Goal: Task Accomplishment & Management: Manage account settings

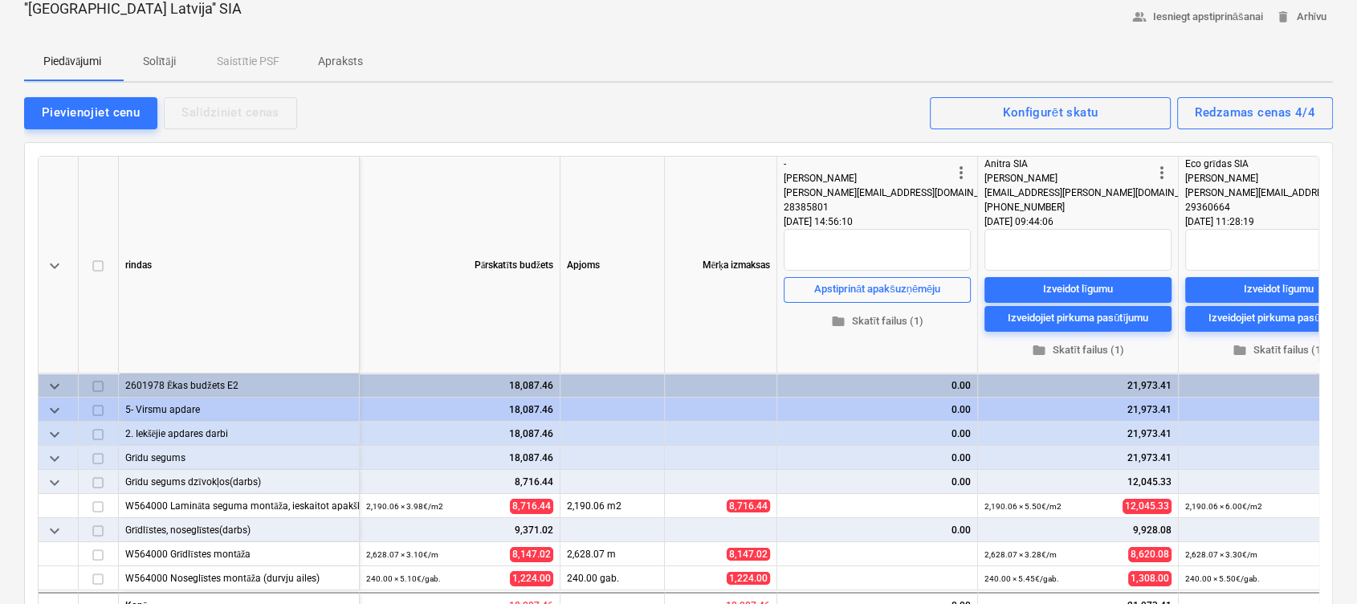
scroll to position [214, 0]
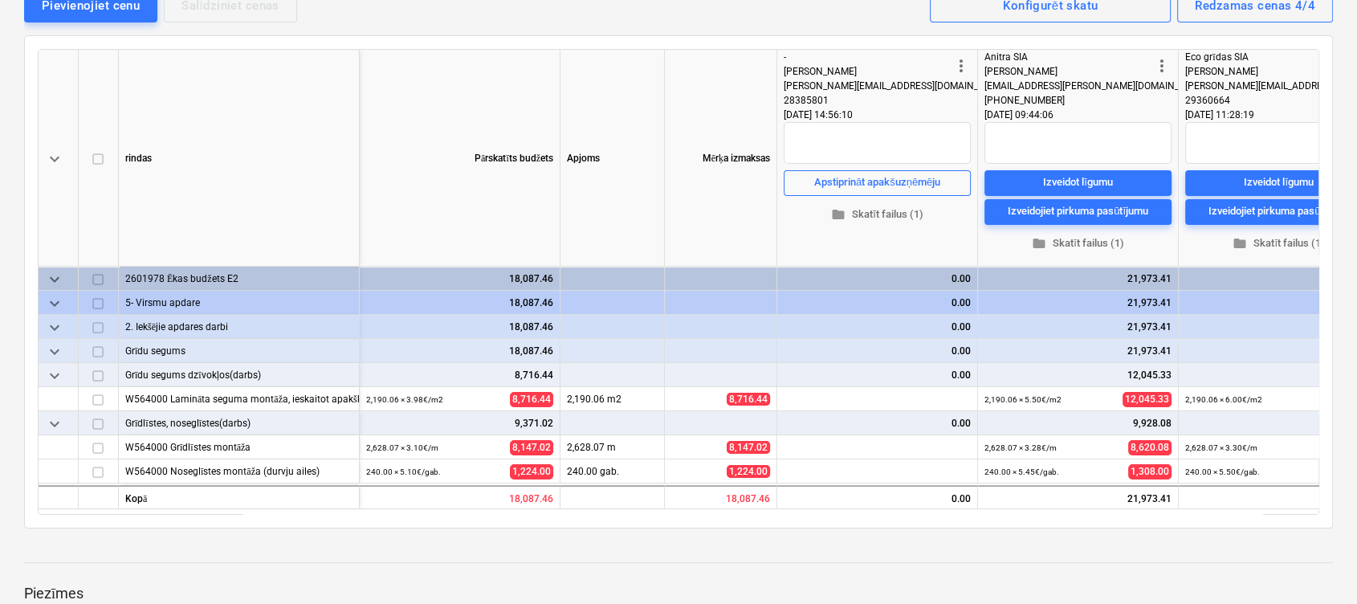
click at [1077, 514] on div "keyboard_arrow_down rindas Pārskatīts budžets Apjoms Mērķa izmaksas more_vert -…" at bounding box center [678, 281] width 1309 height 493
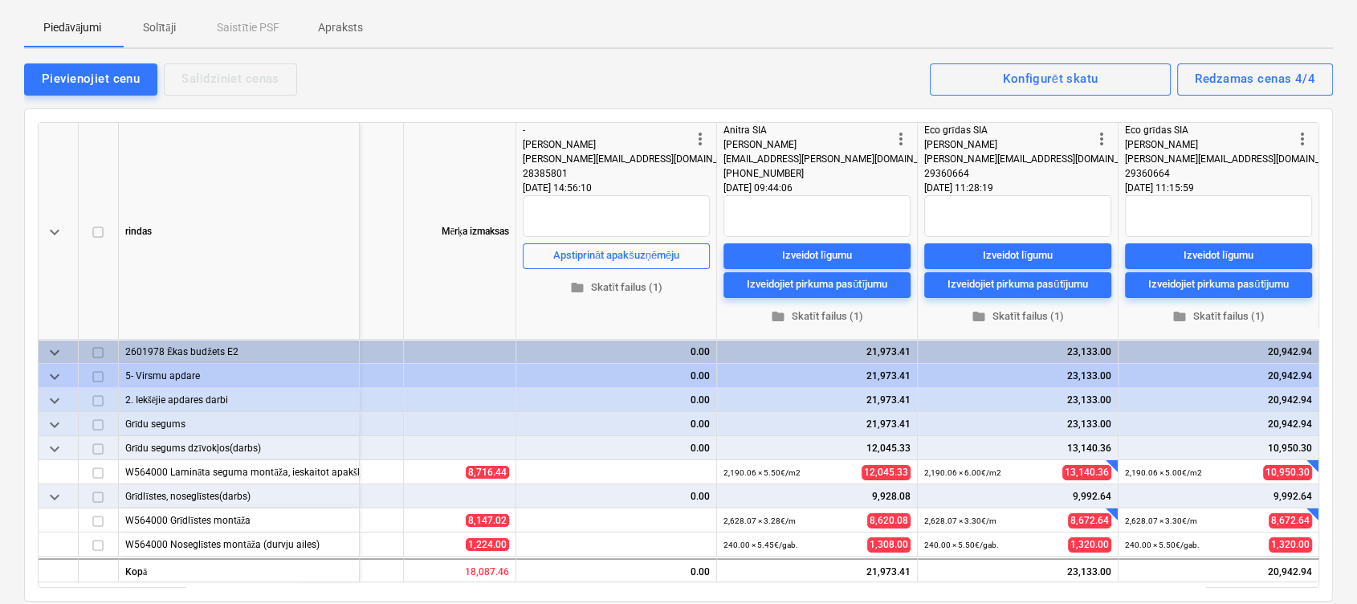
scroll to position [107, 0]
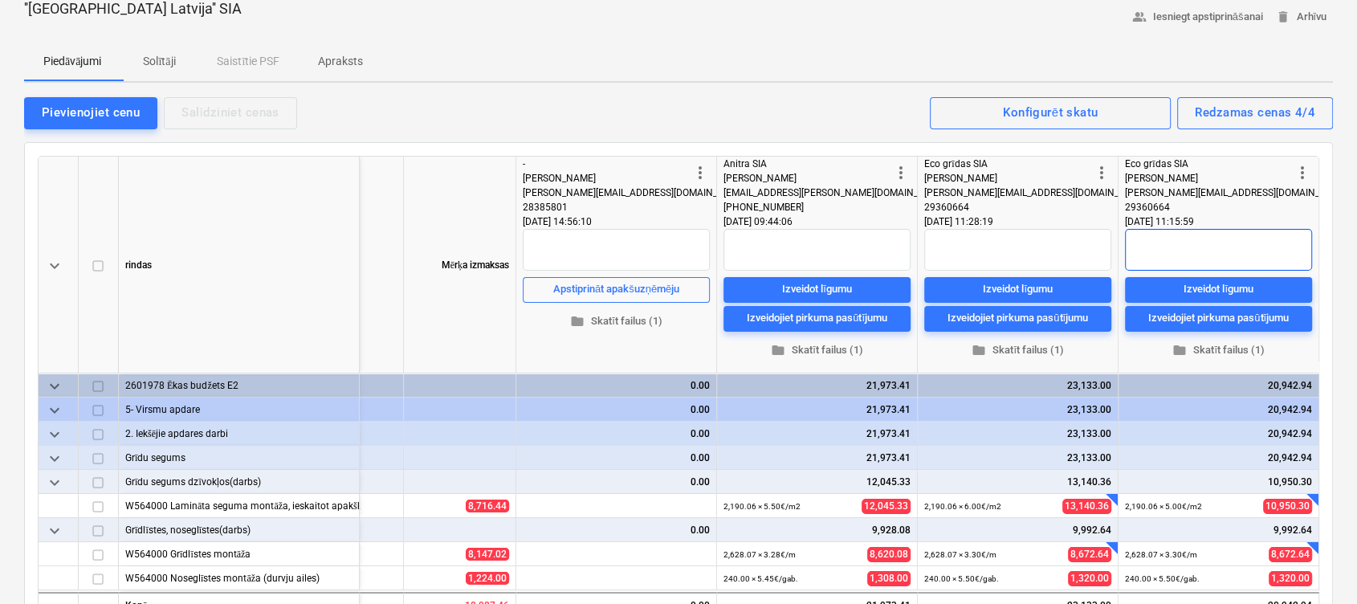
click at [1163, 244] on textarea at bounding box center [1218, 250] width 187 height 42
type textarea "x"
type textarea "P"
type textarea "x"
type textarea "Pi"
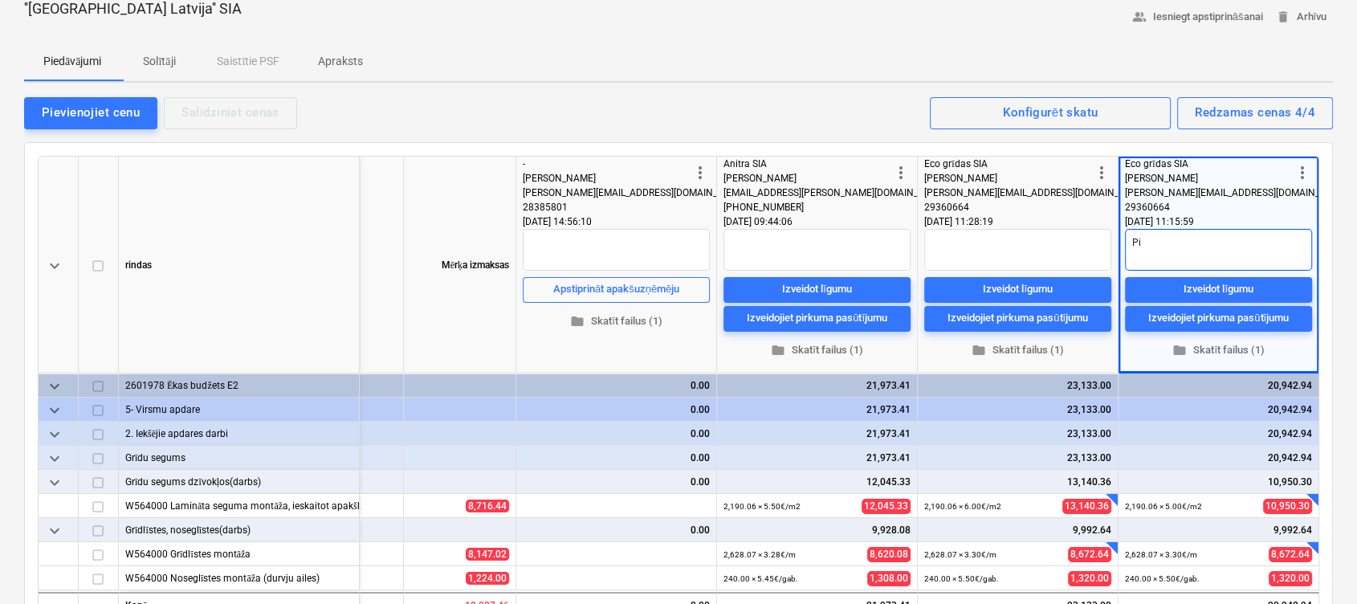
type textarea "x"
type textarea "Pie"
type textarea "x"
type textarea "Pied"
type textarea "x"
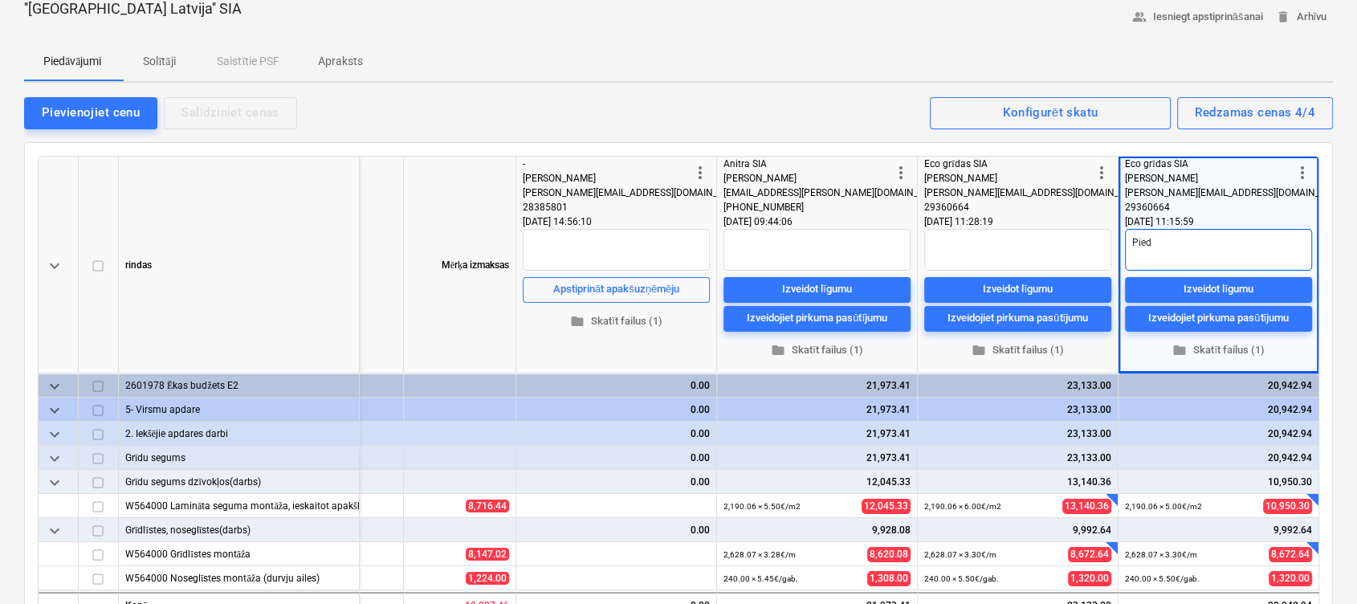
type textarea "Piedā"
type textarea "x"
type textarea "Piedāv"
type textarea "x"
type textarea "Piedāvā"
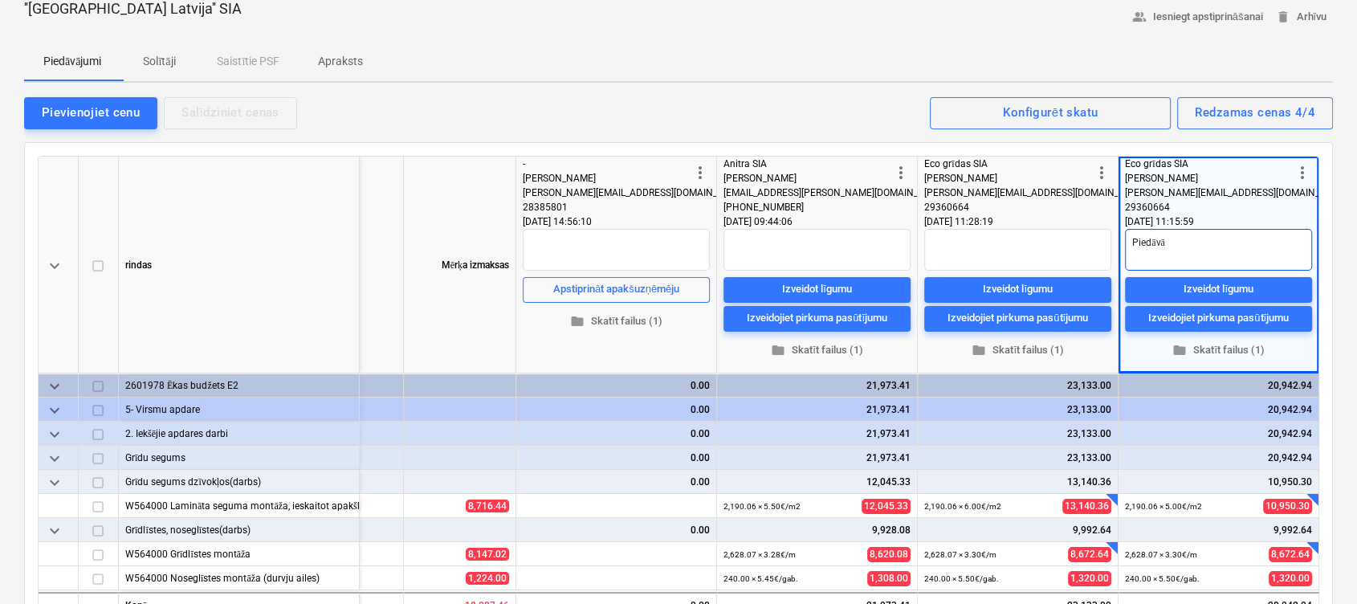
type textarea "x"
type textarea "Piedāvāj"
type textarea "x"
type textarea "[GEOGRAPHIC_DATA]"
type textarea "x"
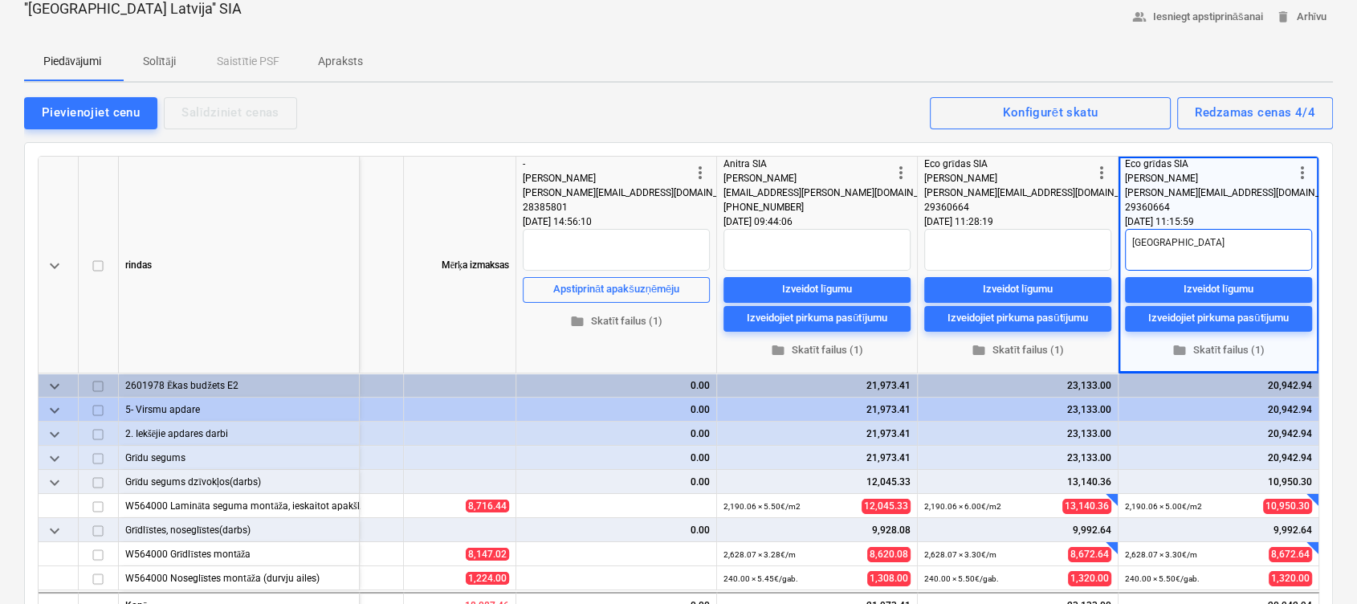
type textarea "Piedāvājum"
type textarea "x"
type textarea "Piedāvājums"
type textarea "x"
type textarea "Piedāvājums"
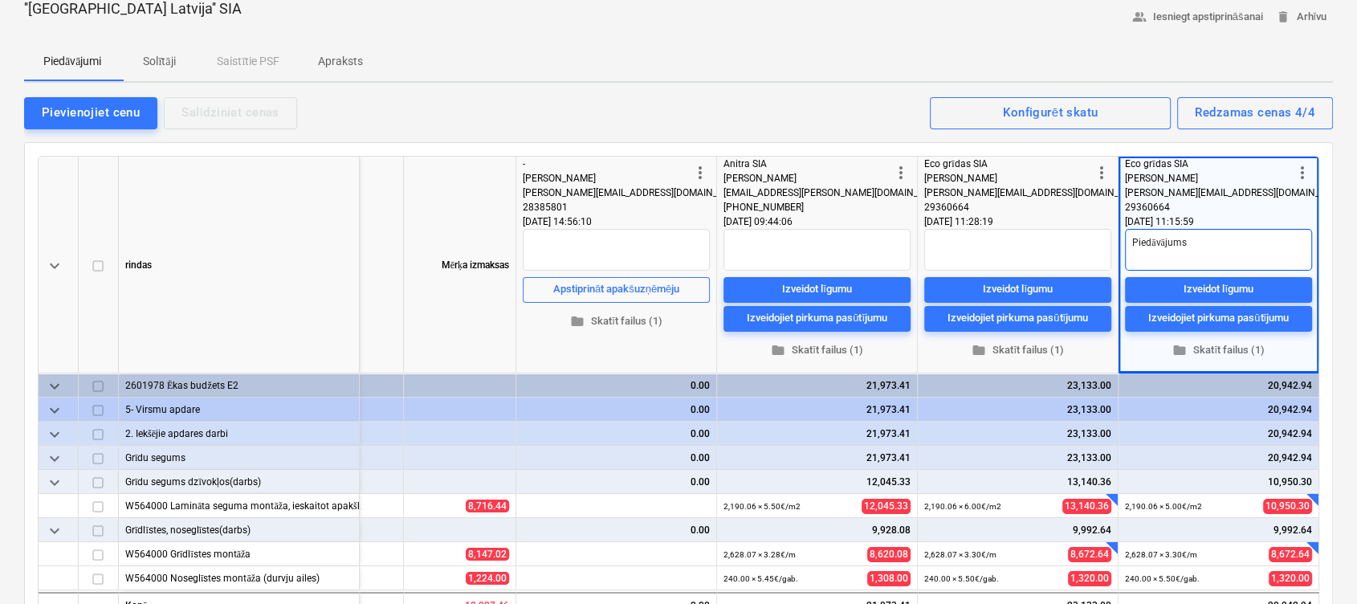
type textarea "x"
type textarea "Piedāvājums a"
type textarea "x"
type textarea "Piedāvājums ar"
type textarea "x"
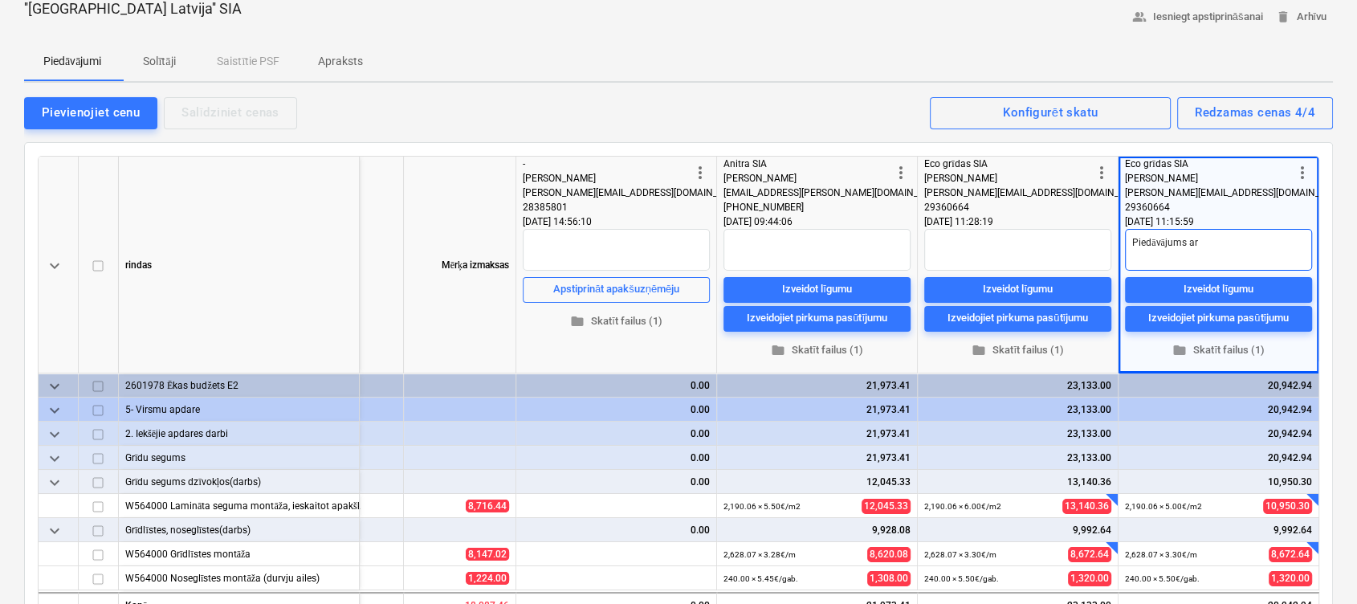
type textarea "Piedāvājums ar"
type textarea "x"
type textarea "Piedāvājums ar v"
type textarea "x"
type textarea "Piedāvājums ar ve"
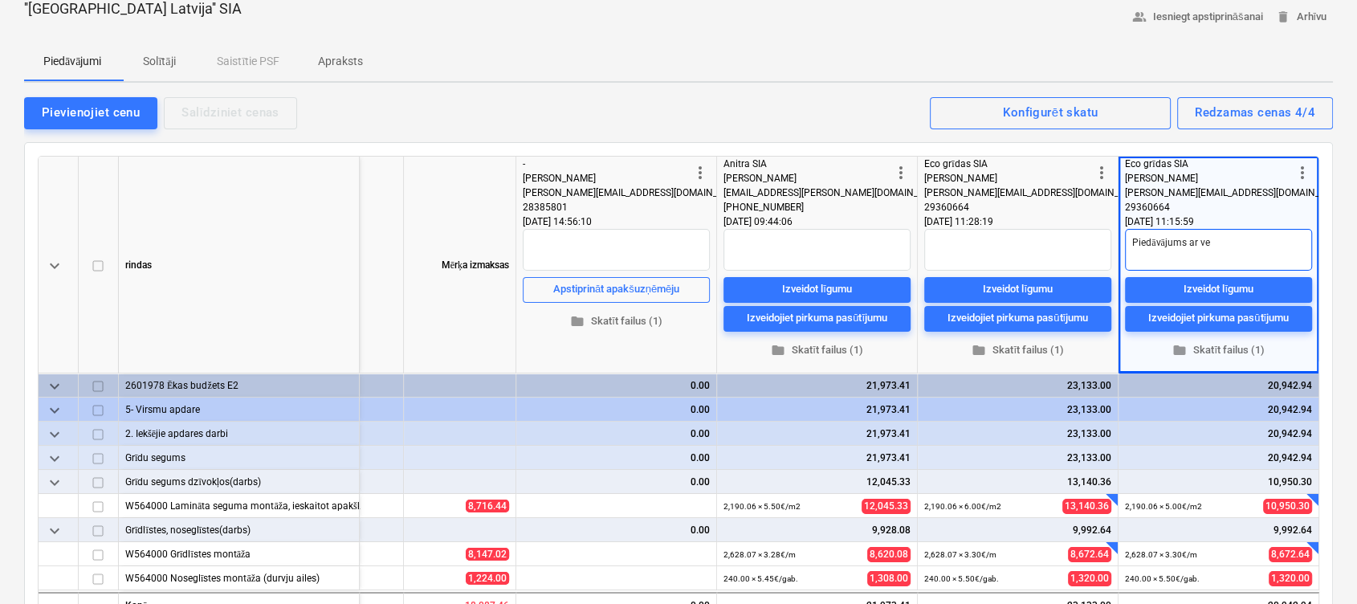
type textarea "x"
type textarea "Piedāvājums ar v"
type textarea "x"
type textarea "Piedāvājums ar"
type textarea "x"
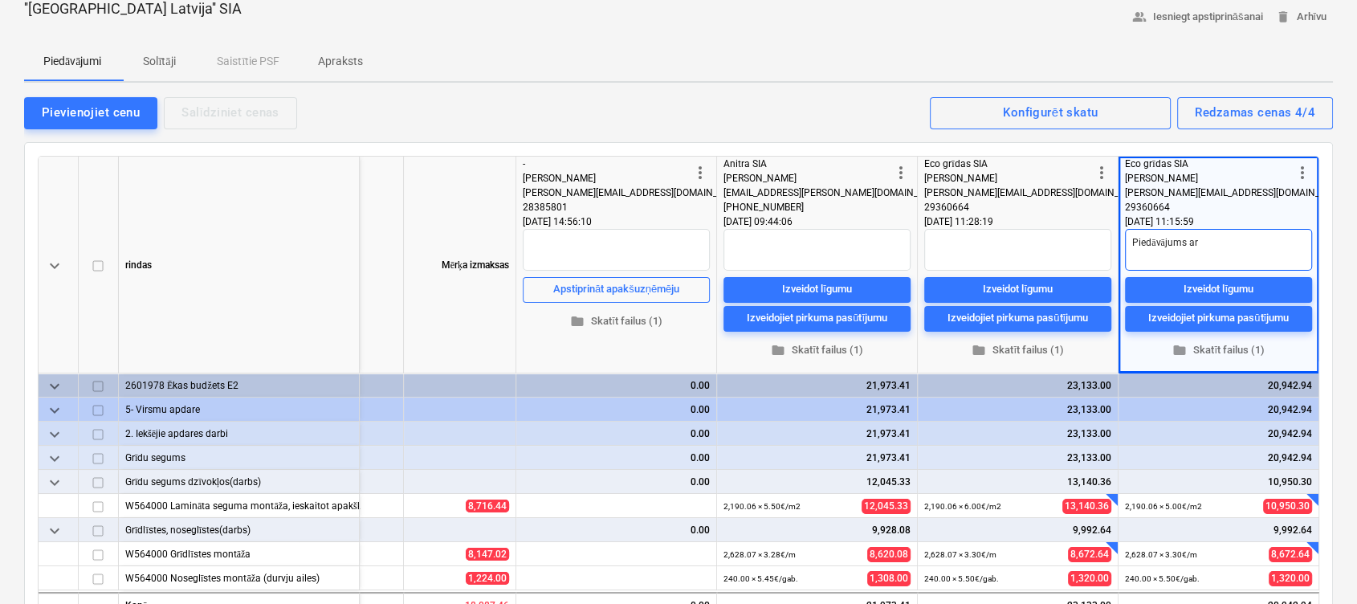
type textarea "Piedāvājums ar i"
type textarea "x"
type textarea "Piedāvājums ar ie"
type textarea "x"
type textarea "Piedāvājums ar iep"
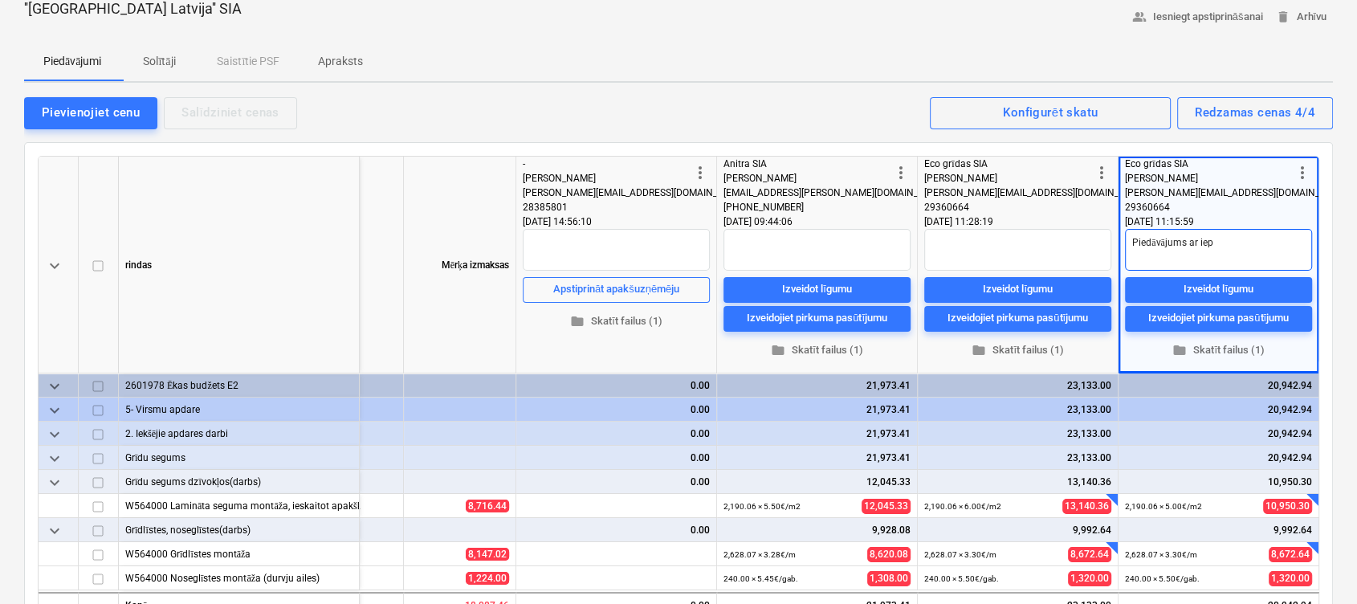
type textarea "x"
type textarea "Piedāvājums ar iepr"
type textarea "x"
type textarea "Piedāvājums ar iepri"
type textarea "x"
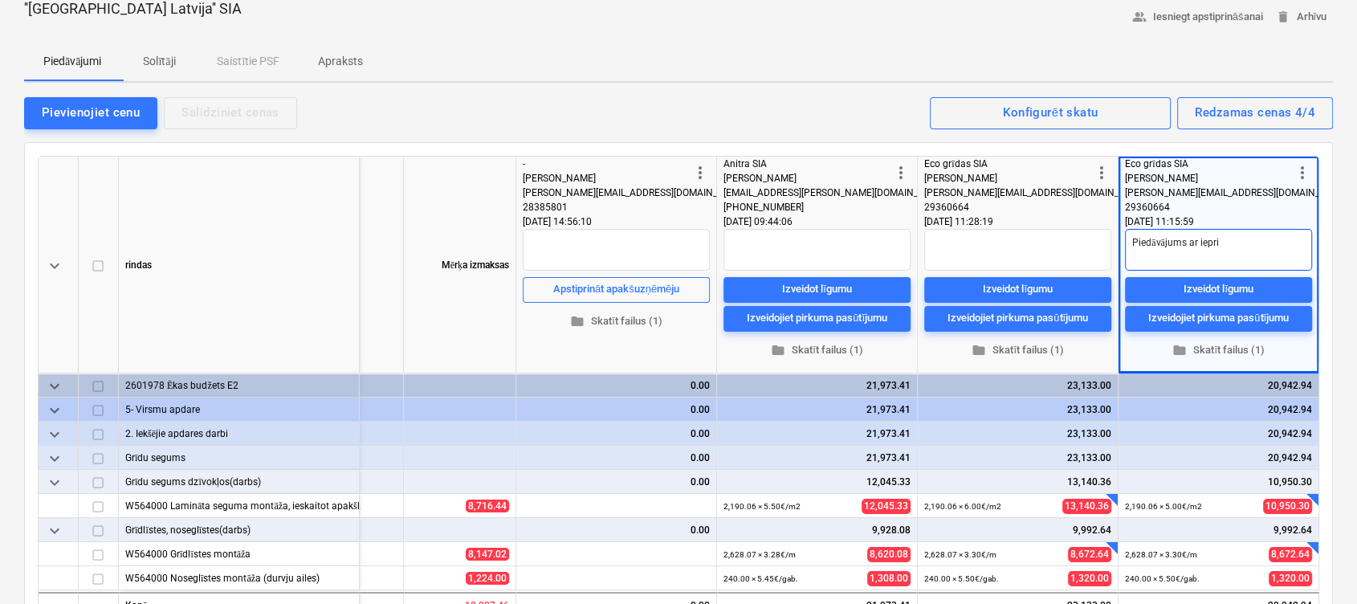
type textarea "Piedāvājums ar ieprie"
type textarea "x"
type textarea "Piedāvājums ar iepriek"
type textarea "x"
type textarea "Piedāvājums ar iepriekš"
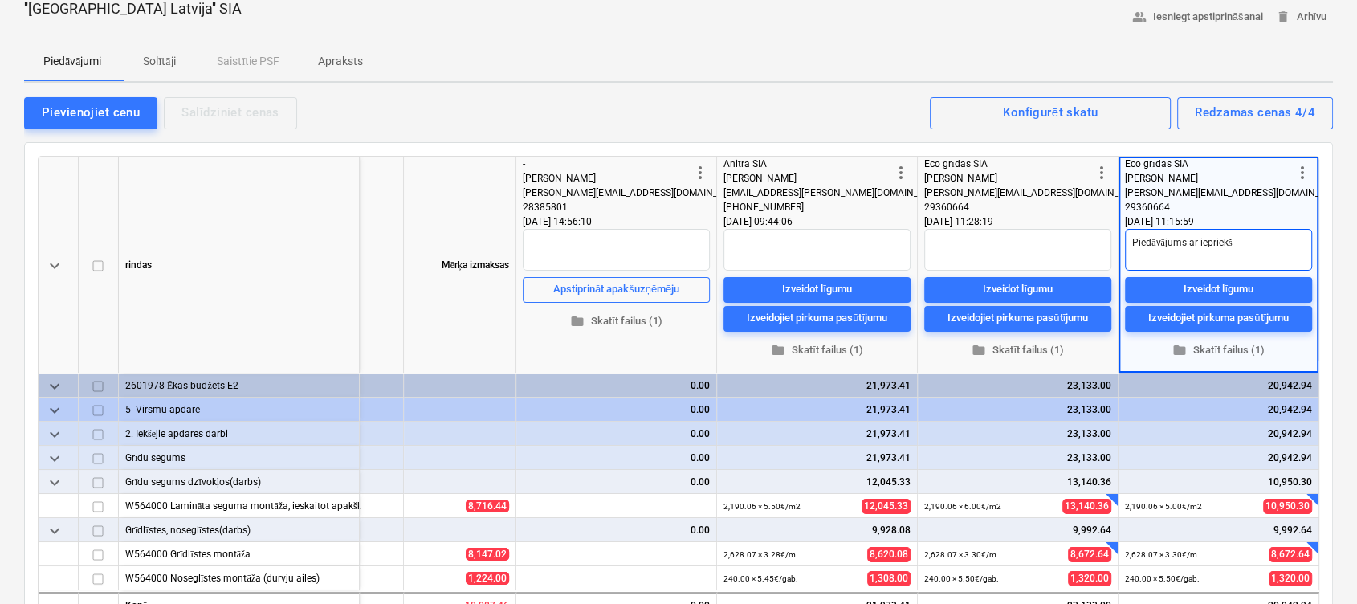
type textarea "x"
type textarea "Piedāvājums ar iepriekšē"
type textarea "x"
type textarea "Piedāvājums ar iepriekšēj"
type textarea "x"
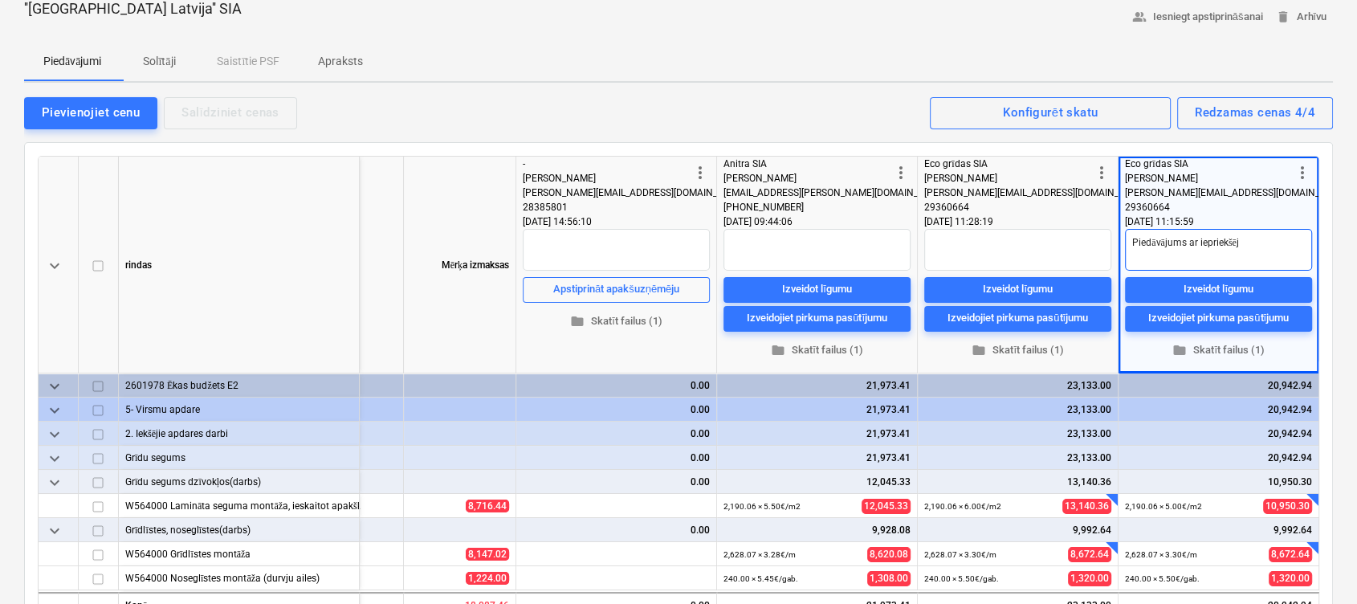
type textarea "Piedāvājums ar iepriekšējā"
type textarea "x"
type textarea "Piedāvājums ar iepriekšējā"
type textarea "x"
type textarea "Piedāvājums ar iepriekšējā t"
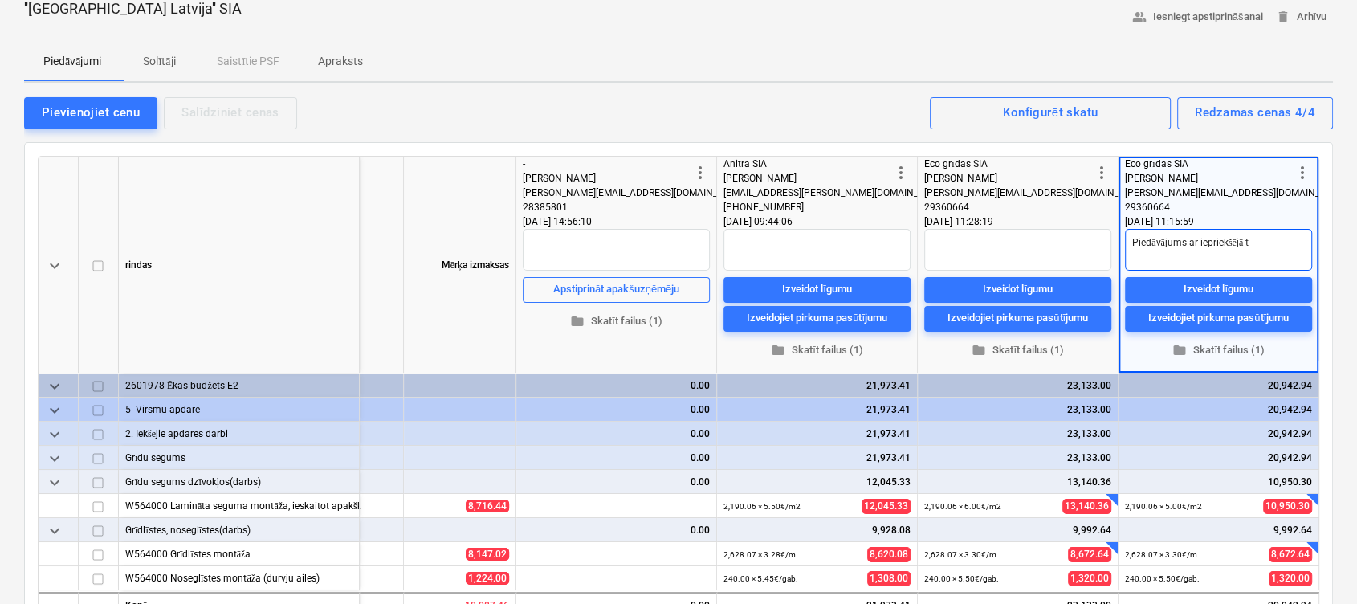
type textarea "x"
type textarea "Piedāvājums ar iepriekšējā ti"
type textarea "x"
type textarea "Piedāvājums ar iepriekšējā tip"
type textarea "x"
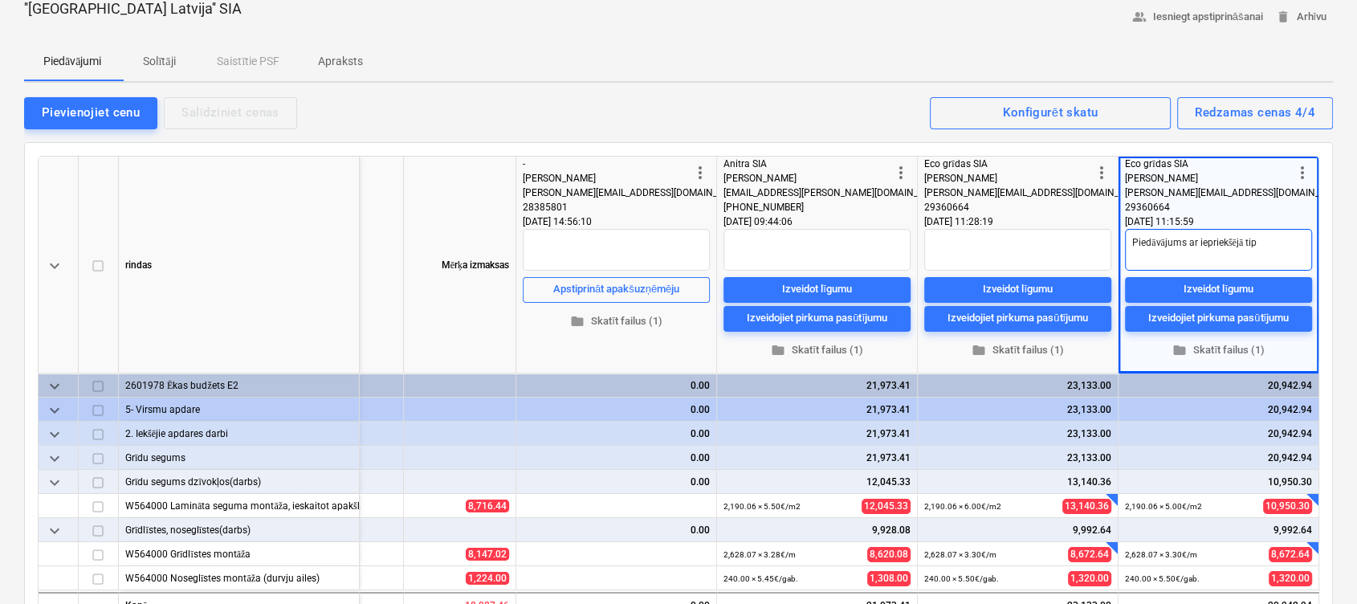
type textarea "Piedāvājums ar iepriekšējā tipa"
type textarea "x"
type textarea "Piedāvājums ar iepriekšējā tipa"
type textarea "x"
type textarea "Piedāvājums ar iepriekšējā tipa a"
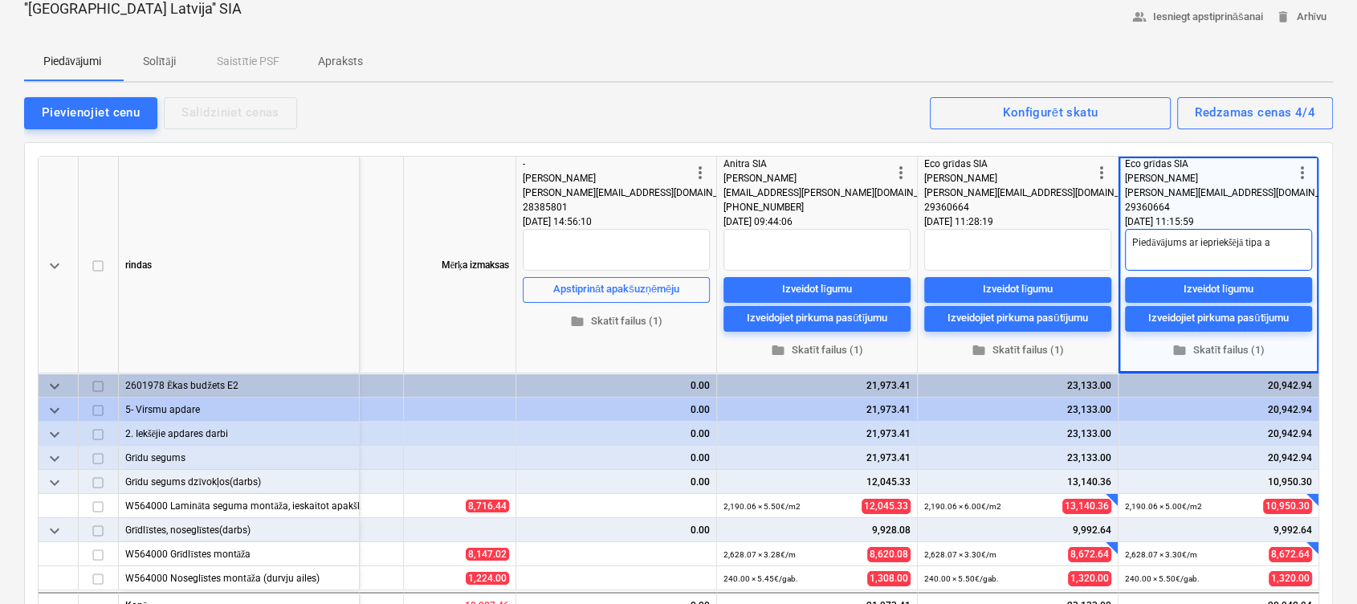
type textarea "x"
type textarea "Piedāvājums ar iepriekšējā tipa ap"
type textarea "x"
type textarea "Piedāvājums ar iepriekšējā tipa apa"
type textarea "x"
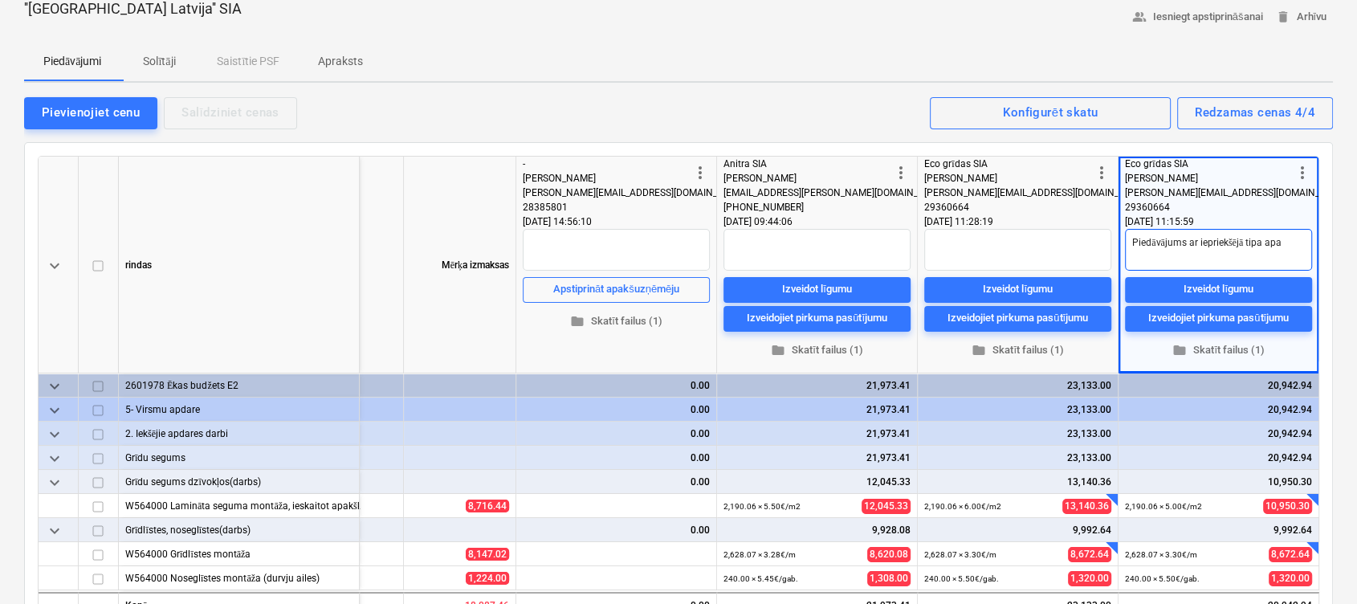
type textarea "Piedāvājums ar iepriekšējā tipa apak"
type textarea "x"
type textarea "Piedāvājums ar iepriekšējā tipa apakš"
type textarea "x"
type textarea "Piedāvājums ar iepriekšējā tipa apakšk"
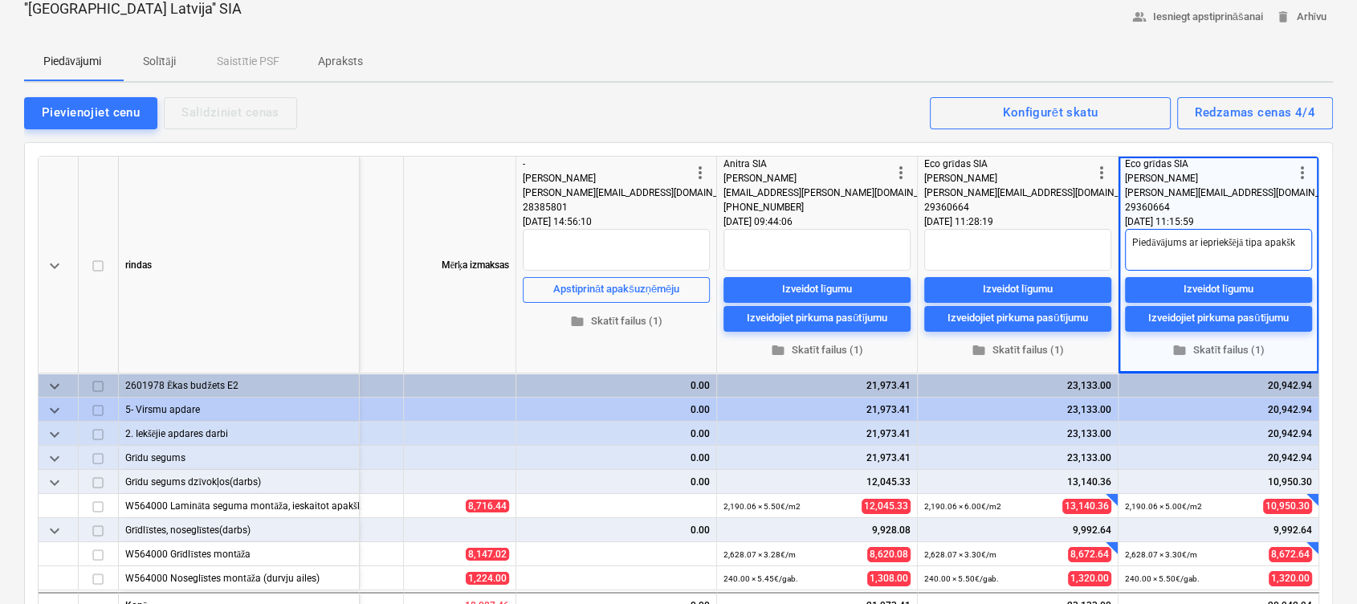
type textarea "x"
type textarea "Piedāvājums ar iepriekšējā tipa apakškl"
type textarea "x"
type textarea "Piedāvājums ar iepriekšējā tipa apakšklā"
type textarea "x"
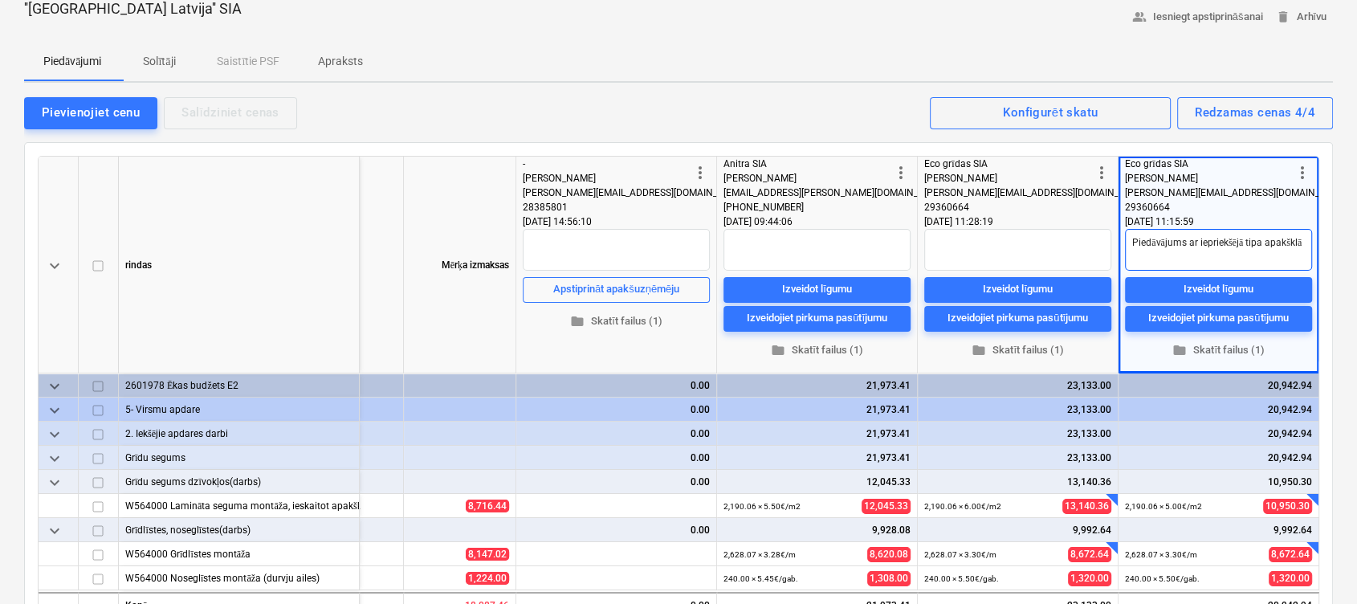
type textarea "Piedāvājums ar iepriekšējā tipa apakšklāj"
type textarea "x"
type textarea "Piedāvājums ar iepriekšējā tipa apakšklāju"
type textarea "x"
type textarea "Piedāvājums ar iepriekšējā tipa apakšklāju."
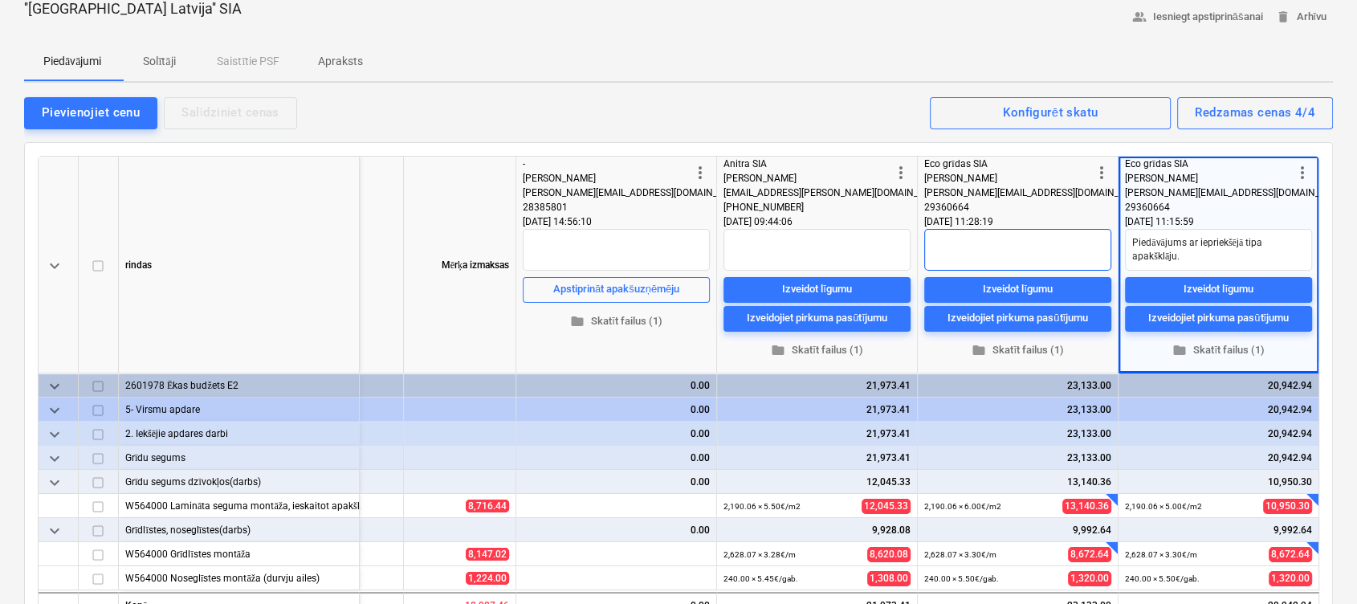
click at [1041, 260] on textarea at bounding box center [1017, 250] width 187 height 42
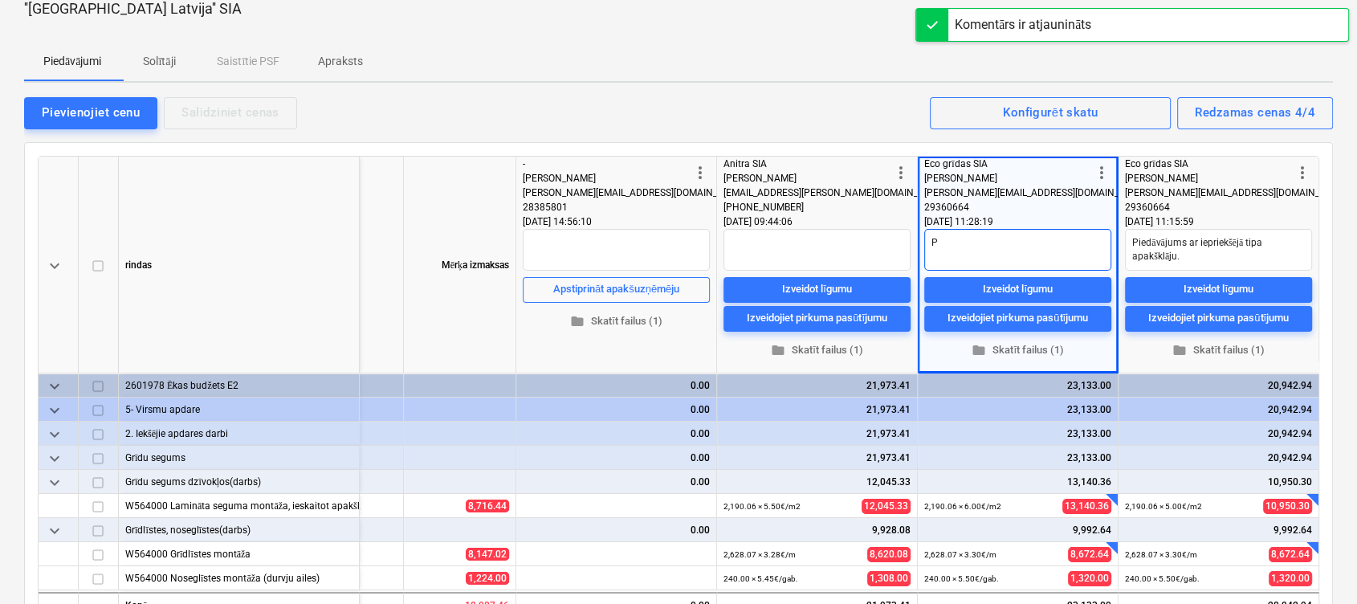
type textarea "x"
type textarea "P"
type textarea "x"
type textarea "Pi"
type textarea "x"
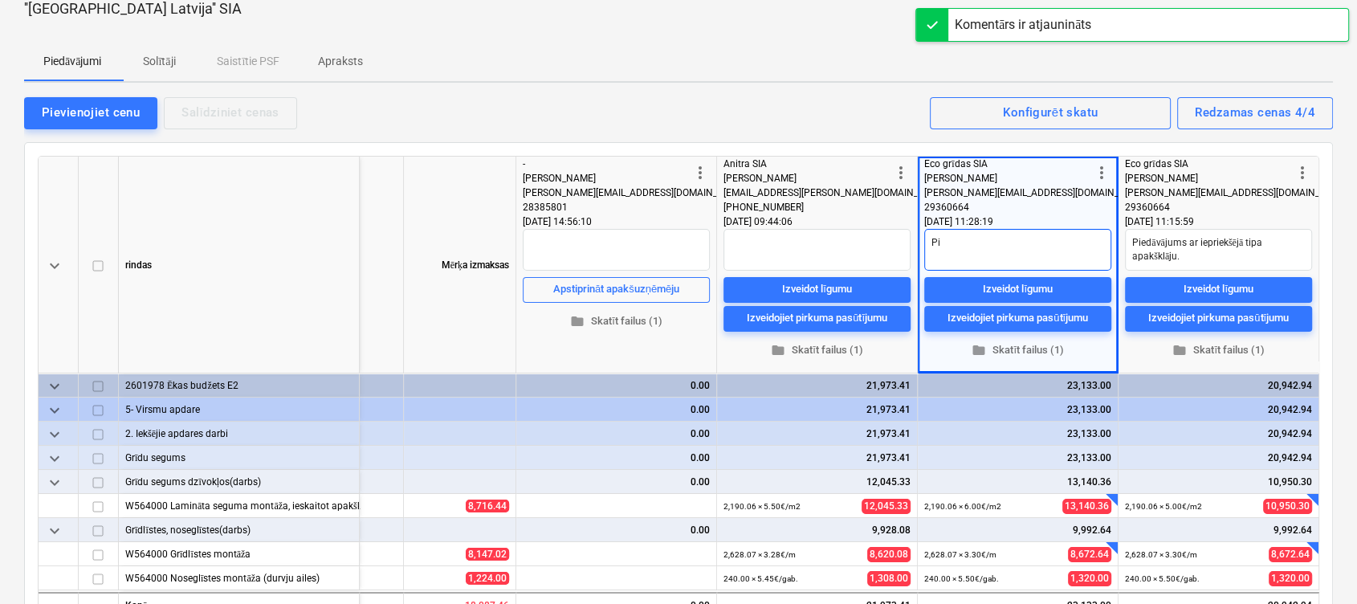
type textarea "Pie"
type textarea "x"
type textarea "Pied"
type textarea "x"
type textarea "Piedā"
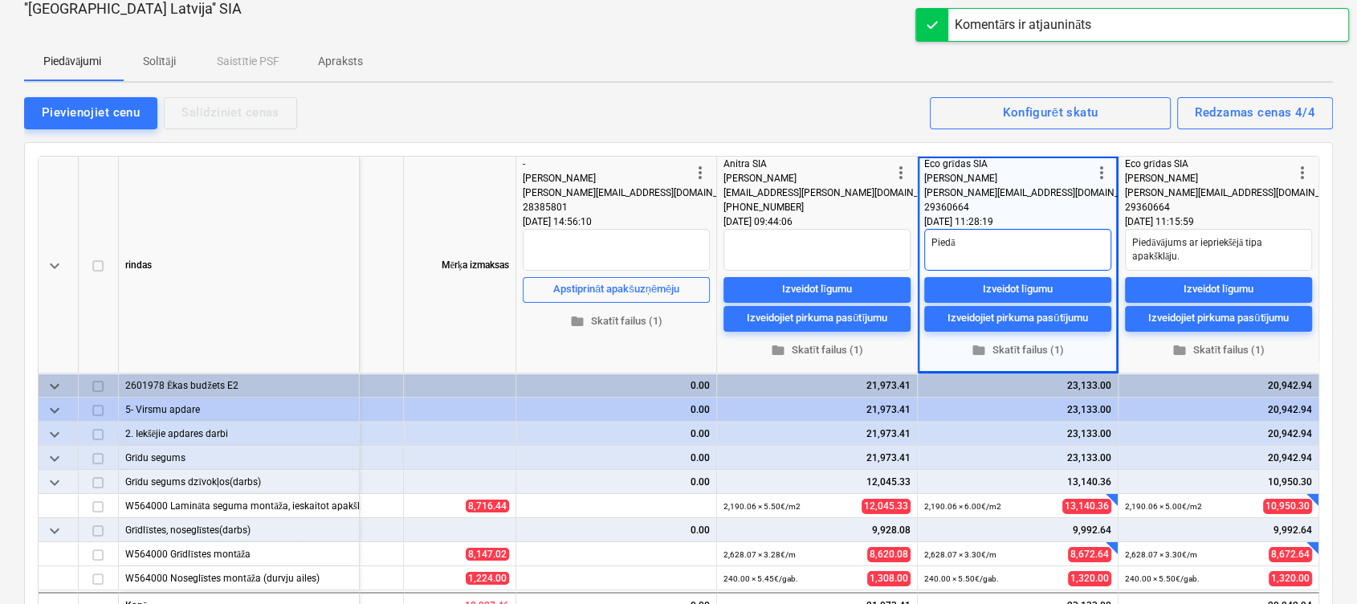
type textarea "x"
type textarea "Piedāv"
type textarea "x"
type textarea "Piedāvā"
type textarea "x"
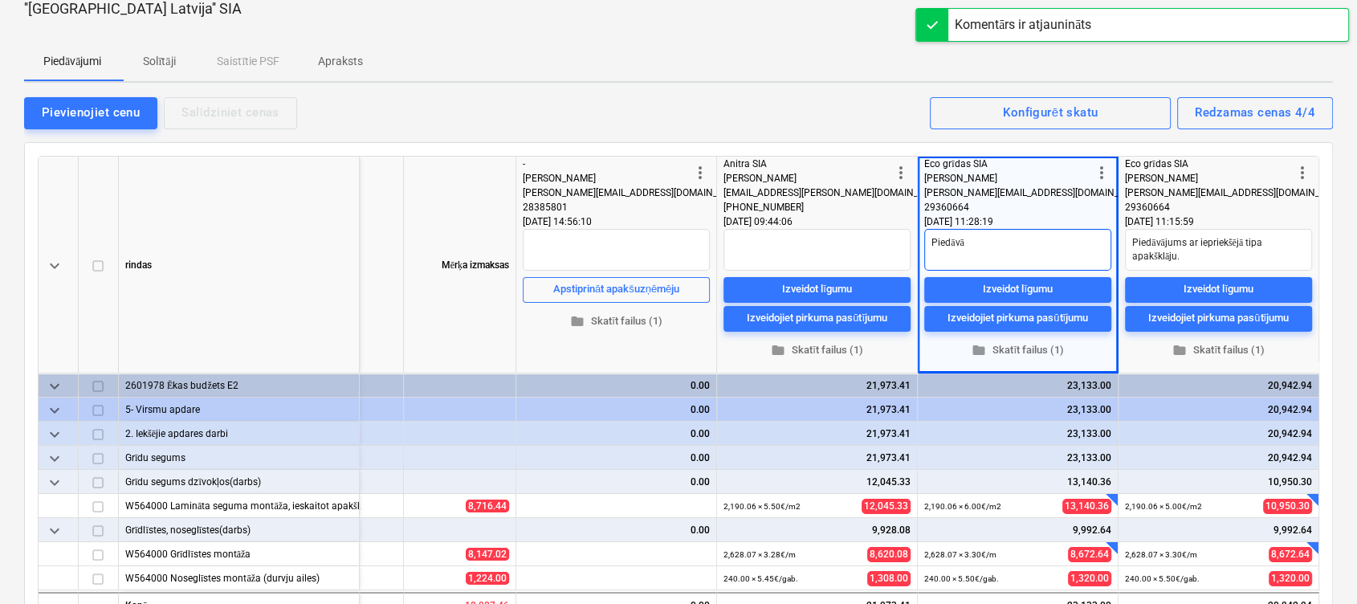
type textarea "Piedāvāj"
type textarea "x"
type textarea "[GEOGRAPHIC_DATA]"
type textarea "x"
type textarea "Piedāvājum"
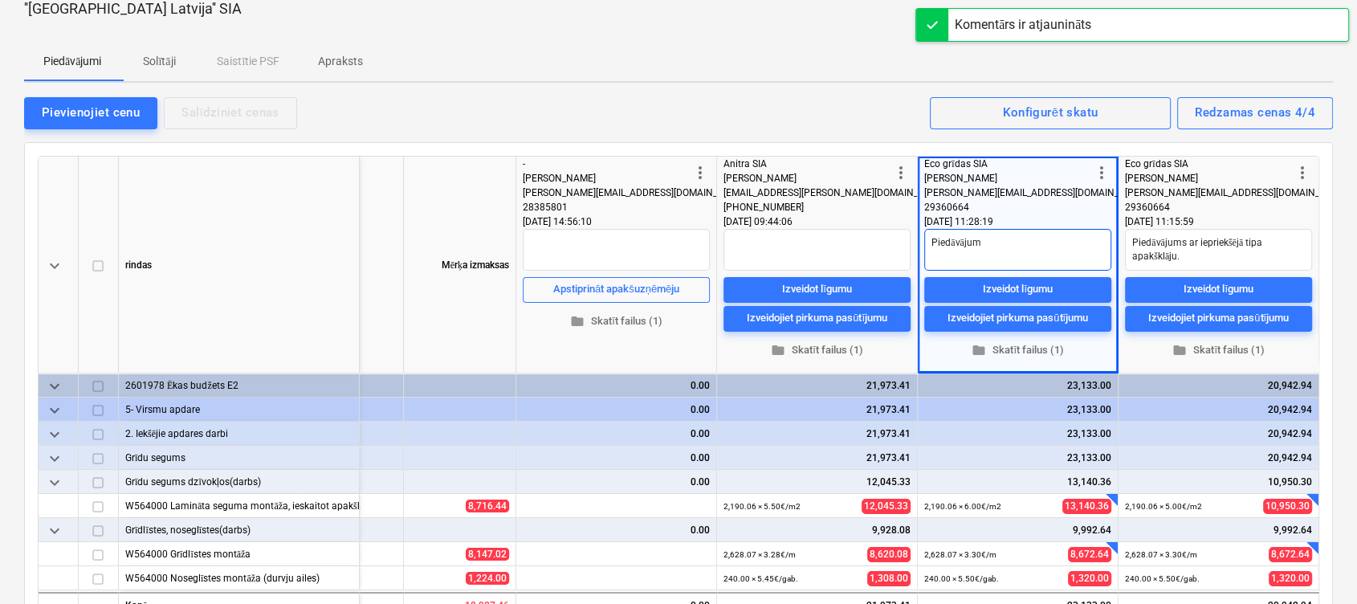
type textarea "x"
type textarea "Piedāvājums"
type textarea "x"
type textarea "Piedāvājums"
type textarea "x"
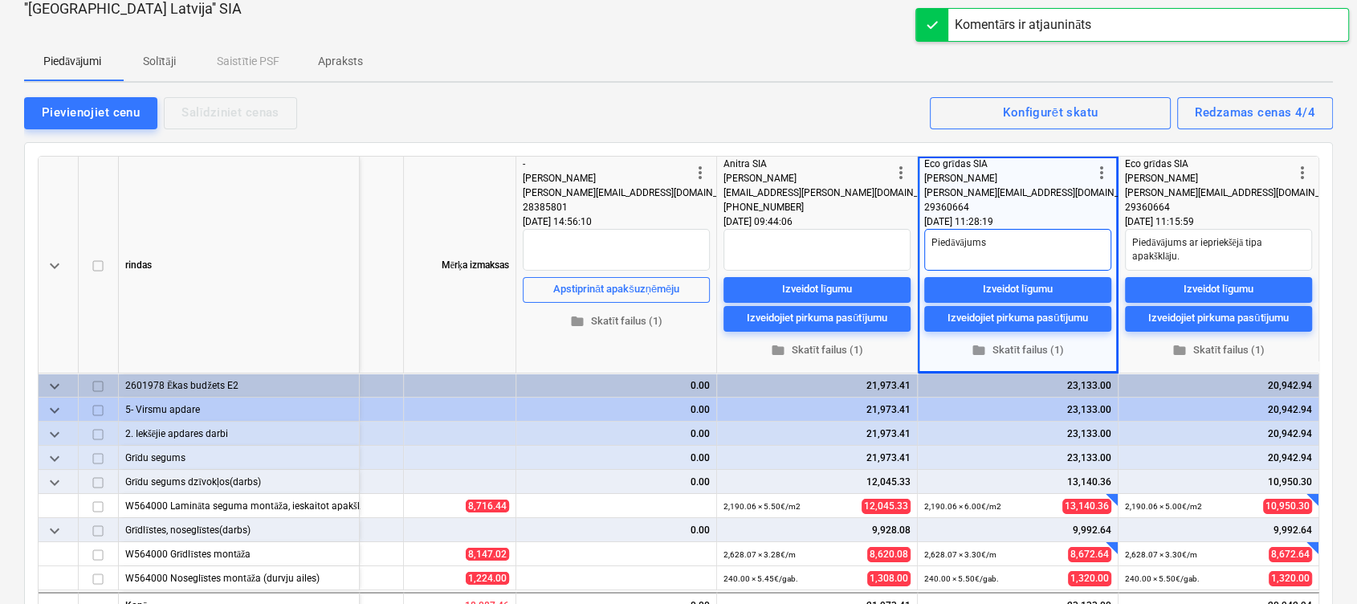
type textarea "Piedāvājums a"
type textarea "x"
type textarea "Piedāvājums ar"
type textarea "x"
type textarea "Piedāvājums ar"
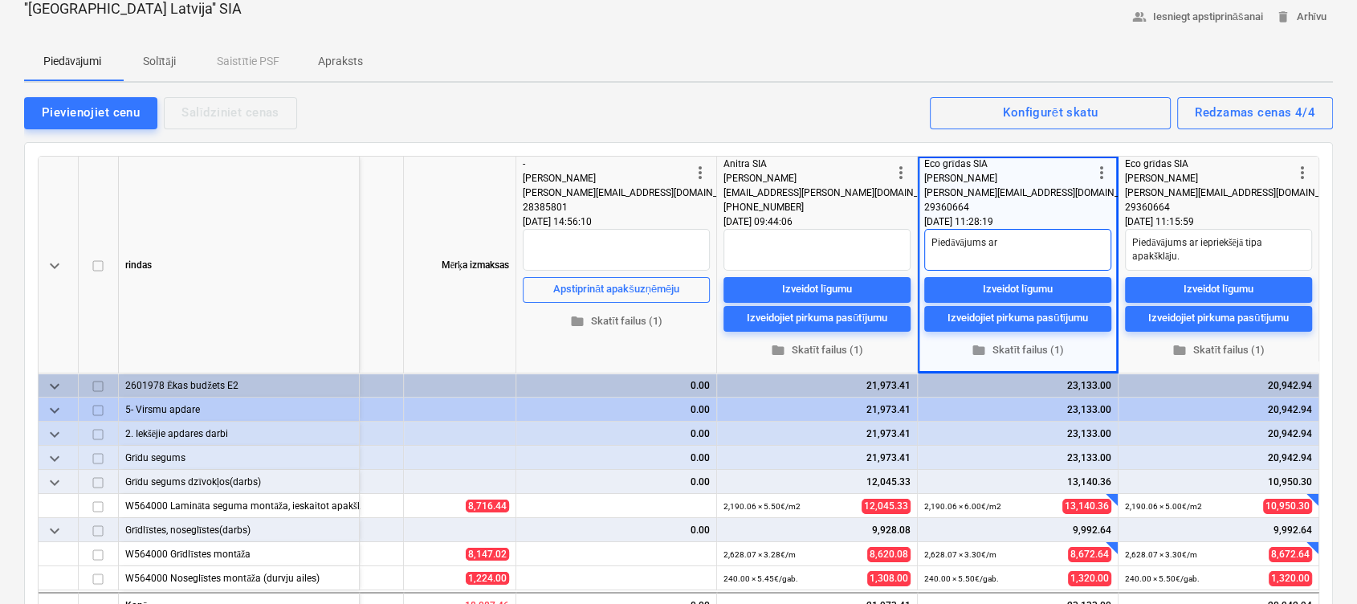
type textarea "x"
type textarea "Piedāvājums ar j"
type textarea "x"
type textarea "Piedāvājums ar ja"
type textarea "x"
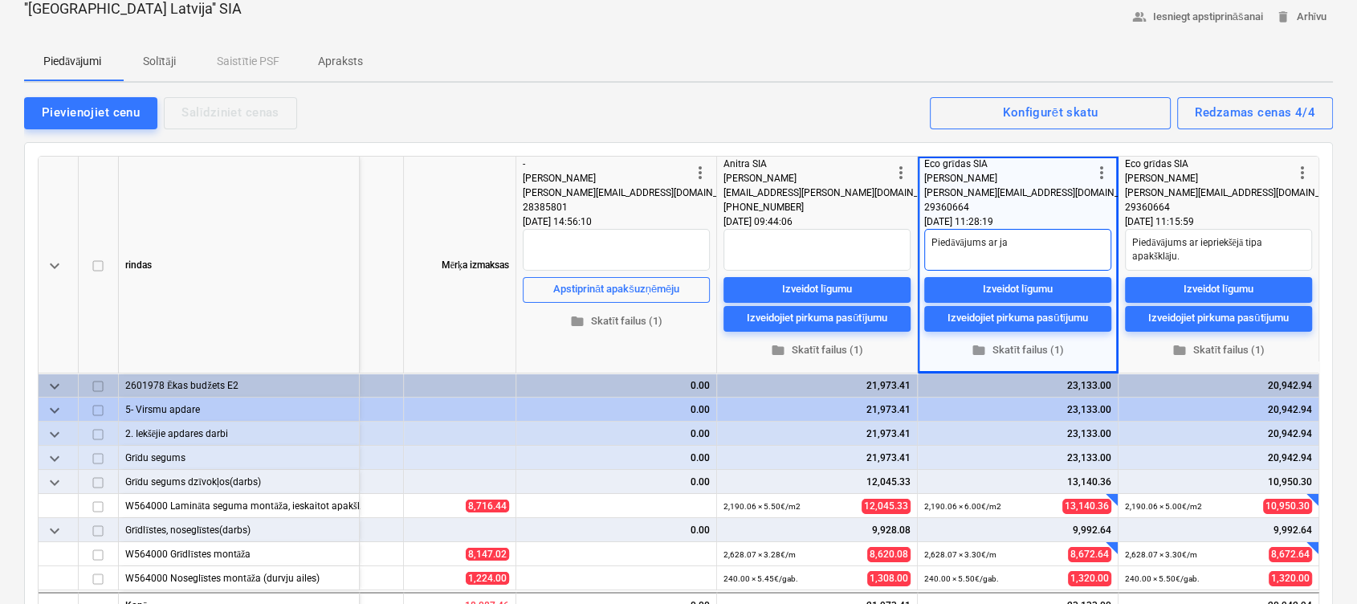
type textarea "Piedāvājums ar jau"
type textarea "x"
type textarea "Piedāvājums ar jaun"
type textarea "x"
type textarea "Piedāvājums ar jaunā"
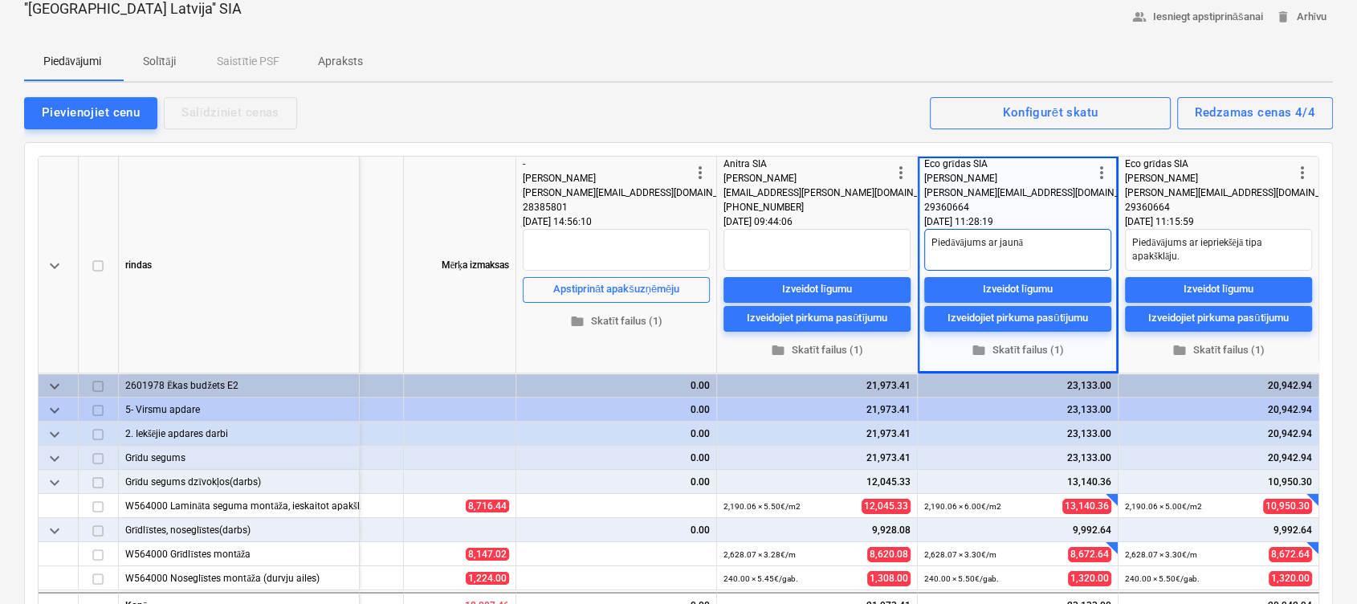
type textarea "x"
type textarea "Piedāvājums ar jaunā"
type textarea "x"
type textarea "Piedāvājums ar jaunā t"
type textarea "x"
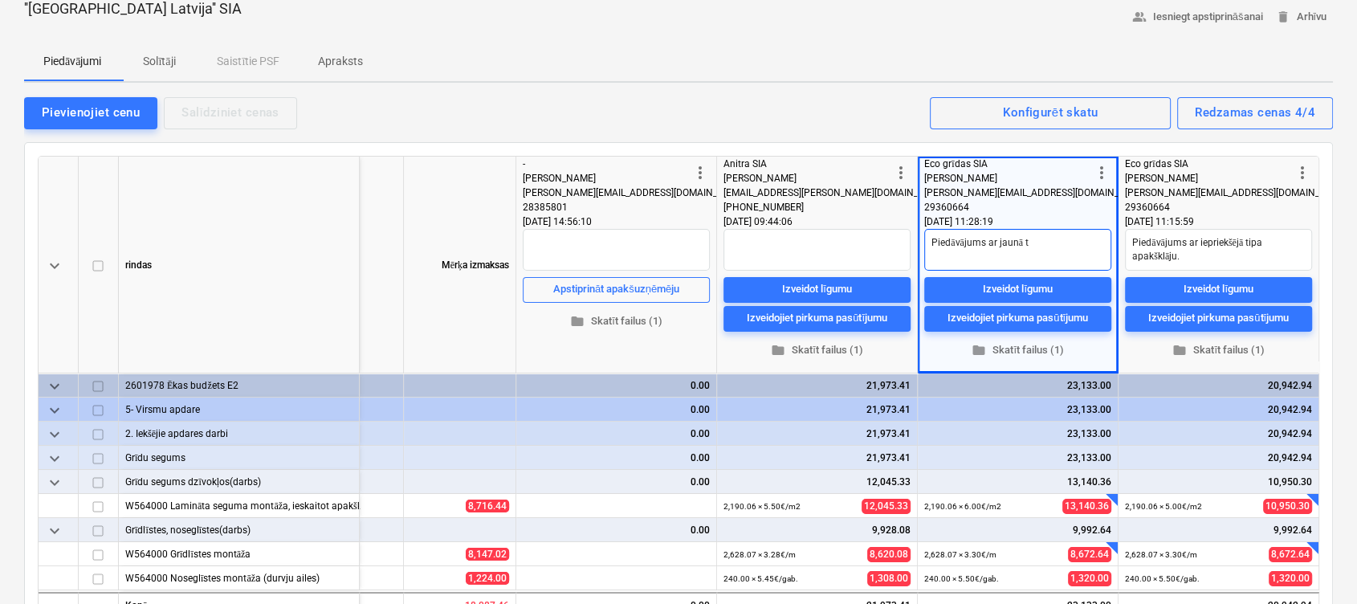
type textarea "Piedāvājums ar jaunā ti"
type textarea "x"
type textarea "Piedāvājums ar jaunā tip"
type textarea "x"
type textarea "Piedāvājums ar jaunā tipa"
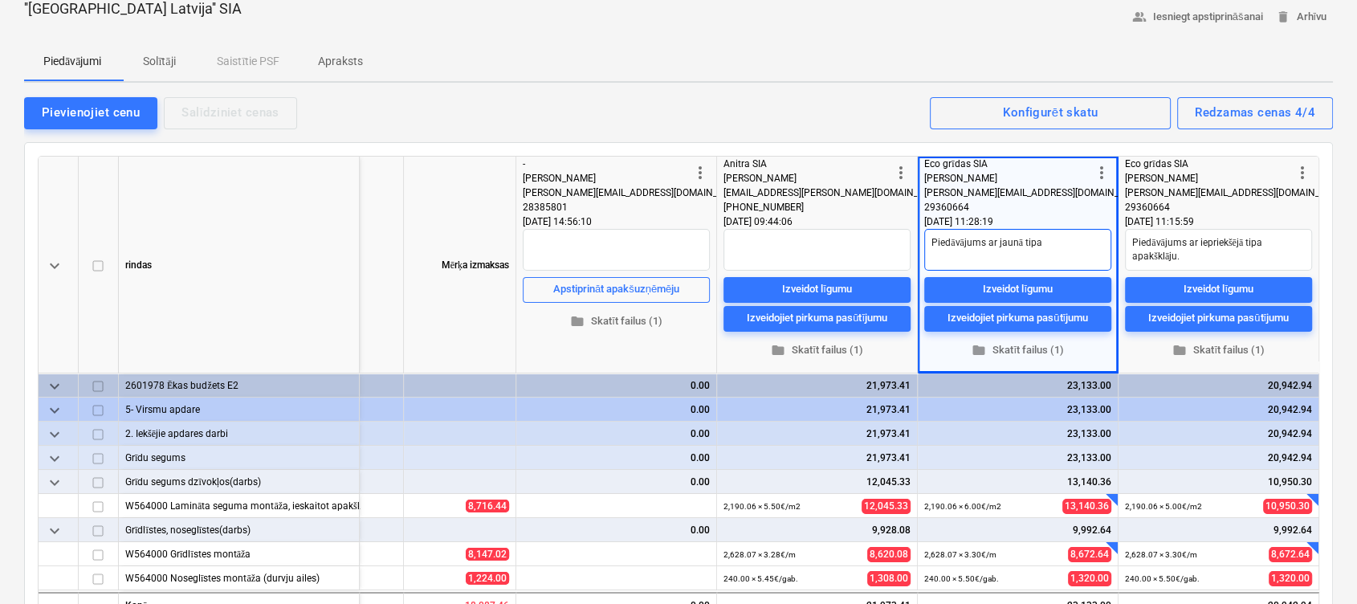
type textarea "x"
type textarea "Piedāvājums ar jaunā tipa"
type textarea "x"
type textarea "Piedāvājums ar jaunā tipa a"
type textarea "x"
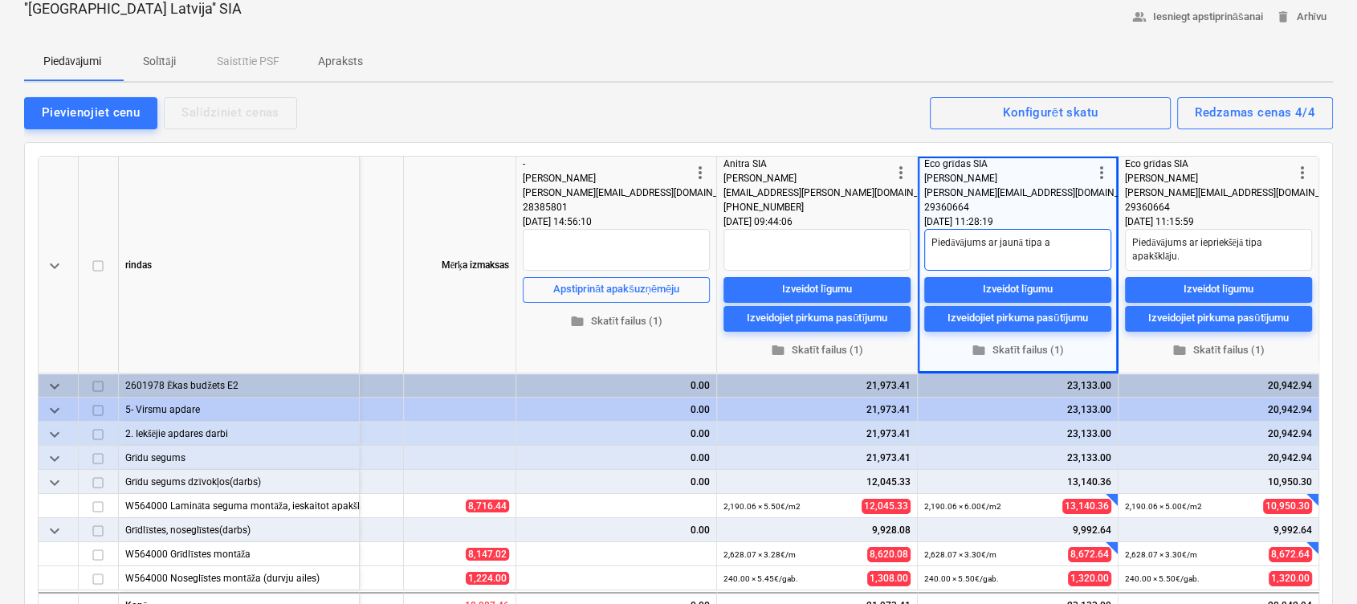
type textarea "Piedāvājums ar jaunā tipa ap"
type textarea "x"
type textarea "Piedāvājums ar jaunā tipa apa"
type textarea "x"
type textarea "Piedāvājums ar jaunā tipa apak"
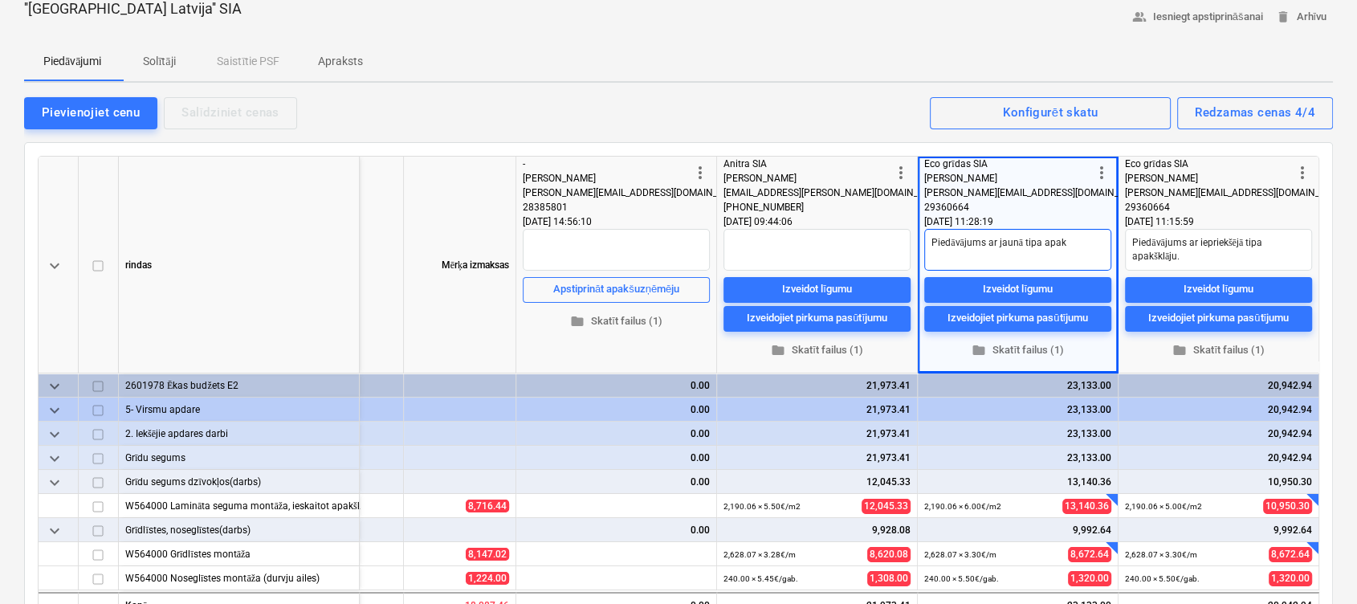
type textarea "x"
type textarea "Piedāvājums ar jaunā tipa apakš"
type textarea "x"
type textarea "Piedāvājums ar jaunā tipa apakšk"
type textarea "x"
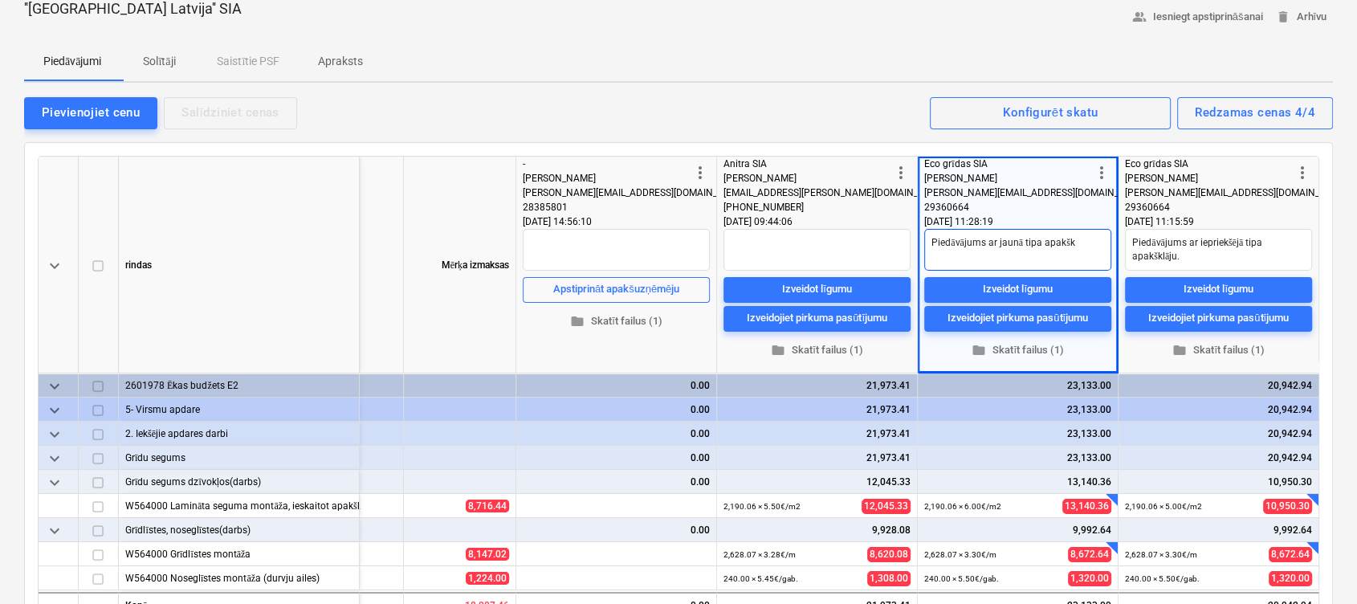
type textarea "Piedāvājums ar jaunā tipa apakškl"
type textarea "x"
type textarea "Piedāvājums ar jaunā tipa apakšklā"
type textarea "x"
type textarea "Piedāvājums ar jaunā tipa apakšklāj"
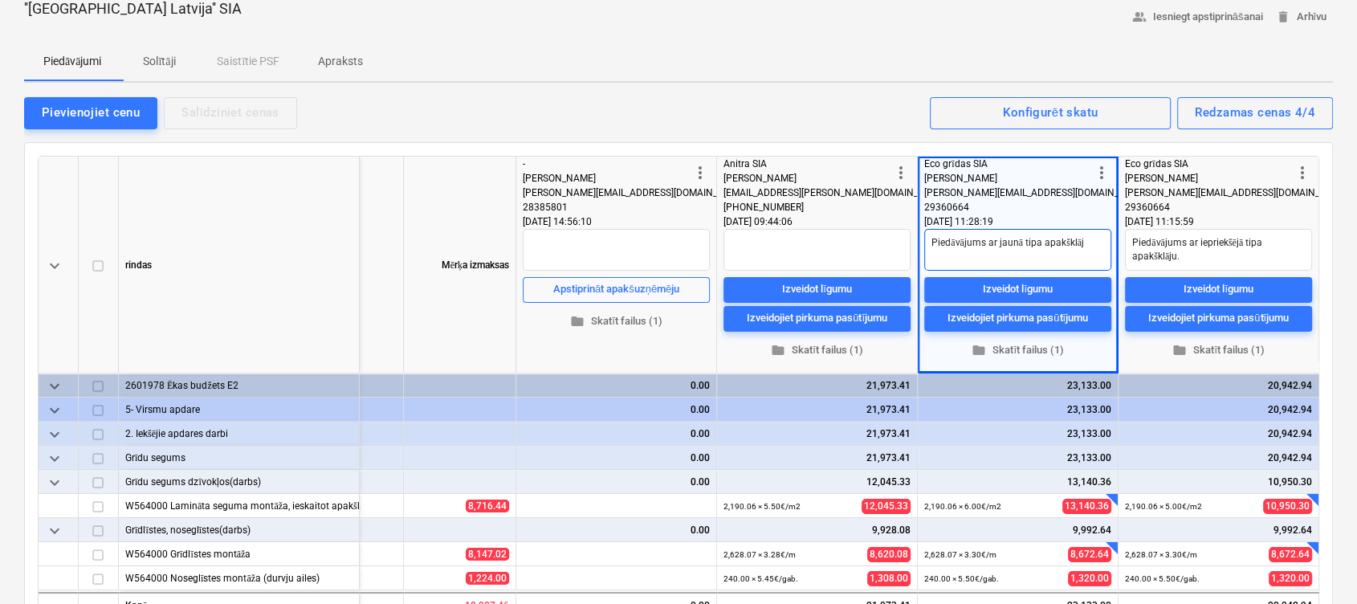
type textarea "x"
type textarea "Piedāvājums ar jaunā tipa apakšklāju"
type textarea "x"
click at [1074, 259] on textarea "Piedāvājums ar jaunā tipa apakšklāju." at bounding box center [1017, 250] width 187 height 42
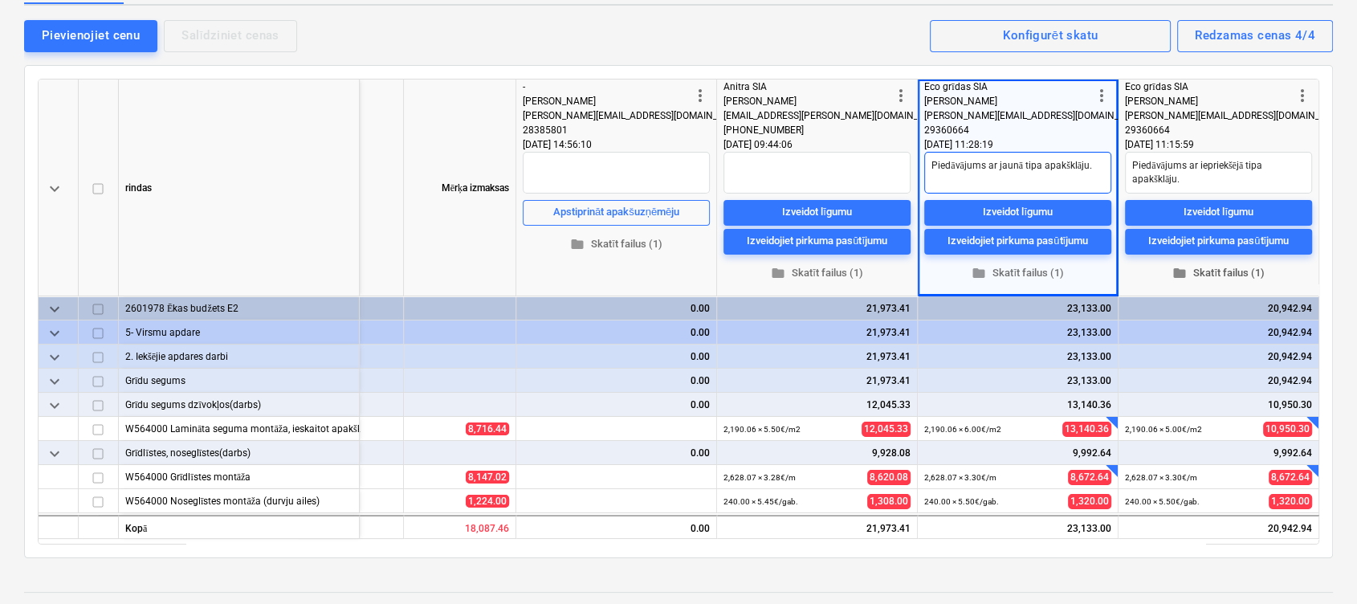
scroll to position [214, 0]
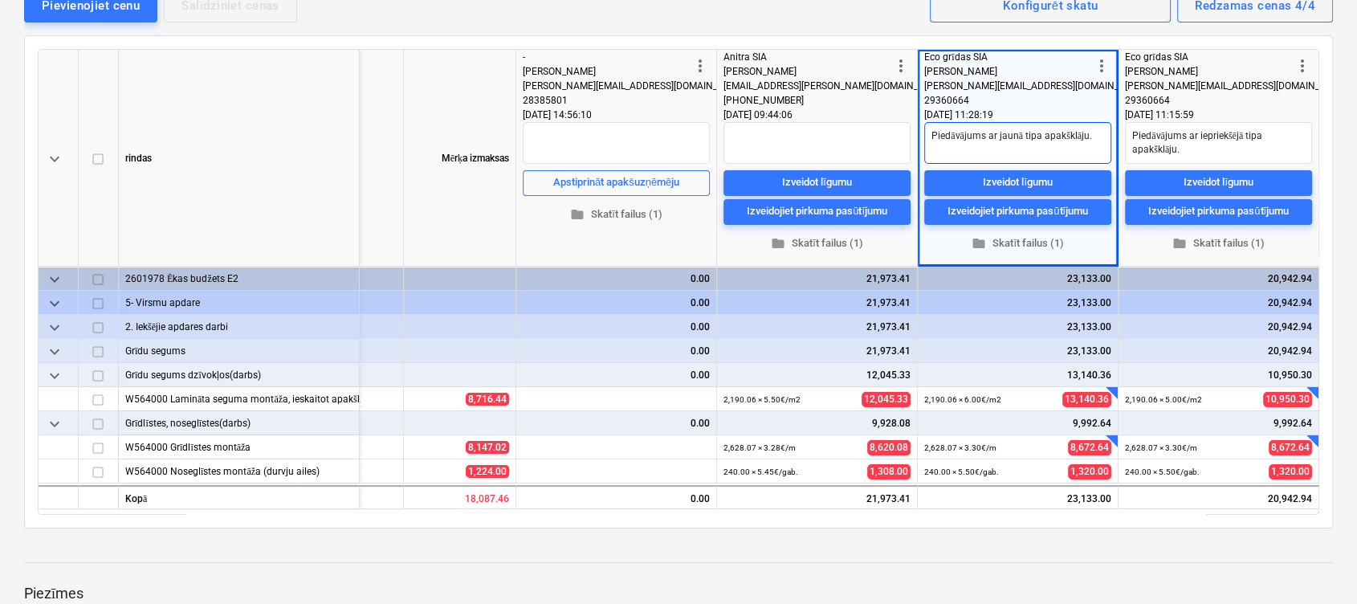
type textarea "Piedāvājums ar jaunā tipa apakšklāju."
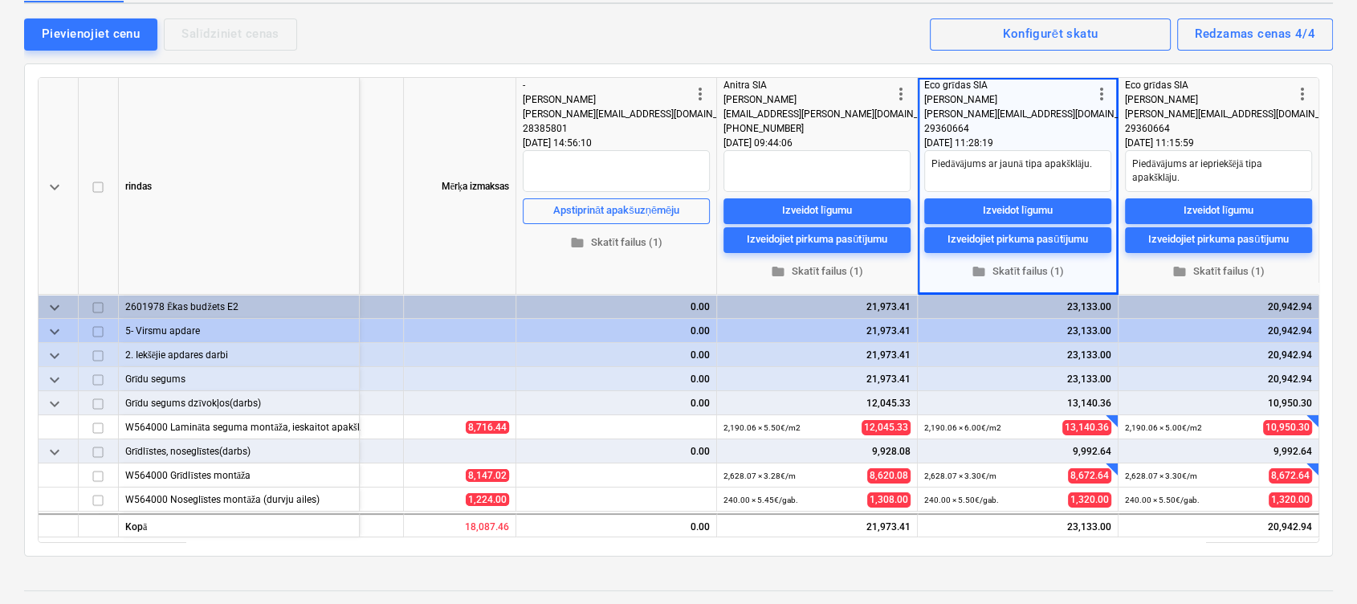
scroll to position [0, 0]
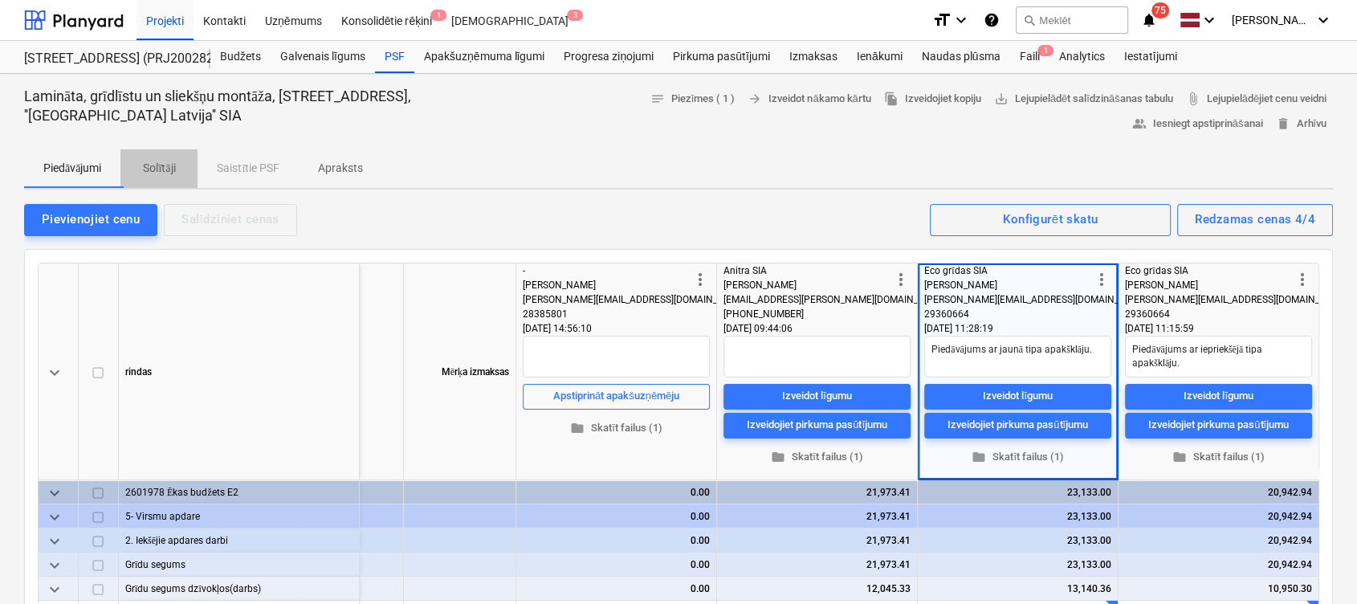
click at [151, 167] on p "Solītāji" at bounding box center [159, 168] width 39 height 17
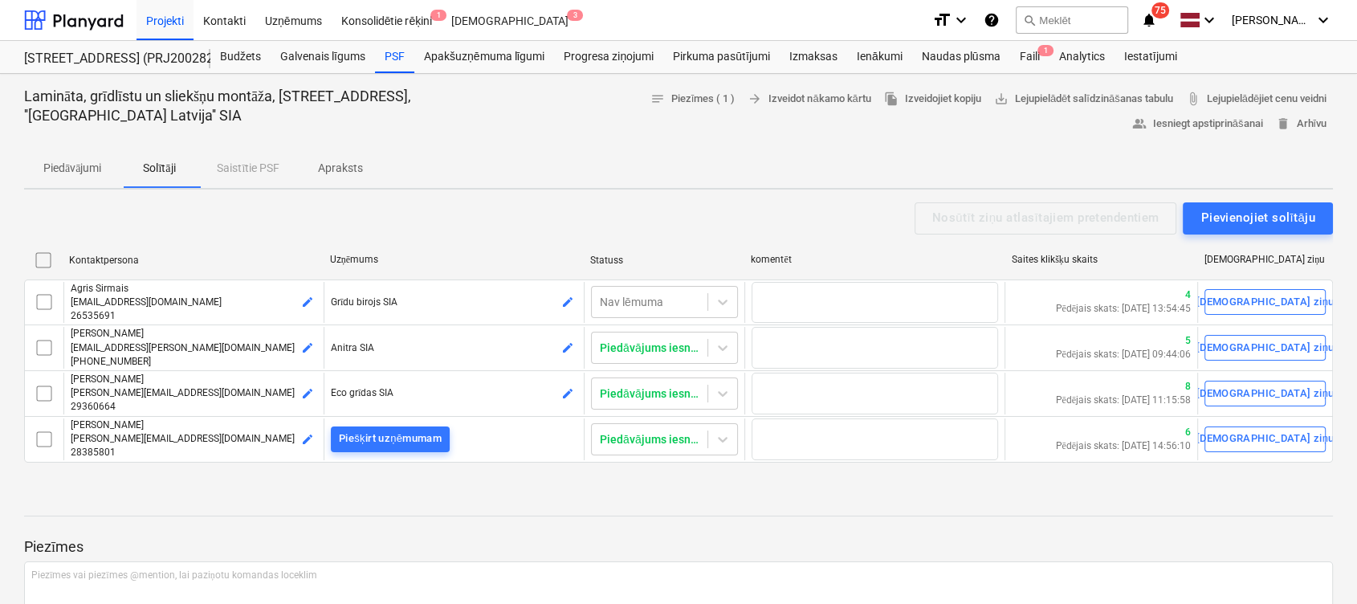
click at [101, 161] on p "Piedāvājumi" at bounding box center [72, 168] width 58 height 17
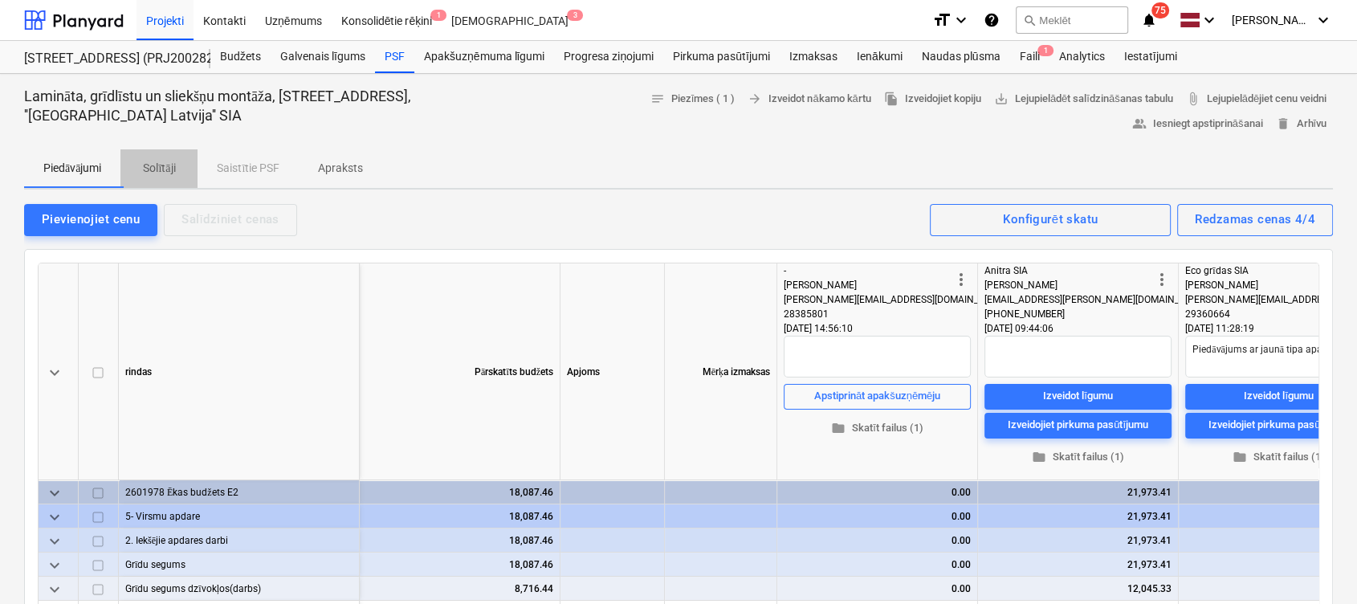
click at [164, 175] on p "Solītāji" at bounding box center [159, 168] width 39 height 17
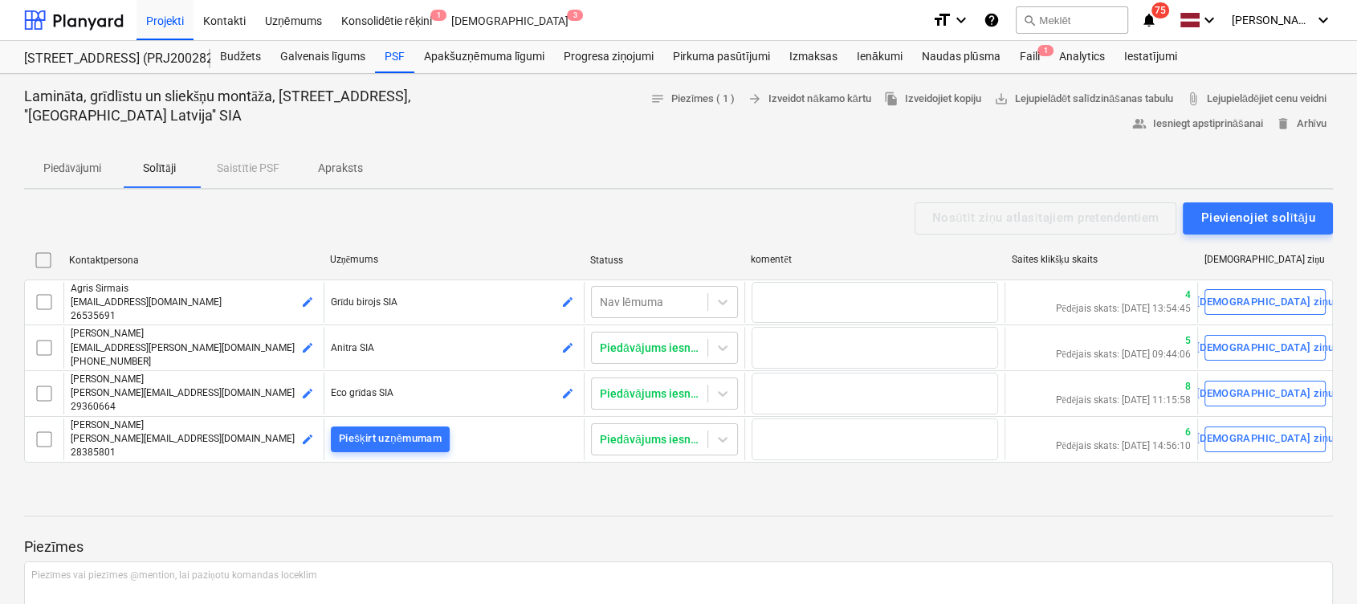
click at [344, 170] on p "Apraksts" at bounding box center [340, 168] width 45 height 17
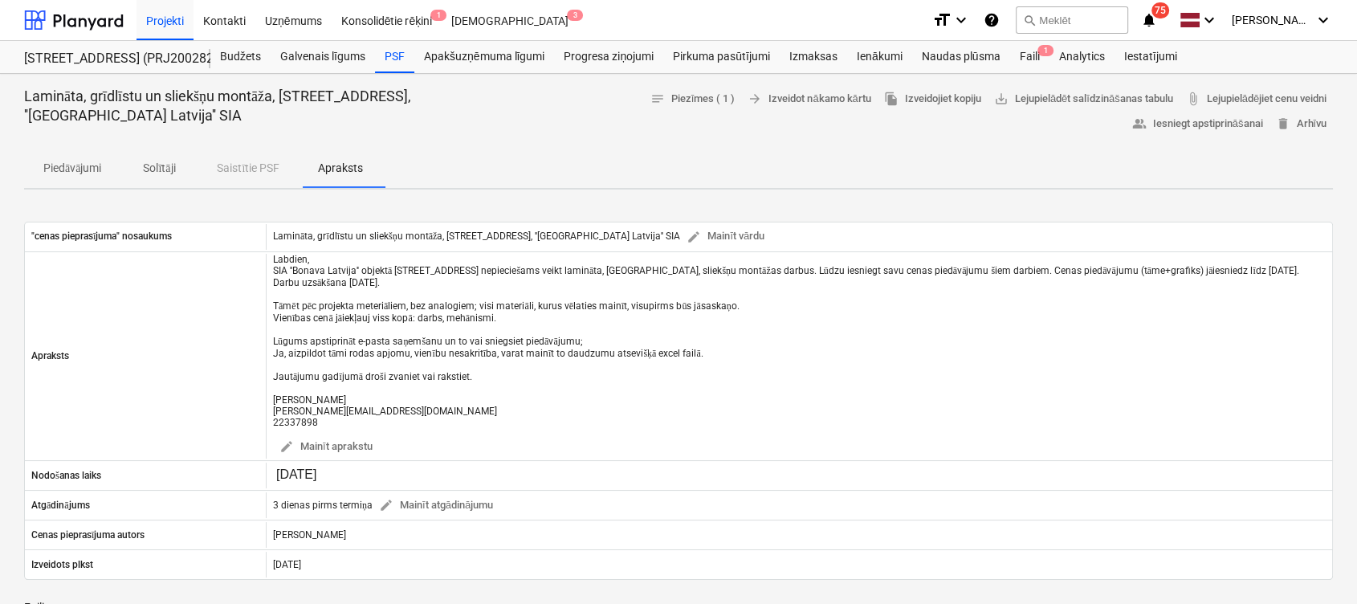
click at [58, 166] on p "Piedāvājumi" at bounding box center [72, 168] width 58 height 17
type textarea "x"
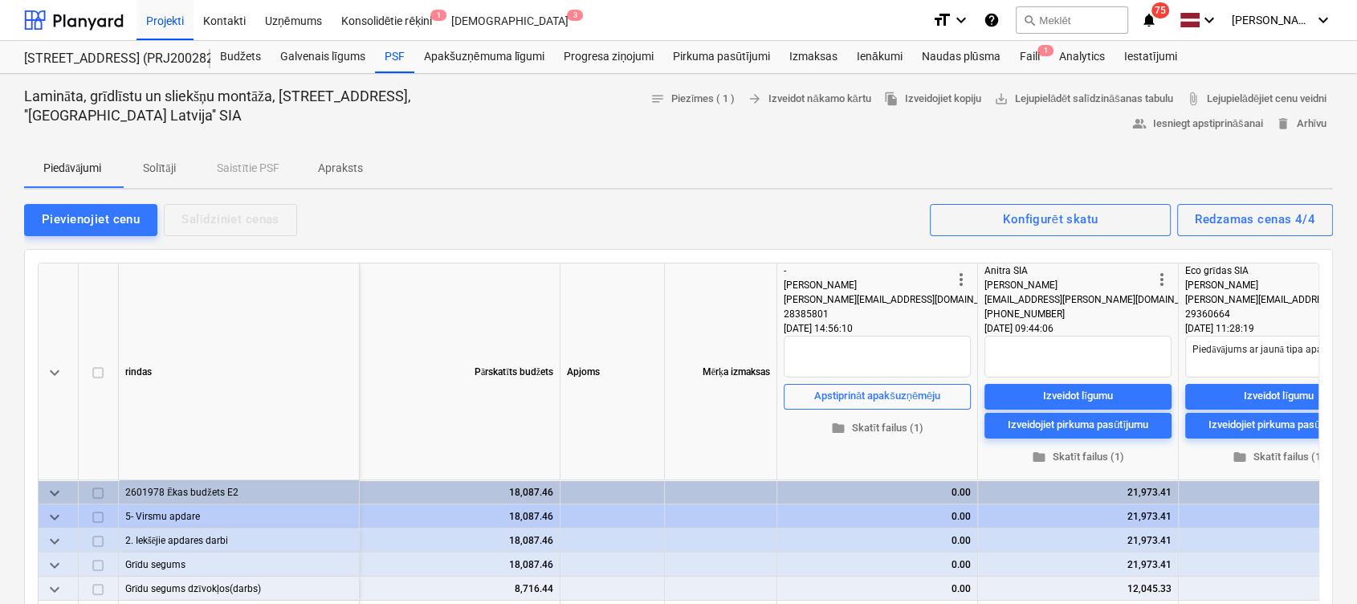
click at [158, 161] on p "Solītāji" at bounding box center [159, 168] width 39 height 17
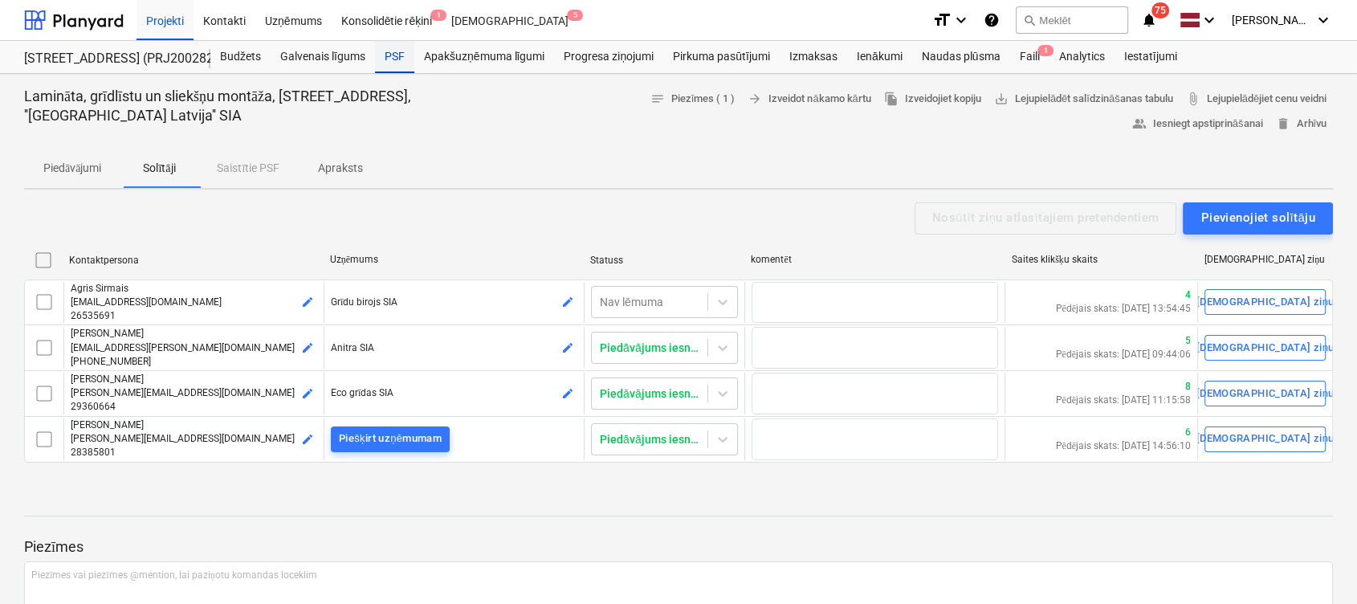
click at [386, 55] on div "PSF" at bounding box center [394, 57] width 39 height 32
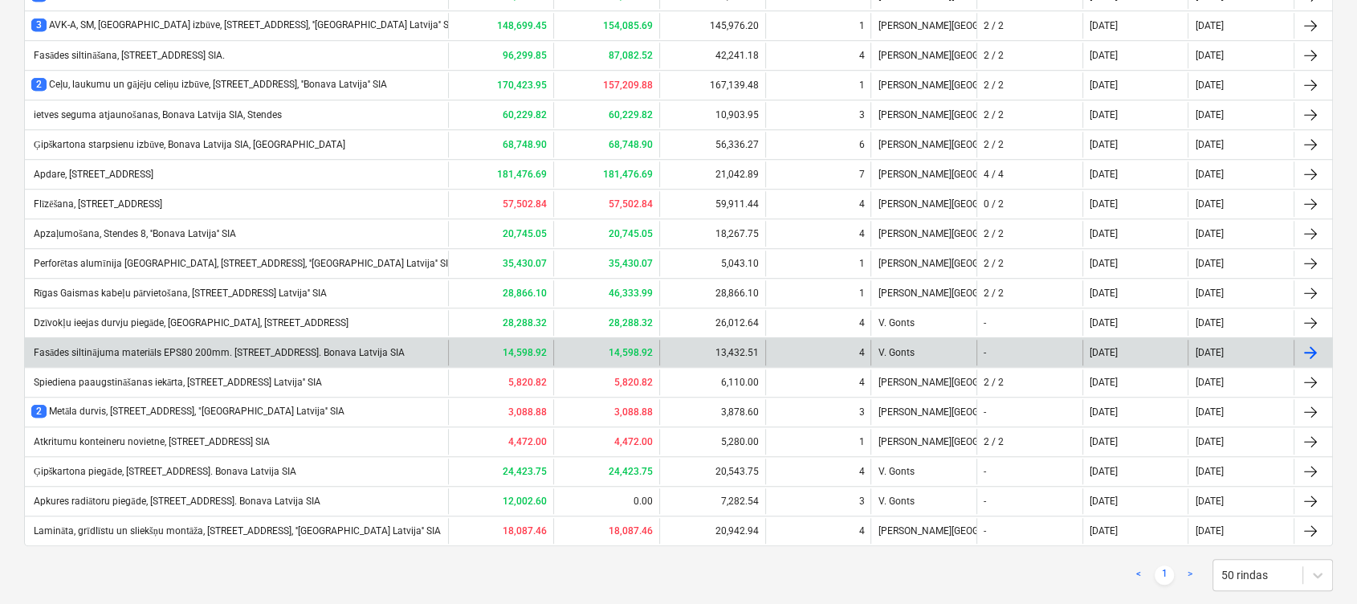
scroll to position [1211, 0]
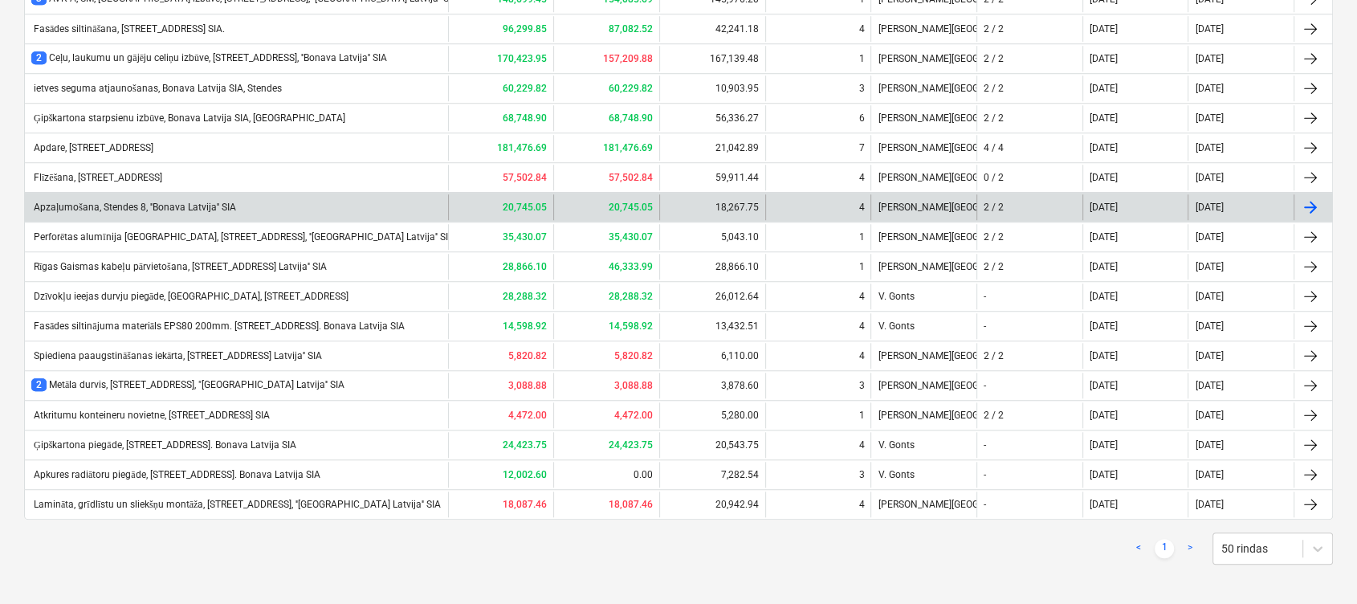
click at [81, 194] on div "Apzaļumošana, Stendes 8, ''Bonava Latvija'' SIA" at bounding box center [236, 207] width 423 height 26
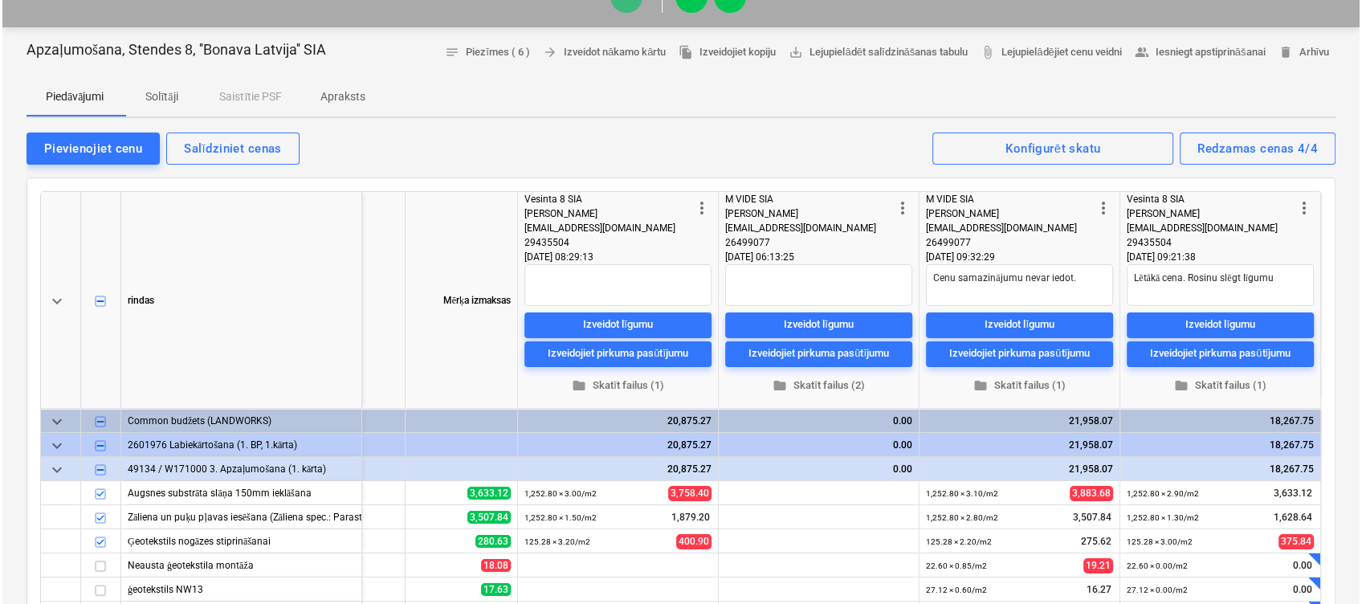
scroll to position [107, 0]
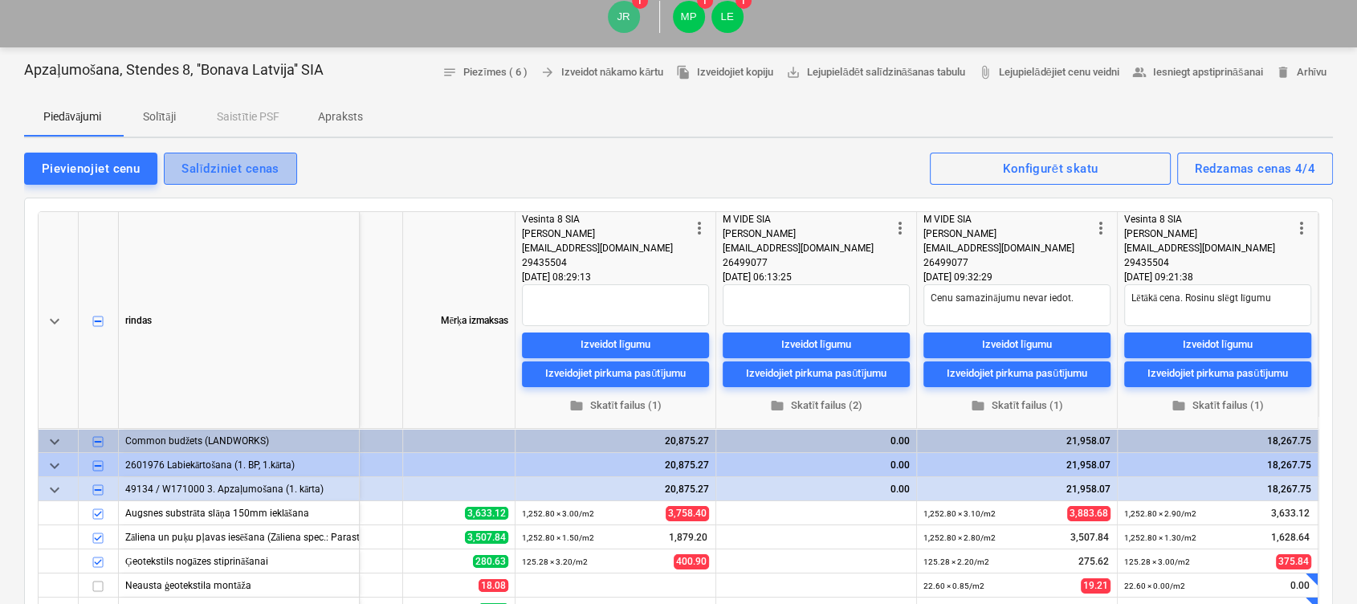
click at [221, 158] on div "Salīdziniet cenas" at bounding box center [229, 168] width 97 height 21
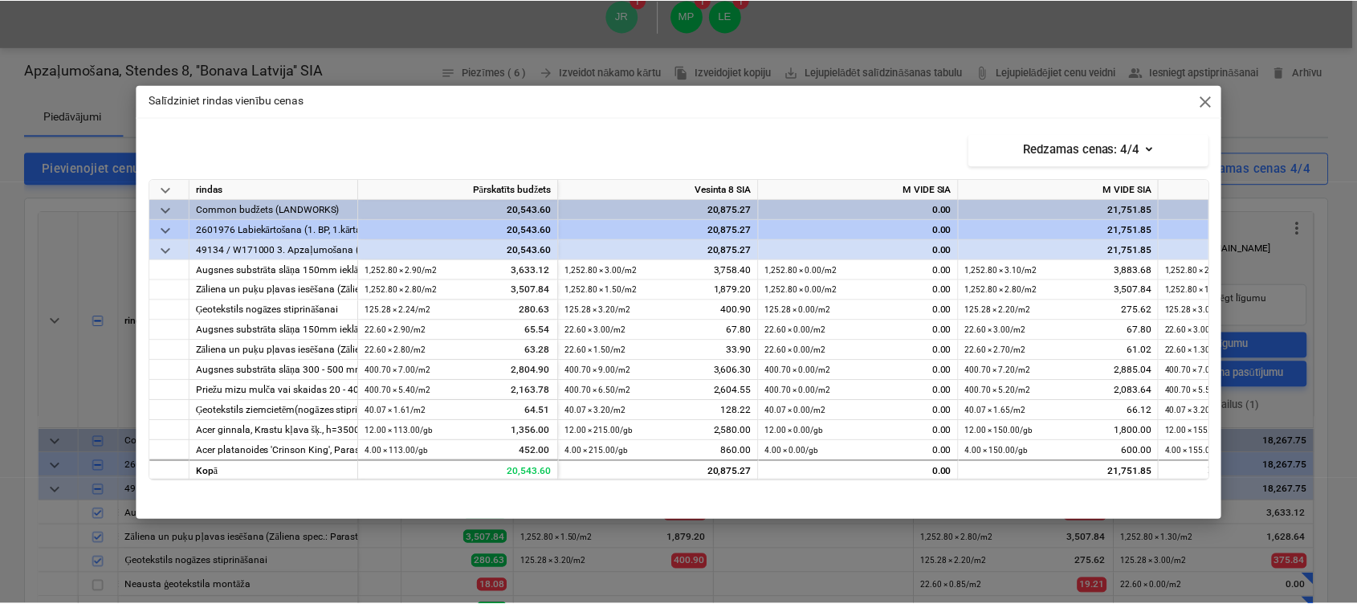
scroll to position [0, 156]
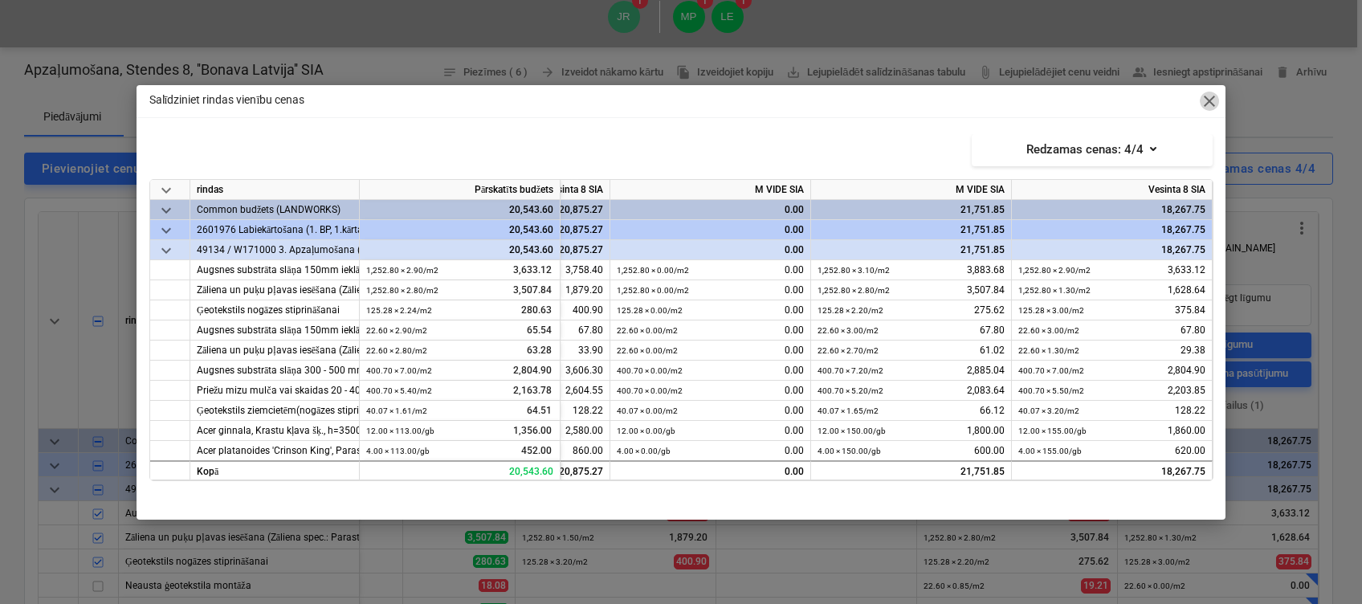
click at [1201, 100] on span "close" at bounding box center [1209, 101] width 19 height 19
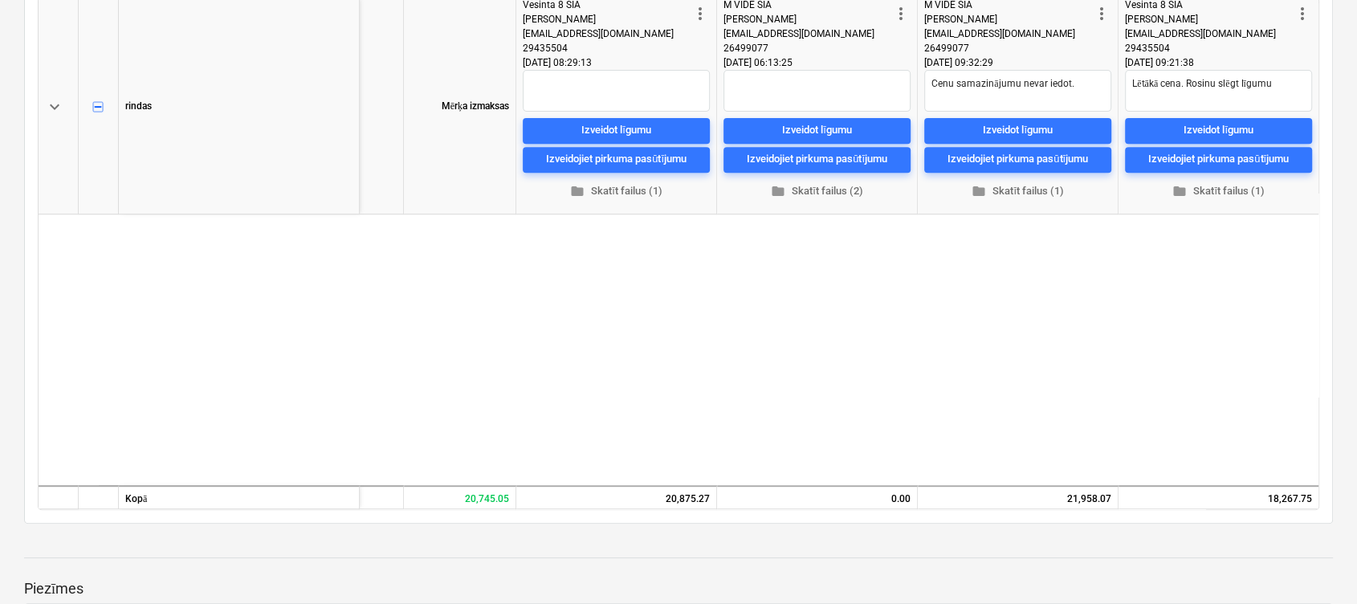
scroll to position [0, 261]
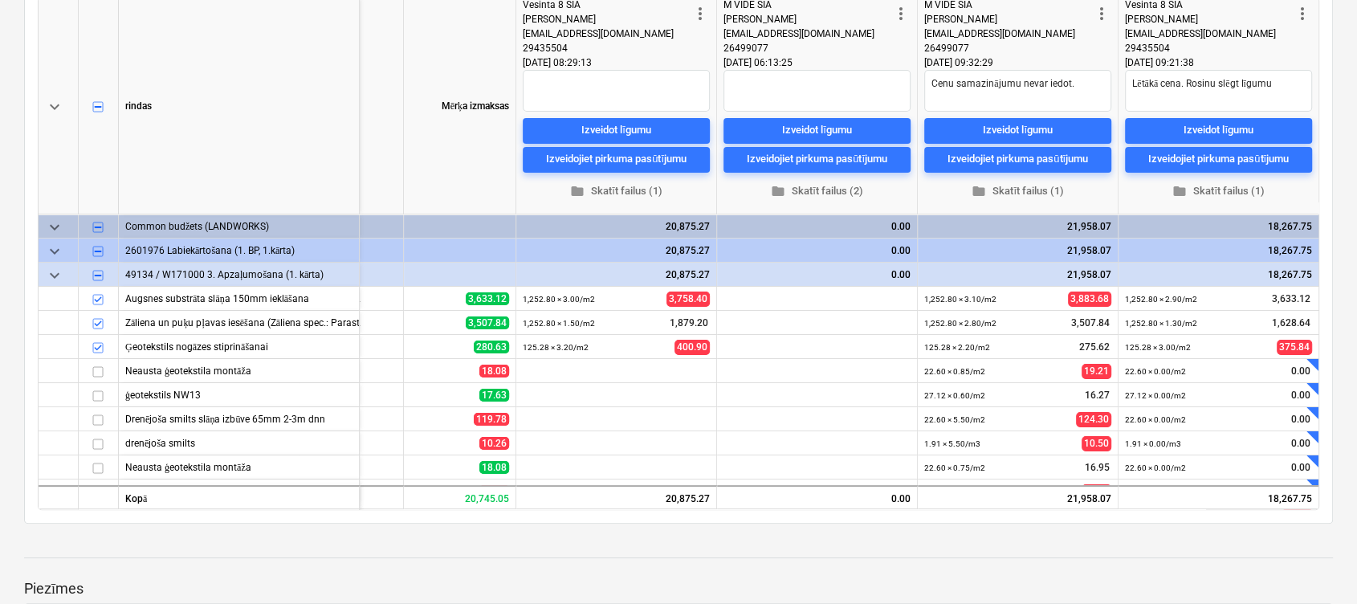
type textarea "x"
drag, startPoint x: 1208, startPoint y: 31, endPoint x: 1119, endPoint y: 31, distance: 89.1
click at [1119, 31] on div "more_vert Vesinta 8 SIA [PERSON_NAME] [EMAIL_ADDRESS][DOMAIN_NAME] 29435504 [DA…" at bounding box center [1218, 106] width 201 height 217
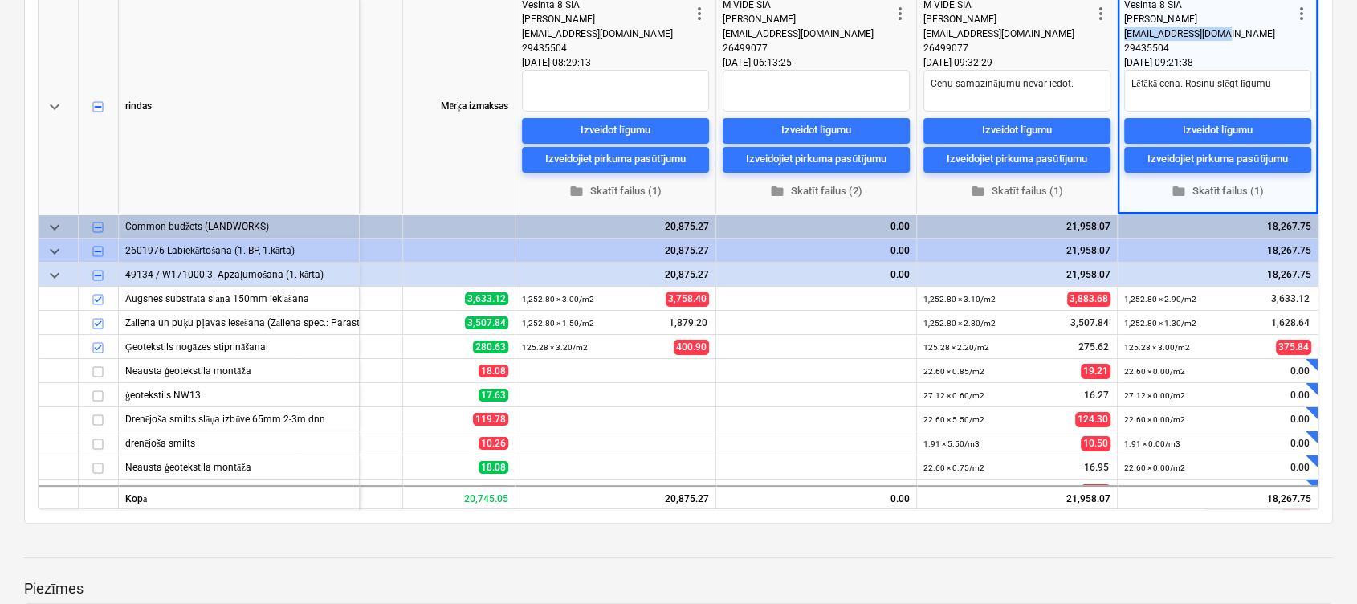
copy span "[EMAIL_ADDRESS][DOMAIN_NAME]"
click at [1221, 186] on span "folder Skatīt failus (1)" at bounding box center [1218, 190] width 174 height 18
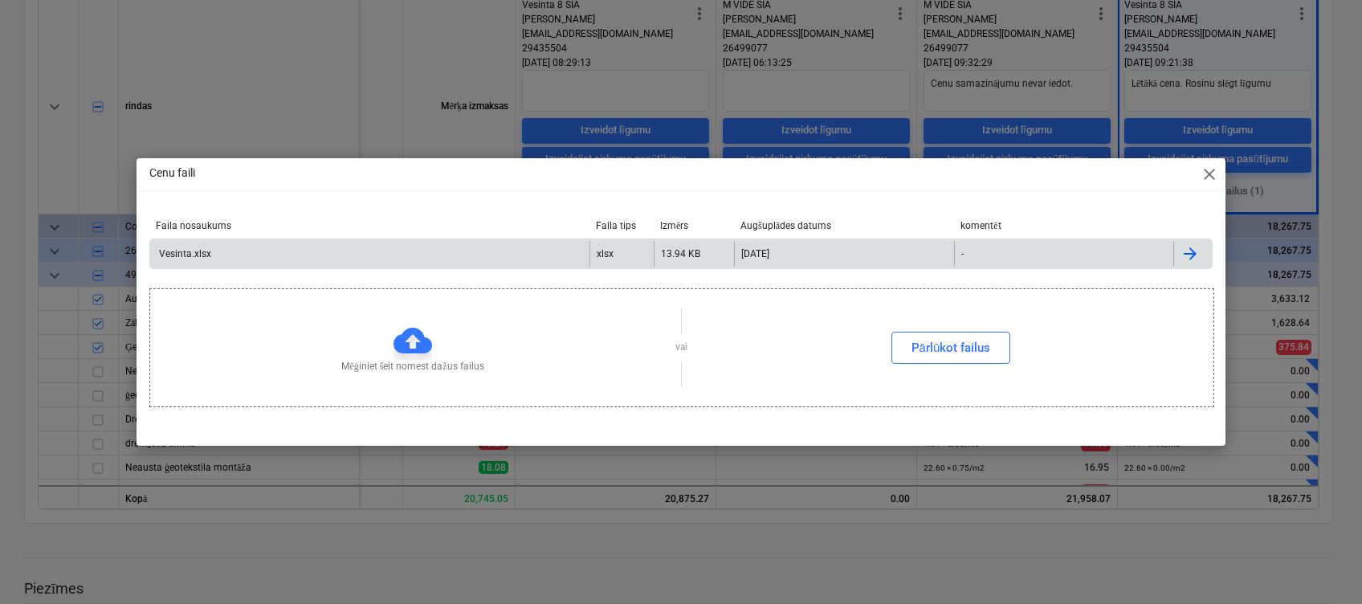
click at [191, 254] on div "Vesinta.xlsx" at bounding box center [184, 253] width 55 height 11
click at [1202, 171] on span "close" at bounding box center [1209, 174] width 19 height 19
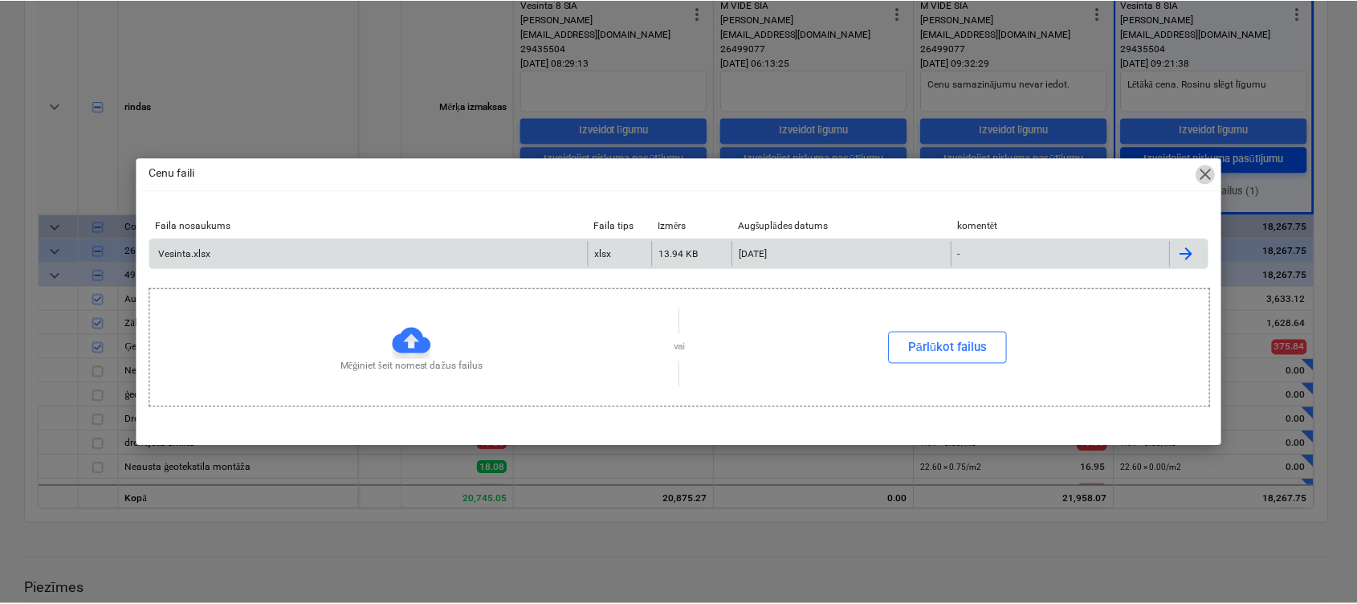
scroll to position [0, 261]
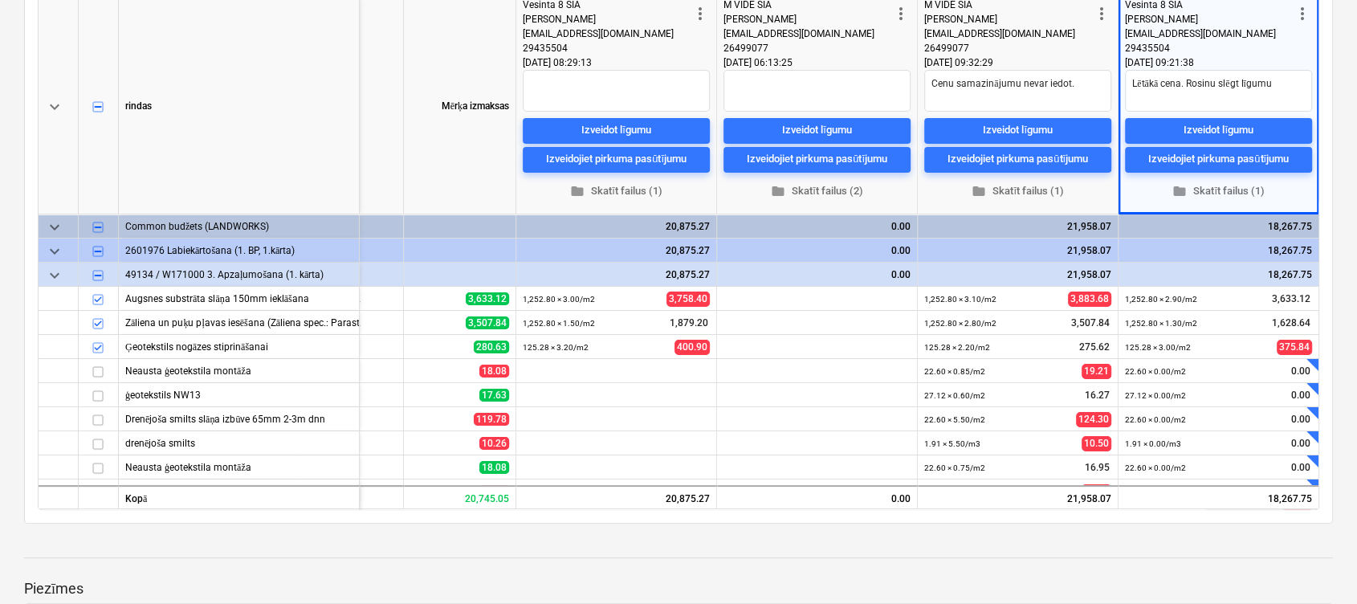
type textarea "x"
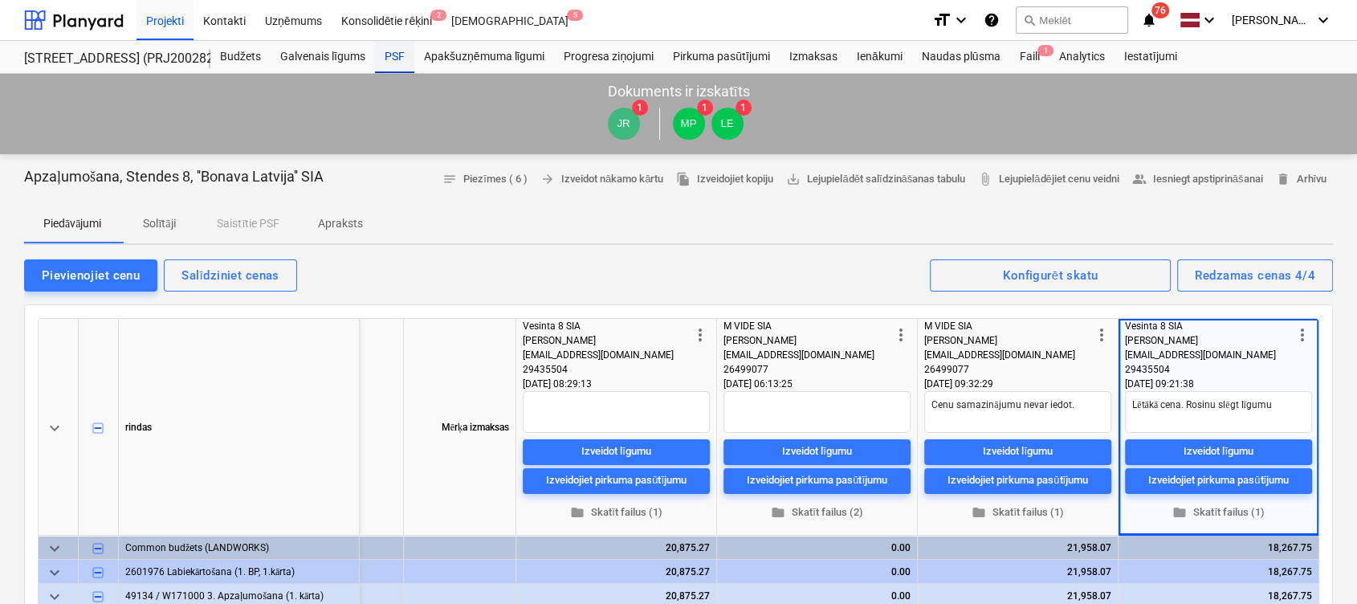
click at [393, 59] on div "PSF" at bounding box center [394, 57] width 39 height 32
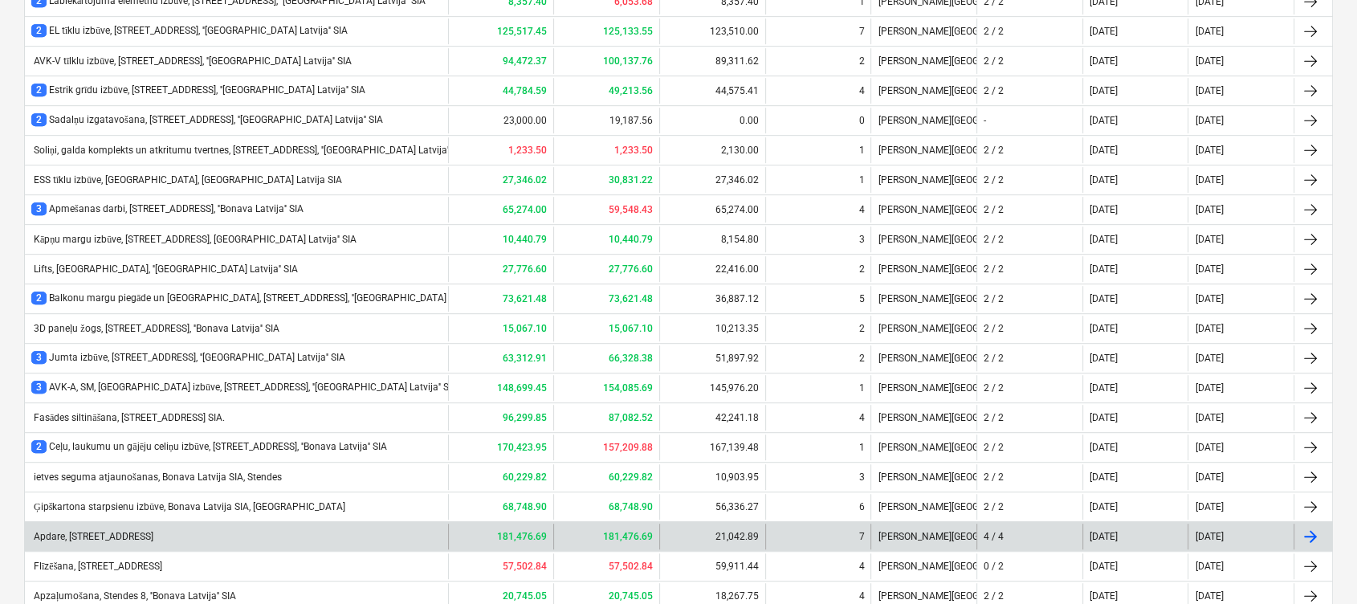
scroll to position [856, 0]
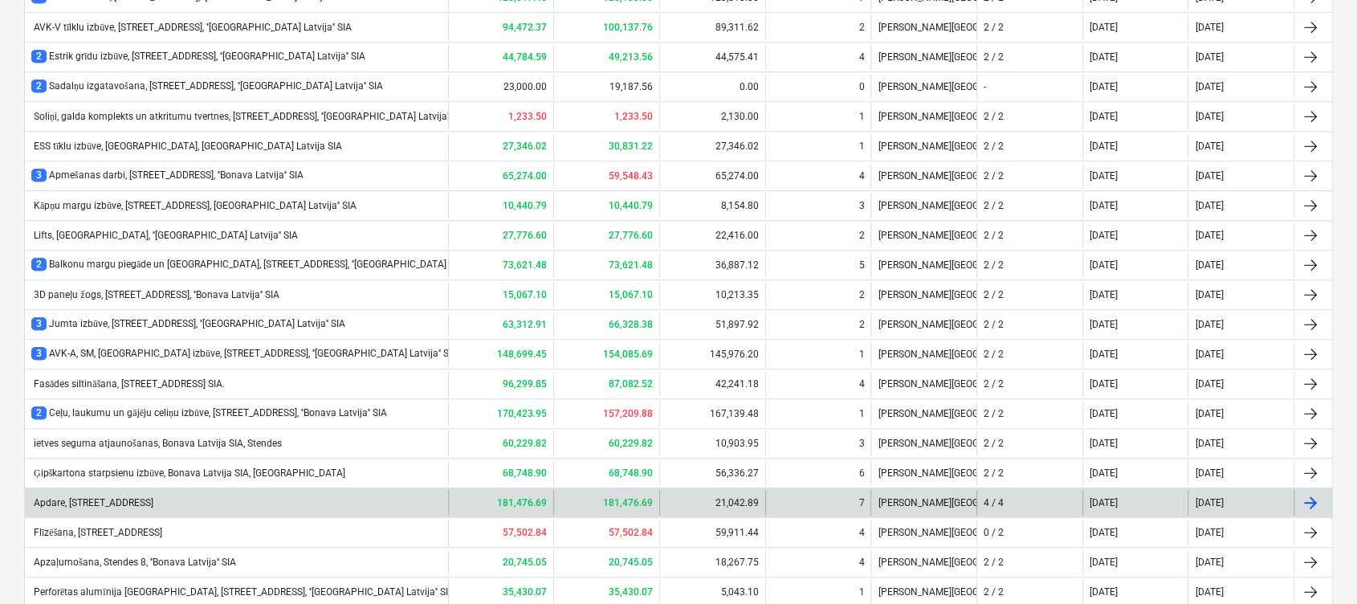
click at [118, 491] on div "Apdare, [STREET_ADDRESS]" at bounding box center [236, 503] width 423 height 26
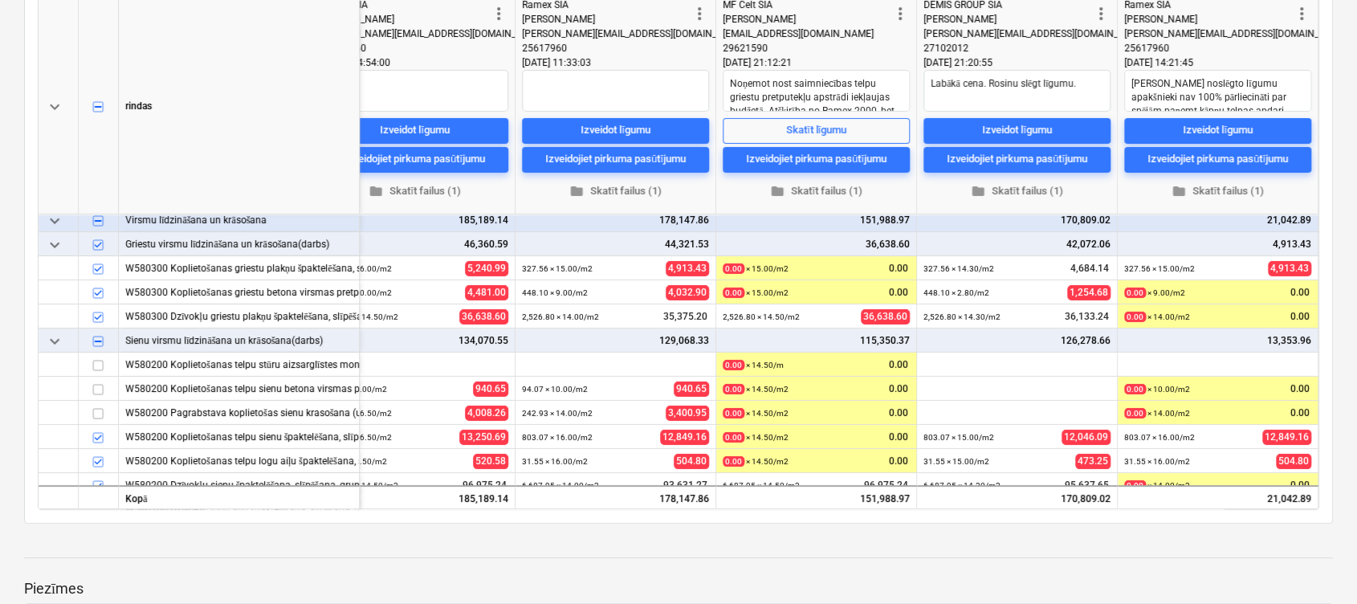
scroll to position [107, 868]
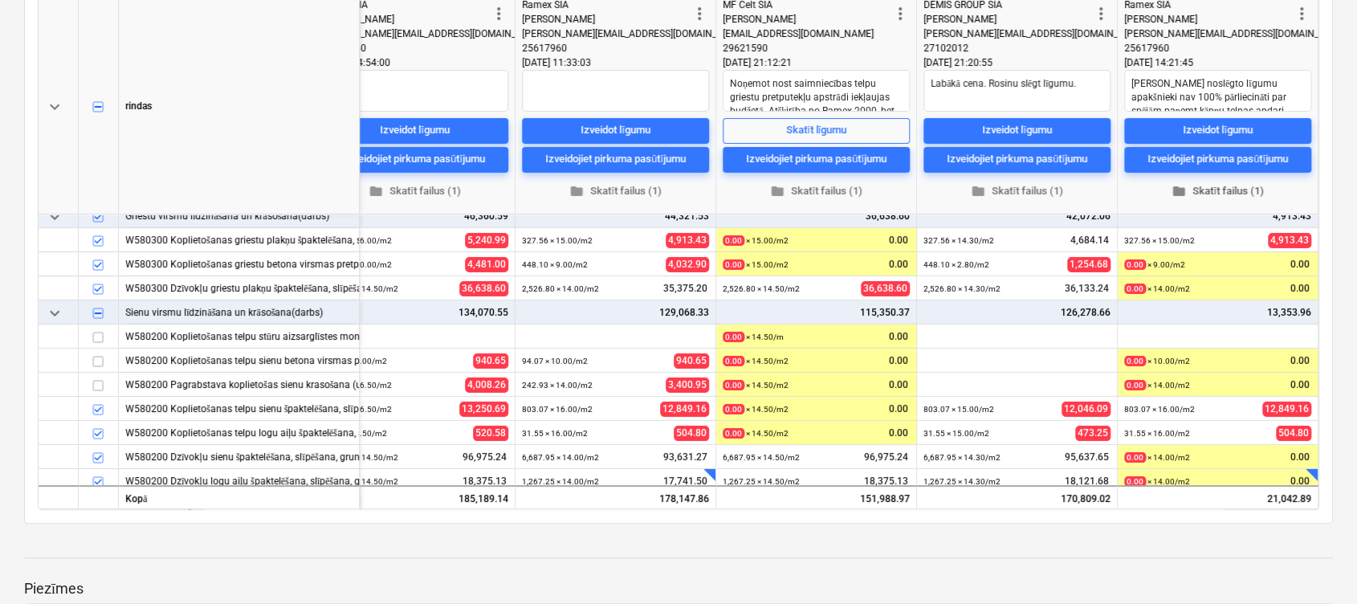
click at [1229, 188] on span "folder Skatīt failus (1)" at bounding box center [1218, 190] width 174 height 18
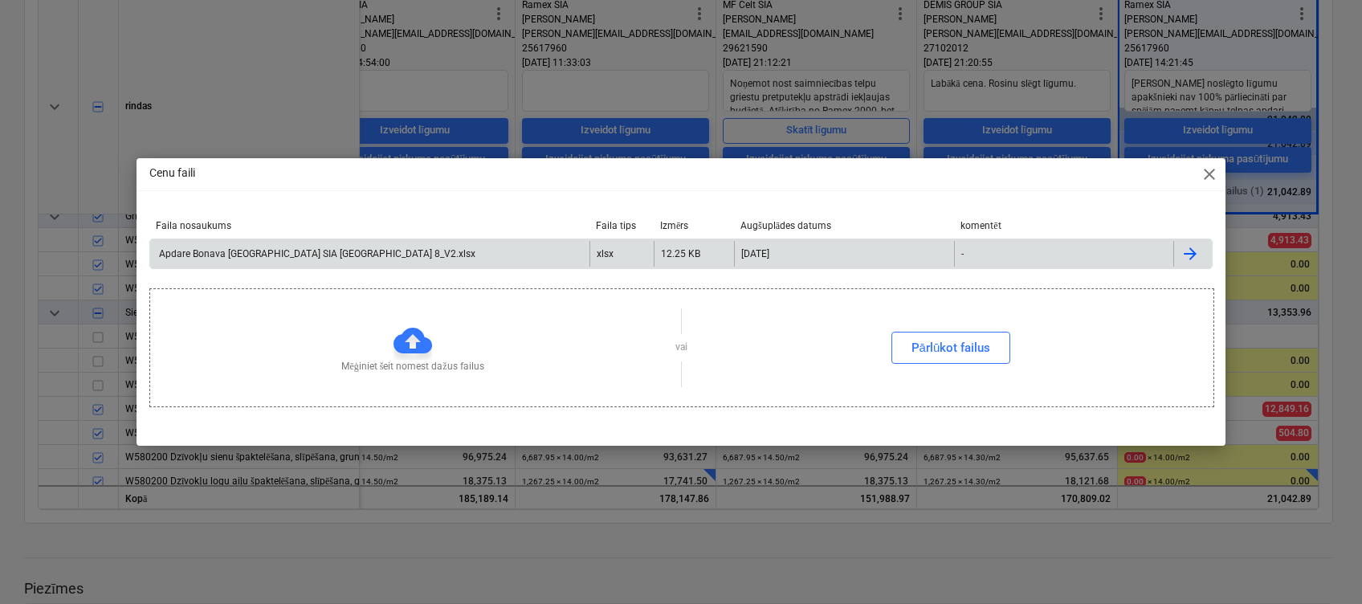
click at [368, 251] on div "Apdare Bonava [GEOGRAPHIC_DATA] SIA [GEOGRAPHIC_DATA] 8_V2.xlsx" at bounding box center [316, 253] width 319 height 11
click at [212, 47] on div "Cenu faili close Faila nosaukums Faila tips Izmērs Augšuplādes datums komentēt …" at bounding box center [681, 302] width 1362 height 604
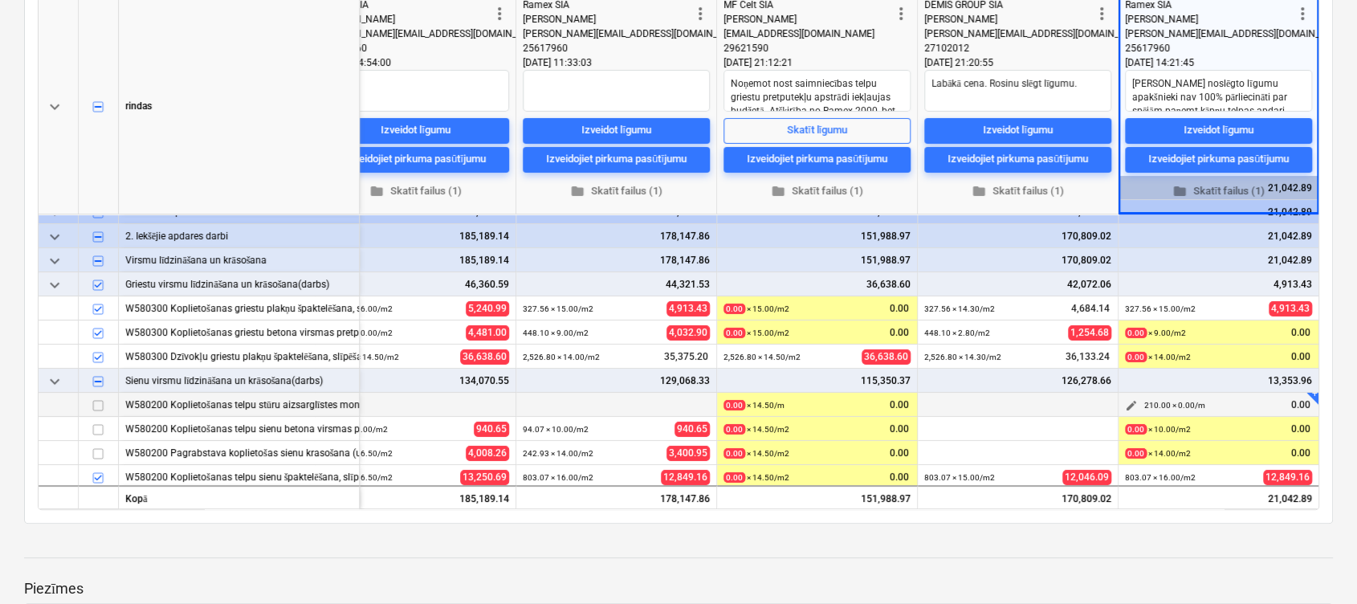
scroll to position [0, 863]
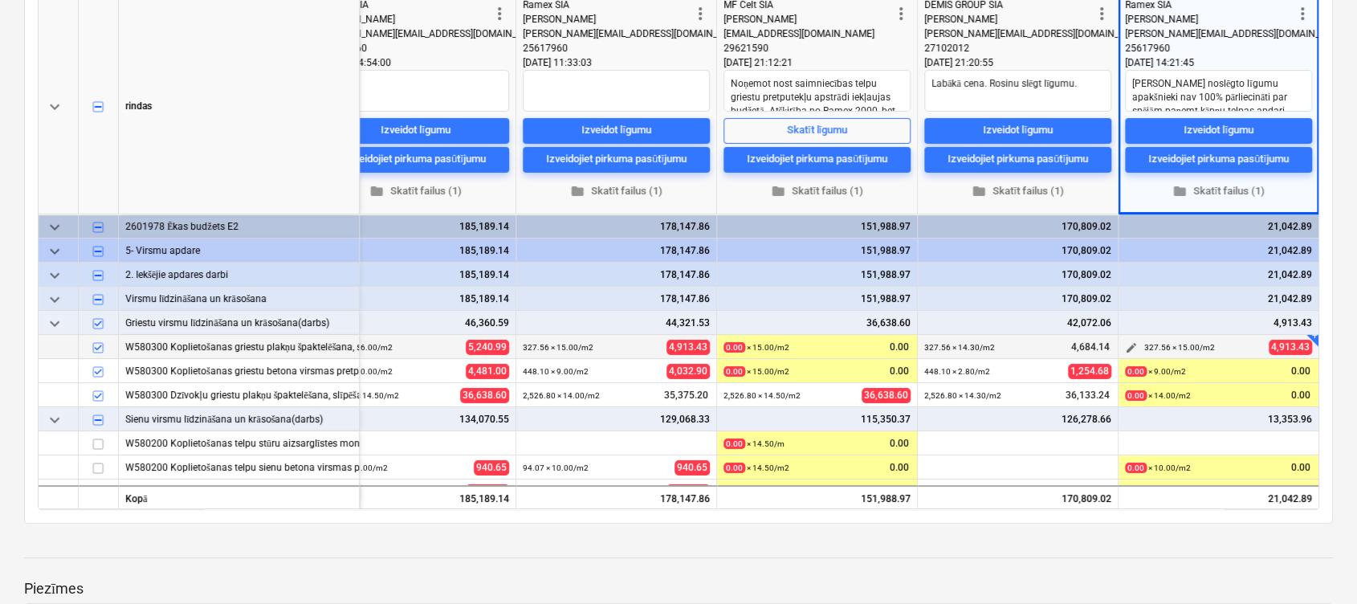
type textarea "x"
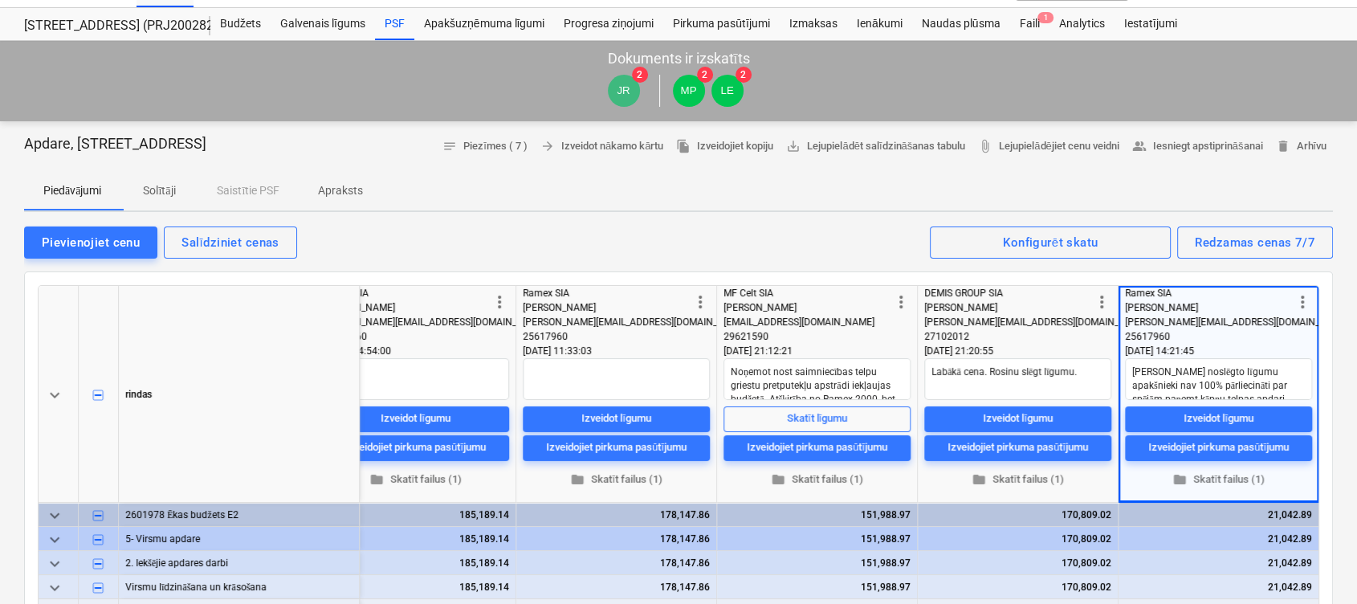
scroll to position [0, 0]
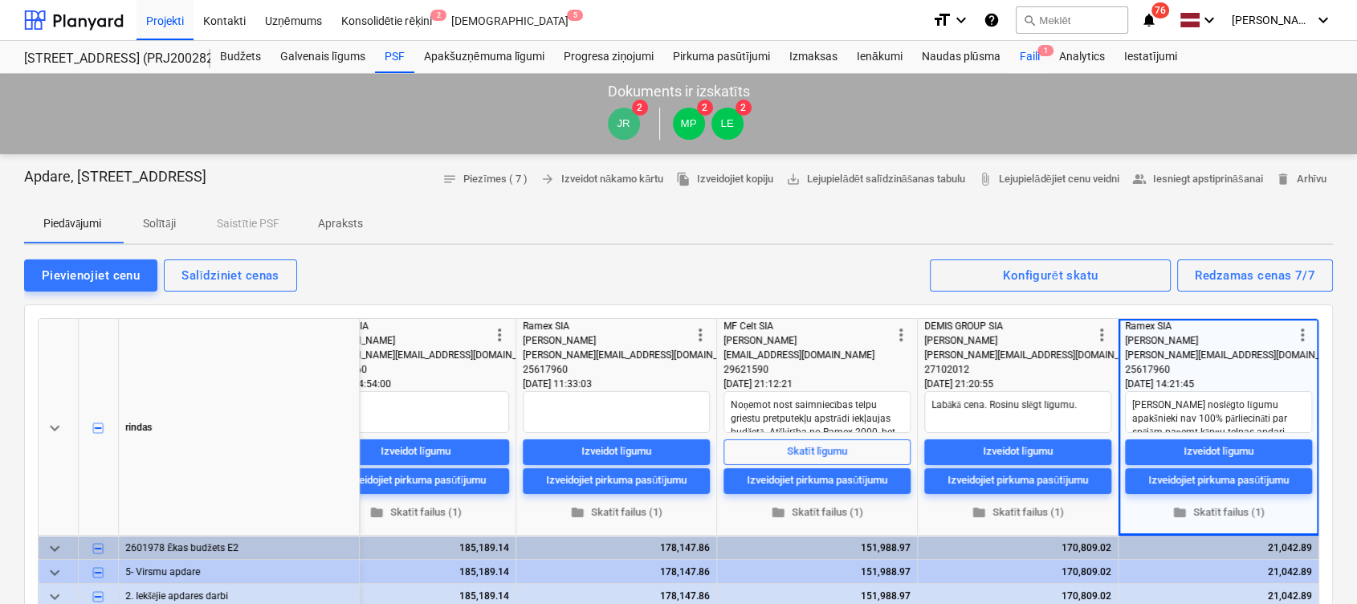
click at [1026, 56] on div "Faili 1" at bounding box center [1028, 57] width 39 height 32
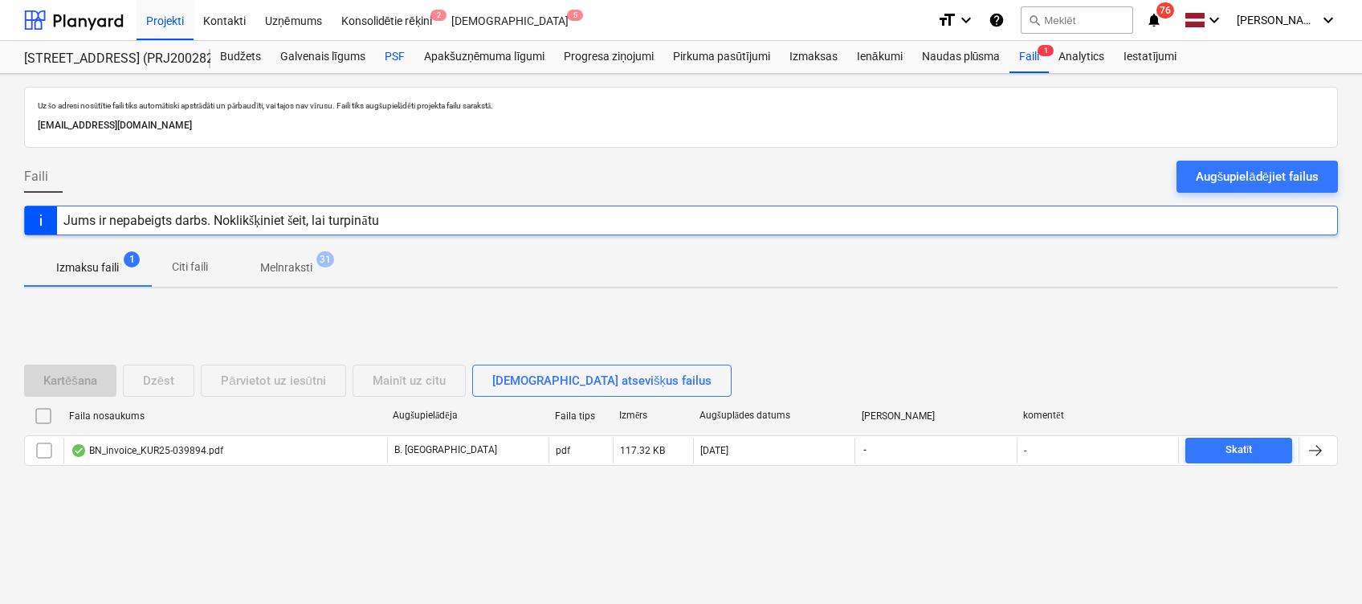
click at [401, 52] on div "PSF" at bounding box center [394, 57] width 39 height 32
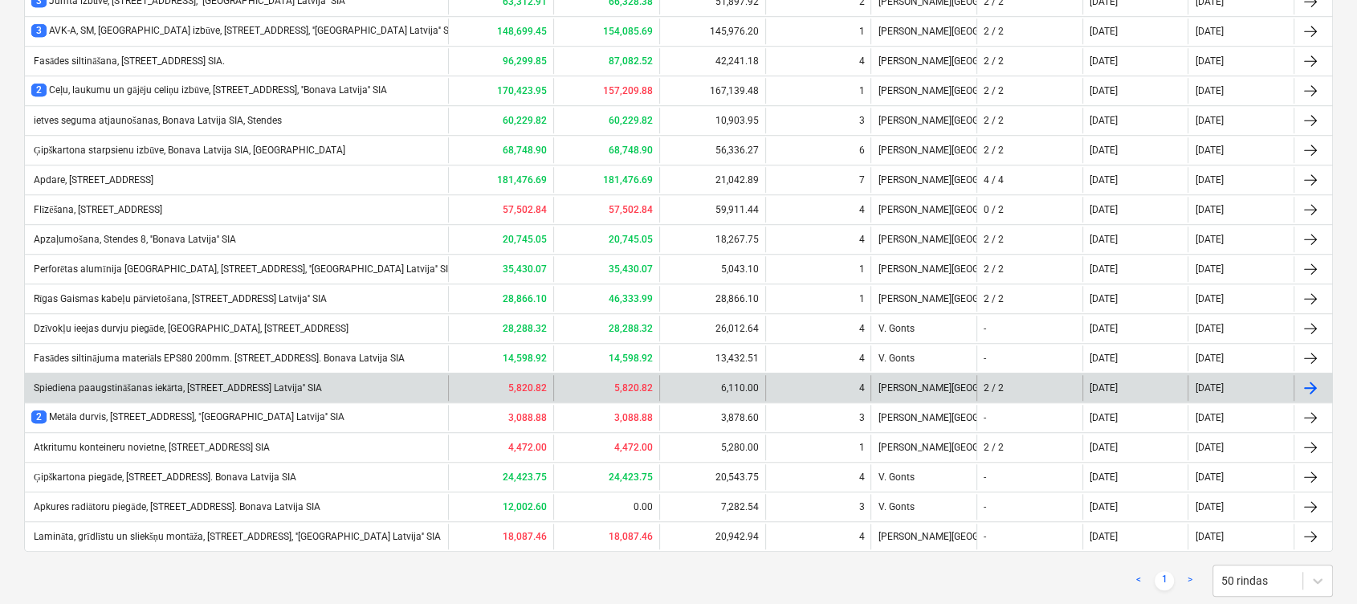
scroll to position [1211, 0]
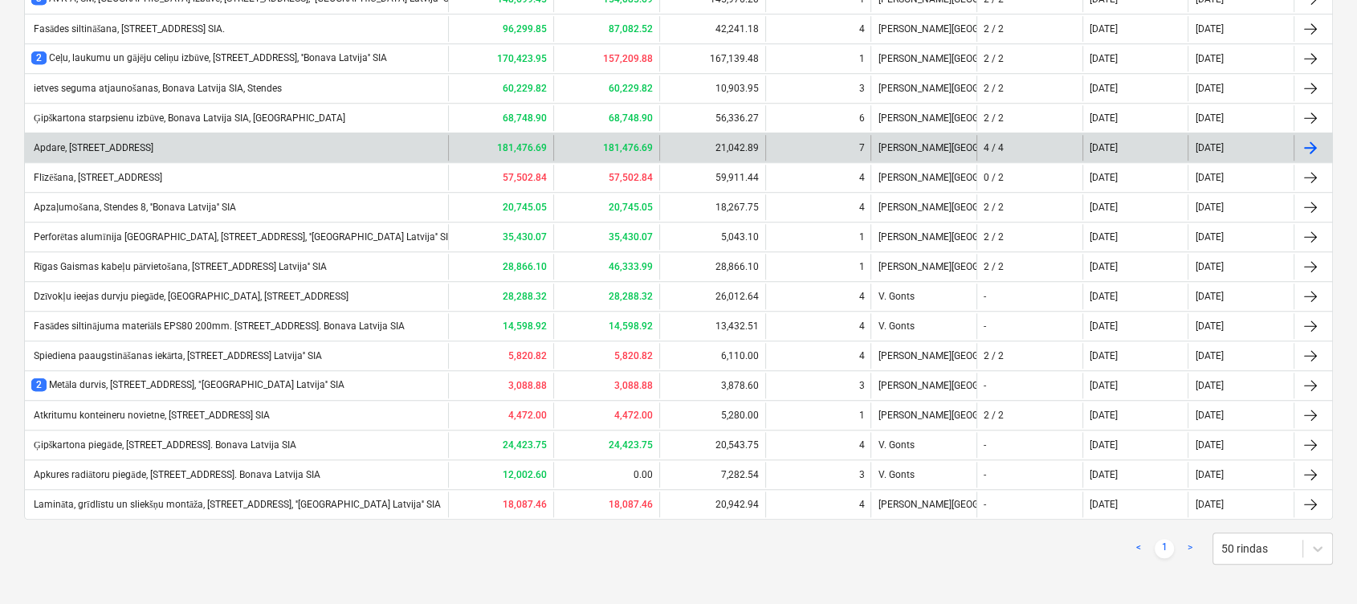
click at [104, 149] on div "Apdare, [STREET_ADDRESS]" at bounding box center [236, 148] width 423 height 26
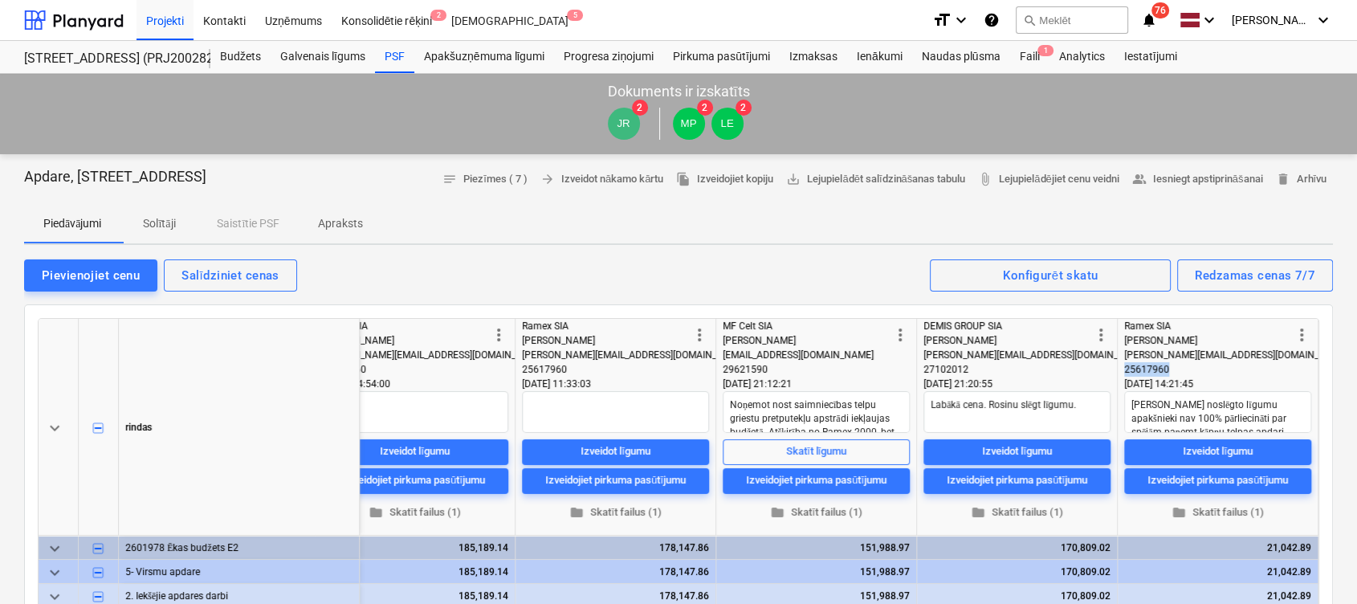
drag, startPoint x: 1163, startPoint y: 369, endPoint x: 1119, endPoint y: 366, distance: 43.4
click at [1124, 366] on div "25617960" at bounding box center [1208, 369] width 168 height 14
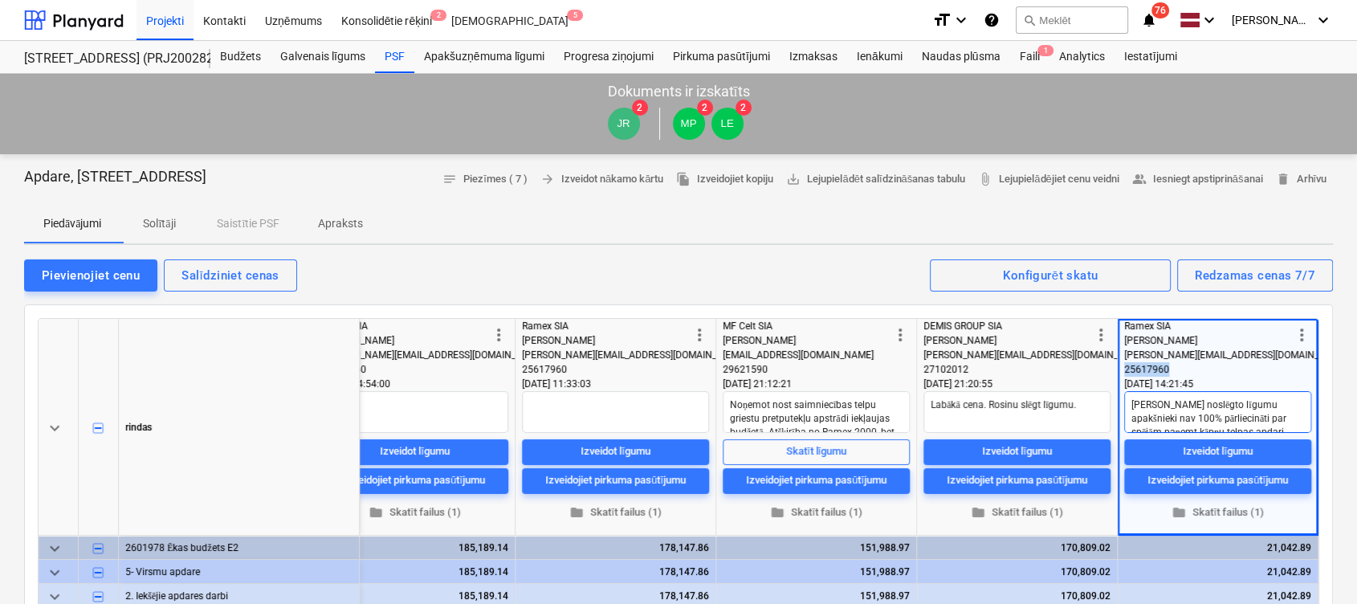
copy div "25617960"
drag, startPoint x: 1196, startPoint y: 353, endPoint x: 1123, endPoint y: 353, distance: 72.3
click at [1124, 353] on span "[PERSON_NAME][EMAIL_ADDRESS][DOMAIN_NAME]" at bounding box center [1236, 354] width 224 height 11
copy span "[PERSON_NAME][EMAIL_ADDRESS][DOMAIN_NAME]"
type textarea "x"
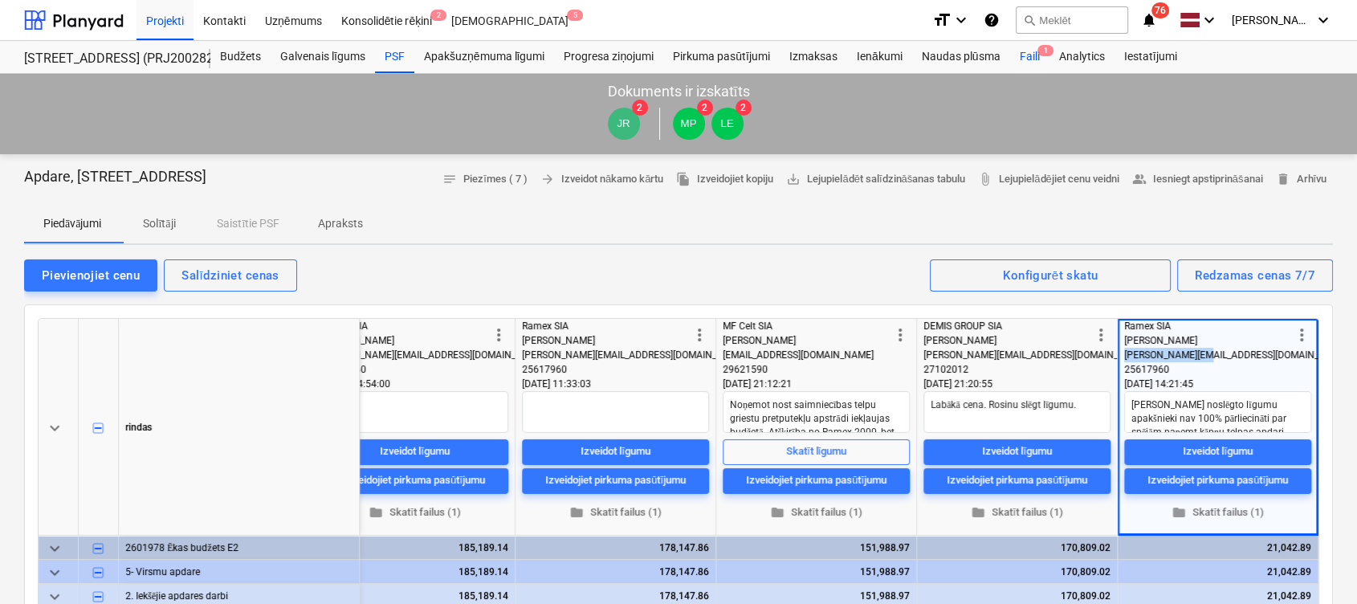
click at [1028, 62] on div "Faili 1" at bounding box center [1028, 57] width 39 height 32
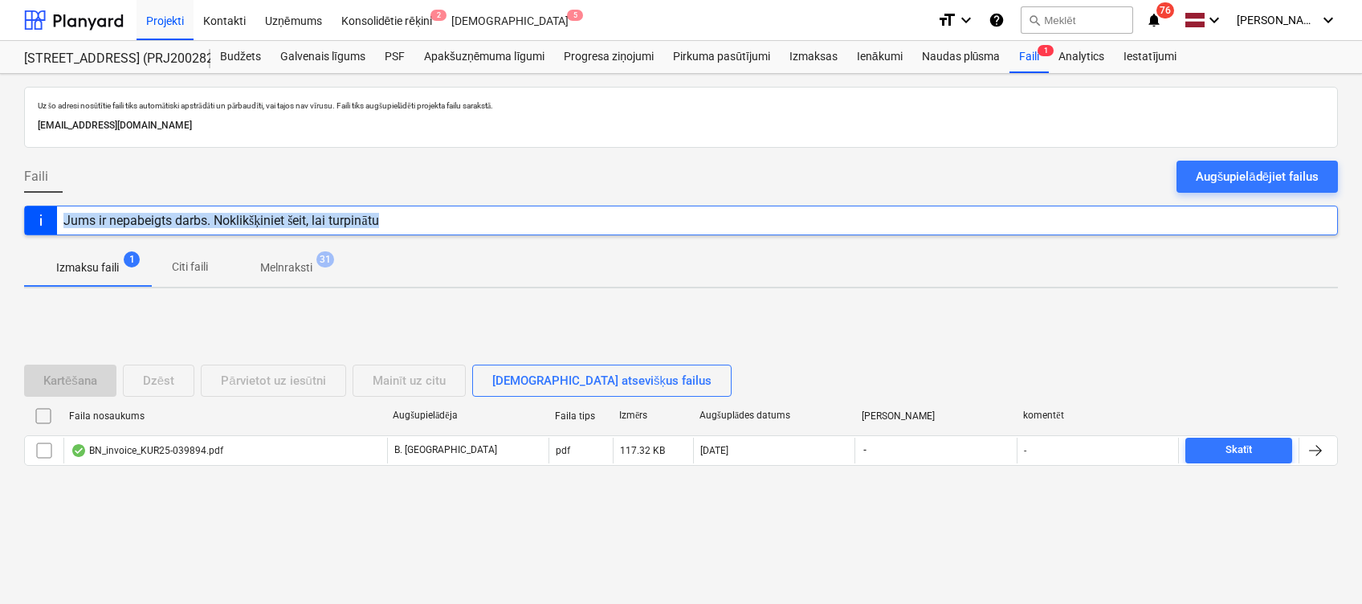
drag, startPoint x: 1194, startPoint y: 212, endPoint x: 1176, endPoint y: 222, distance: 20.8
click at [1176, 222] on div "Uz šo adresi nosūtītie faili tiks automātiski apstrādāti un pārbaudīti, vai taj…" at bounding box center [681, 339] width 1362 height 530
drag, startPoint x: 1176, startPoint y: 222, endPoint x: 1172, endPoint y: 264, distance: 42.7
click at [1172, 264] on div "Izmaksu faili 1 Citi faili Melnraksti 31" at bounding box center [681, 267] width 1314 height 39
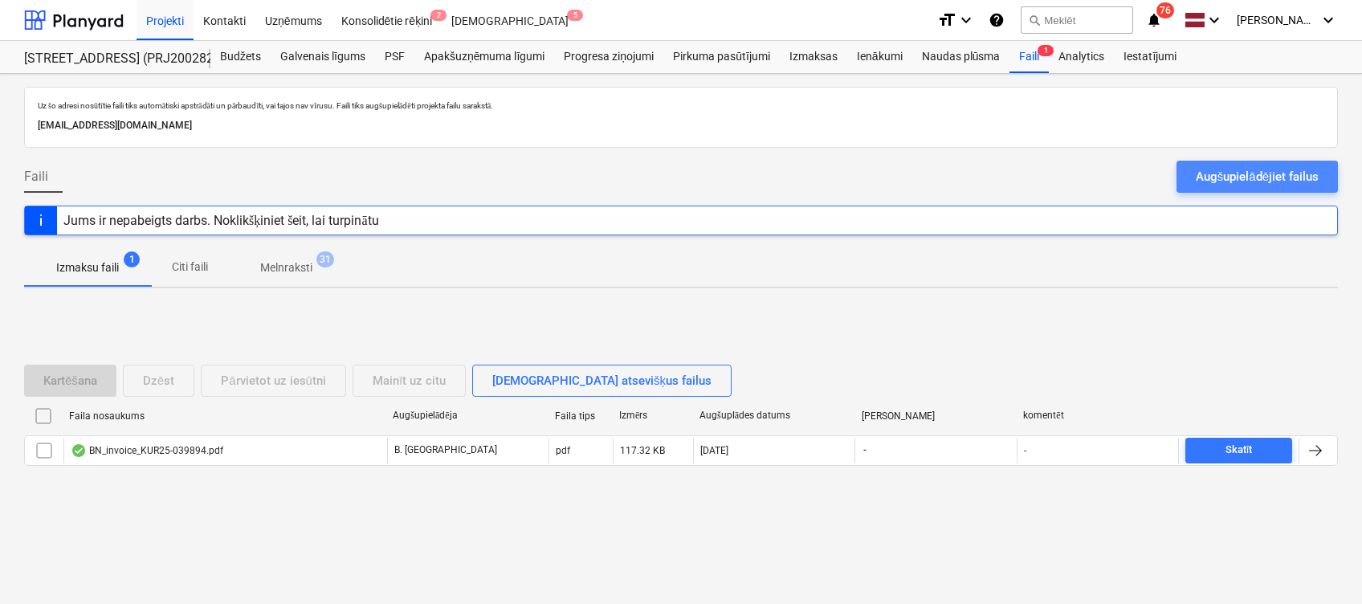
click at [1214, 173] on div "Augšupielādējiet failus" at bounding box center [1257, 176] width 123 height 21
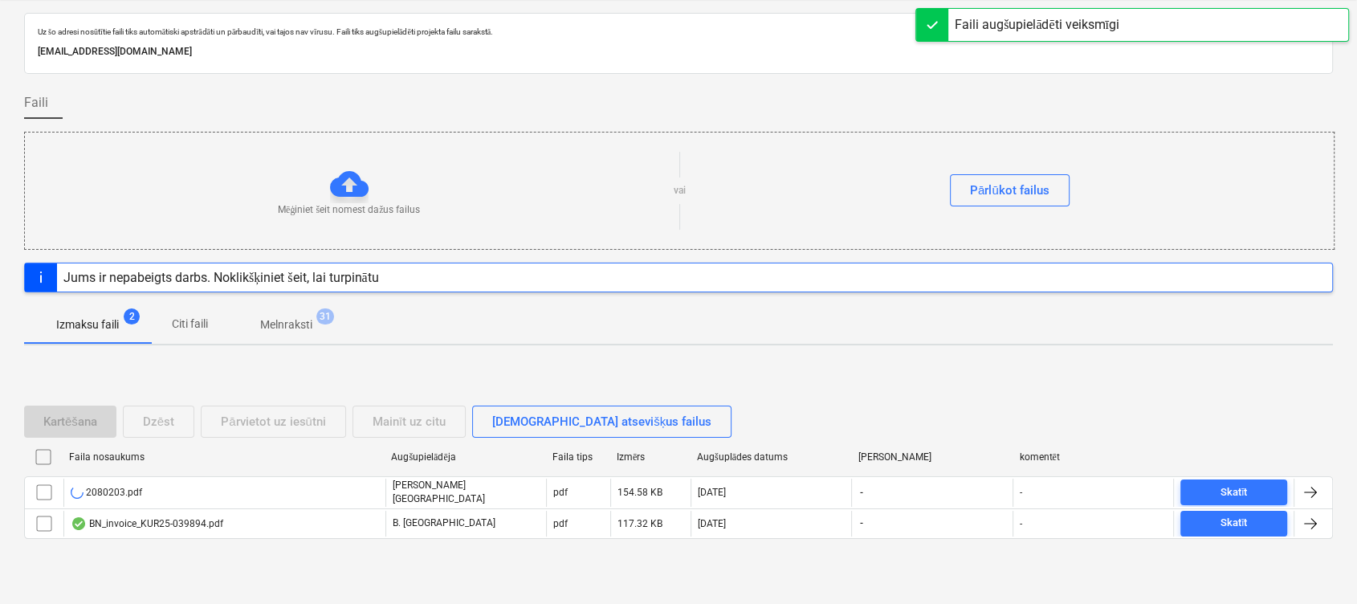
scroll to position [94, 0]
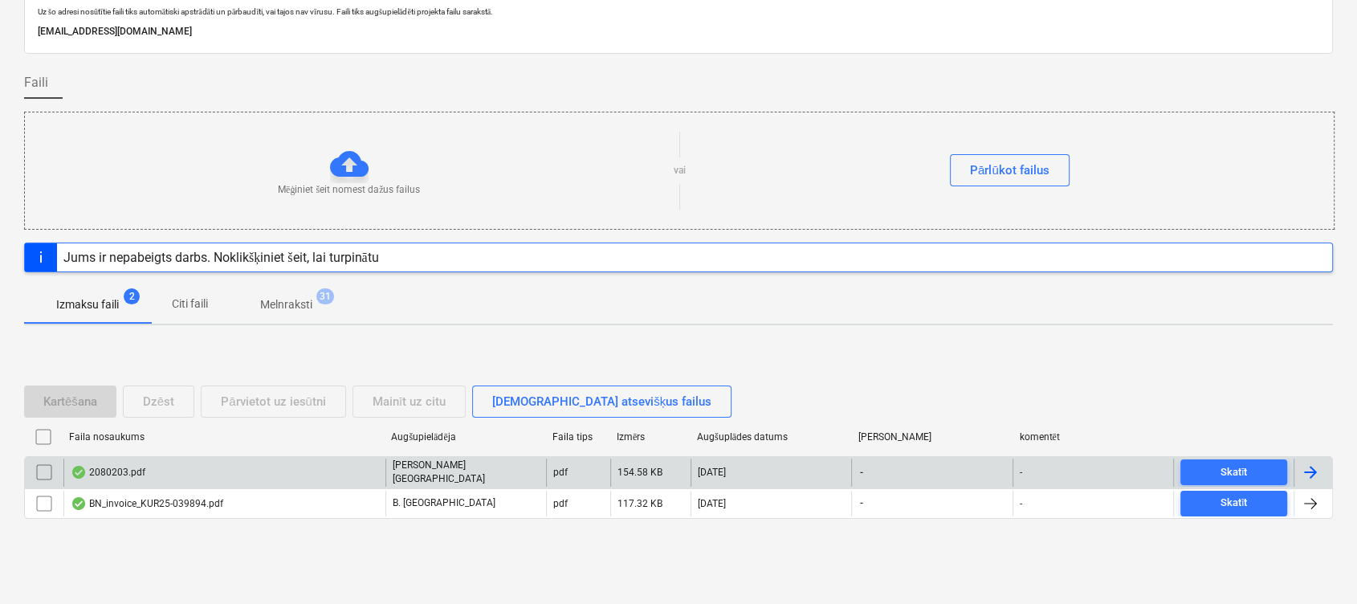
click at [255, 461] on div "2080203.pdf" at bounding box center [224, 472] width 322 height 27
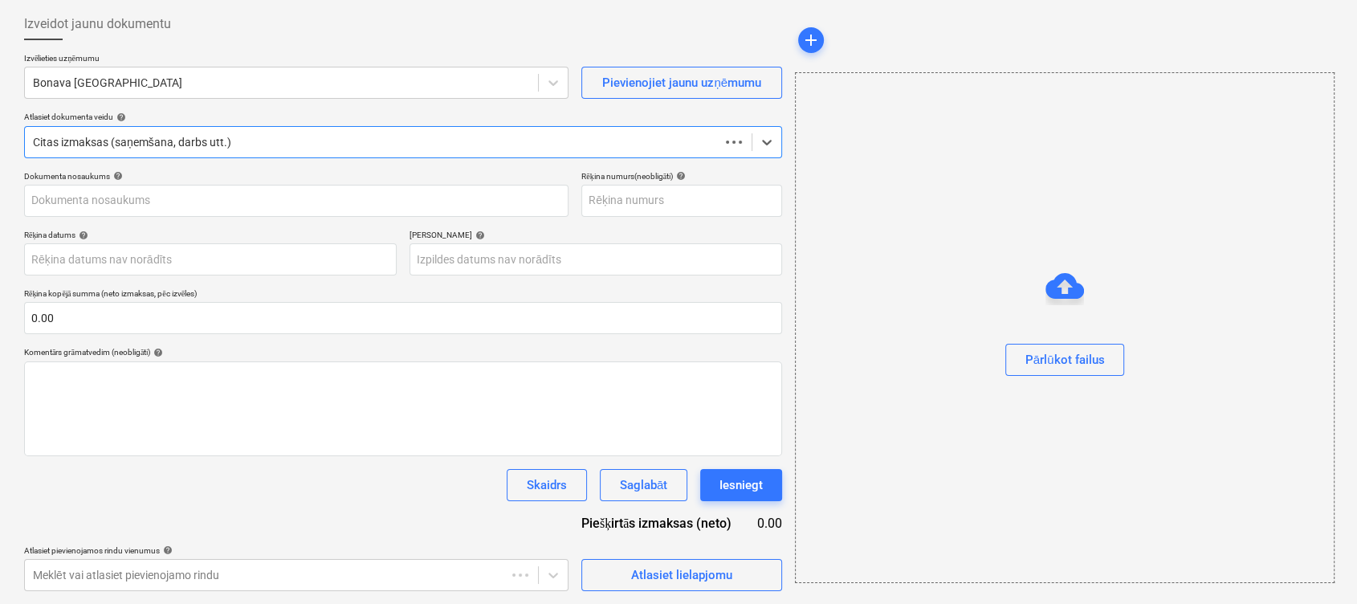
scroll to position [78, 0]
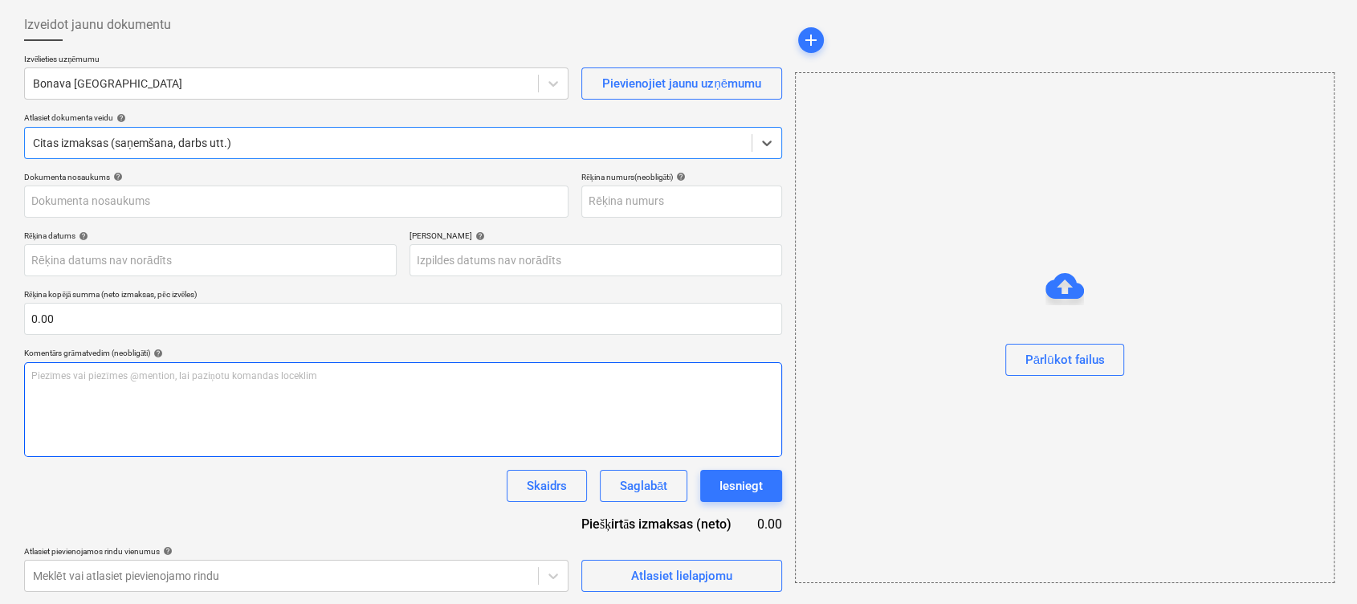
type input "2080203"
type input "[DATE]"
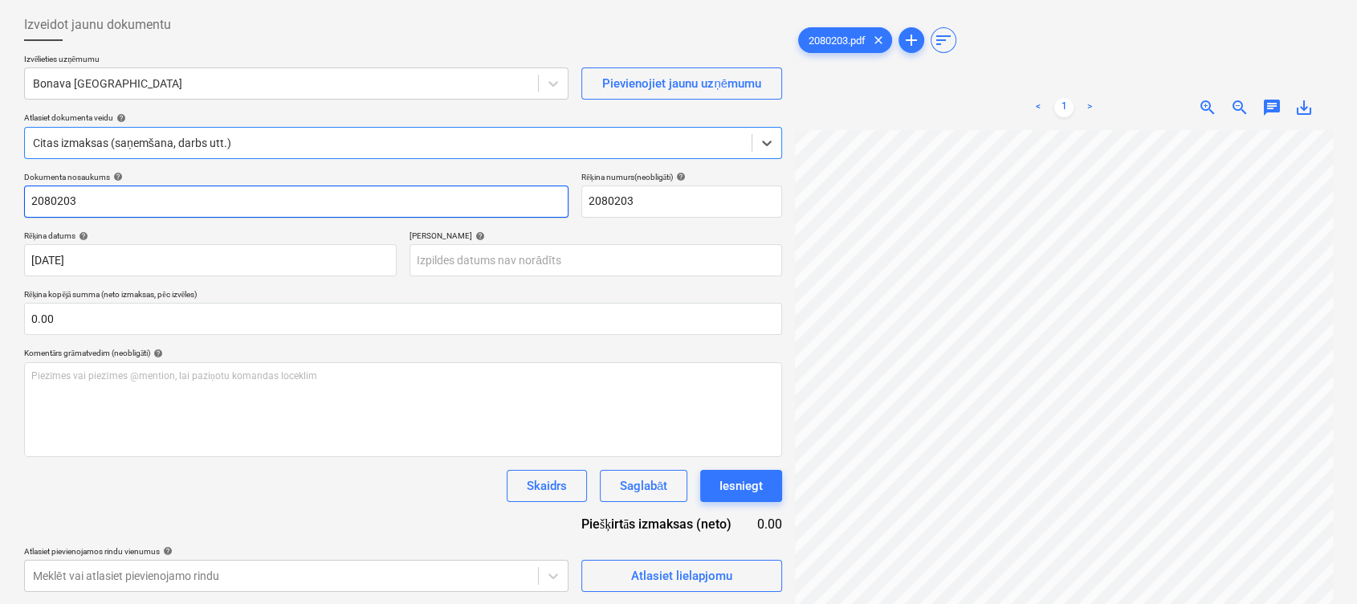
click at [138, 185] on input "2080203" at bounding box center [296, 201] width 544 height 32
type input "2080203.pdf"
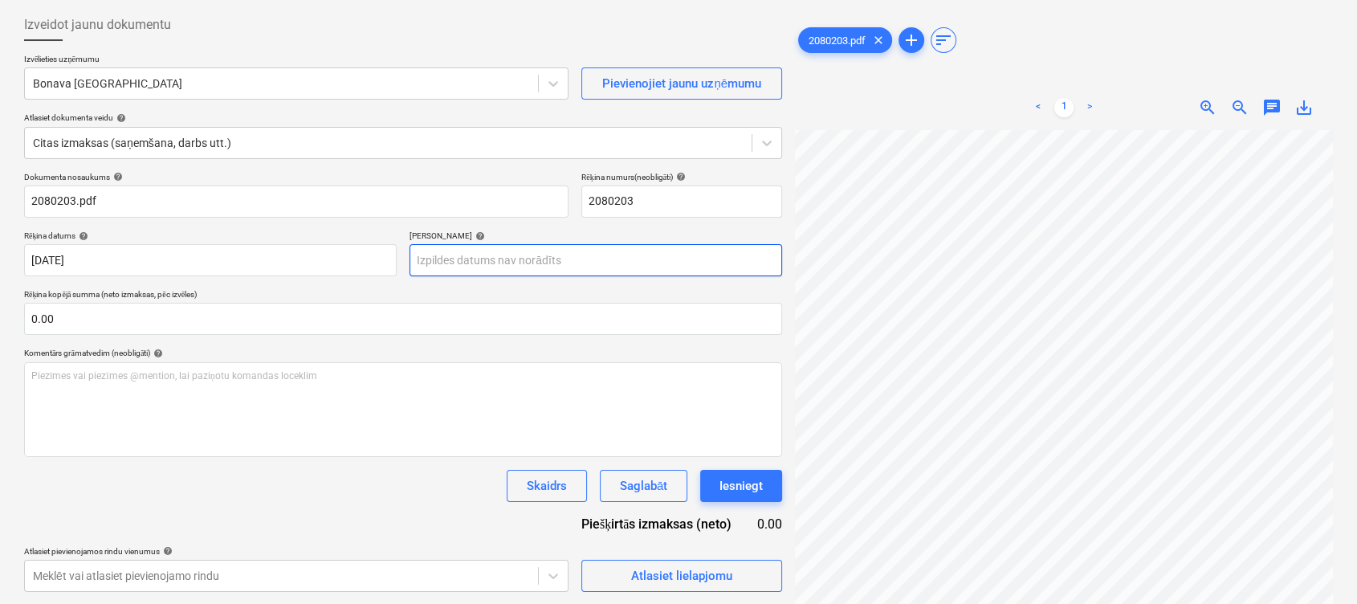
click at [500, 258] on body "Projekti Kontakti Uzņēmums Konsolidētie rēķini 2 Iesūtne 5 format_size keyboard…" at bounding box center [678, 224] width 1357 height 604
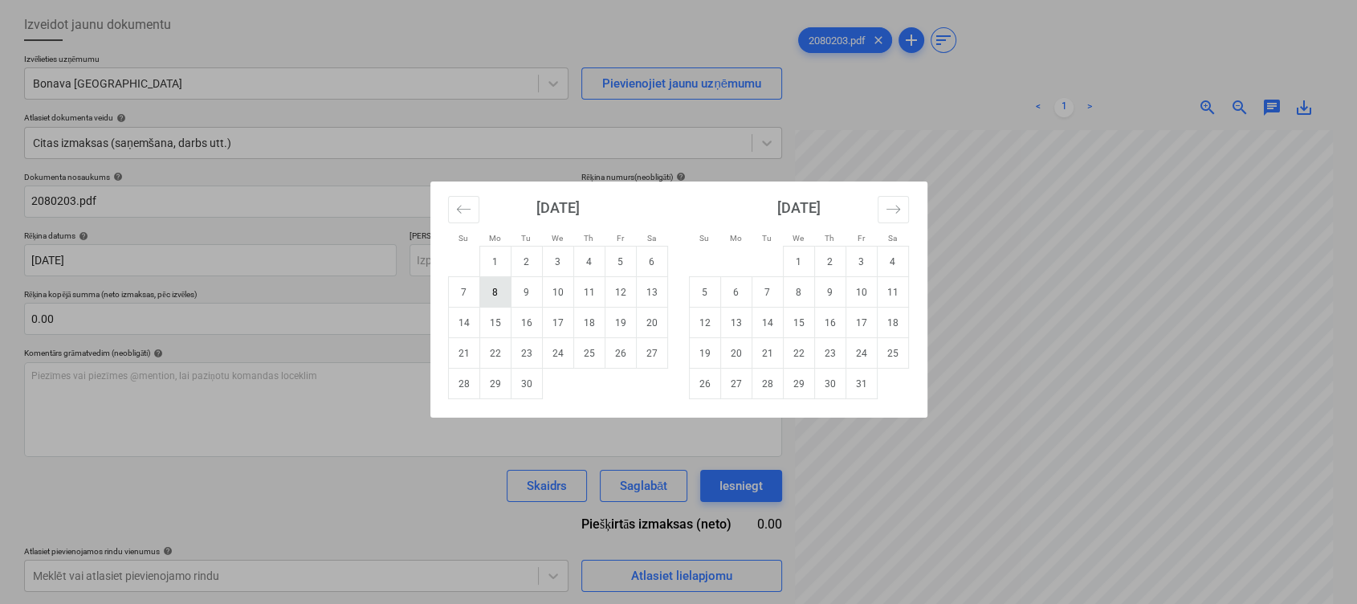
click at [488, 291] on td "8" at bounding box center [494, 292] width 31 height 31
type input "[DATE]"
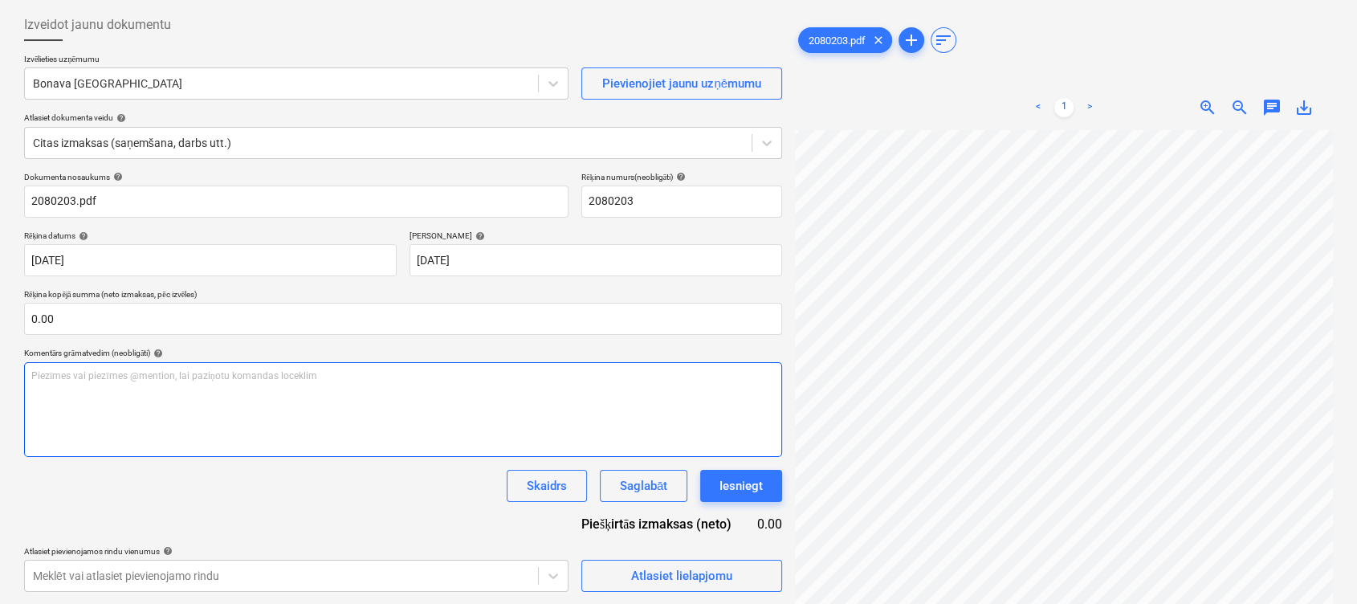
scroll to position [117, 308]
click at [739, 392] on div "Izveidot jaunu dokumentu Izvēlieties uzņēmumu Bonava Latvija Pievienojiet jaunu…" at bounding box center [679, 300] width 1322 height 596
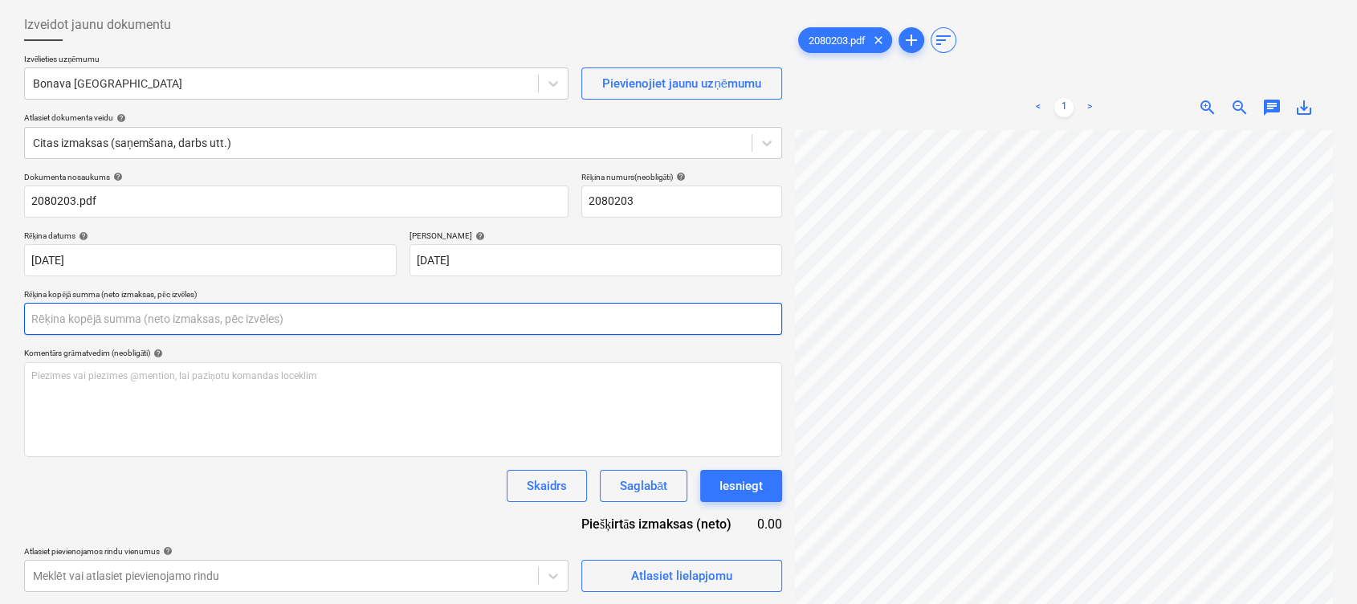
click at [379, 307] on input "text" at bounding box center [403, 319] width 758 height 32
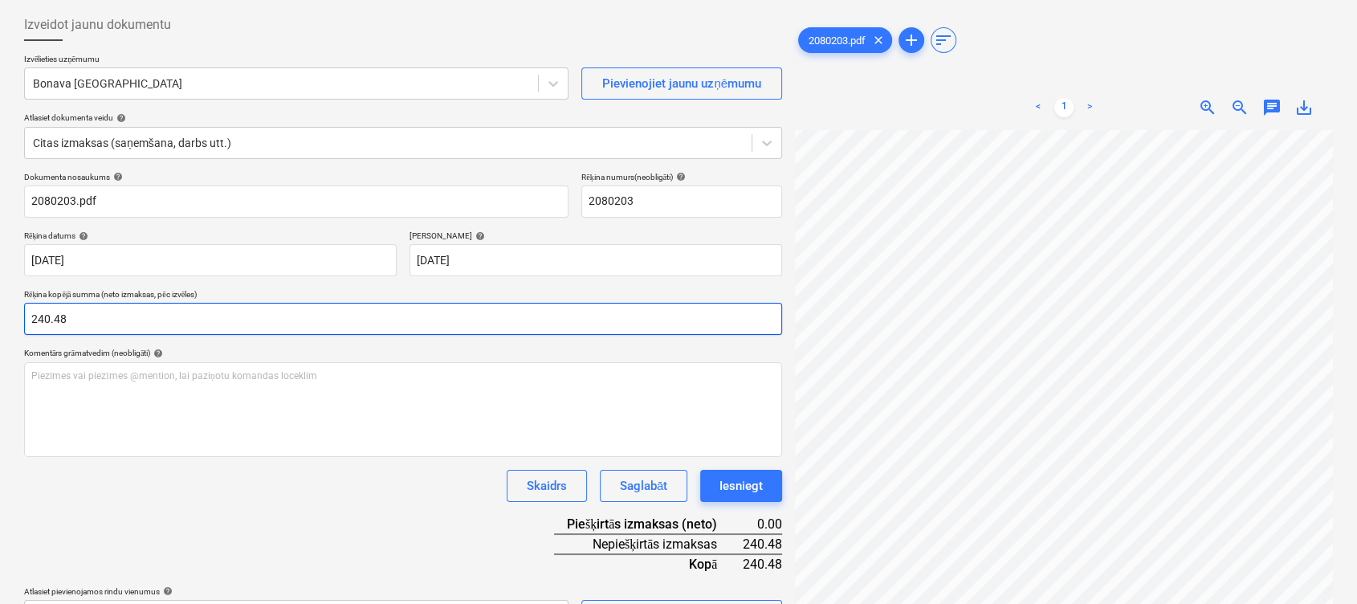
type input "240.48"
drag, startPoint x: 254, startPoint y: 528, endPoint x: 485, endPoint y: 464, distance: 239.8
click at [261, 516] on div "Dokumenta nosaukums help 2080203.pdf Rēķina numurs (neobligāti) help 2080203 Rē…" at bounding box center [403, 402] width 758 height 460
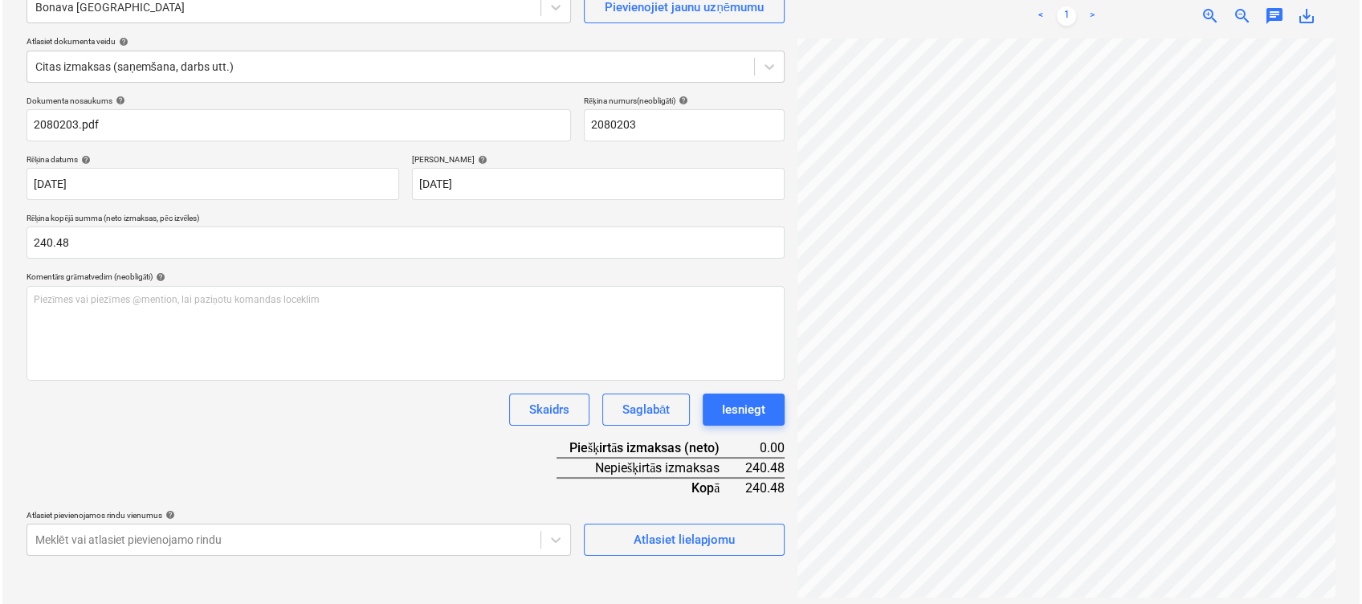
scroll to position [161, 0]
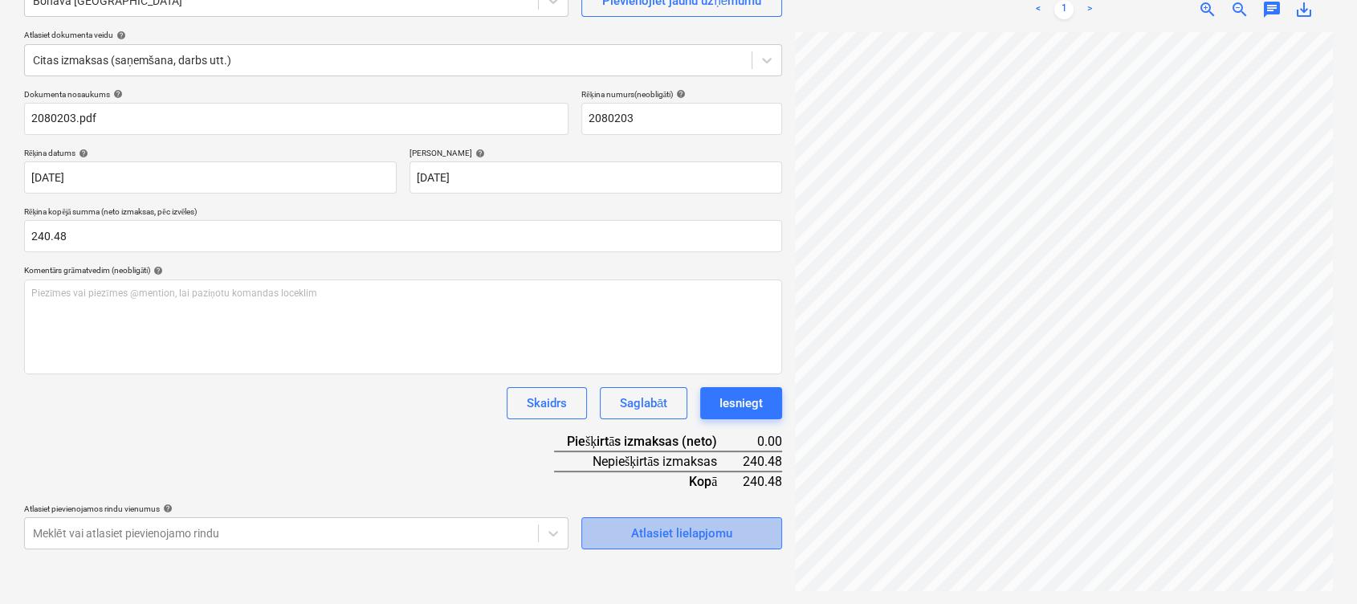
click at [638, 528] on div "Atlasiet lielapjomu" at bounding box center [681, 533] width 101 height 21
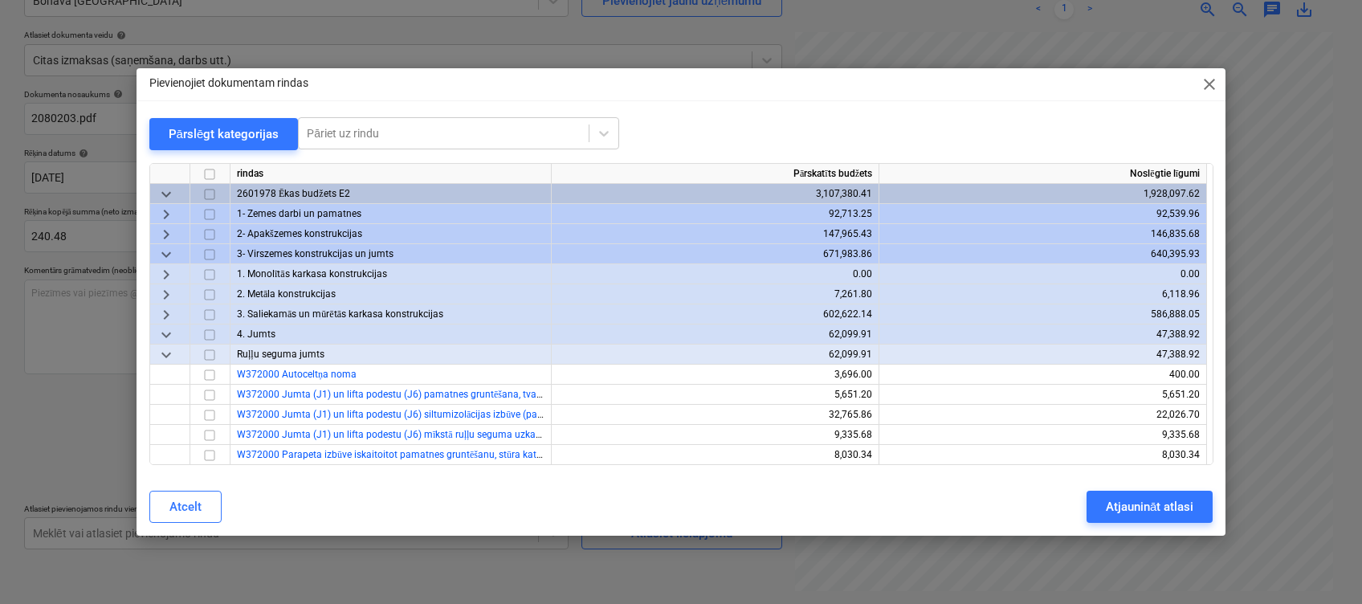
click at [170, 249] on span "keyboard_arrow_down" at bounding box center [166, 254] width 19 height 19
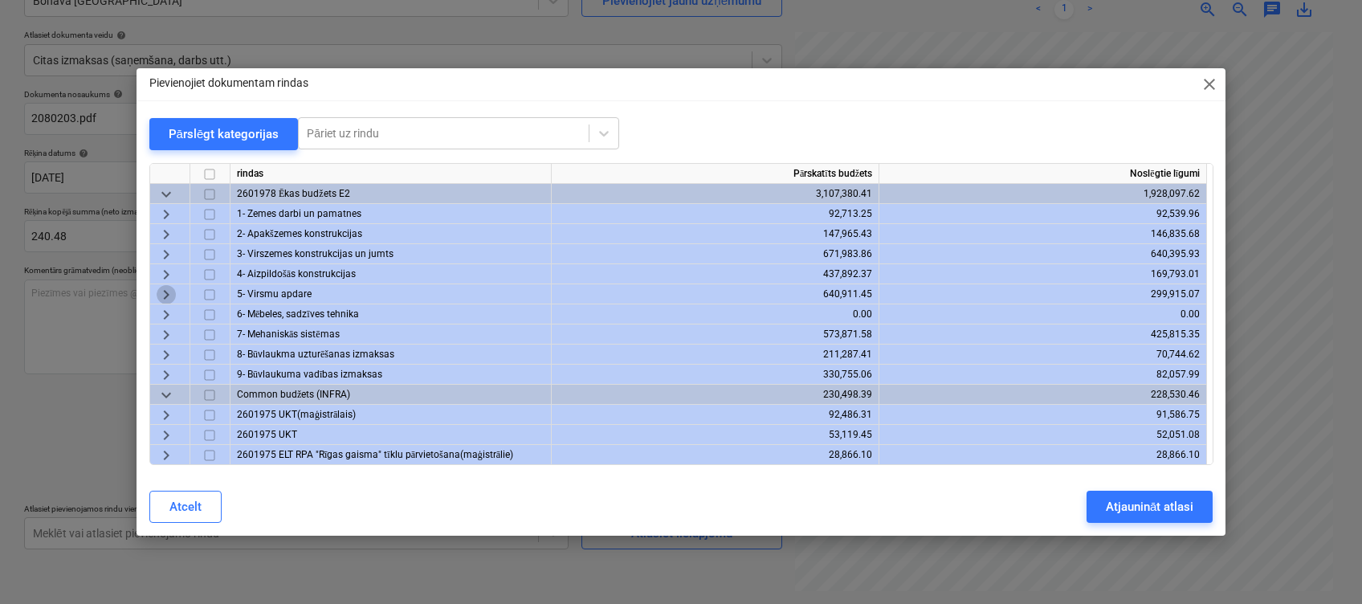
click at [165, 293] on span "keyboard_arrow_right" at bounding box center [166, 294] width 19 height 19
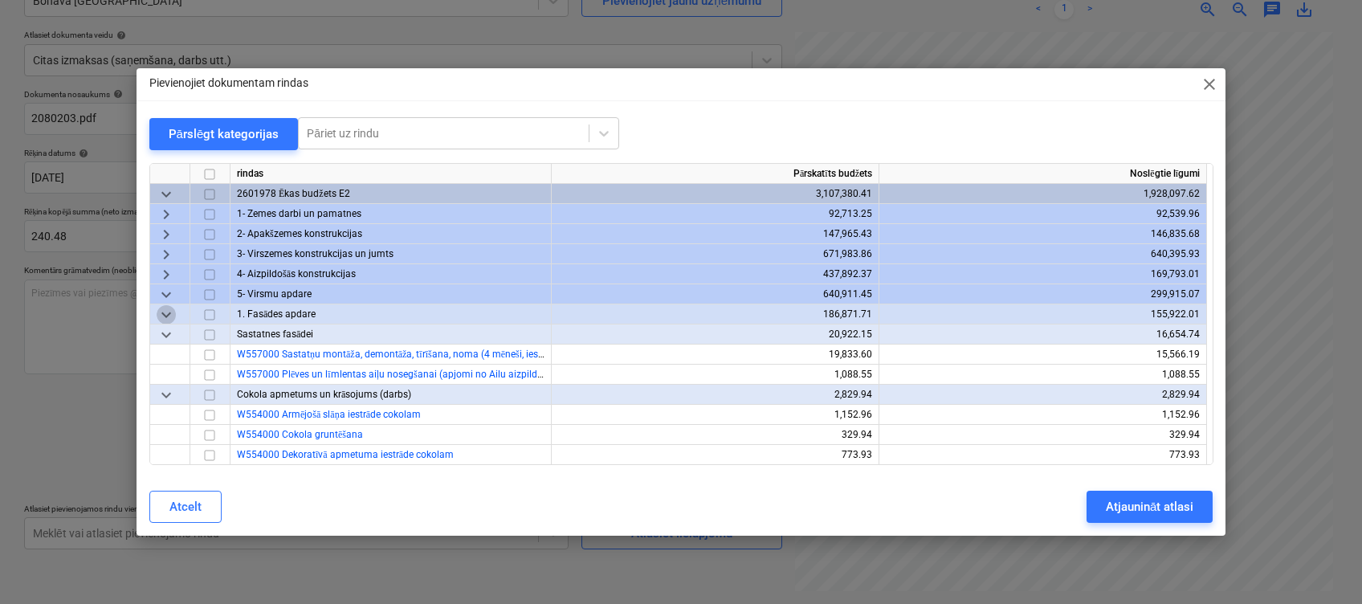
click at [160, 316] on span "keyboard_arrow_down" at bounding box center [166, 314] width 19 height 19
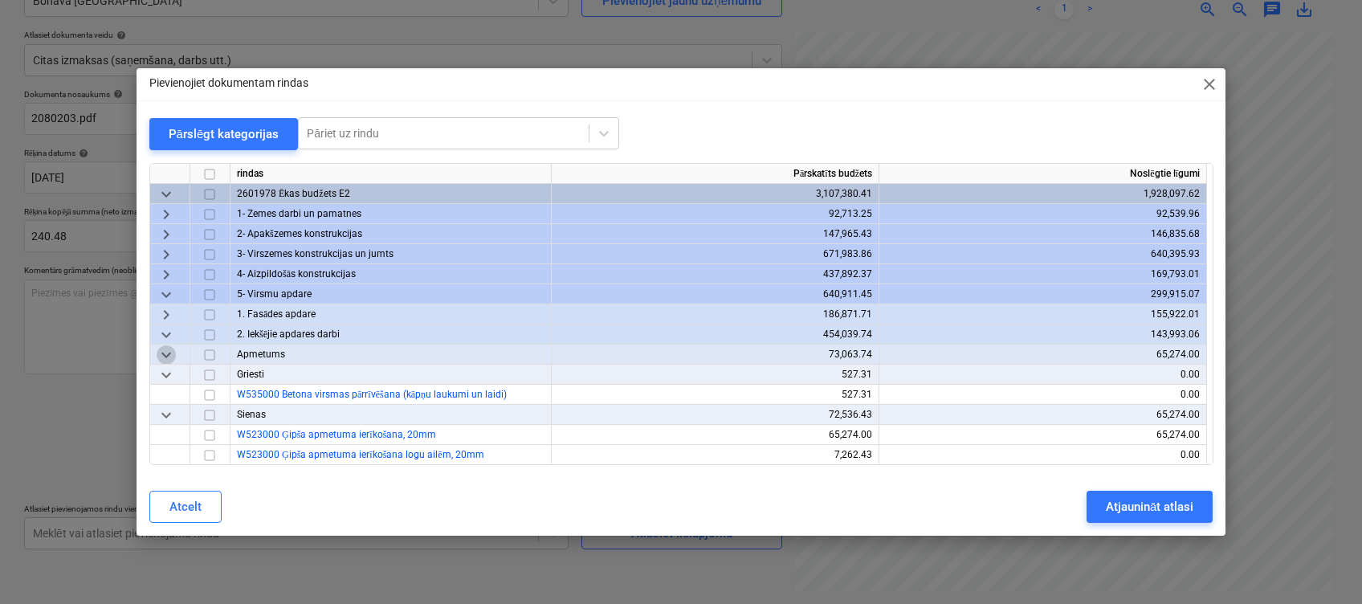
click at [161, 345] on span "keyboard_arrow_down" at bounding box center [166, 354] width 19 height 19
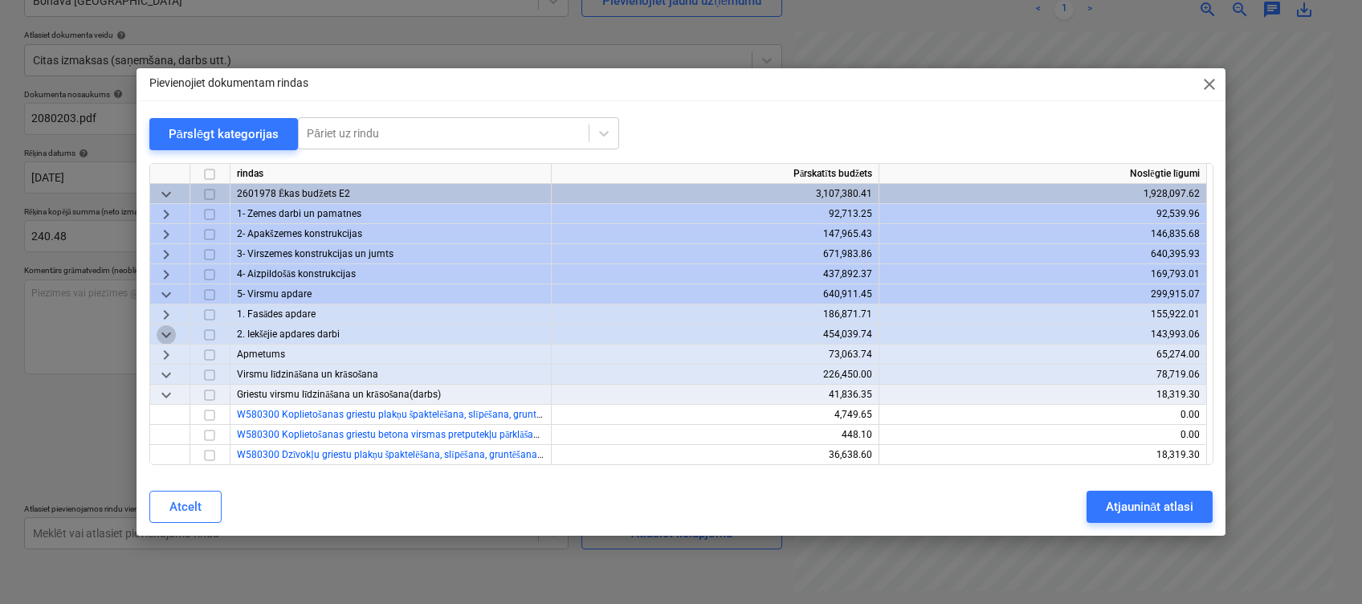
click at [161, 336] on span "keyboard_arrow_down" at bounding box center [166, 334] width 19 height 19
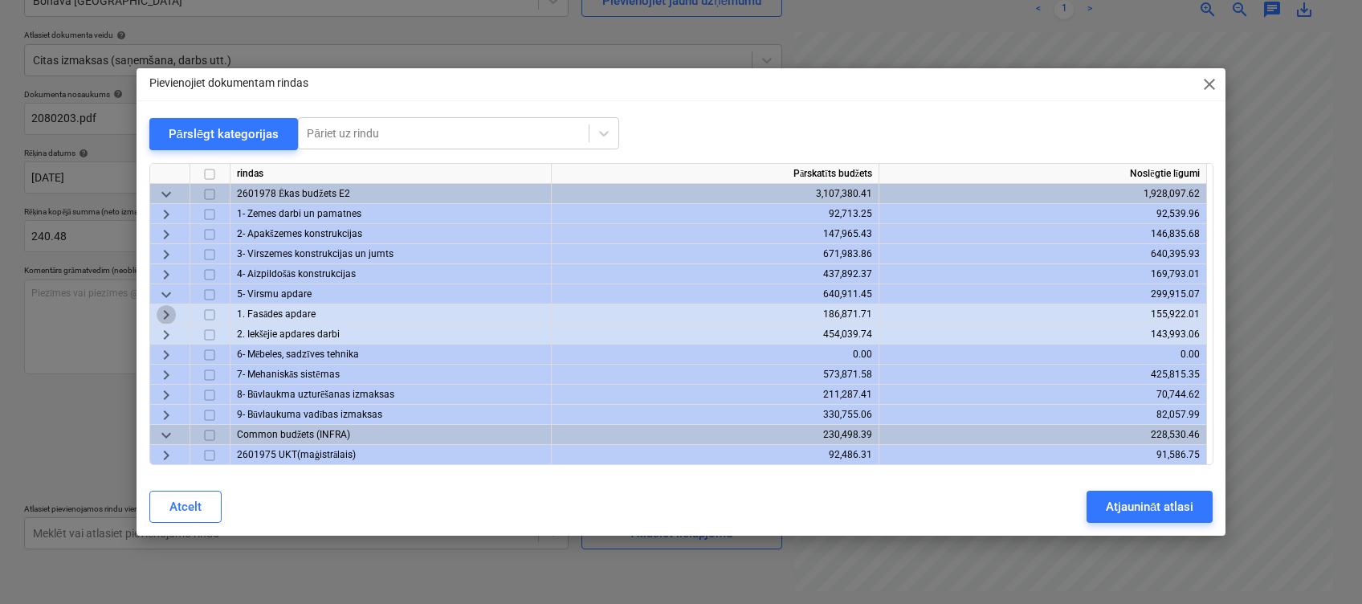
click at [163, 312] on span "keyboard_arrow_right" at bounding box center [166, 314] width 19 height 19
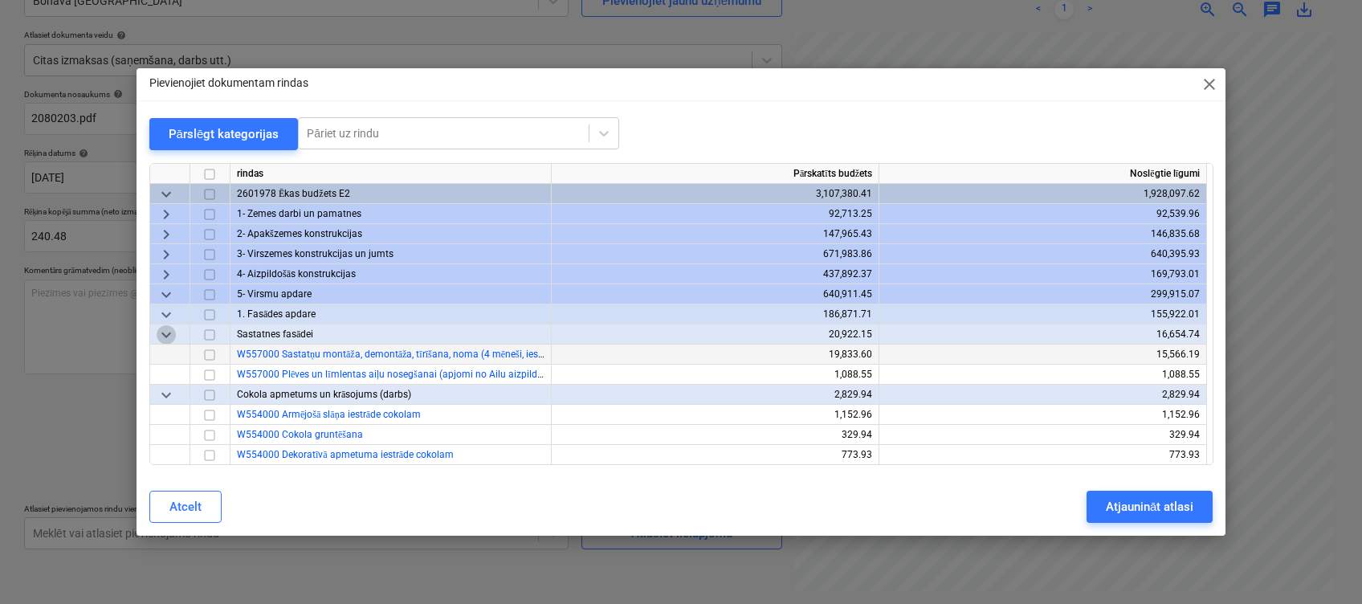
click at [173, 335] on span "keyboard_arrow_down" at bounding box center [166, 334] width 19 height 19
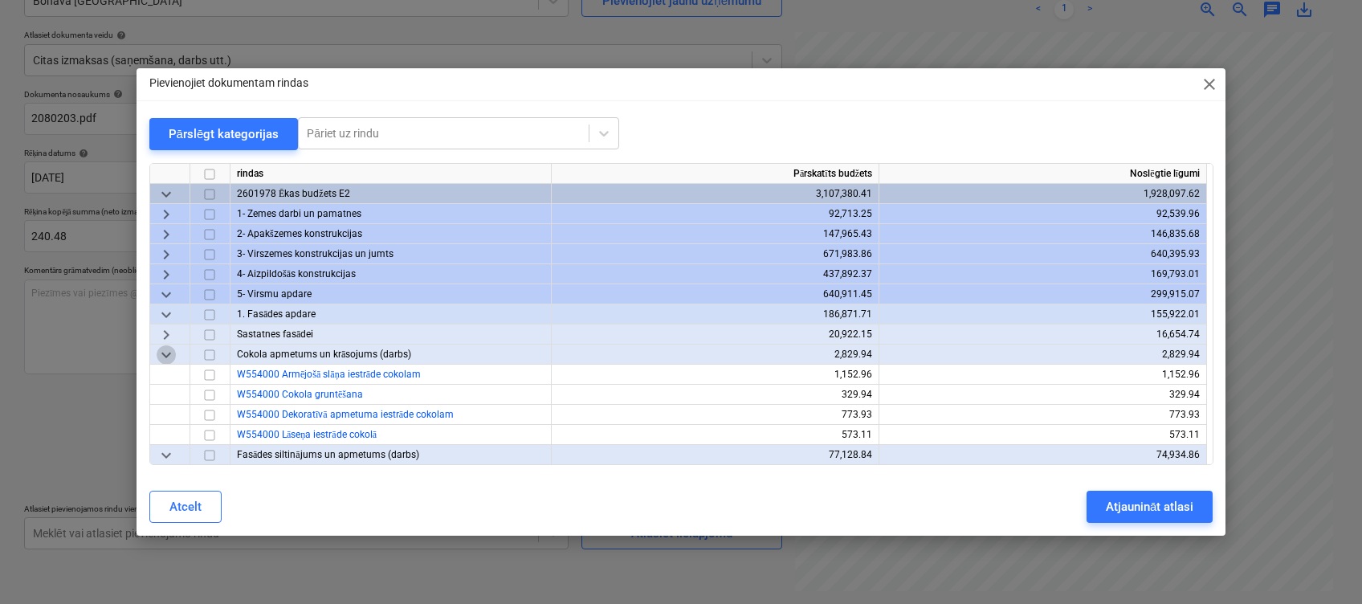
click at [167, 356] on span "keyboard_arrow_down" at bounding box center [166, 354] width 19 height 19
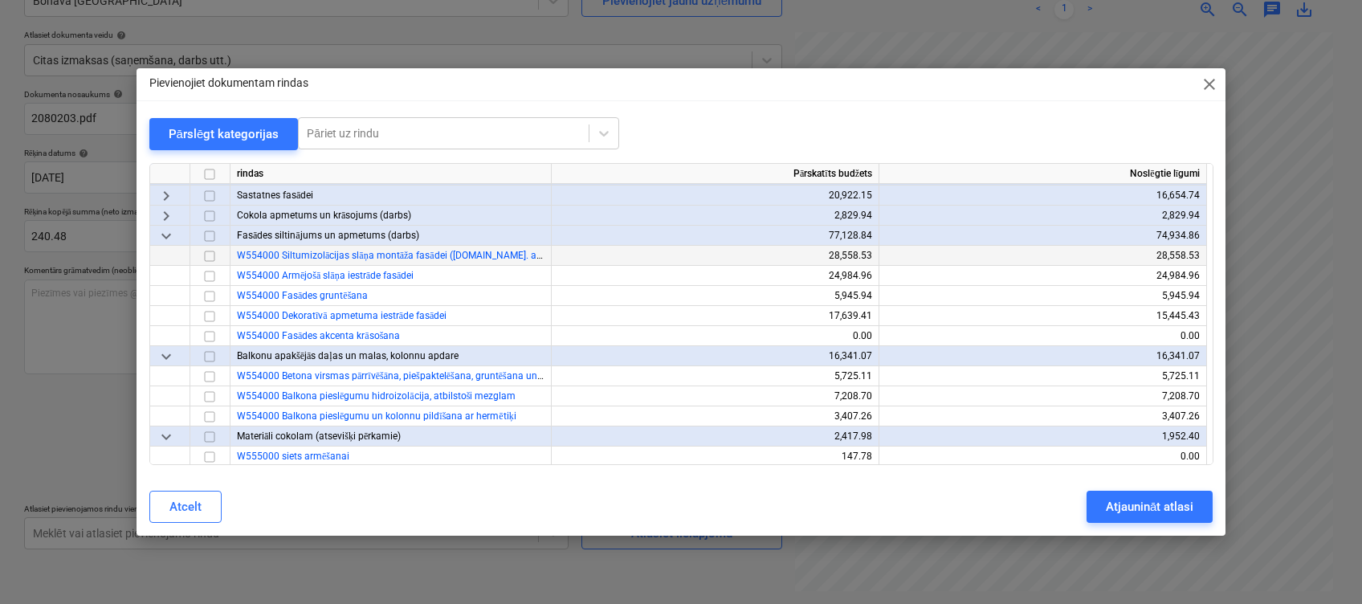
scroll to position [107, 0]
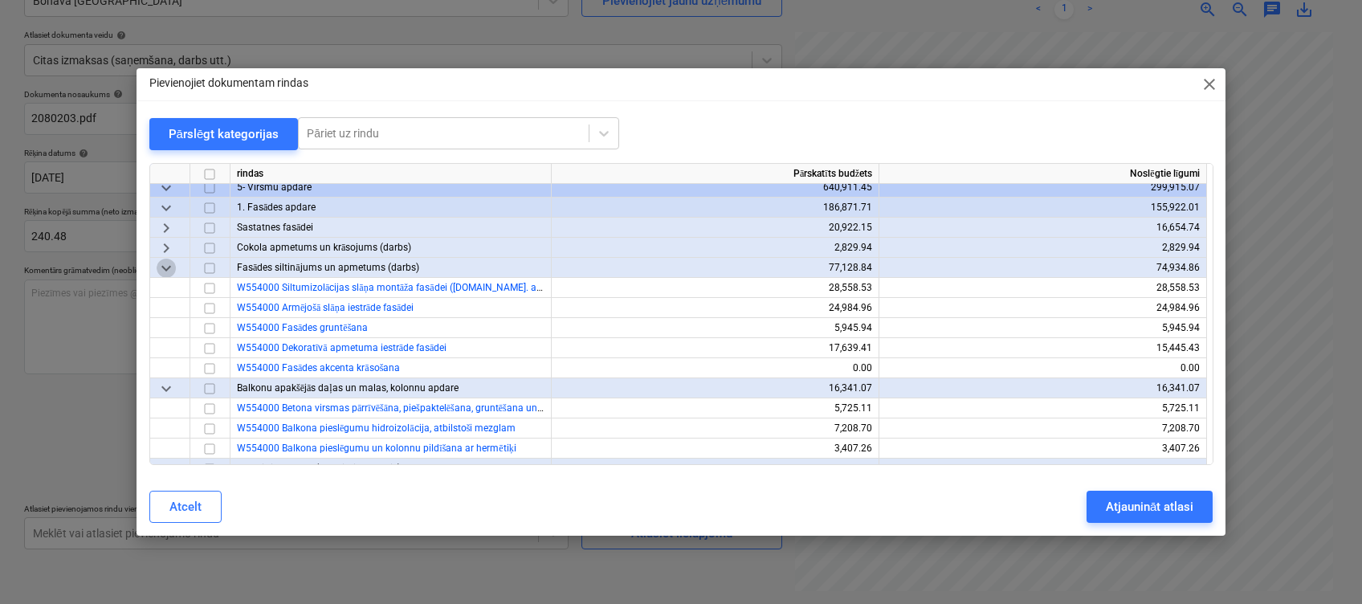
click at [164, 268] on span "keyboard_arrow_down" at bounding box center [166, 268] width 19 height 19
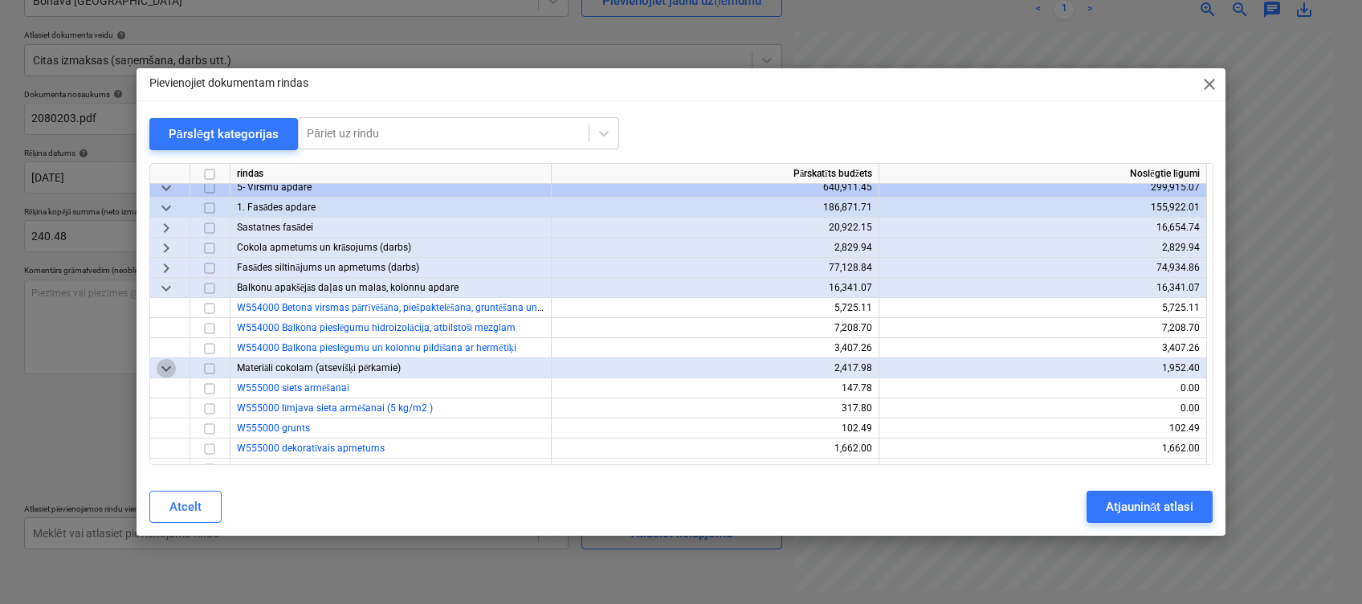
click at [162, 365] on span "keyboard_arrow_down" at bounding box center [166, 368] width 19 height 19
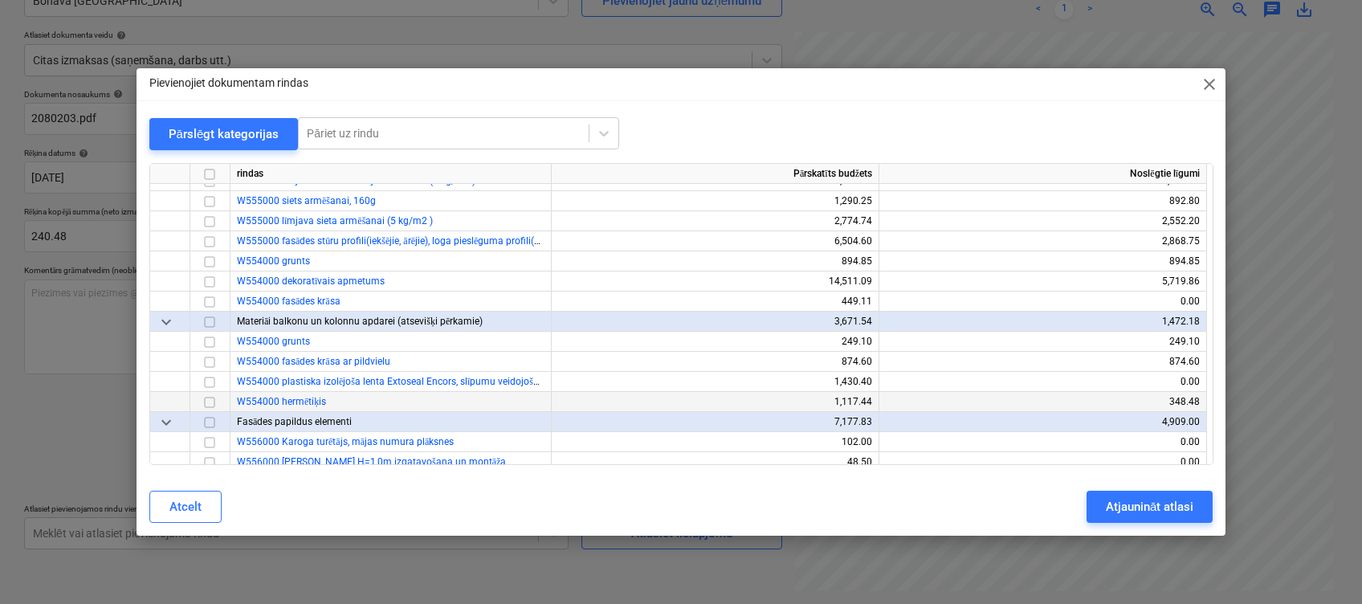
scroll to position [428, 0]
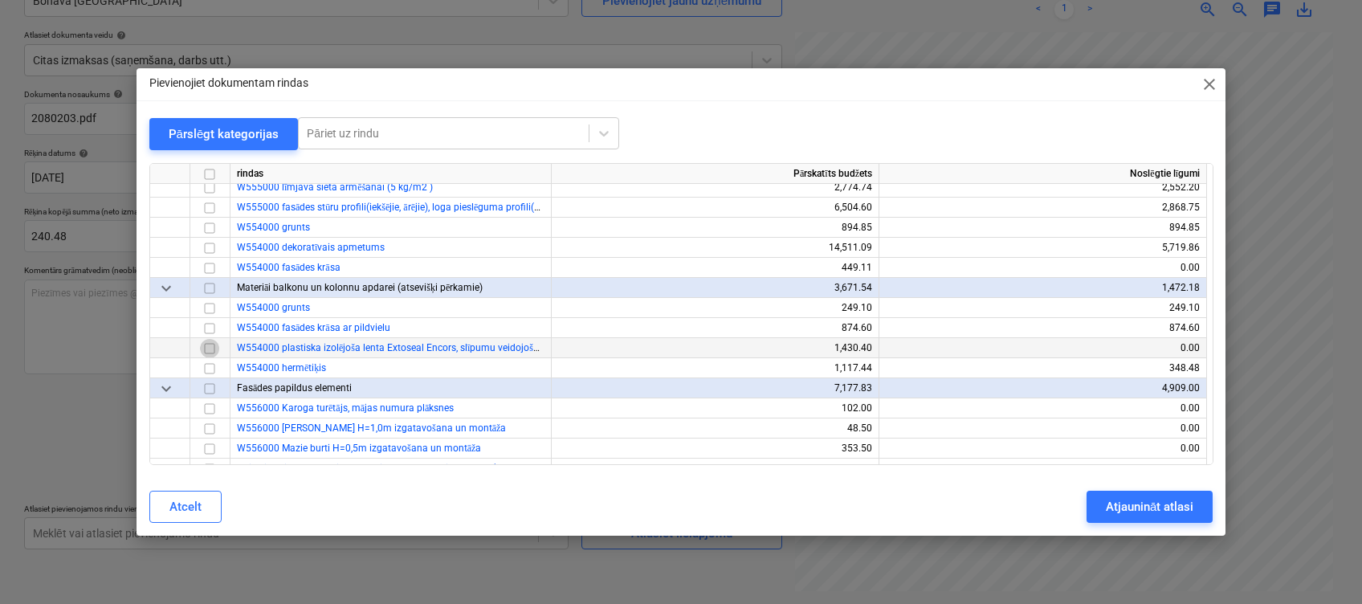
click at [203, 347] on input "checkbox" at bounding box center [209, 348] width 19 height 19
click at [164, 392] on span "keyboard_arrow_down" at bounding box center [166, 388] width 19 height 19
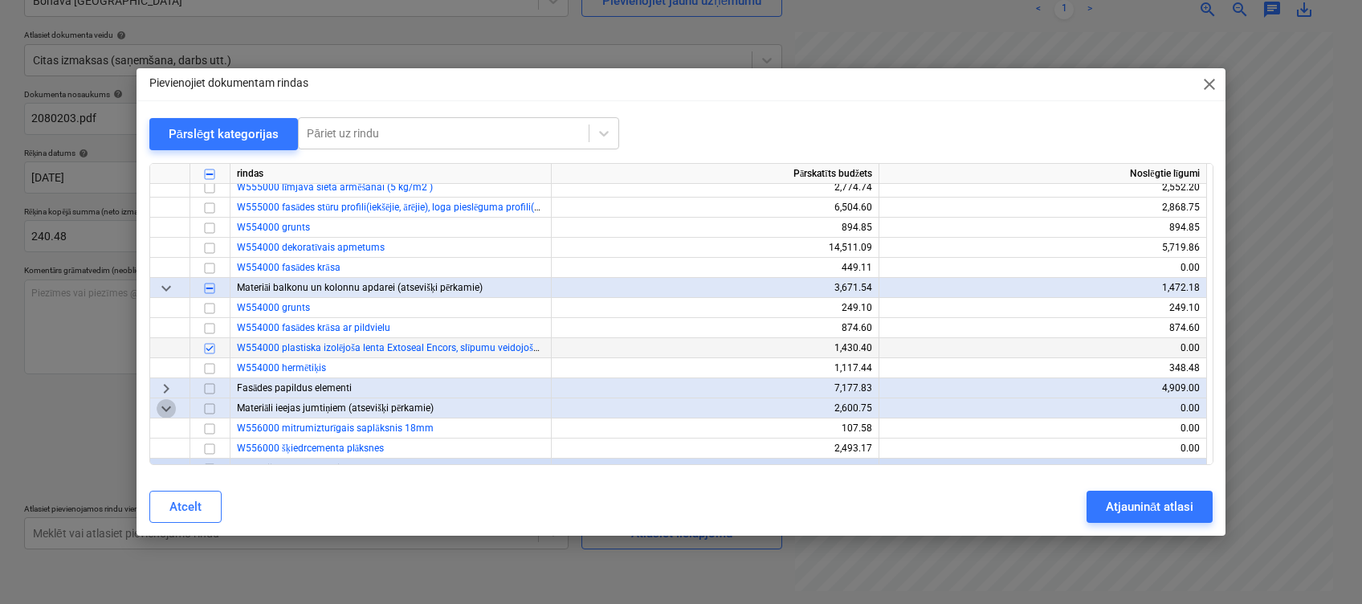
click at [168, 405] on span "keyboard_arrow_down" at bounding box center [166, 408] width 19 height 19
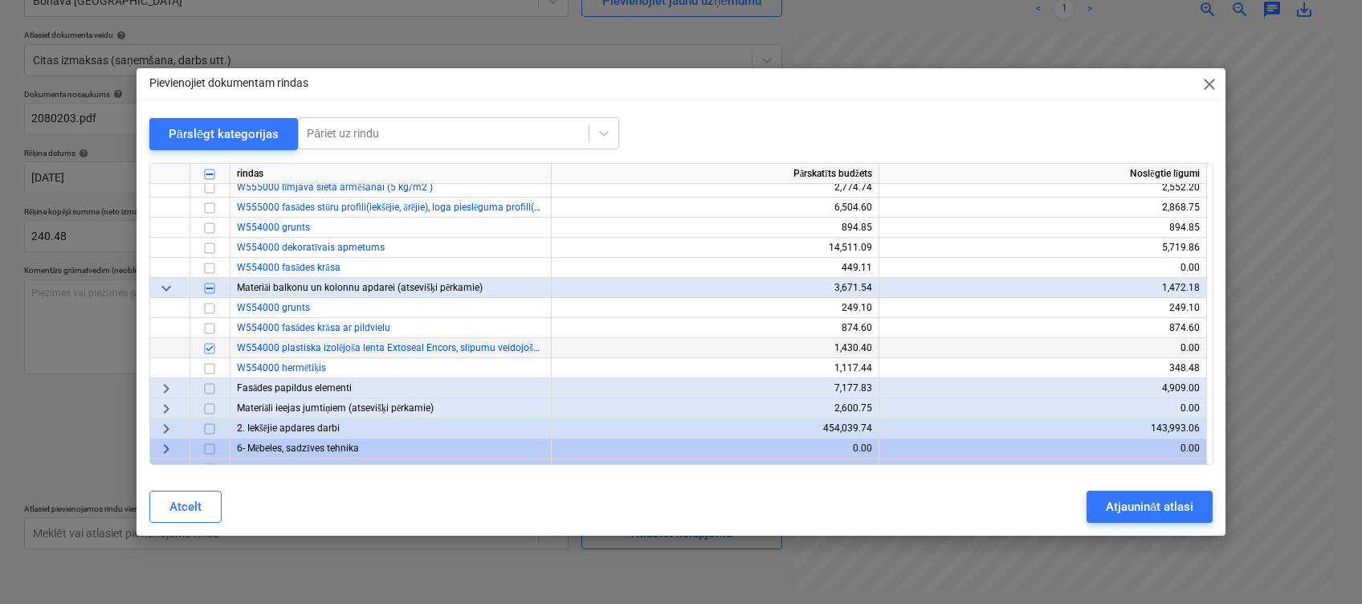
click at [210, 348] on input "checkbox" at bounding box center [209, 348] width 19 height 19
click at [163, 287] on span "keyboard_arrow_down" at bounding box center [166, 288] width 19 height 19
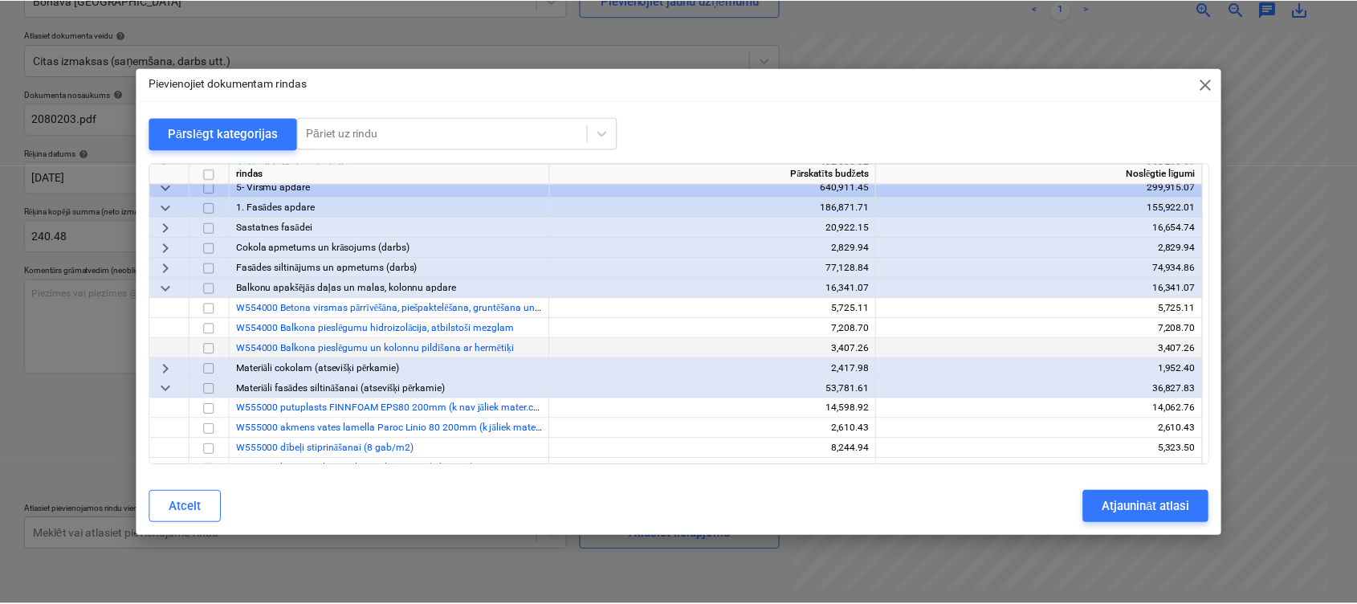
scroll to position [214, 0]
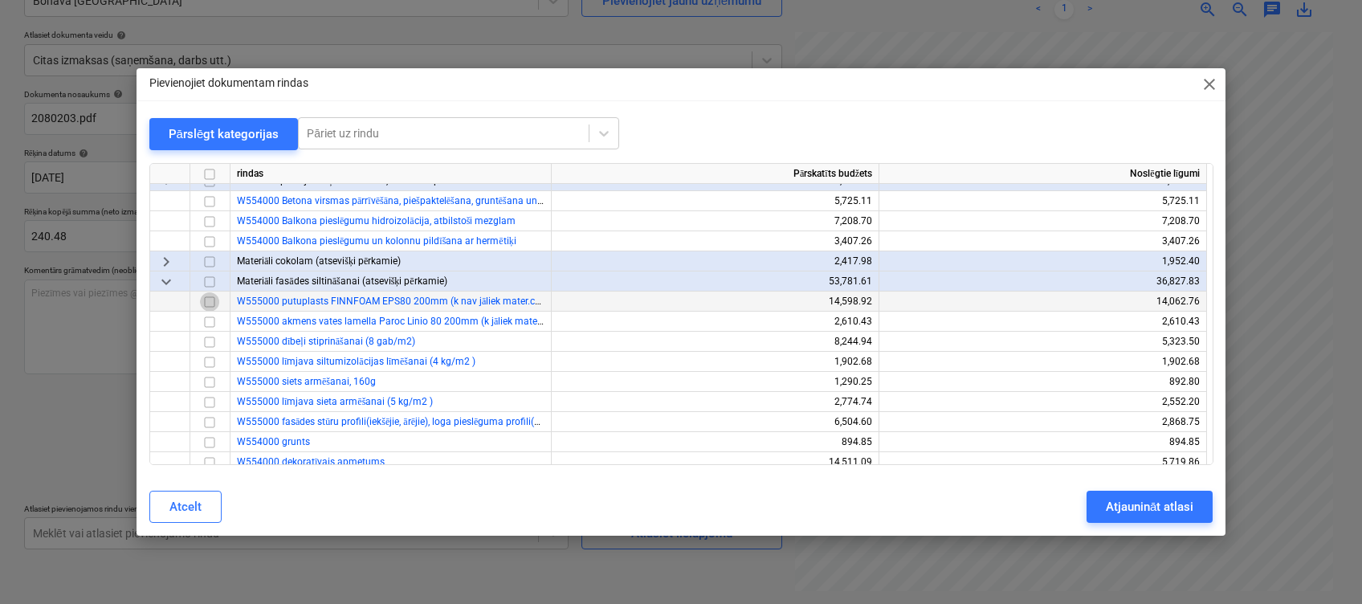
click at [206, 300] on input "checkbox" at bounding box center [209, 301] width 19 height 19
click at [1115, 503] on div "Atjaunināt atlasi" at bounding box center [1150, 506] width 88 height 21
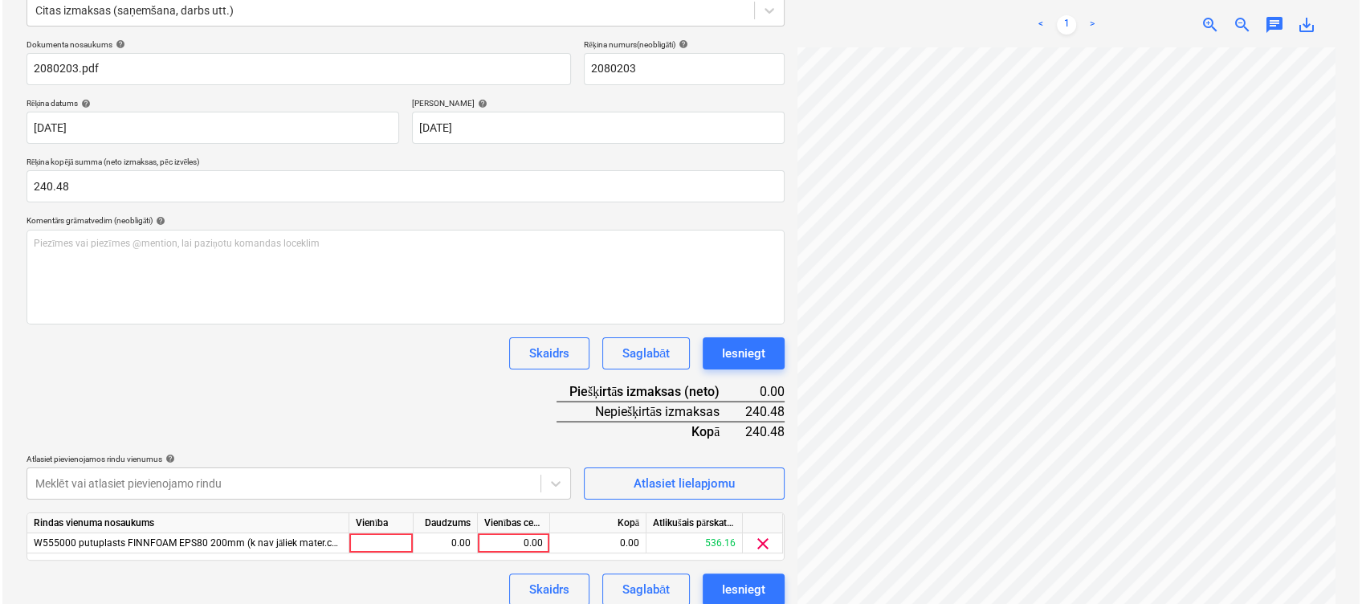
scroll to position [225, 0]
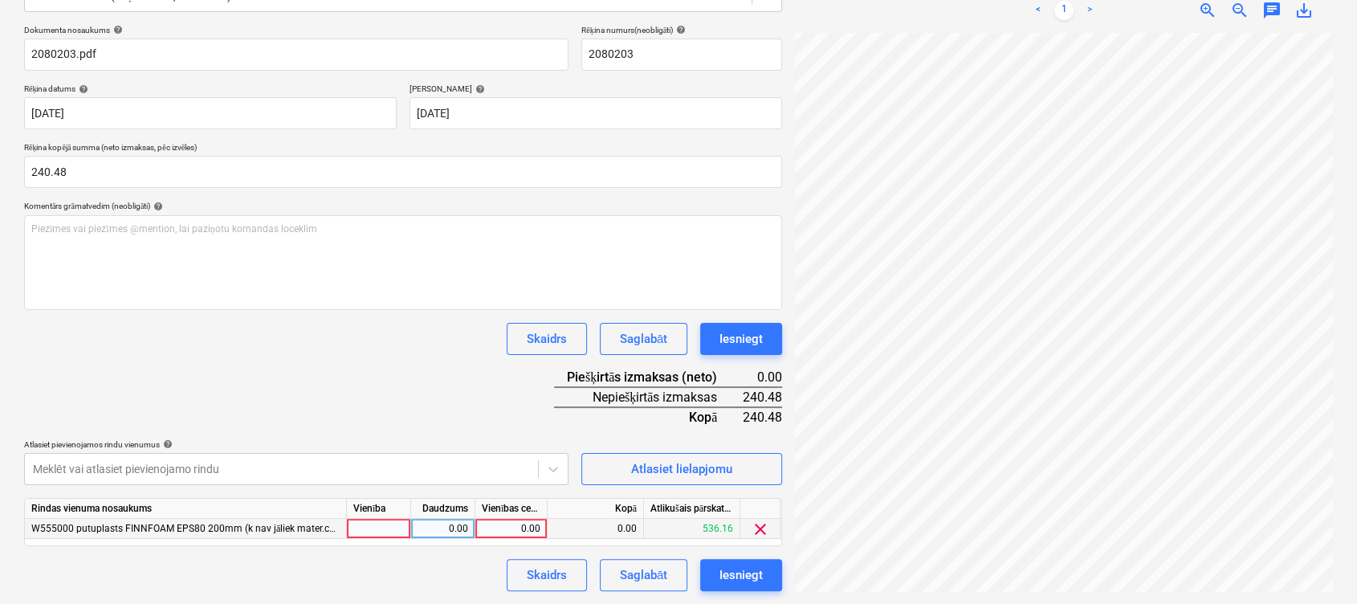
click at [491, 527] on div "0.00" at bounding box center [511, 529] width 59 height 20
type input "240.48"
click at [482, 382] on div "Dokumenta nosaukums help 2080203.pdf Rēķina numurs (neobligāti) help 2080203 Rē…" at bounding box center [403, 308] width 758 height 566
click at [729, 572] on div "Iesniegt" at bounding box center [740, 575] width 43 height 21
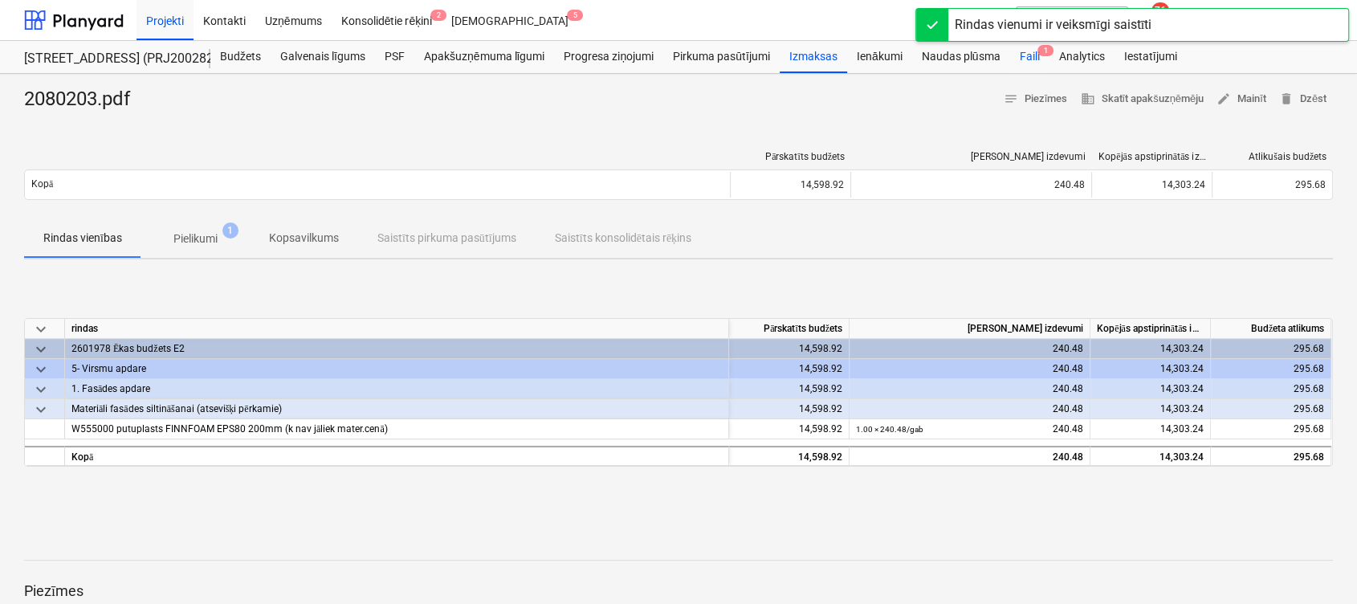
click at [1029, 58] on div "Faili 1" at bounding box center [1028, 57] width 39 height 32
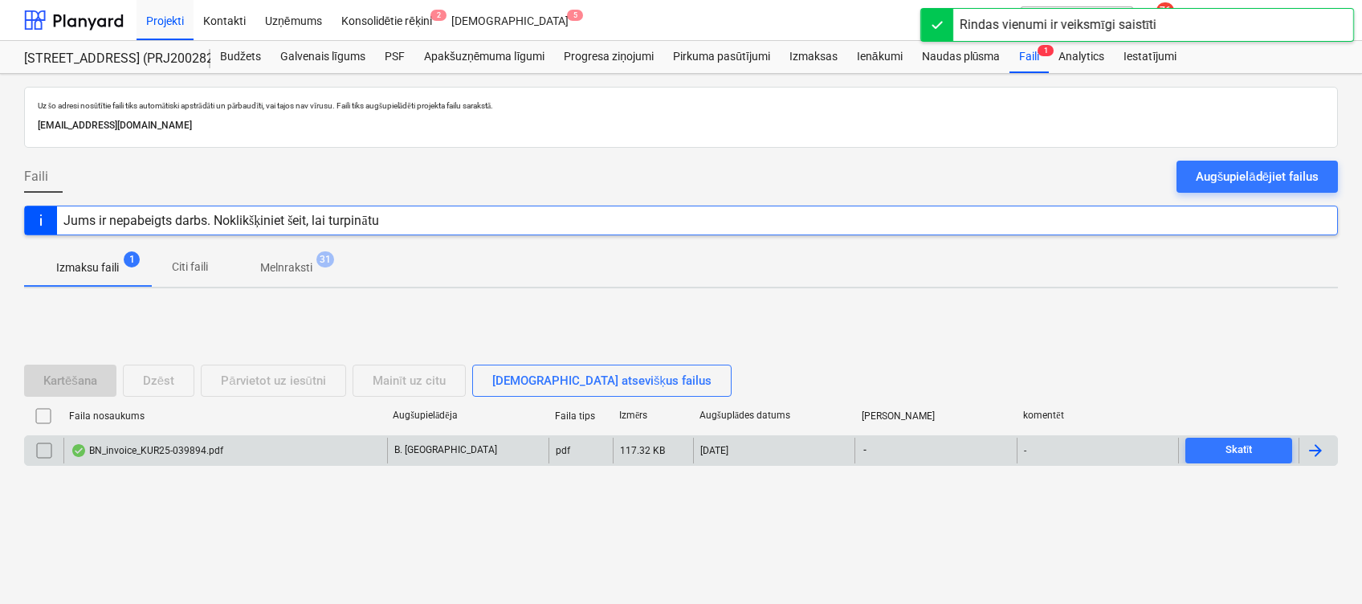
click at [169, 451] on div "BN_invoice_KUR25-039894.pdf" at bounding box center [147, 450] width 153 height 13
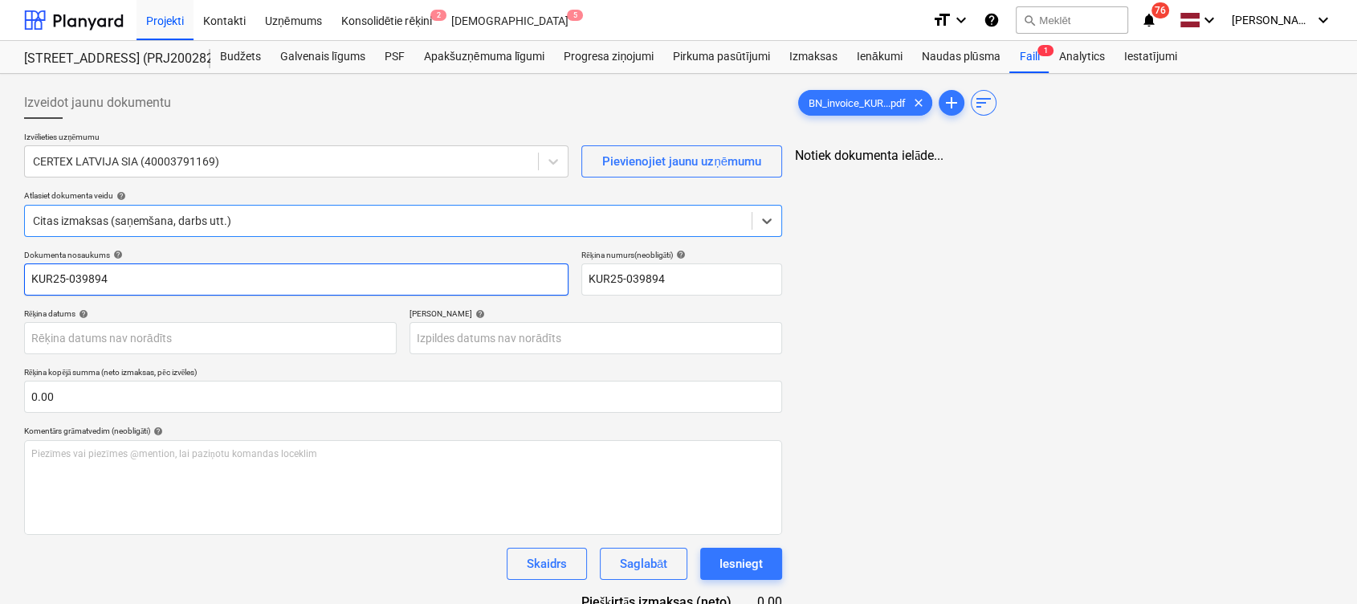
type input "KUR25-039894"
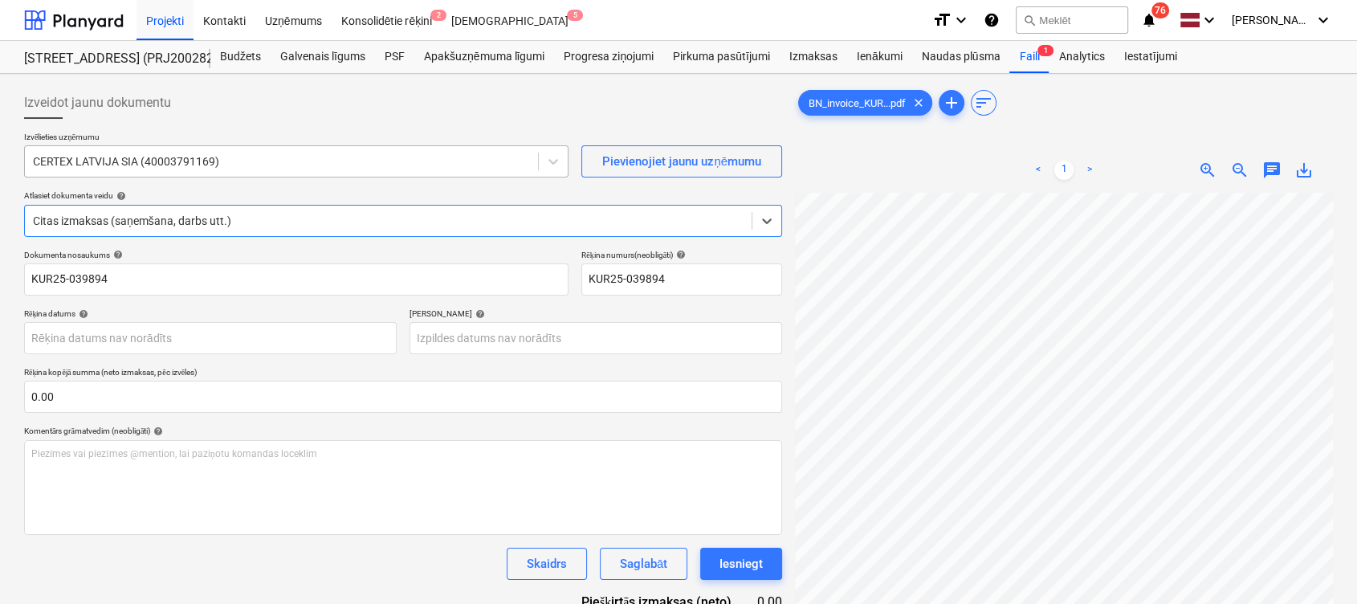
click at [310, 162] on div at bounding box center [281, 161] width 497 height 16
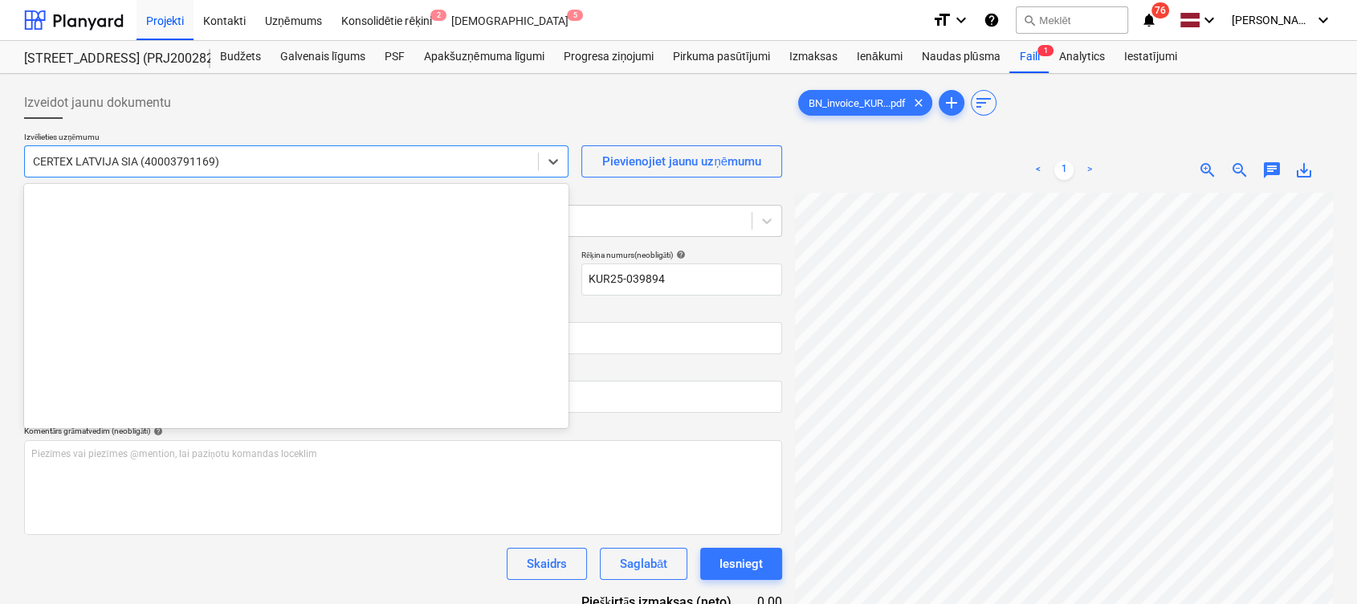
scroll to position [3654, 0]
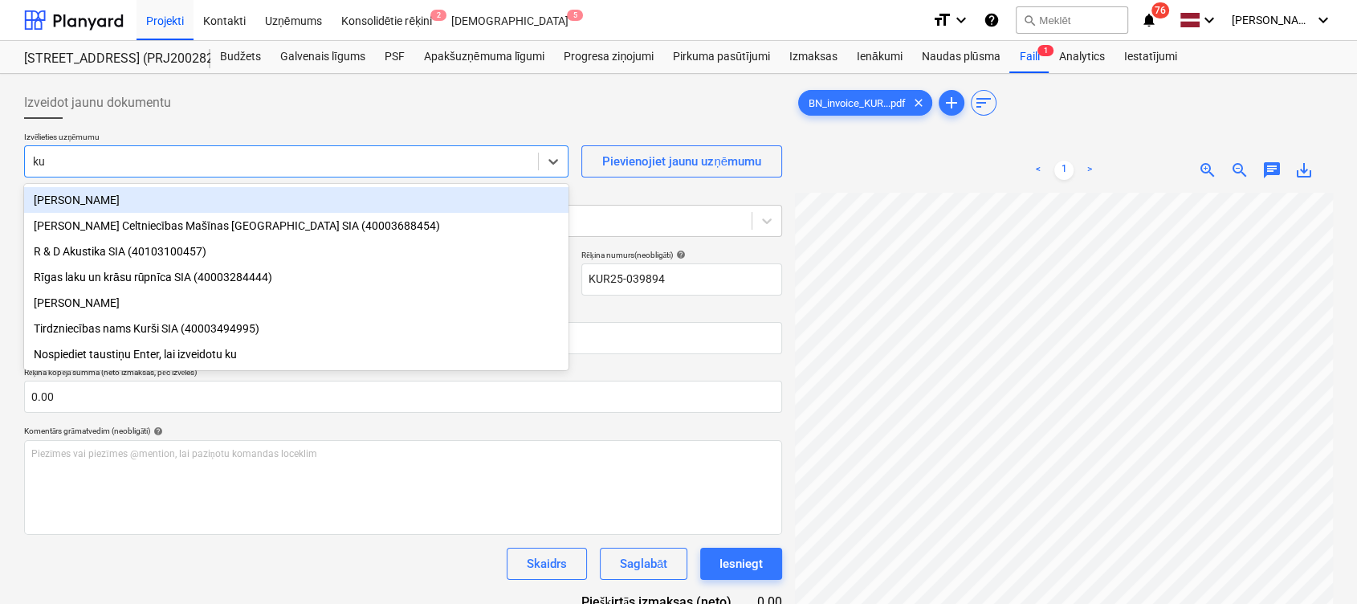
type input "kur"
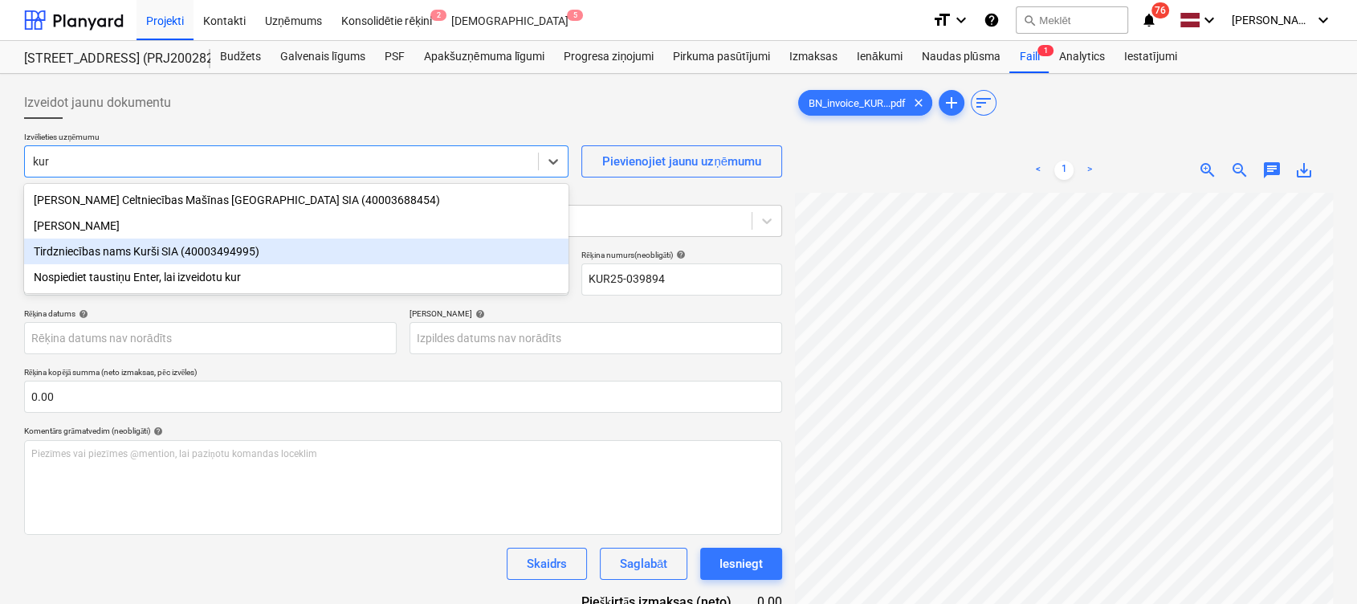
click at [222, 246] on div "Tirdzniecības nams Kurši SIA (40003494995)" at bounding box center [296, 251] width 544 height 26
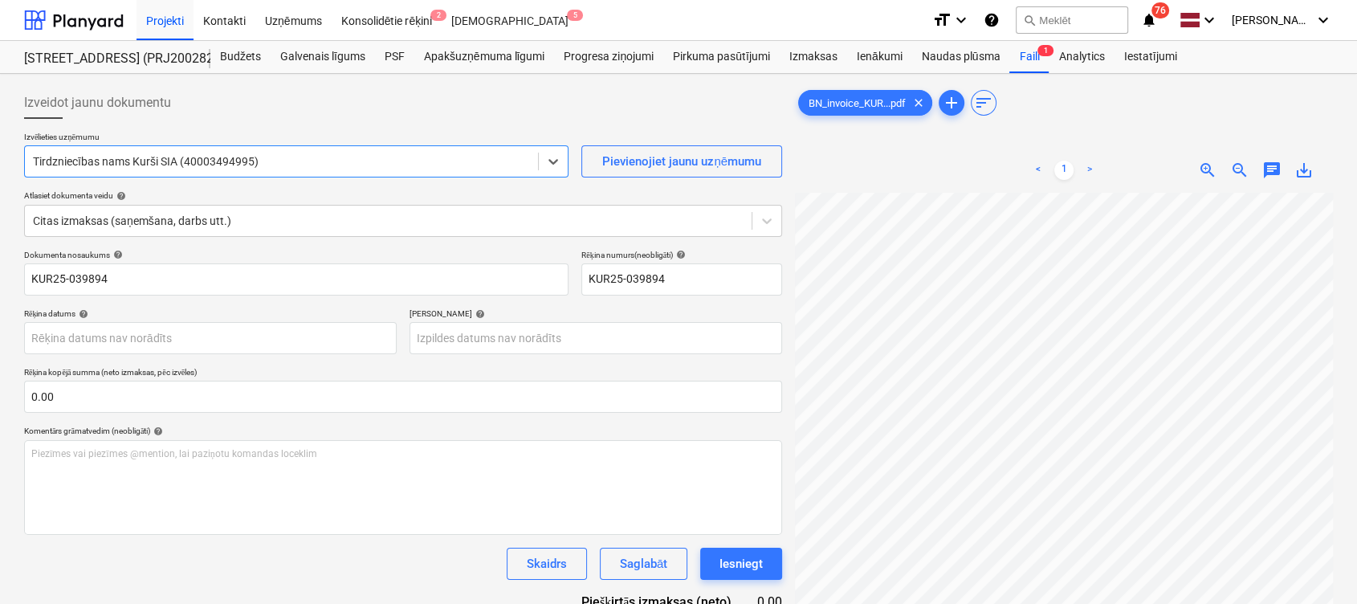
click at [1305, 165] on span "save_alt" at bounding box center [1303, 170] width 19 height 19
click at [0, 351] on div "Izveidot jaunu dokumentu Izvēlieties uzņēmumu Tirdzniecības nams Kurši SIA (400…" at bounding box center [678, 419] width 1357 height 691
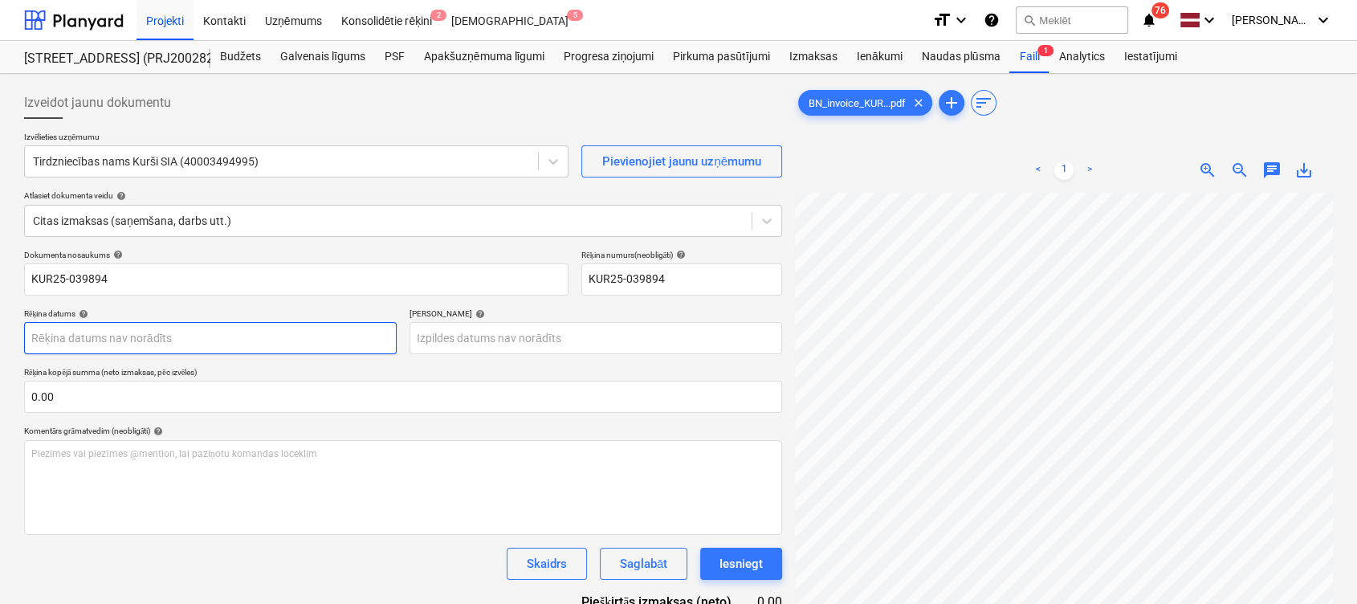
click at [89, 337] on body "Projekti Kontakti Uzņēmums Konsolidētie rēķini 2 Iesūtne 5 format_size keyboard…" at bounding box center [678, 302] width 1357 height 604
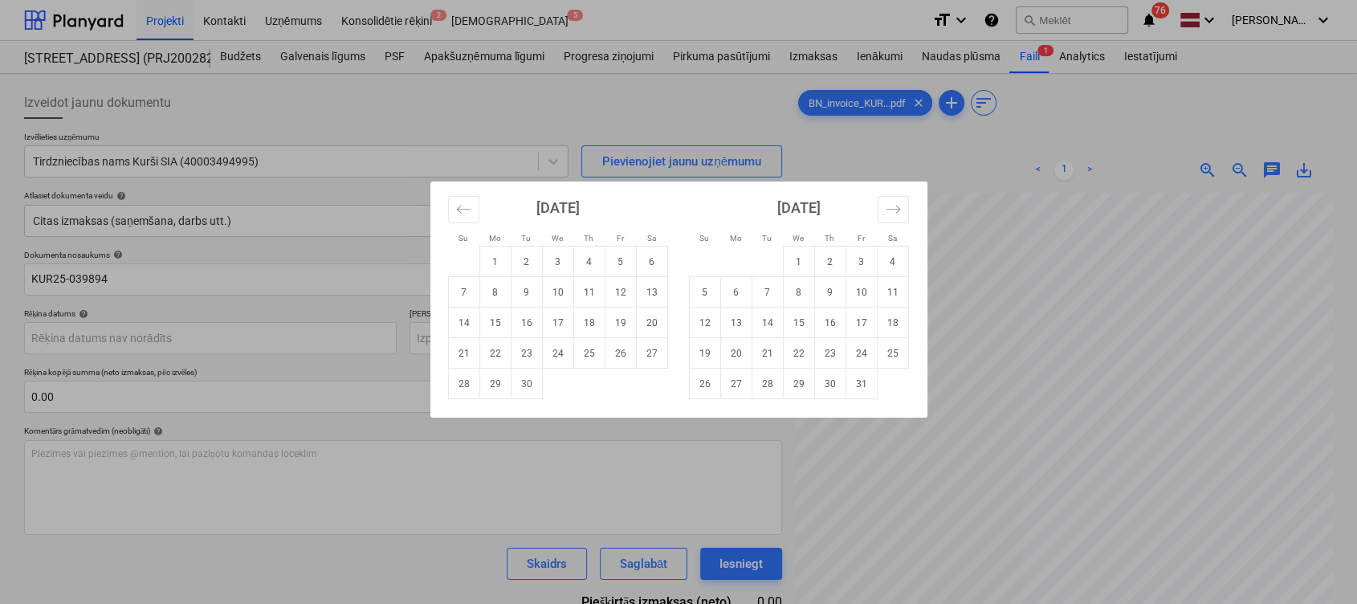
click at [196, 289] on div "Su Mo Tu We Th Fr Sa Su Mo Tu We Th Fr Sa [DATE] 1 2 3 4 5 6 7 8 9 10 11 12 13 …" at bounding box center [678, 302] width 1357 height 604
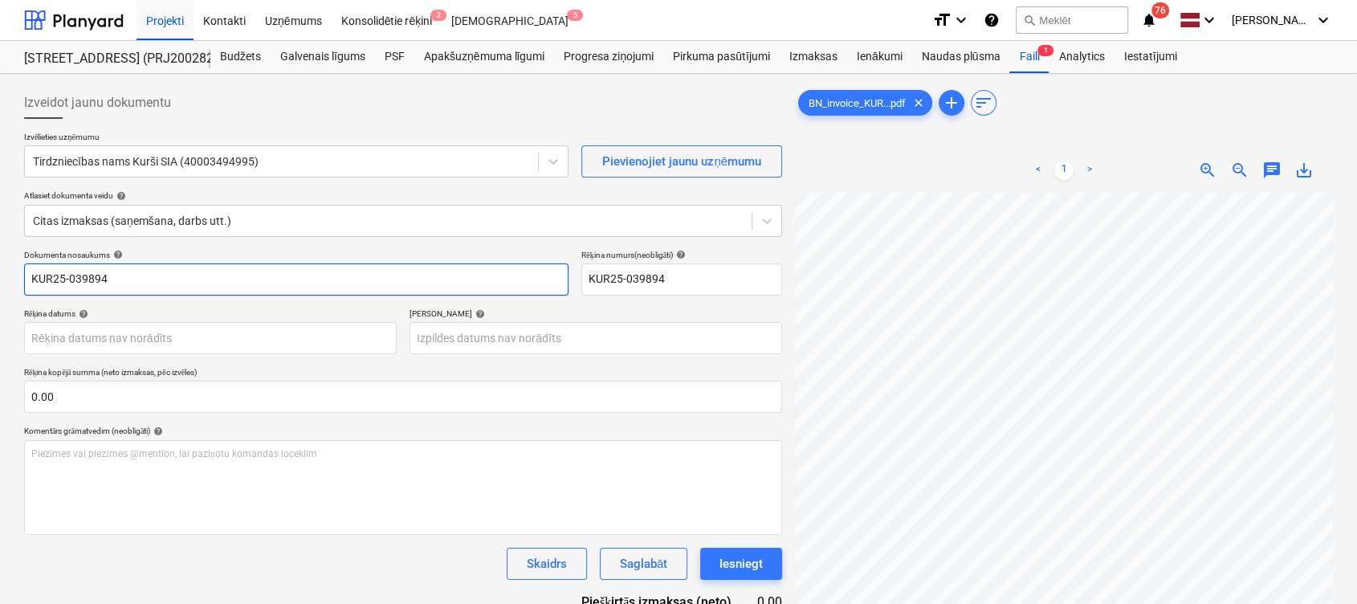
click at [172, 270] on input "KUR25-039894" at bounding box center [296, 279] width 544 height 32
drag, startPoint x: 64, startPoint y: 304, endPoint x: 10, endPoint y: 301, distance: 54.7
click at [10, 301] on div "Izveidot jaunu dokumentu Izvēlieties uzņēmumu Tirdzniecības nams Kurši SIA (400…" at bounding box center [678, 419] width 1357 height 691
paste input "BN_invoice_"
type input "BN_invoice_KUR25-039894.pdf"
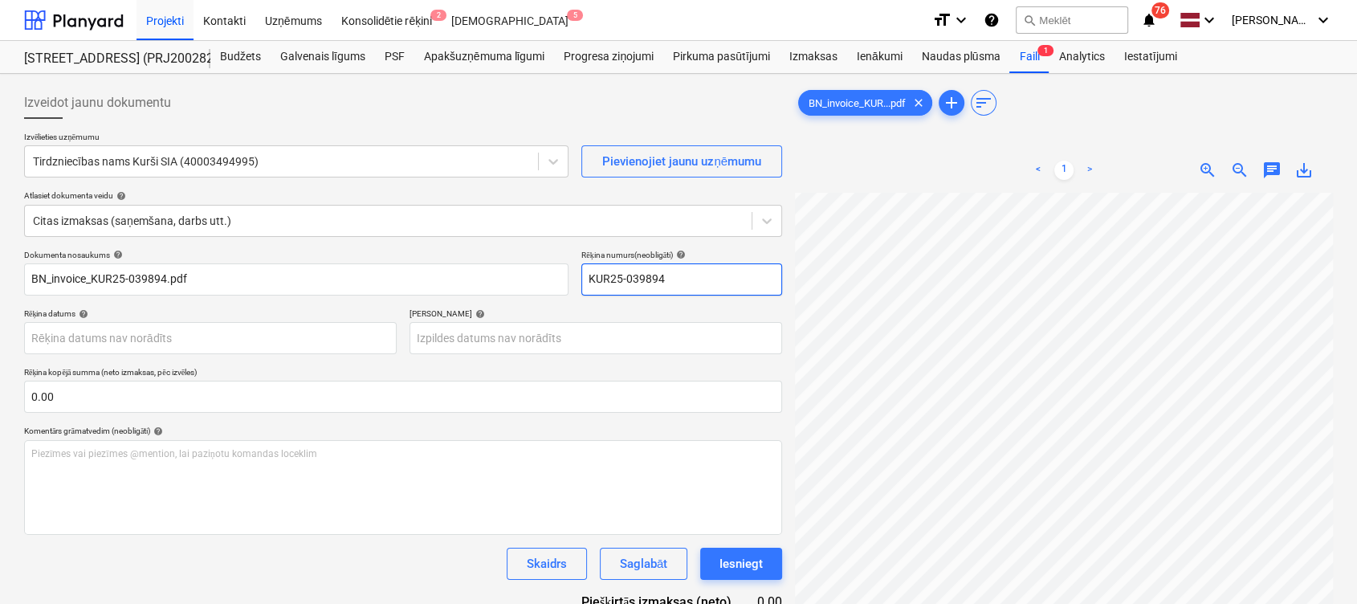
scroll to position [0, 354]
click at [756, 344] on div "Izveidot jaunu dokumentu Izvēlieties uzņēmumu Tirdzniecības nams Kurši SIA (400…" at bounding box center [679, 419] width 1322 height 678
click at [199, 335] on body "Projekti Kontakti Uzņēmums Konsolidētie rēķini 2 Iesūtne 5 format_size keyboard…" at bounding box center [678, 302] width 1357 height 604
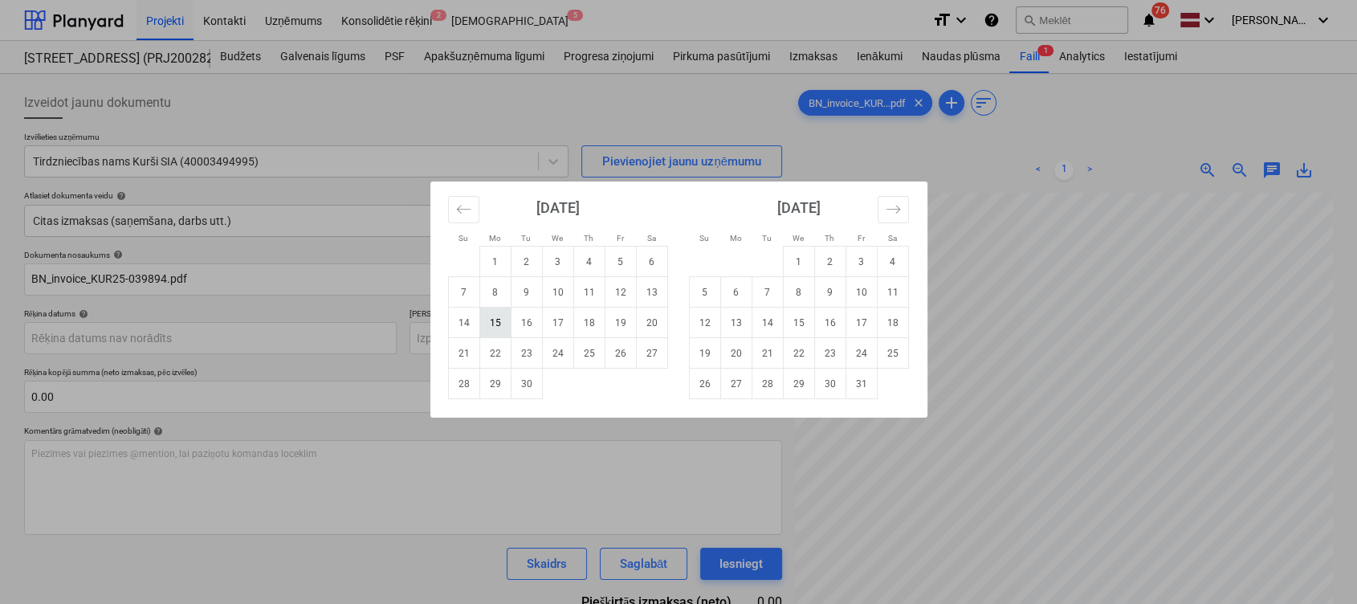
click at [495, 334] on td "15" at bounding box center [494, 323] width 31 height 31
type input "[DATE]"
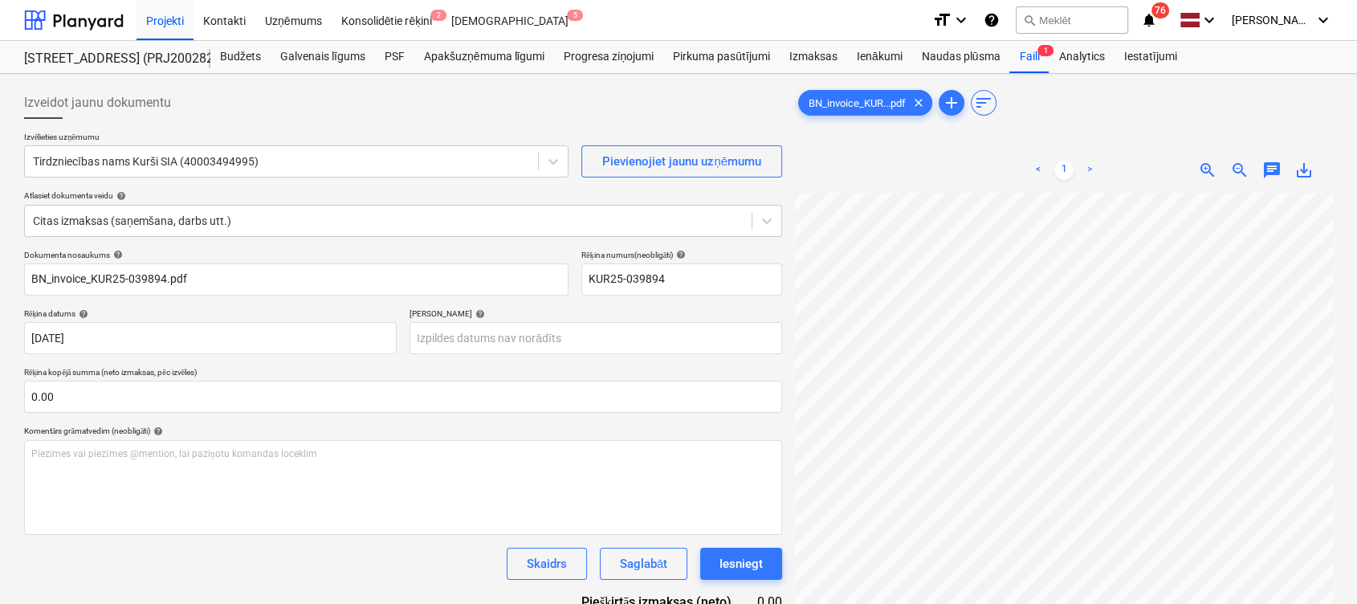
scroll to position [172, 101]
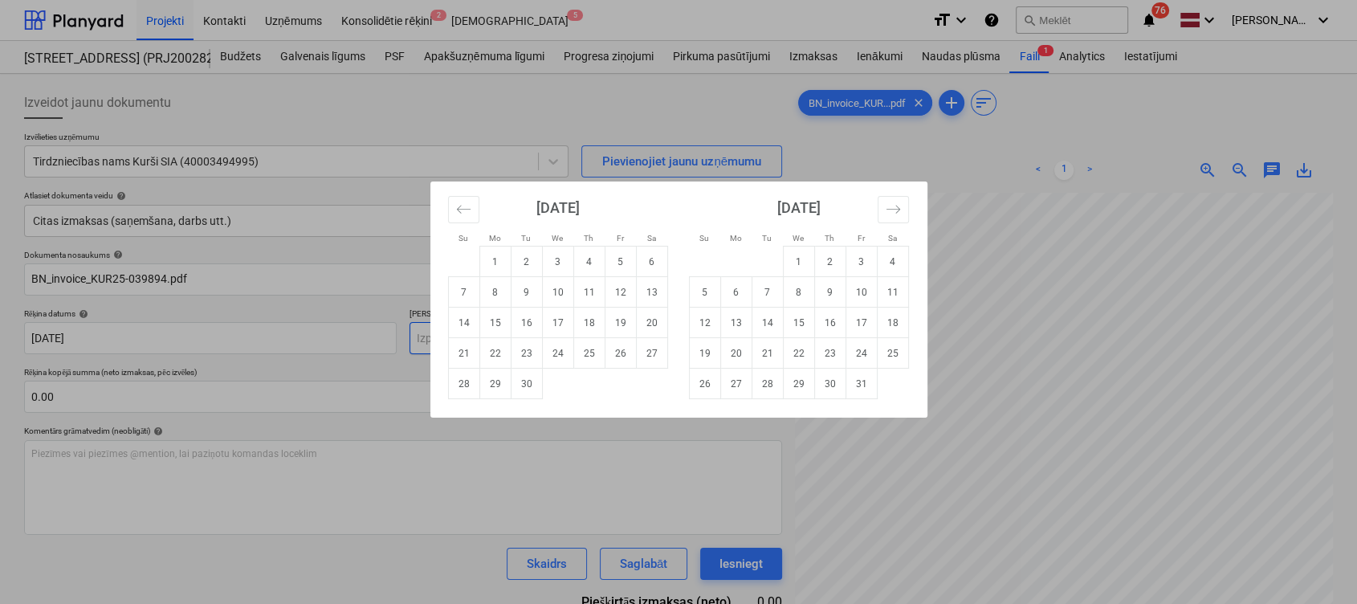
click at [717, 336] on body "Projekti Kontakti Uzņēmums Konsolidētie rēķini 2 Iesūtne 5 format_size keyboard…" at bounding box center [678, 302] width 1357 height 604
click at [890, 214] on icon "Move forward to switch to the next month." at bounding box center [893, 209] width 15 height 15
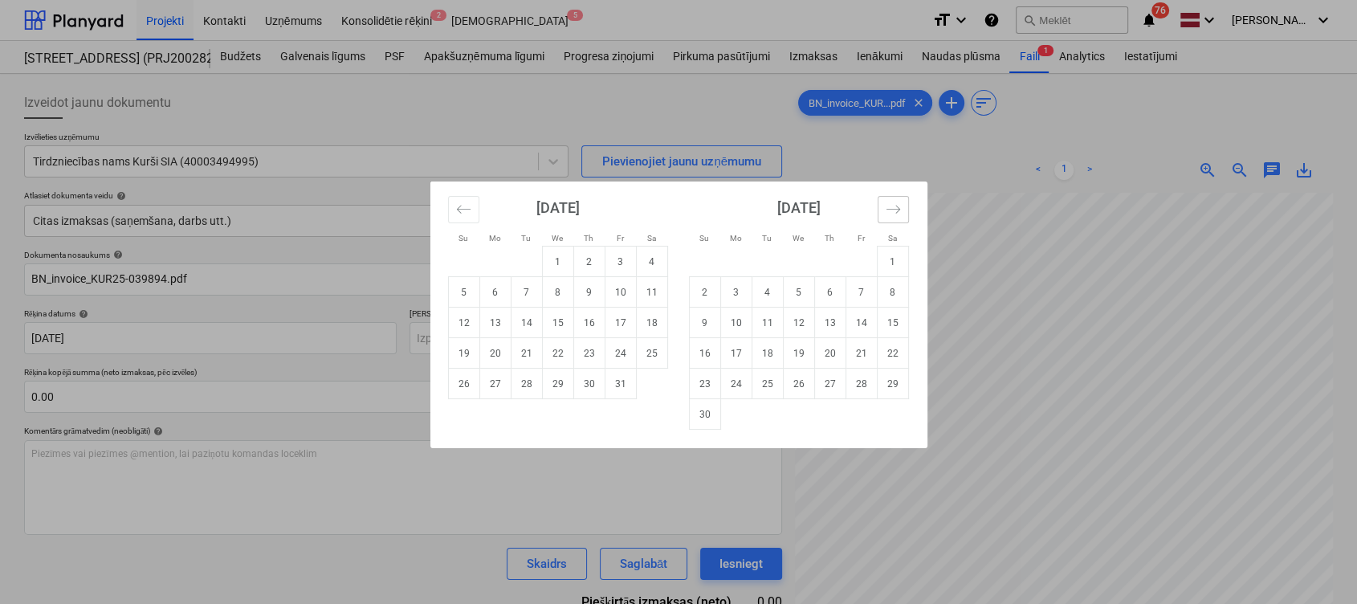
click at [890, 214] on icon "Move forward to switch to the next month." at bounding box center [893, 209] width 15 height 15
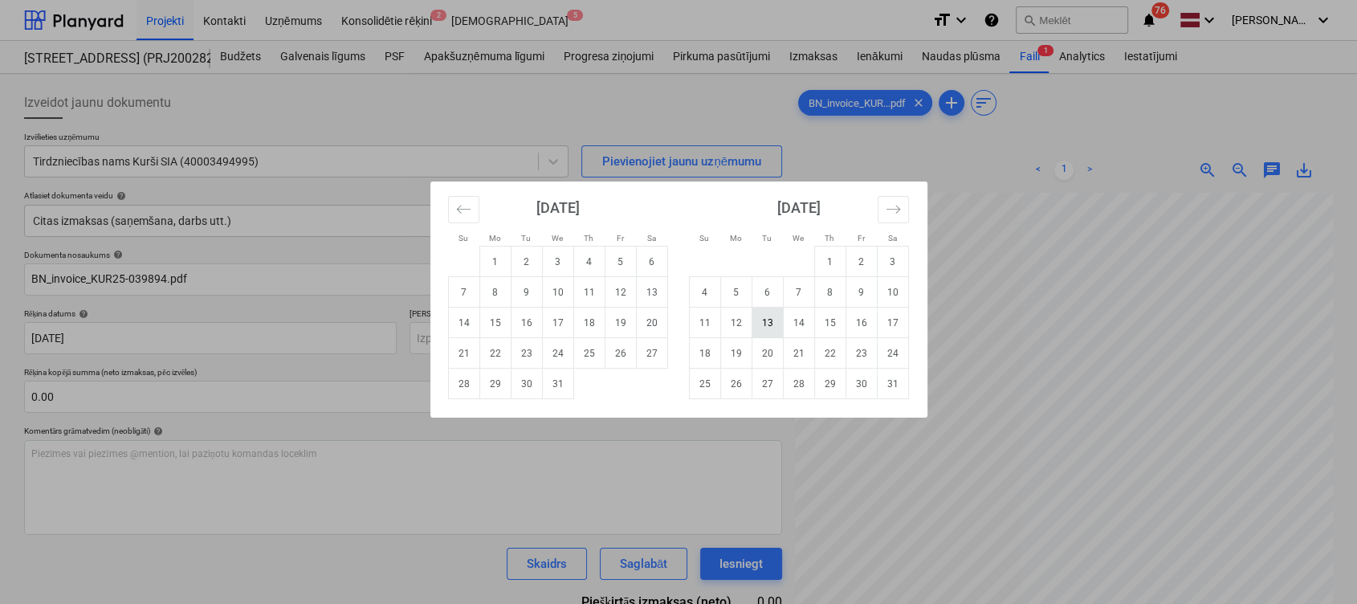
click at [777, 333] on td "13" at bounding box center [767, 323] width 31 height 31
type input "[DATE]"
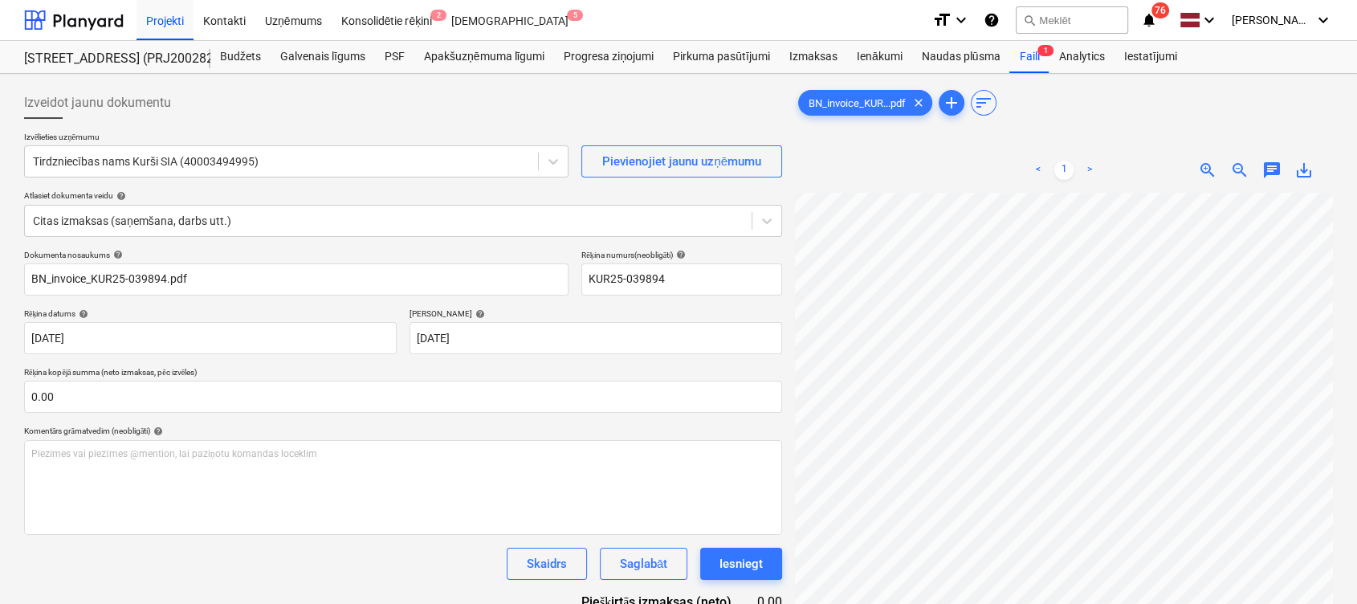
click at [789, 286] on div "BN_invoice_KUR...pdf clear add sort < 1 > zoom_in zoom_out chat 0 save_alt" at bounding box center [1064, 419] width 551 height 678
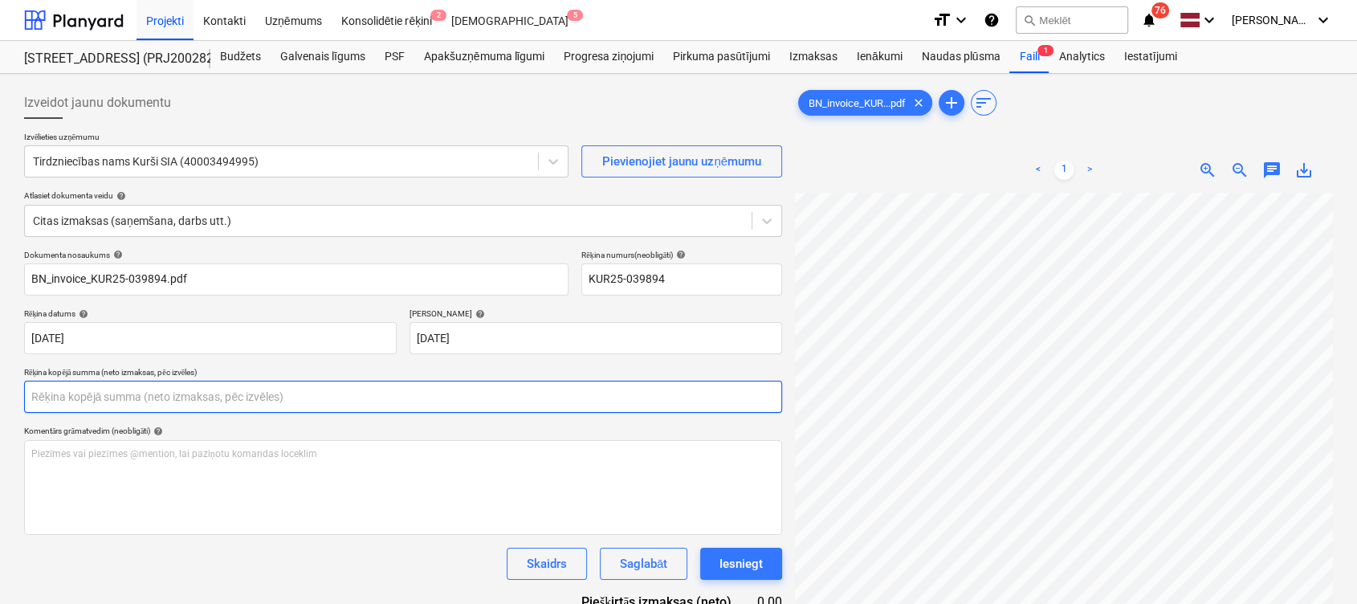
click at [256, 388] on input "text" at bounding box center [403, 397] width 758 height 32
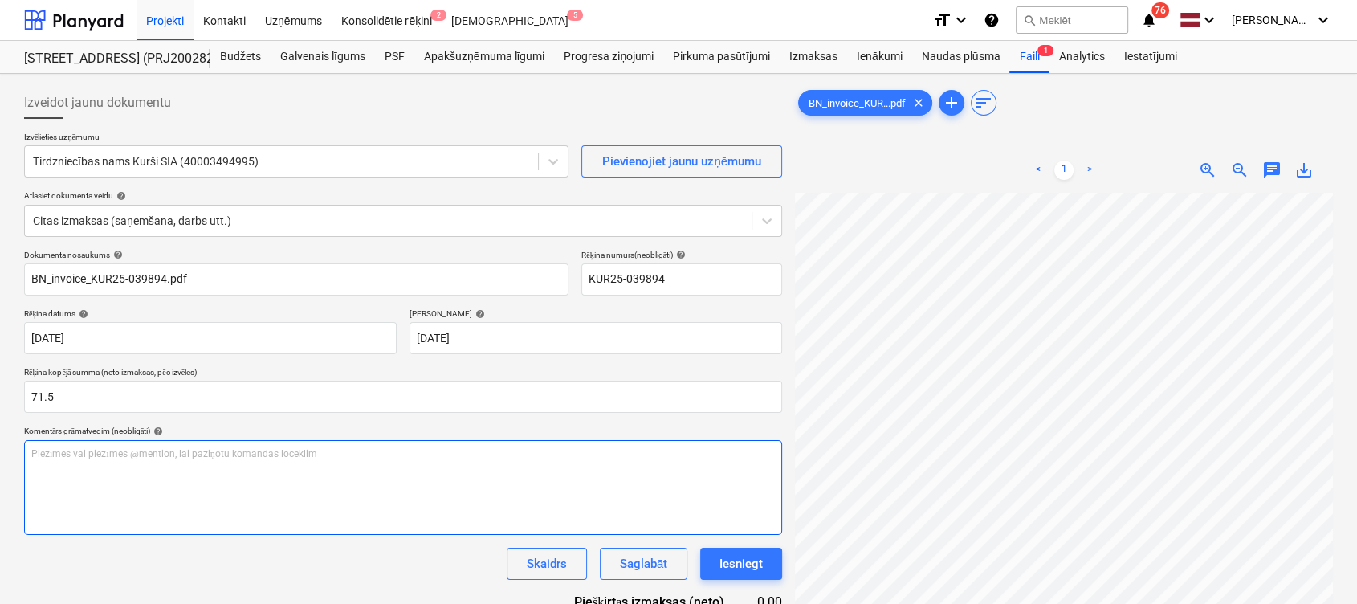
type input "71.50"
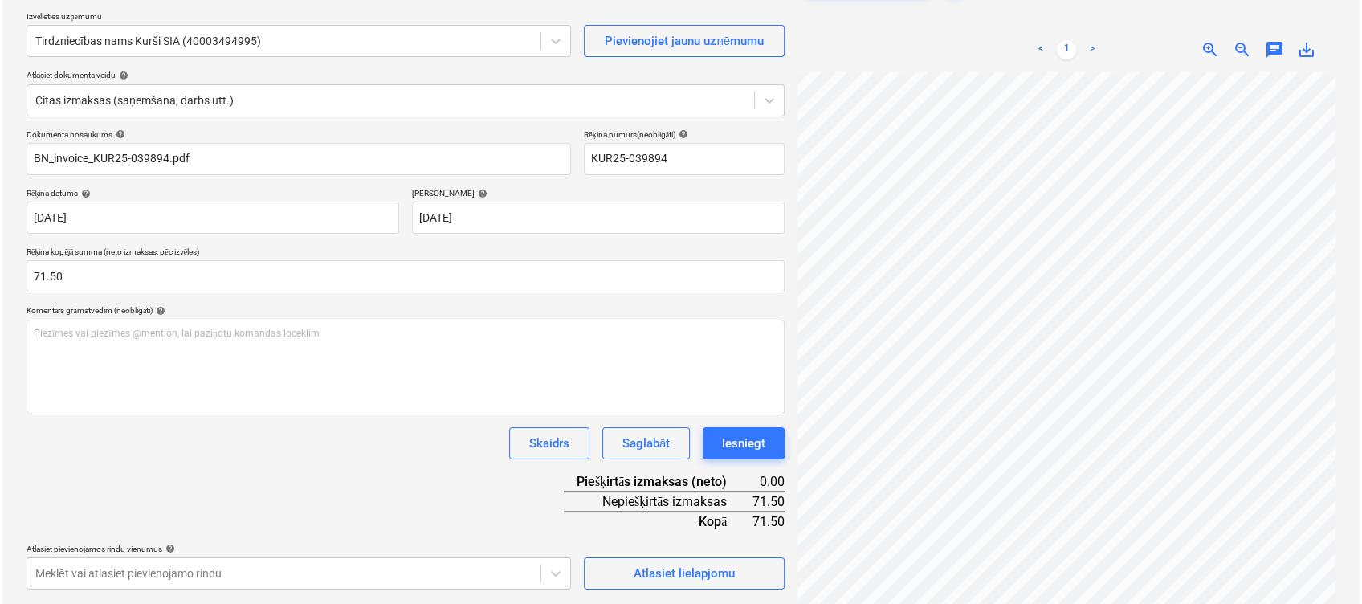
scroll to position [161, 0]
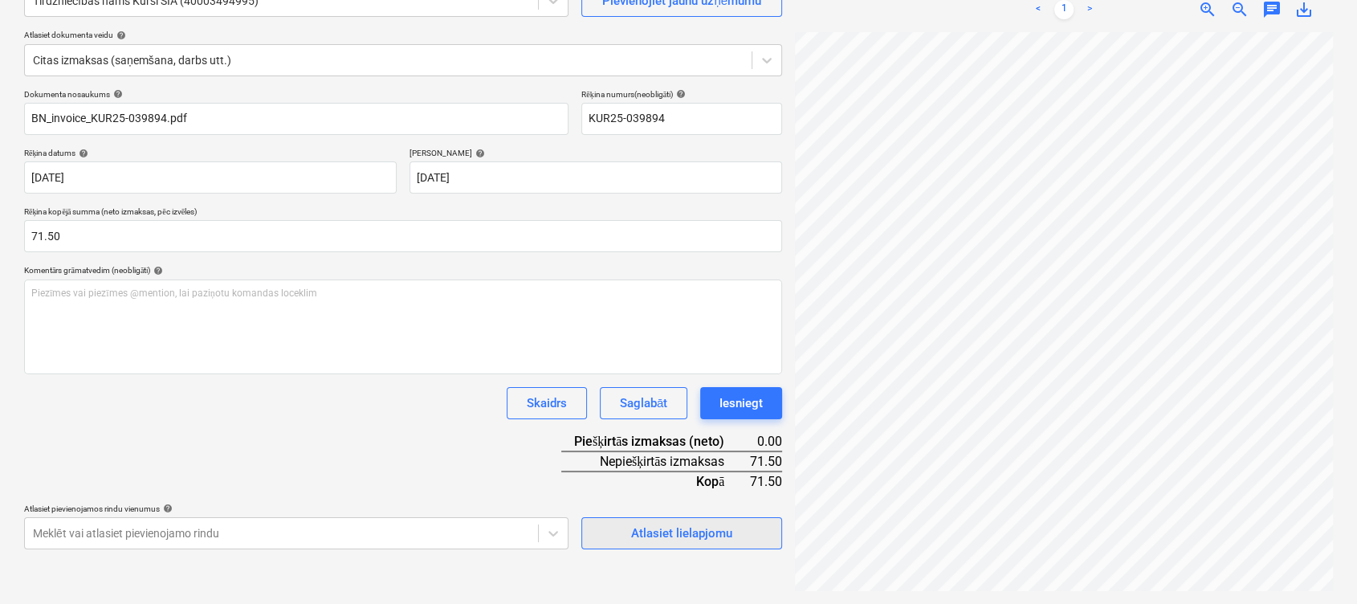
click at [683, 534] on div "Atlasiet lielapjomu" at bounding box center [681, 533] width 101 height 21
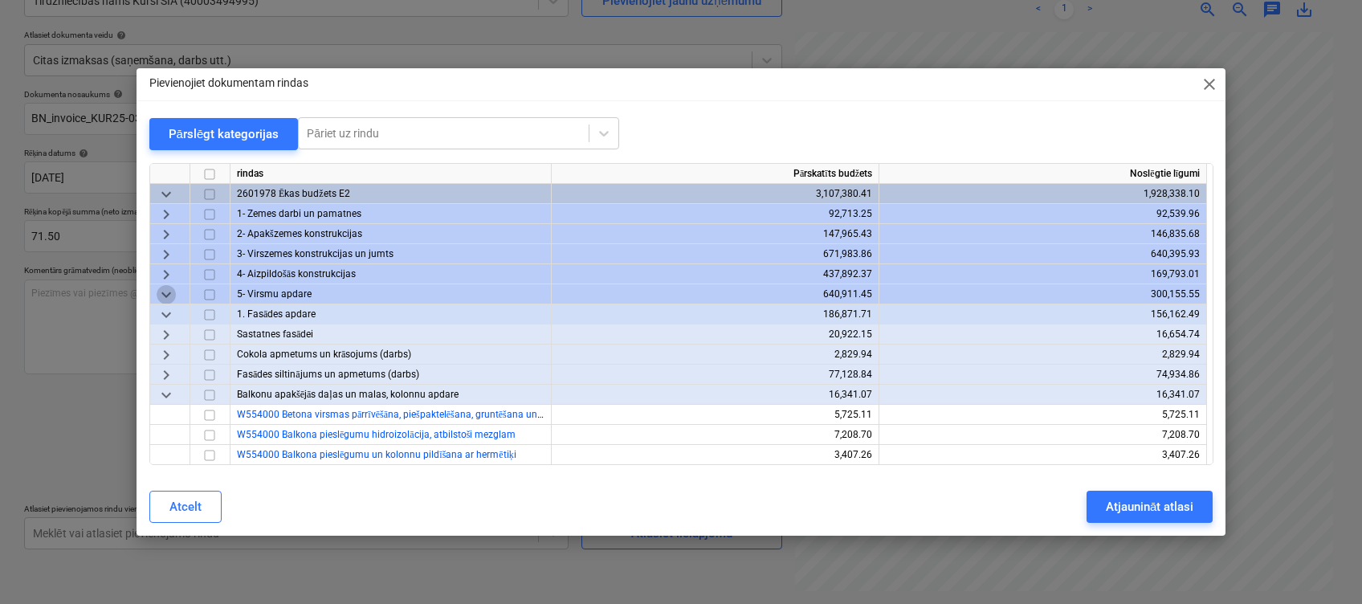
click at [159, 298] on span "keyboard_arrow_down" at bounding box center [166, 294] width 19 height 19
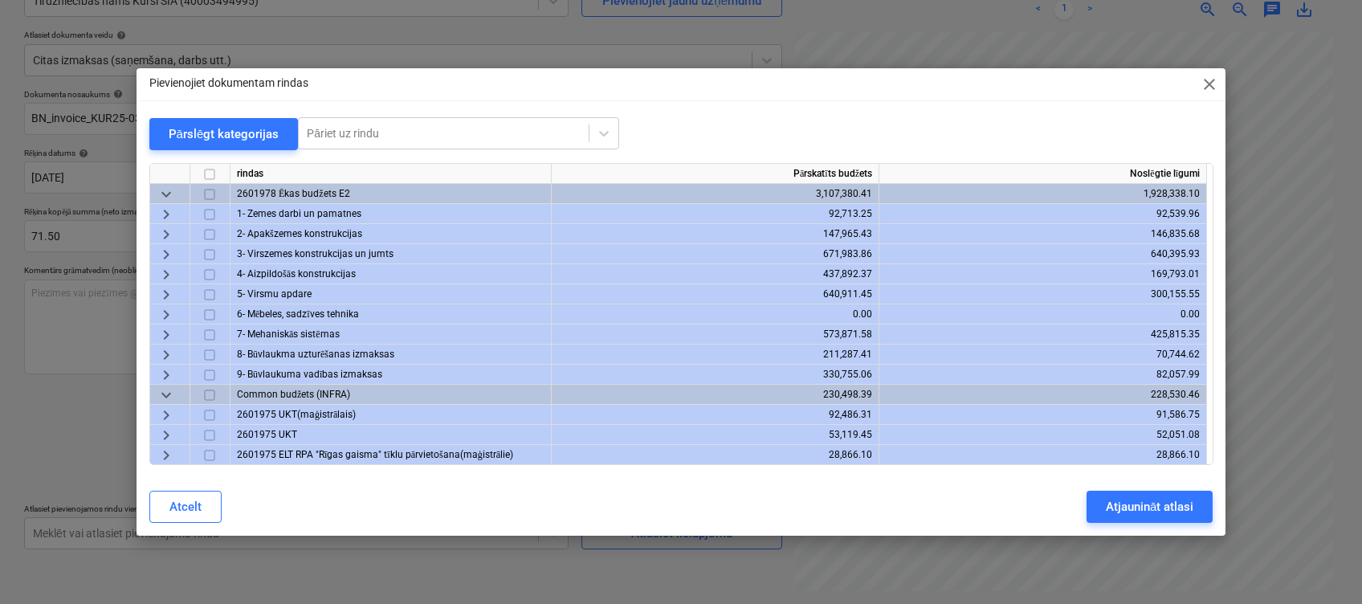
click at [162, 275] on span "keyboard_arrow_right" at bounding box center [166, 274] width 19 height 19
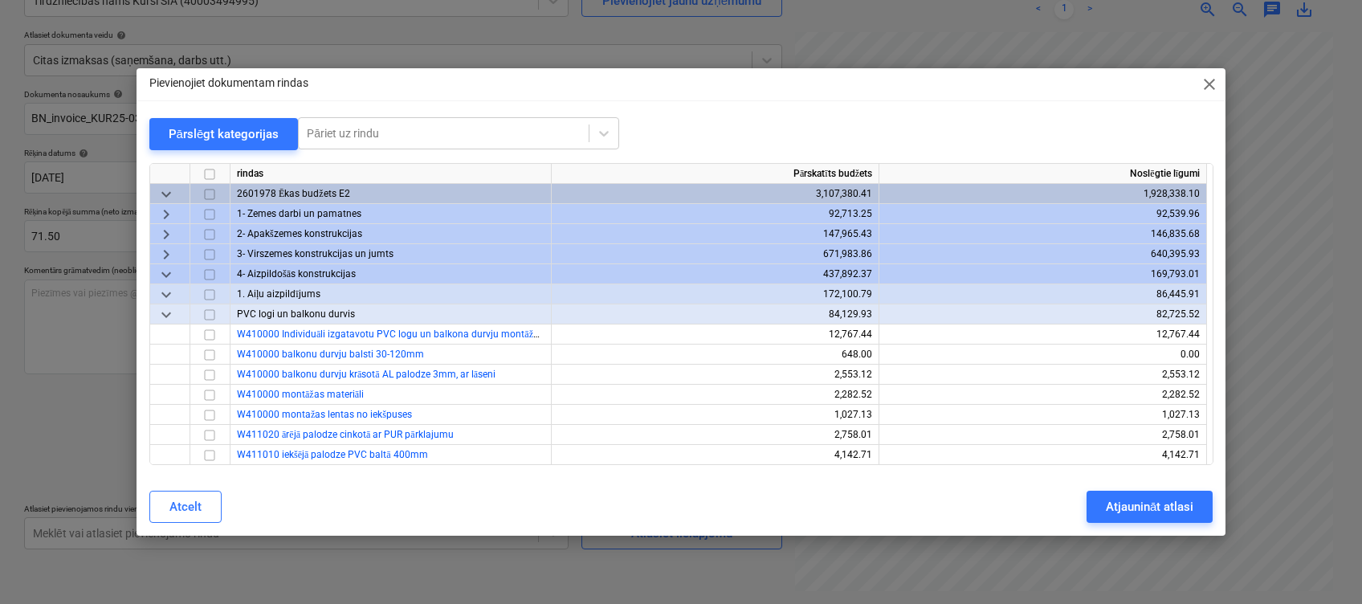
click at [162, 316] on span "keyboard_arrow_down" at bounding box center [166, 314] width 19 height 19
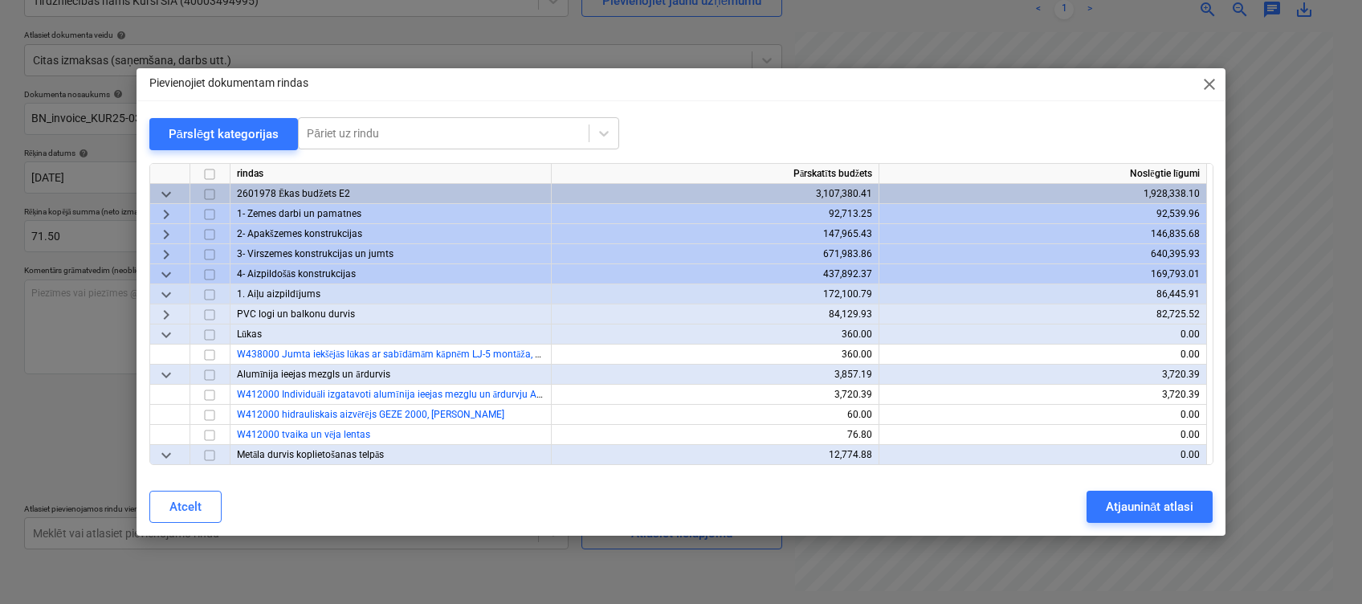
click at [165, 340] on span "keyboard_arrow_down" at bounding box center [166, 334] width 19 height 19
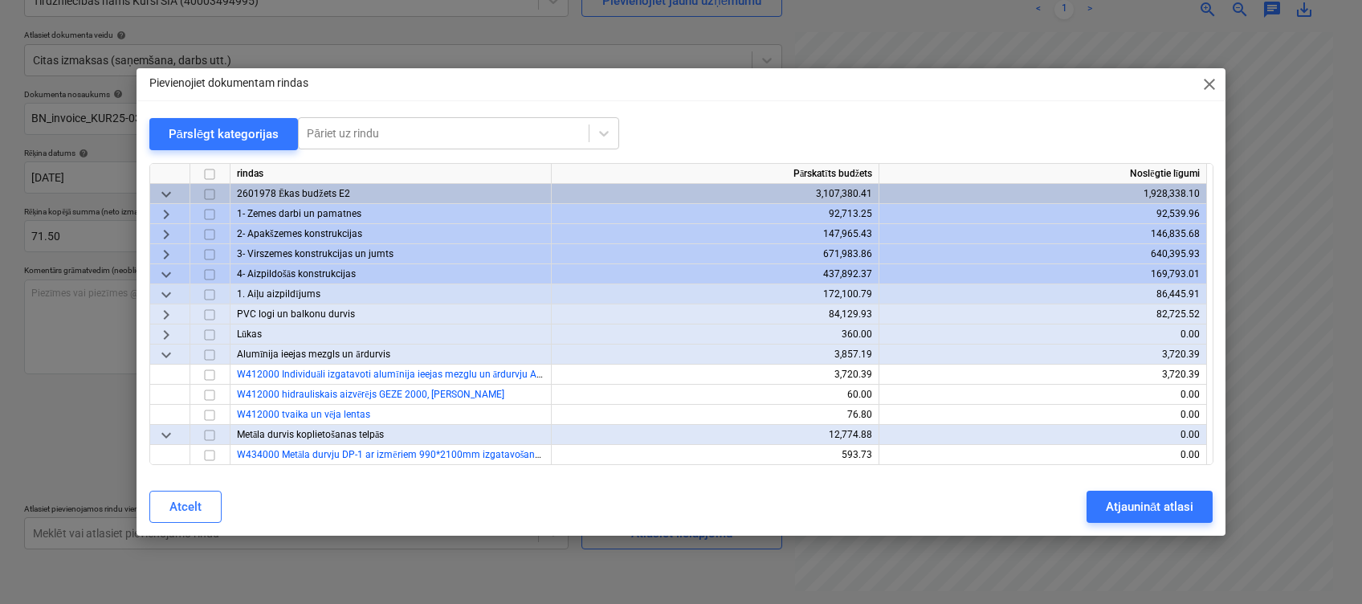
click at [167, 357] on span "keyboard_arrow_down" at bounding box center [166, 354] width 19 height 19
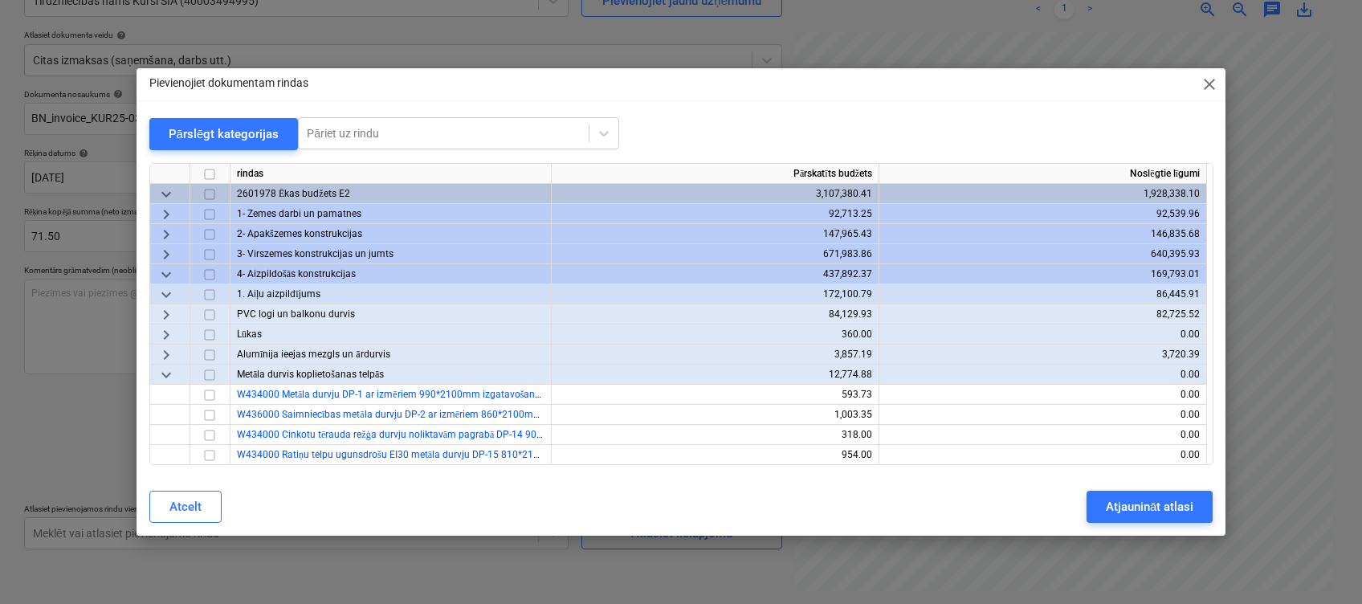
click at [167, 368] on span "keyboard_arrow_down" at bounding box center [166, 374] width 19 height 19
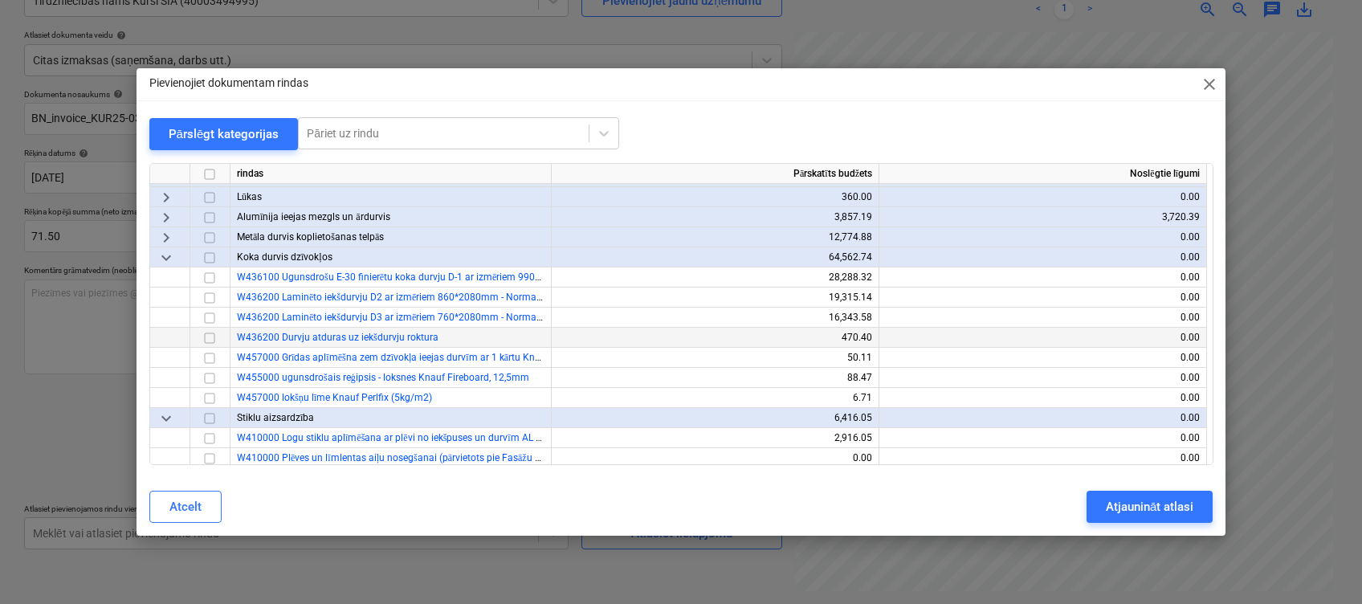
scroll to position [107, 0]
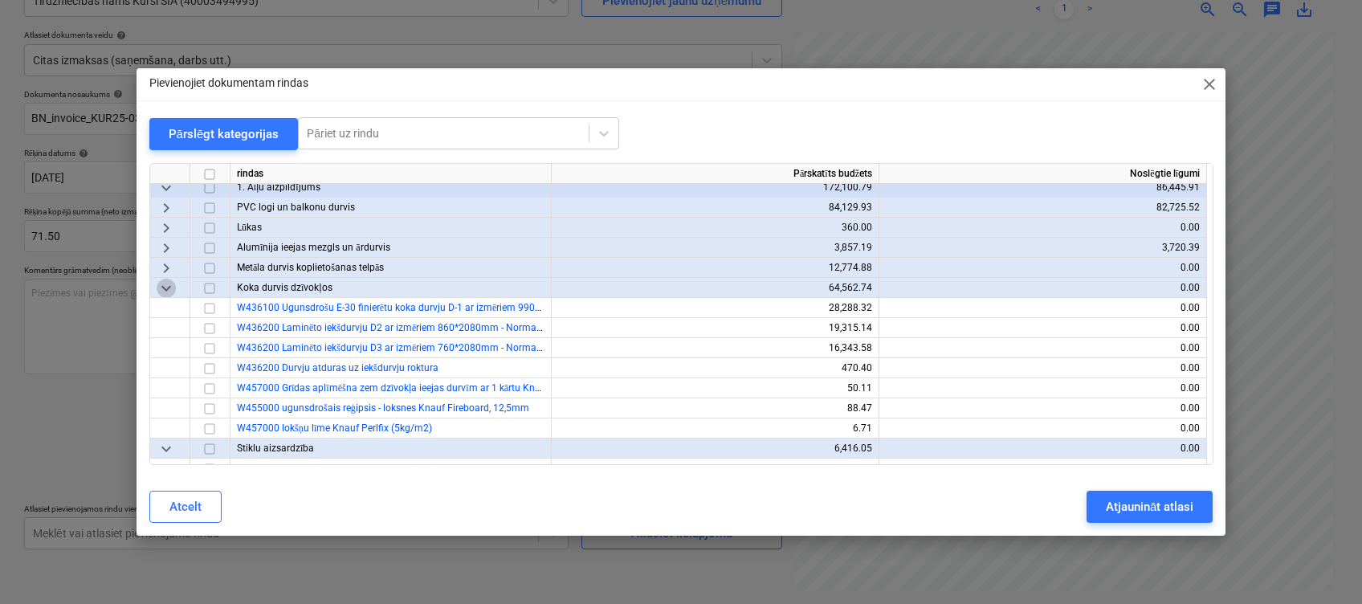
click at [169, 282] on span "keyboard_arrow_down" at bounding box center [166, 288] width 19 height 19
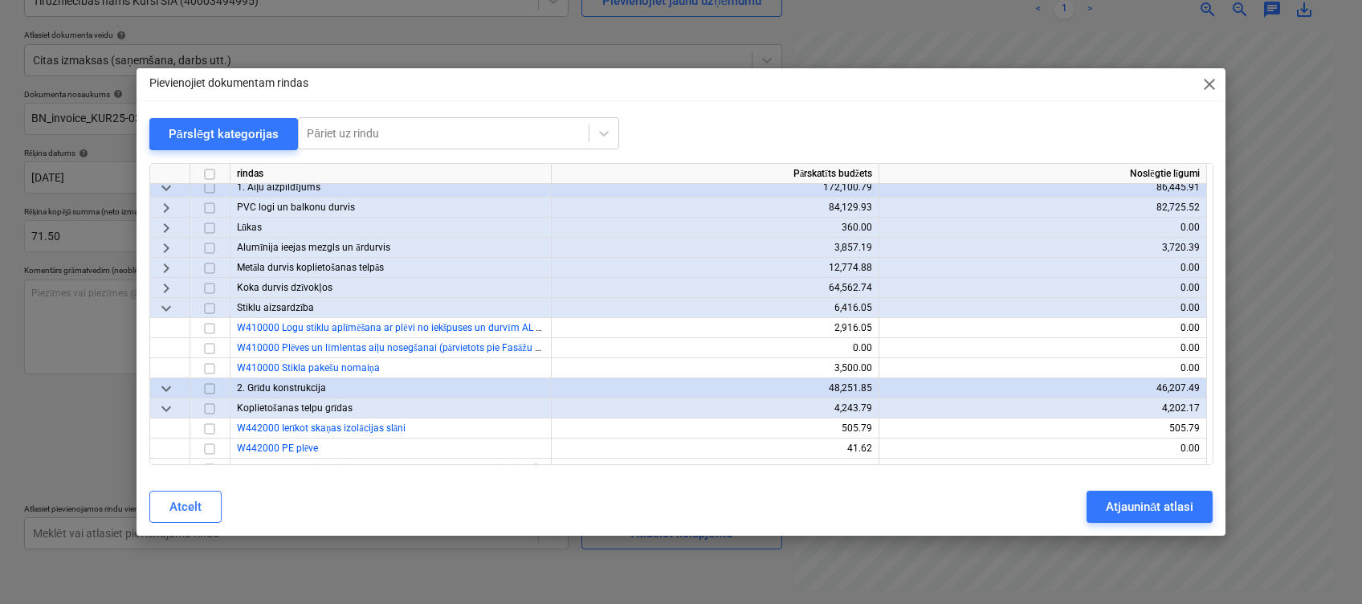
click at [169, 296] on div "keyboard_arrow_right" at bounding box center [170, 288] width 40 height 20
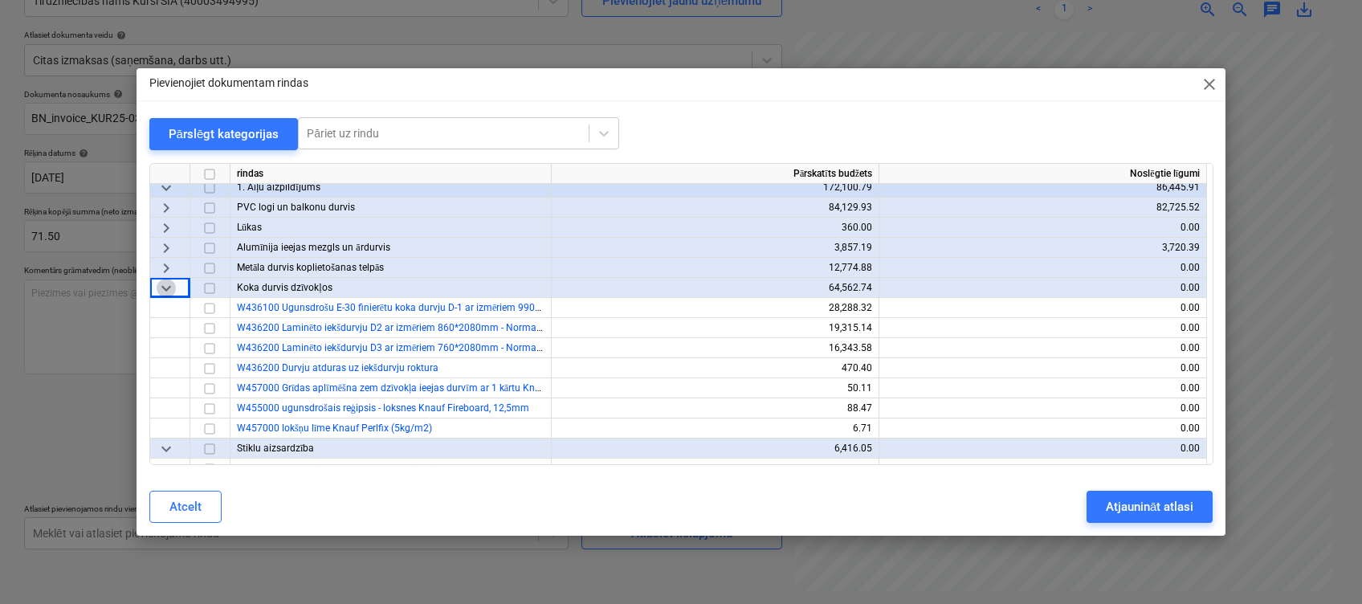
click at [167, 287] on span "keyboard_arrow_down" at bounding box center [166, 288] width 19 height 19
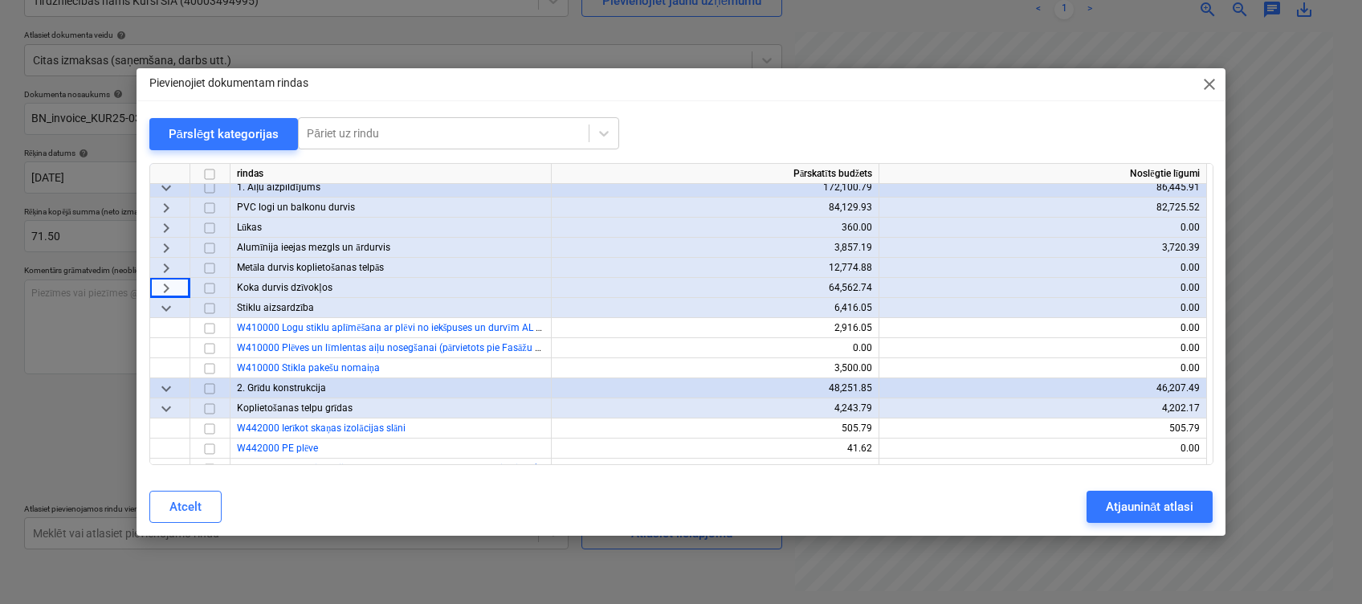
click at [166, 310] on span "keyboard_arrow_down" at bounding box center [166, 308] width 19 height 19
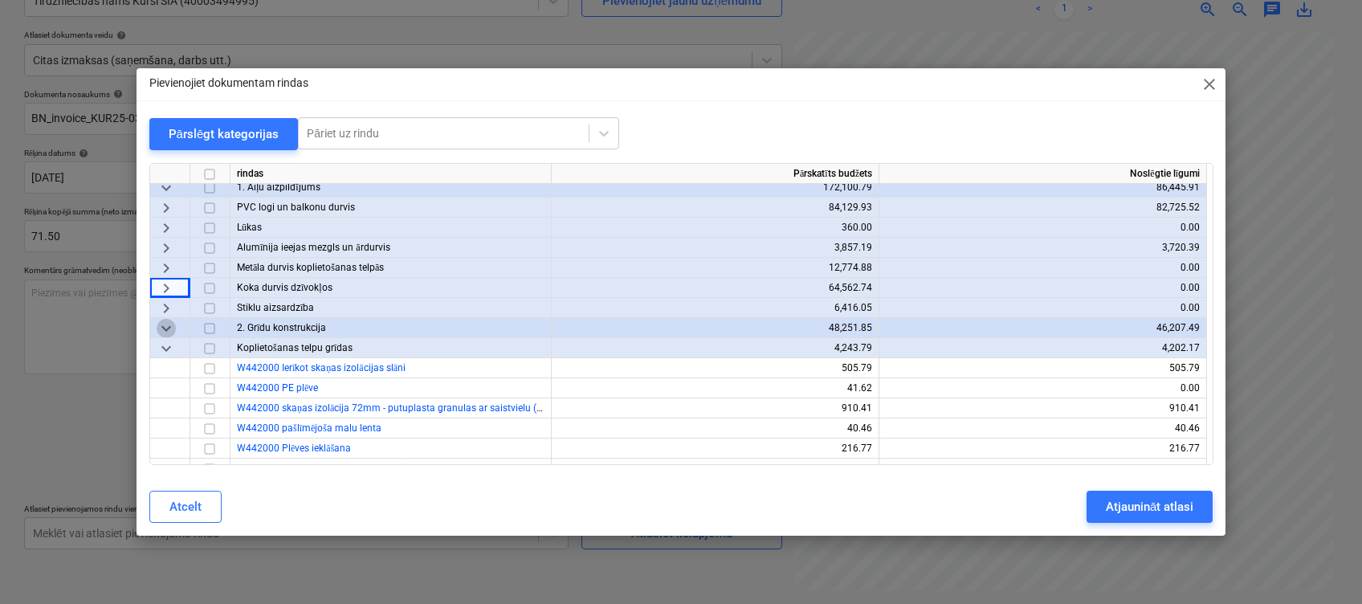
click at [159, 328] on span "keyboard_arrow_down" at bounding box center [166, 328] width 19 height 19
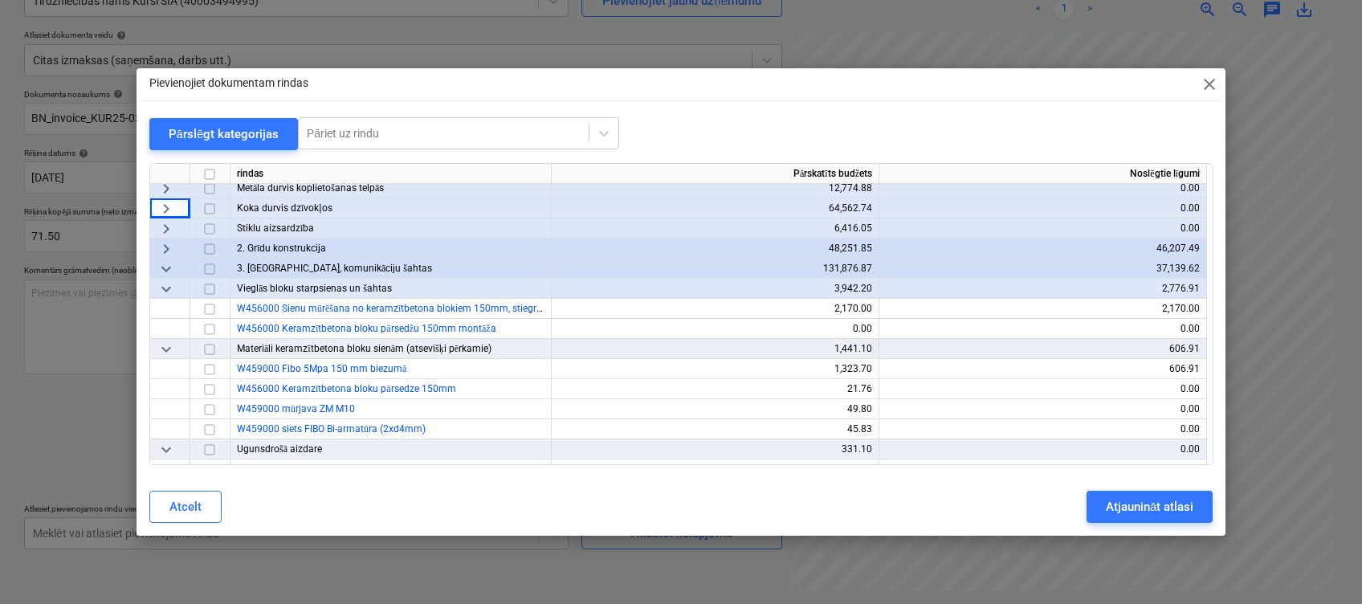
scroll to position [214, 0]
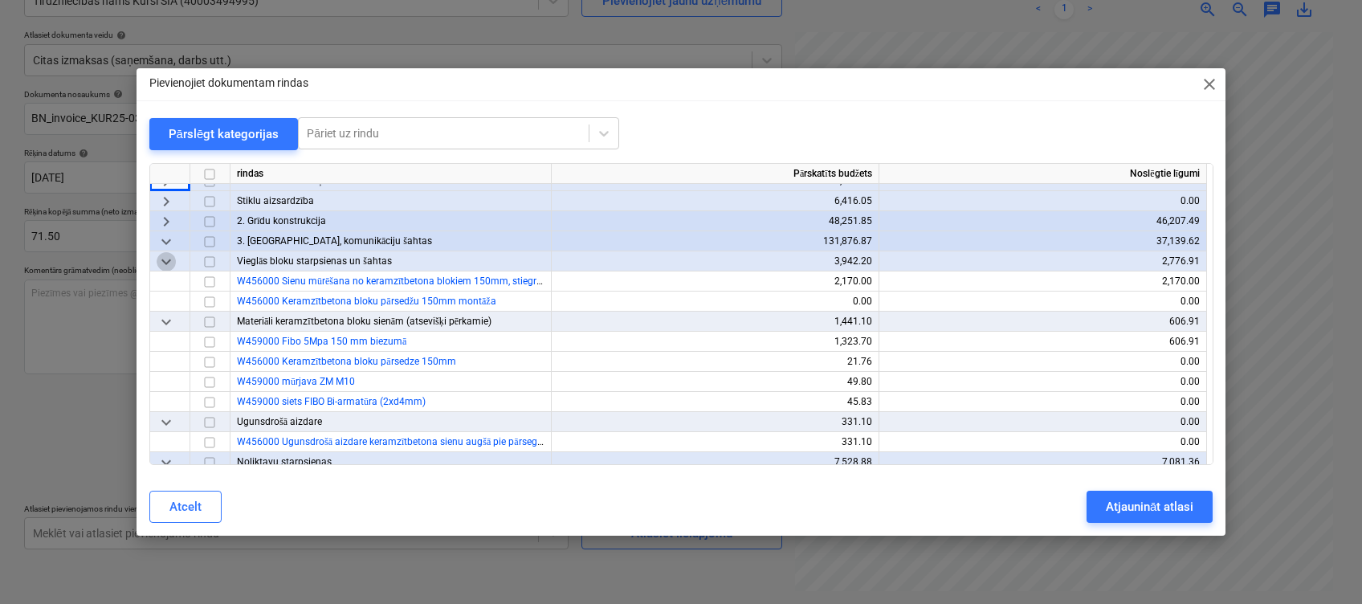
click at [169, 258] on span "keyboard_arrow_down" at bounding box center [166, 261] width 19 height 19
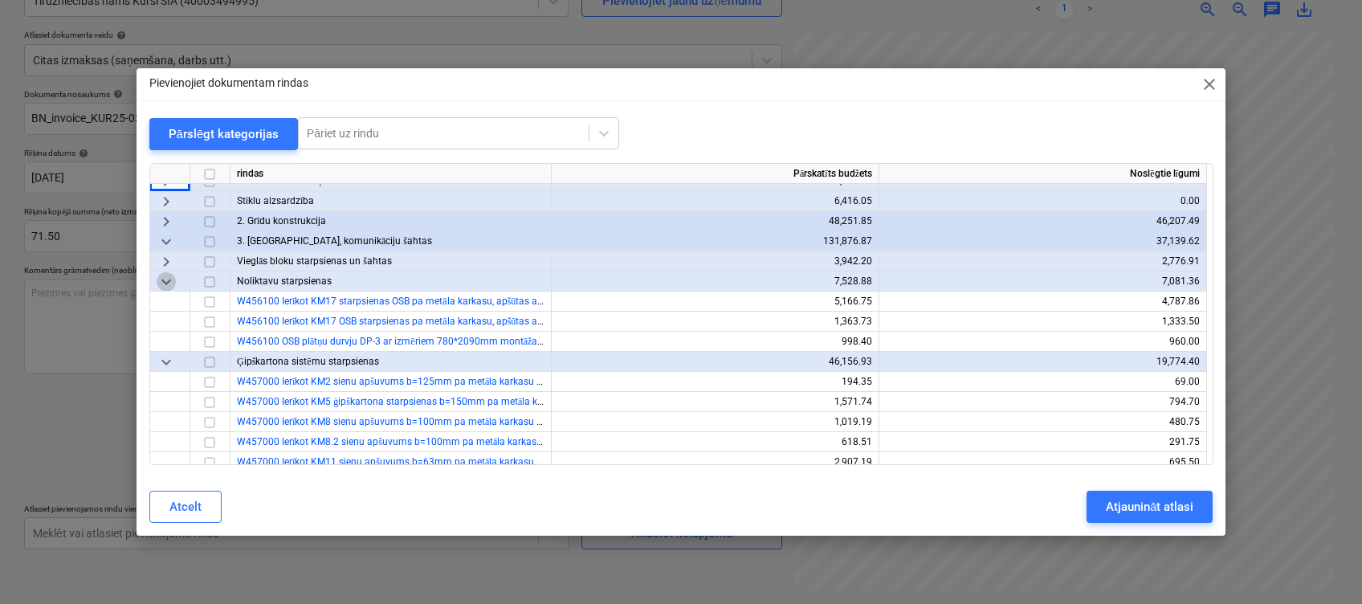
click at [161, 275] on span "keyboard_arrow_down" at bounding box center [166, 281] width 19 height 19
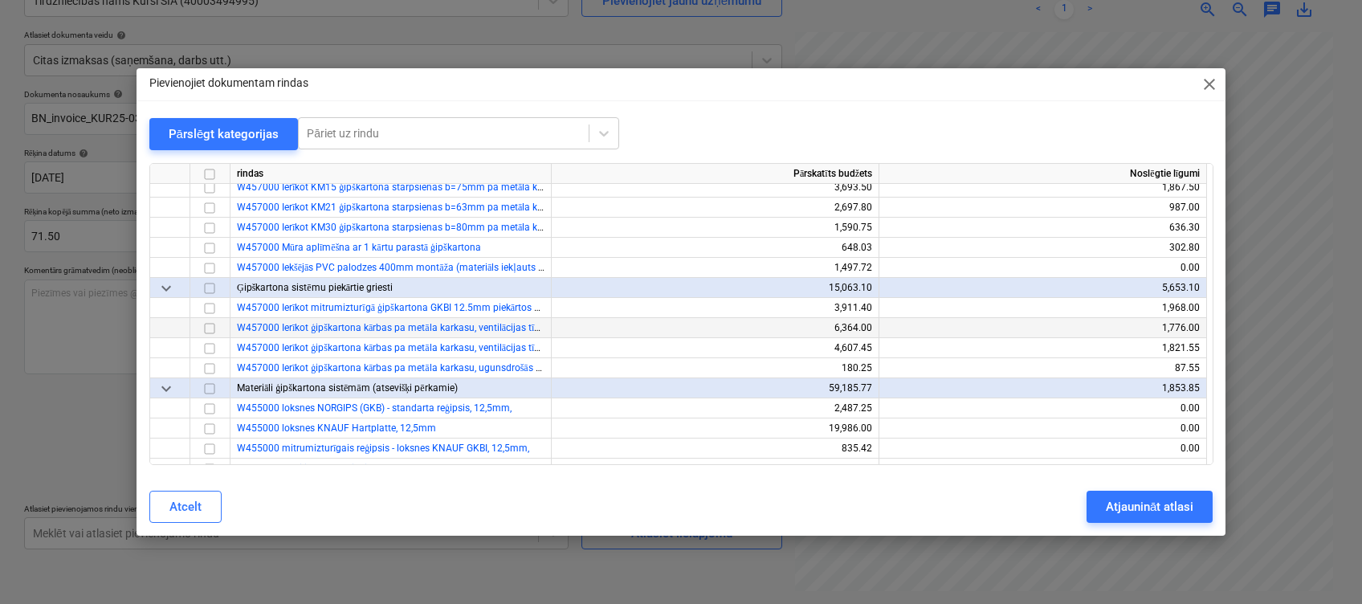
scroll to position [535, 0]
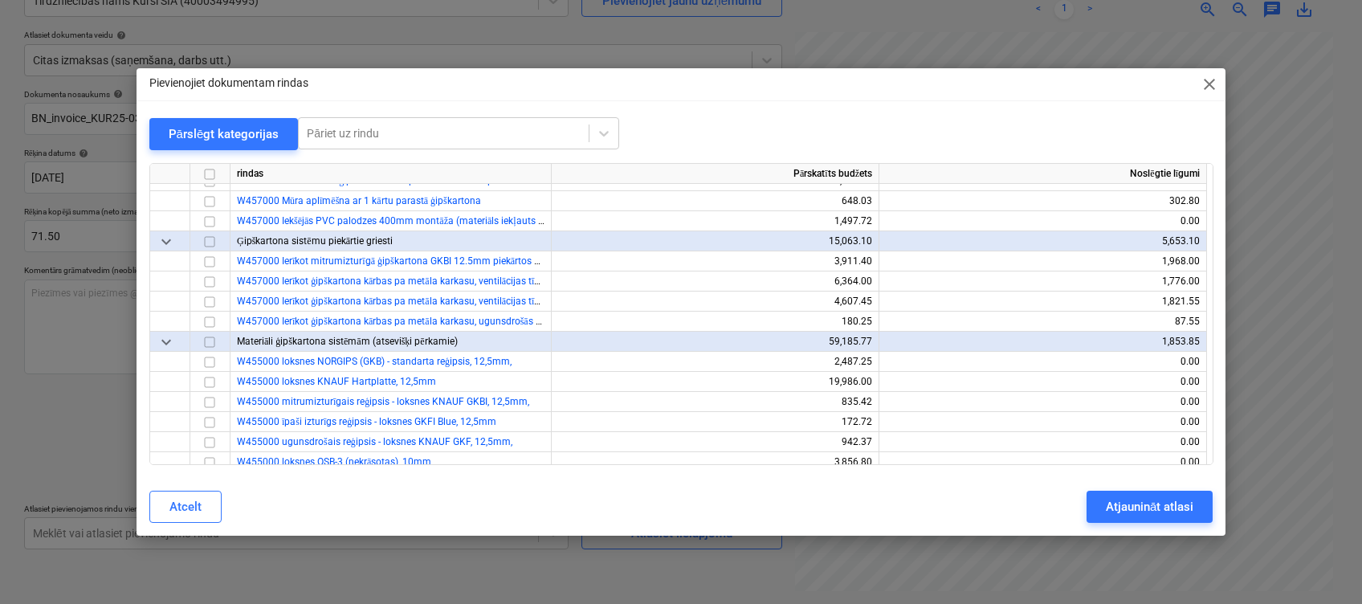
click at [171, 238] on span "keyboard_arrow_down" at bounding box center [166, 241] width 19 height 19
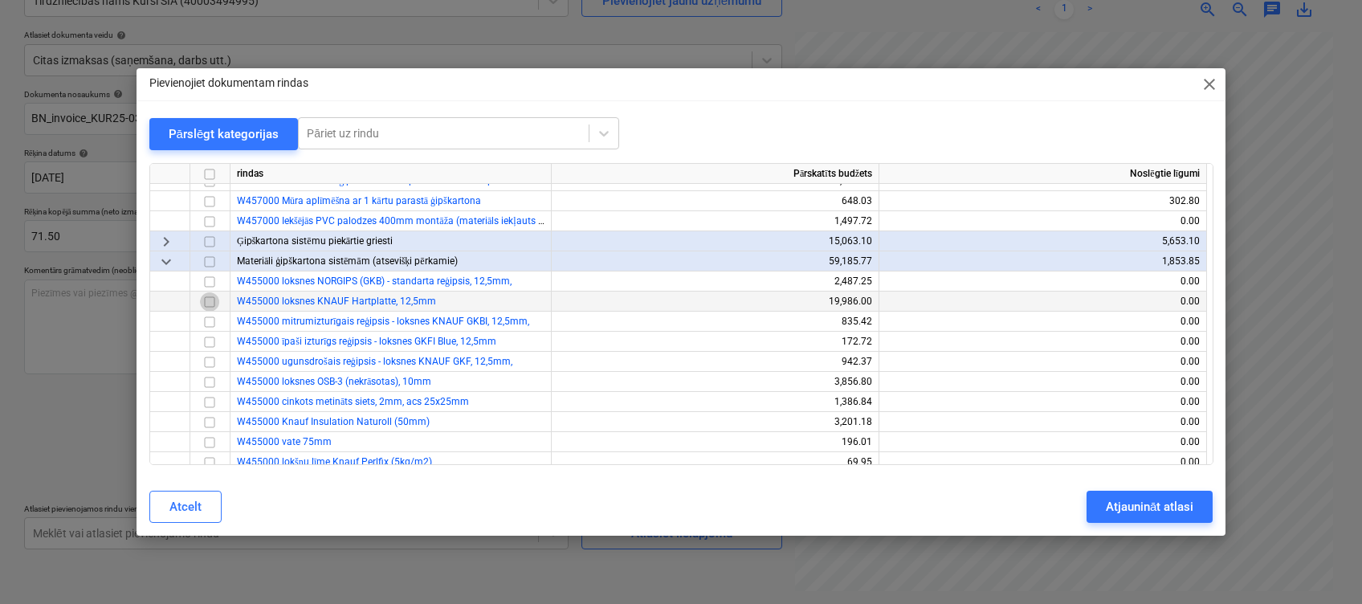
click at [203, 304] on input "checkbox" at bounding box center [209, 301] width 19 height 19
click at [213, 297] on input "checkbox" at bounding box center [209, 301] width 19 height 19
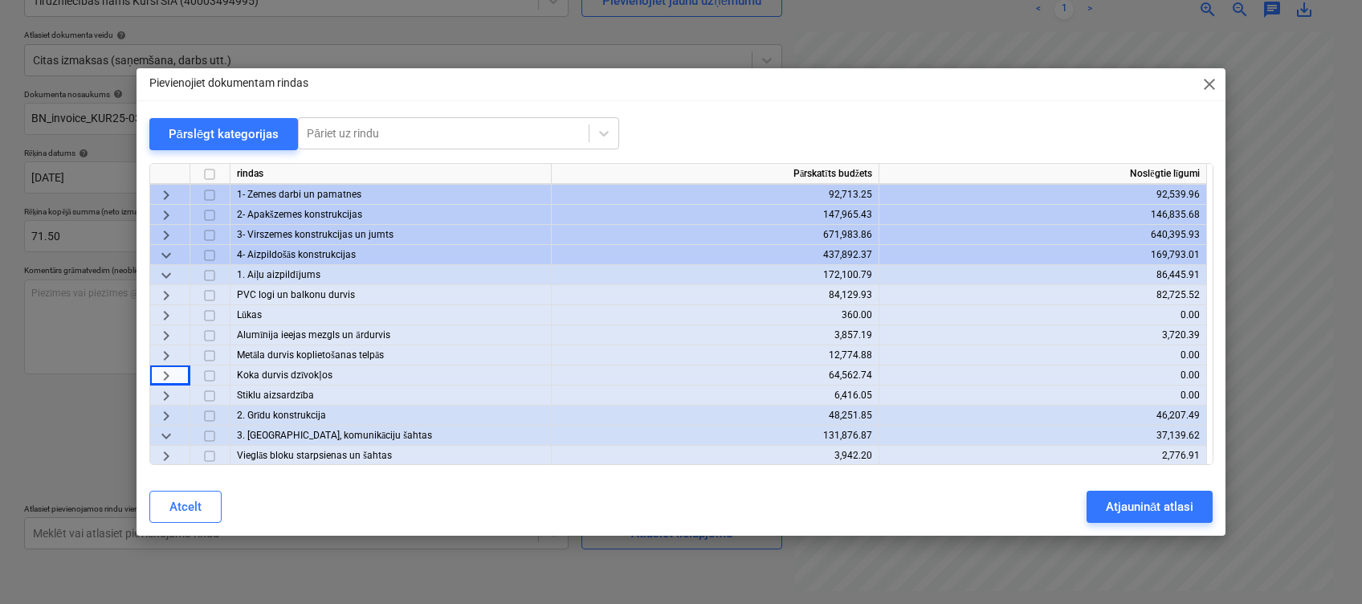
scroll to position [0, 0]
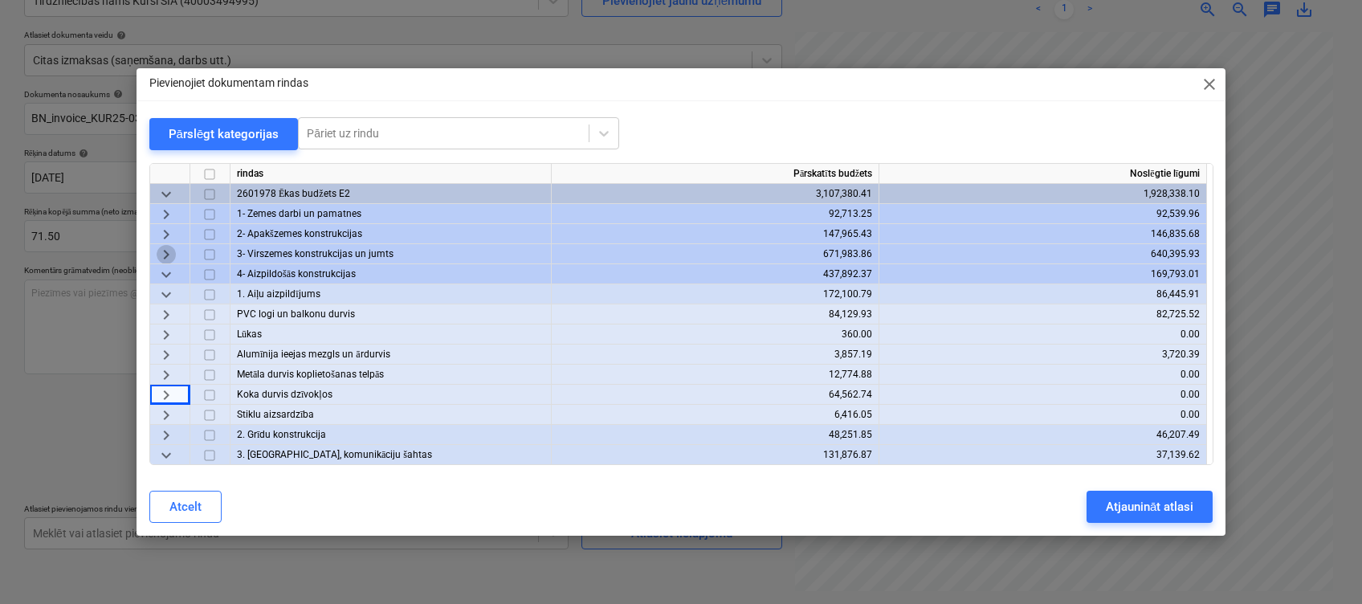
click at [165, 257] on span "keyboard_arrow_right" at bounding box center [166, 254] width 19 height 19
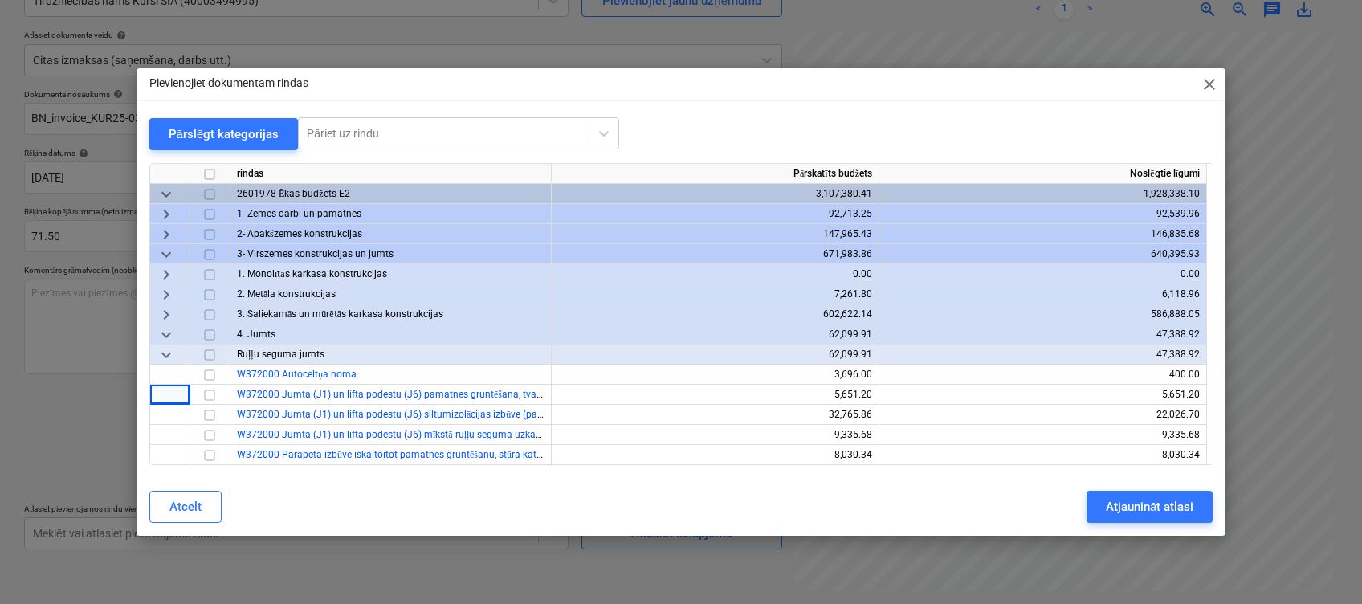
click at [169, 311] on span "keyboard_arrow_right" at bounding box center [166, 314] width 19 height 19
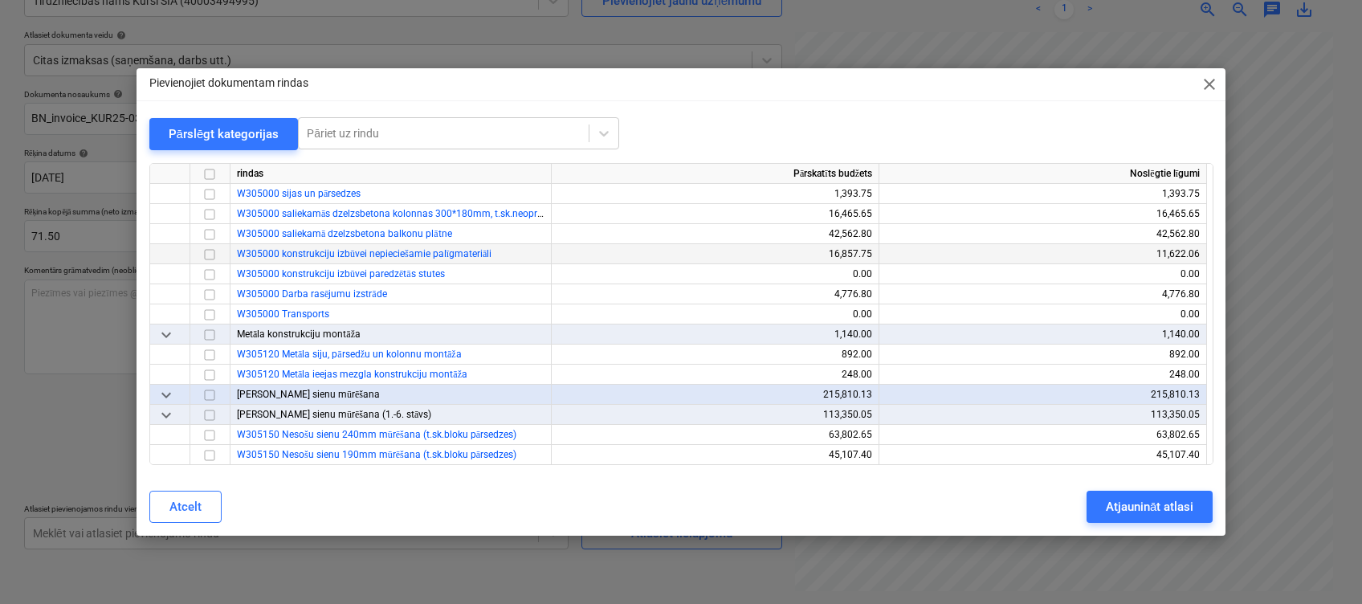
scroll to position [749, 0]
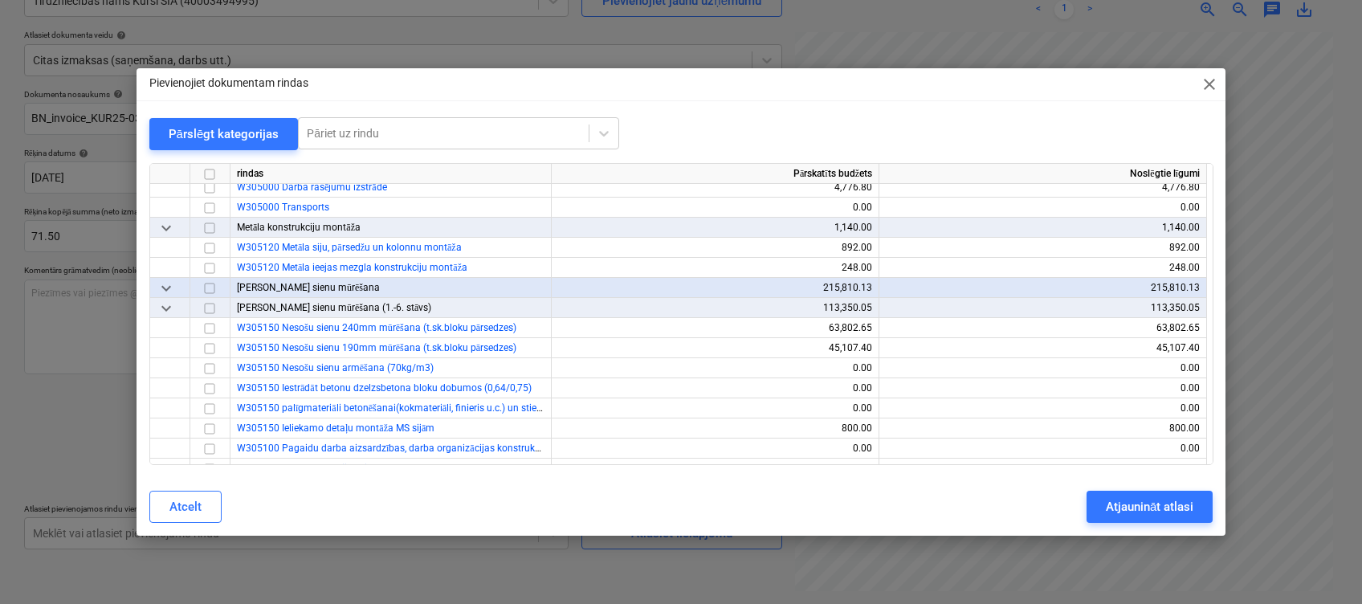
click at [165, 288] on span "keyboard_arrow_down" at bounding box center [166, 288] width 19 height 19
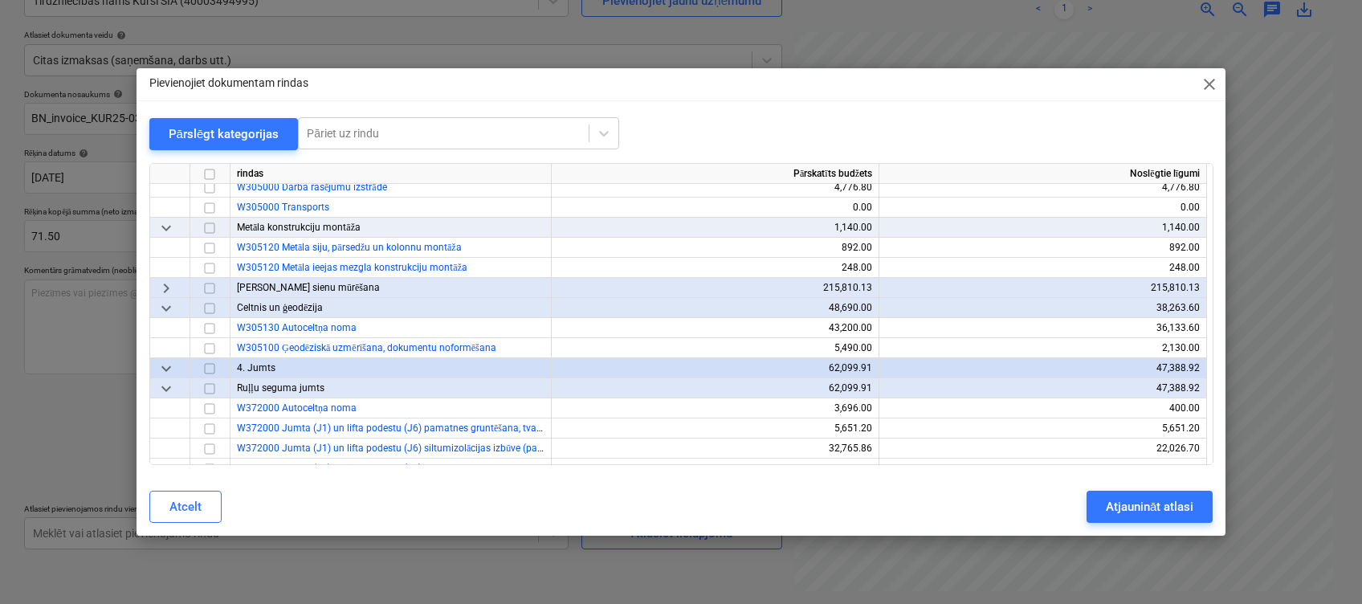
click at [165, 287] on span "keyboard_arrow_right" at bounding box center [166, 288] width 19 height 19
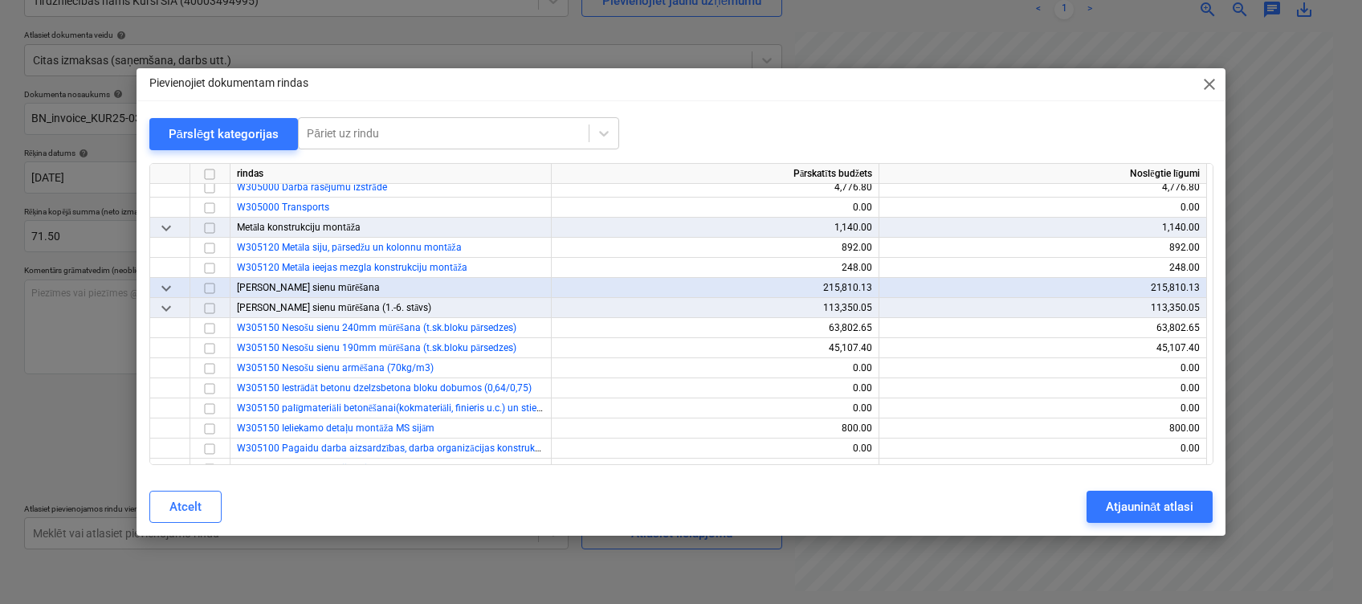
click at [171, 287] on span "keyboard_arrow_down" at bounding box center [166, 288] width 19 height 19
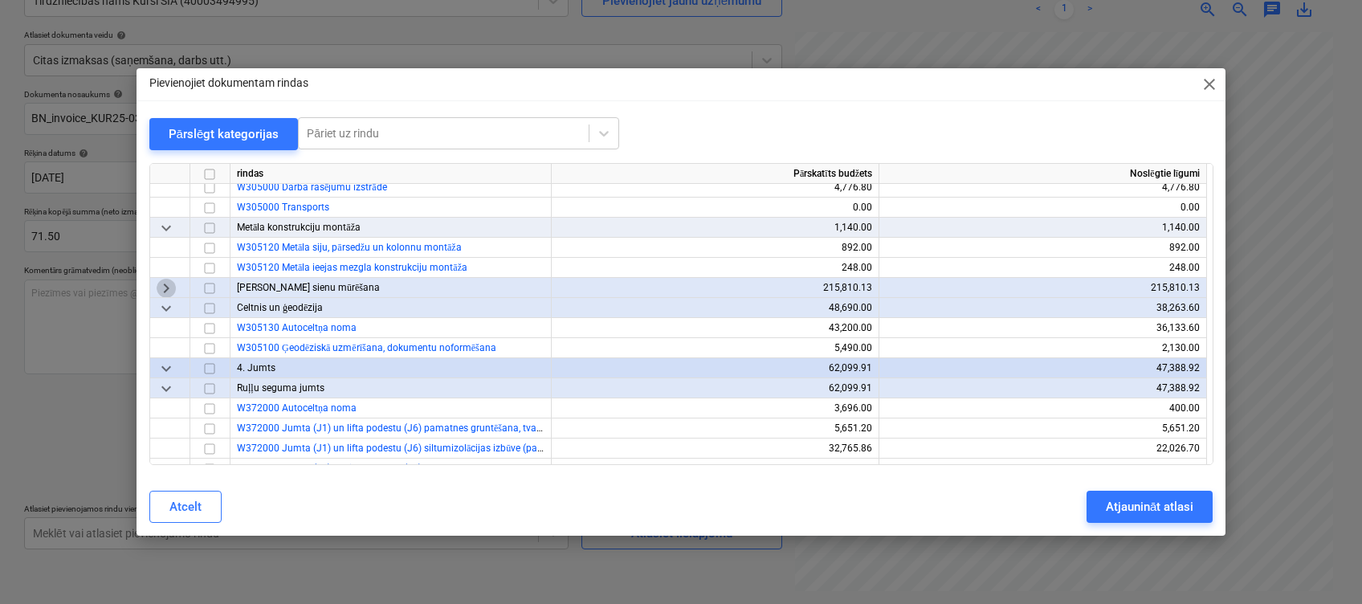
click at [171, 287] on span "keyboard_arrow_right" at bounding box center [166, 288] width 19 height 19
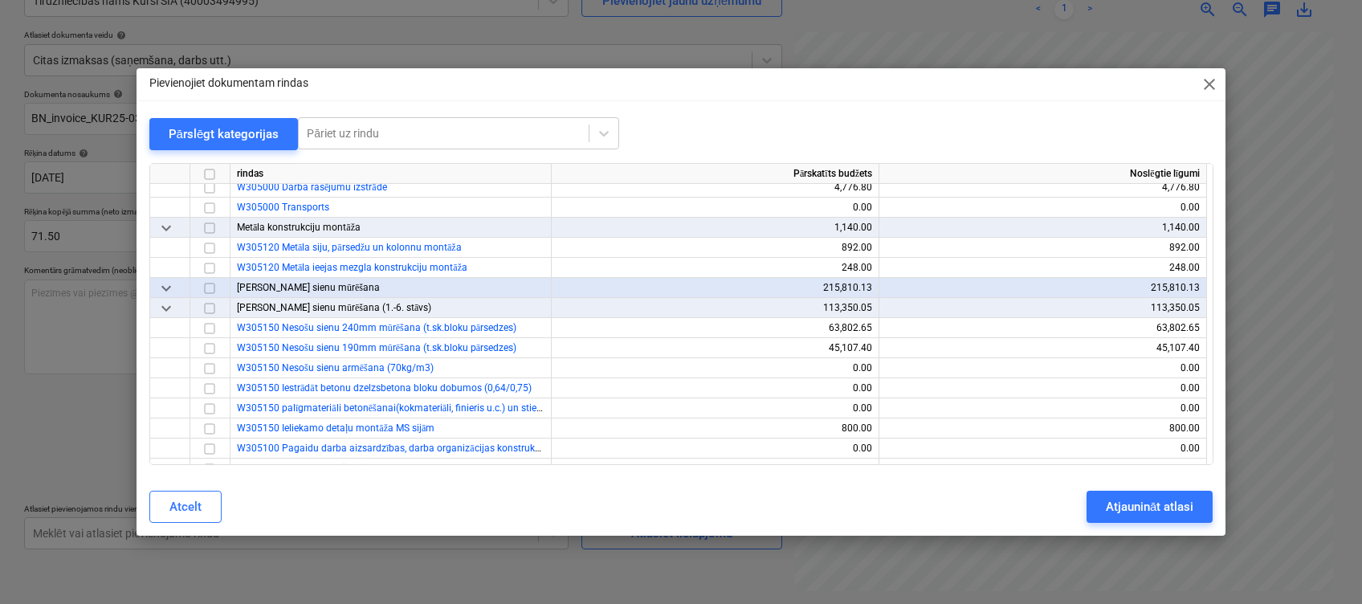
click at [169, 307] on span "keyboard_arrow_down" at bounding box center [166, 308] width 19 height 19
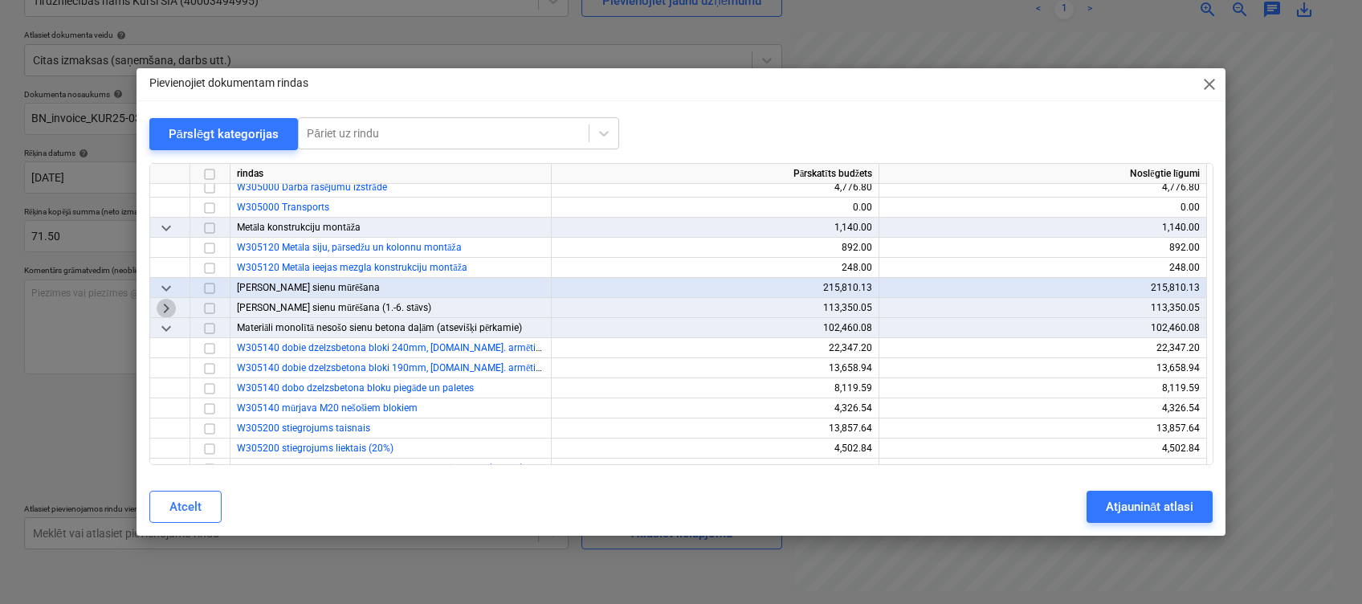
click at [169, 308] on span "keyboard_arrow_right" at bounding box center [166, 308] width 19 height 19
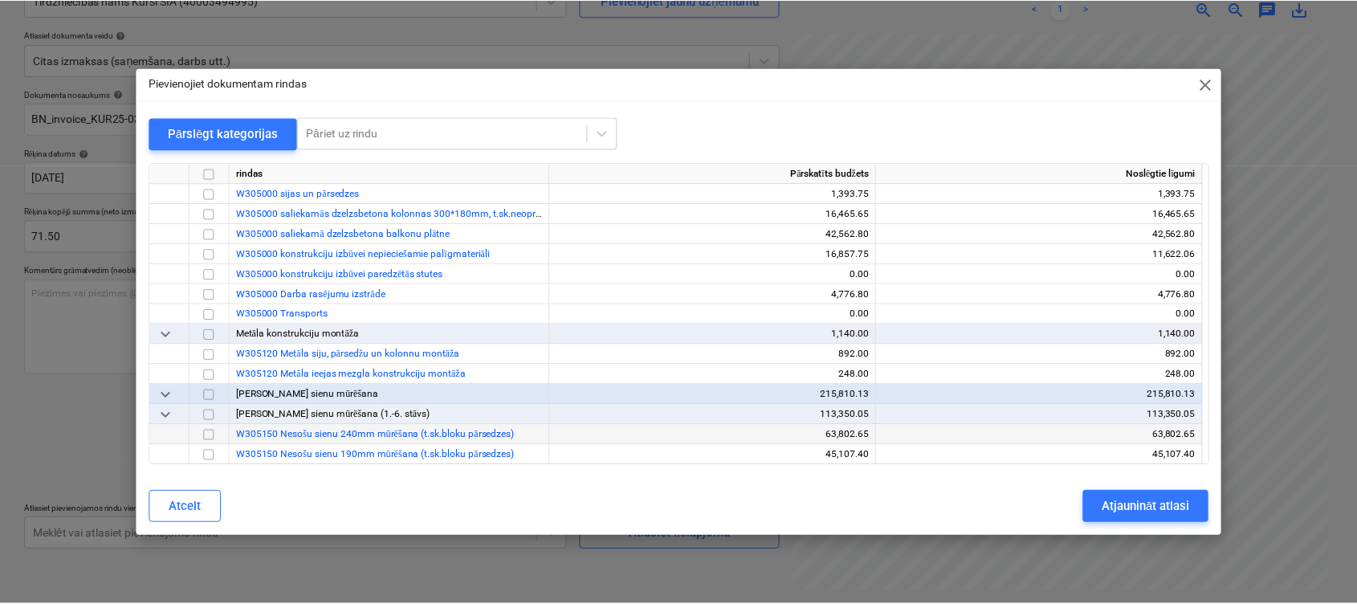
scroll to position [535, 0]
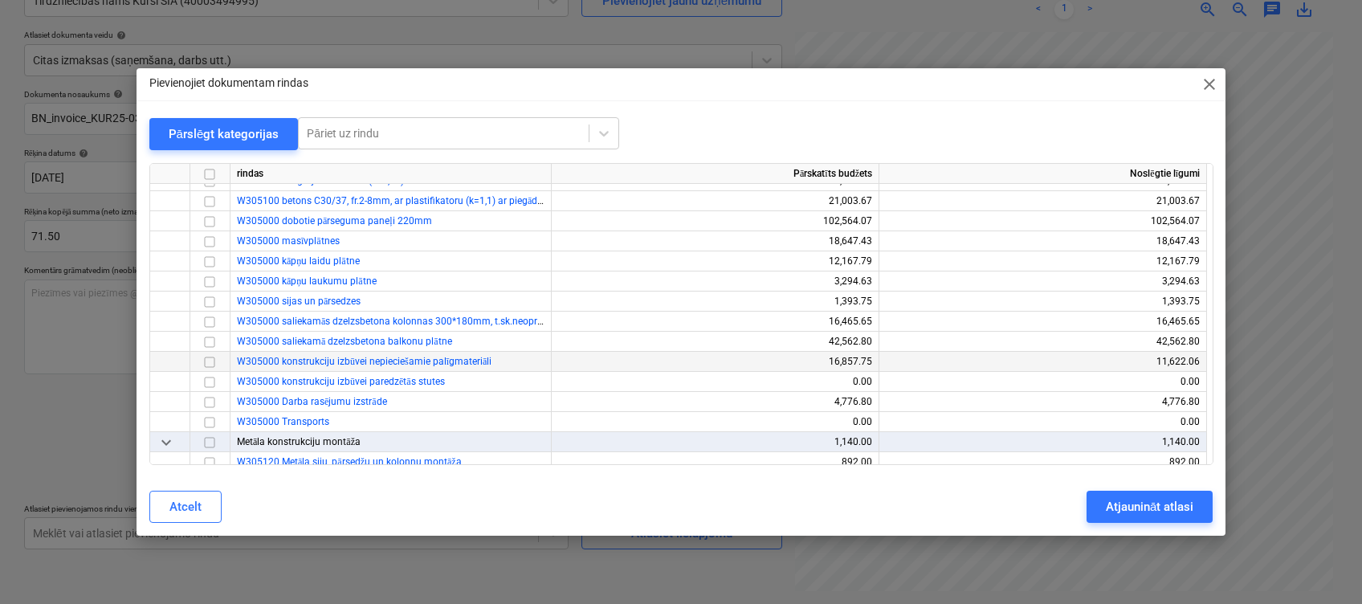
click at [211, 360] on input "checkbox" at bounding box center [209, 362] width 19 height 19
click at [1172, 504] on div "Atjaunināt atlasi" at bounding box center [1150, 506] width 88 height 21
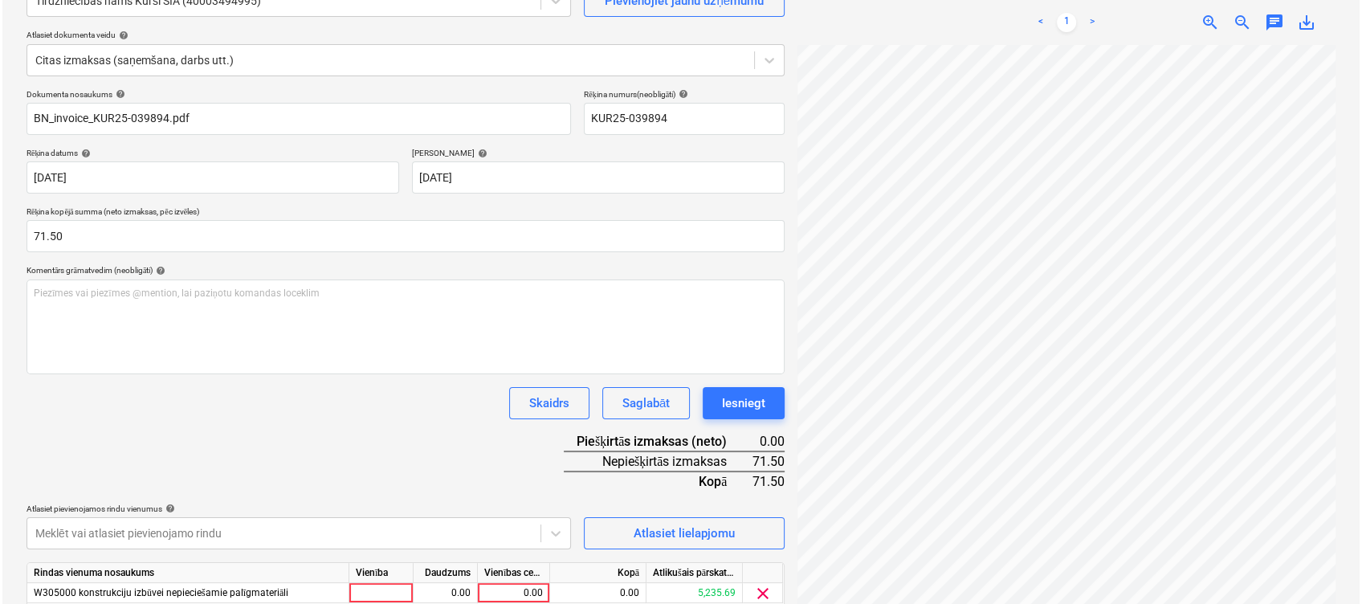
scroll to position [225, 0]
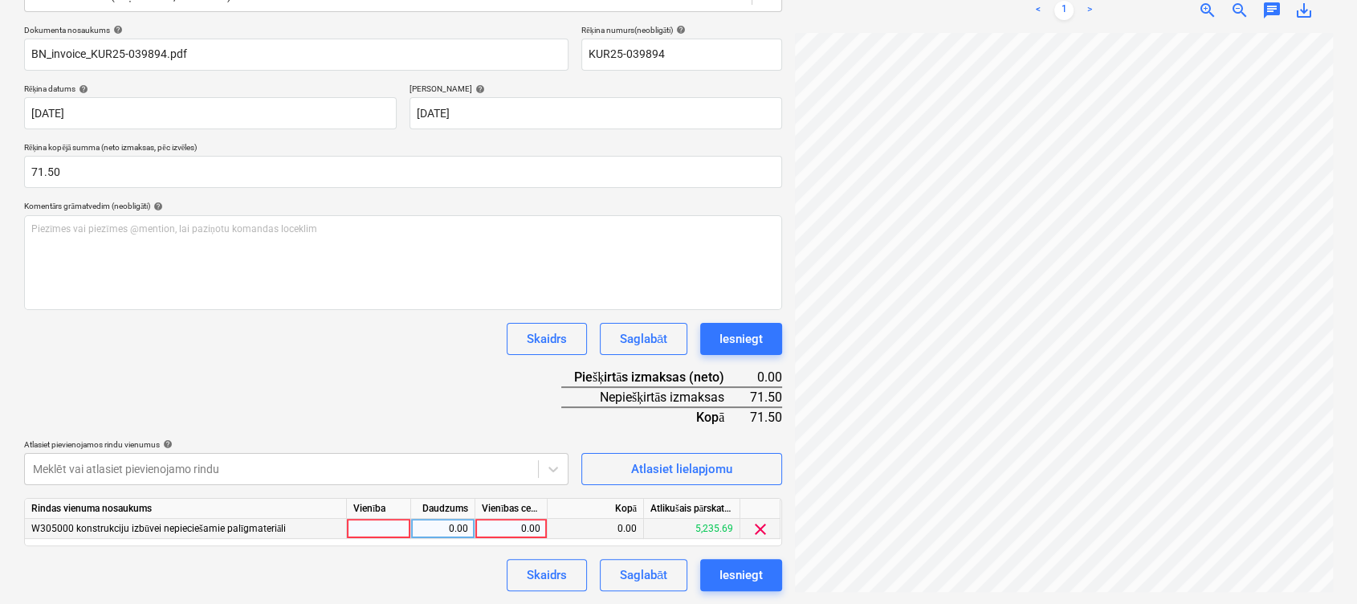
click at [497, 528] on div "0.00" at bounding box center [511, 529] width 59 height 20
type input "71.5"
click at [456, 432] on div "Dokumenta nosaukums help BN_invoice_KUR25-039894.pdf Rēķina numurs (neobligāti)…" at bounding box center [403, 308] width 758 height 566
click at [735, 569] on div "Iesniegt" at bounding box center [740, 575] width 43 height 21
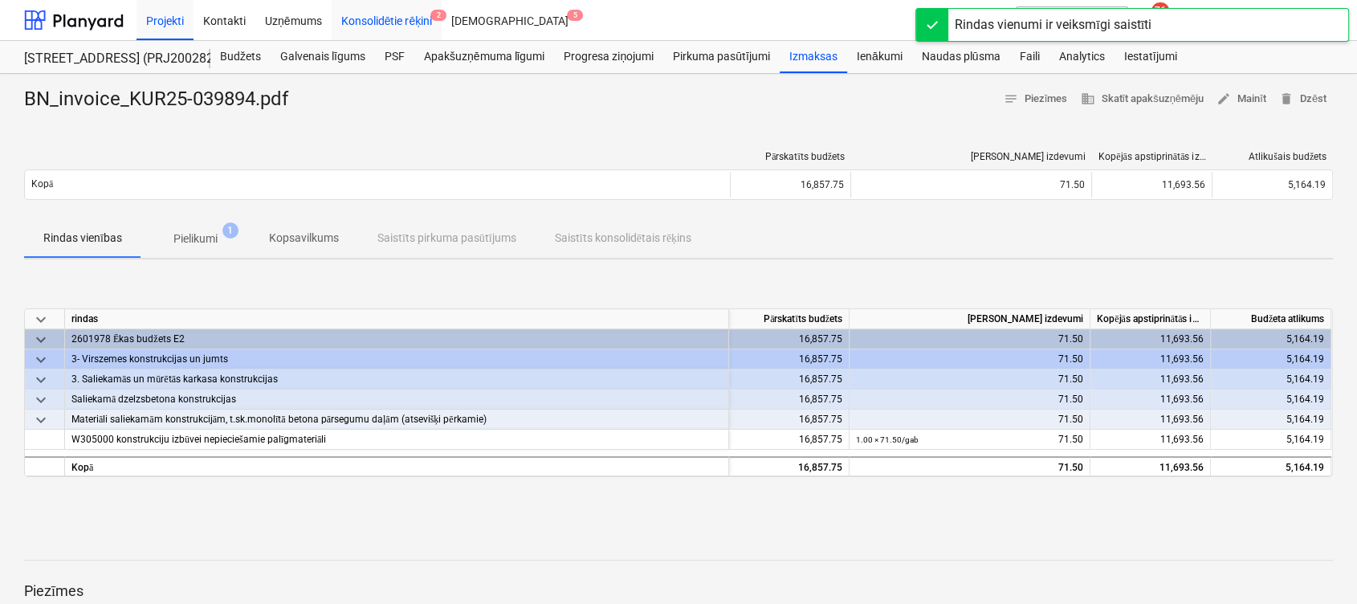
click at [389, 30] on div "Konsolidētie rēķini 2" at bounding box center [387, 19] width 111 height 41
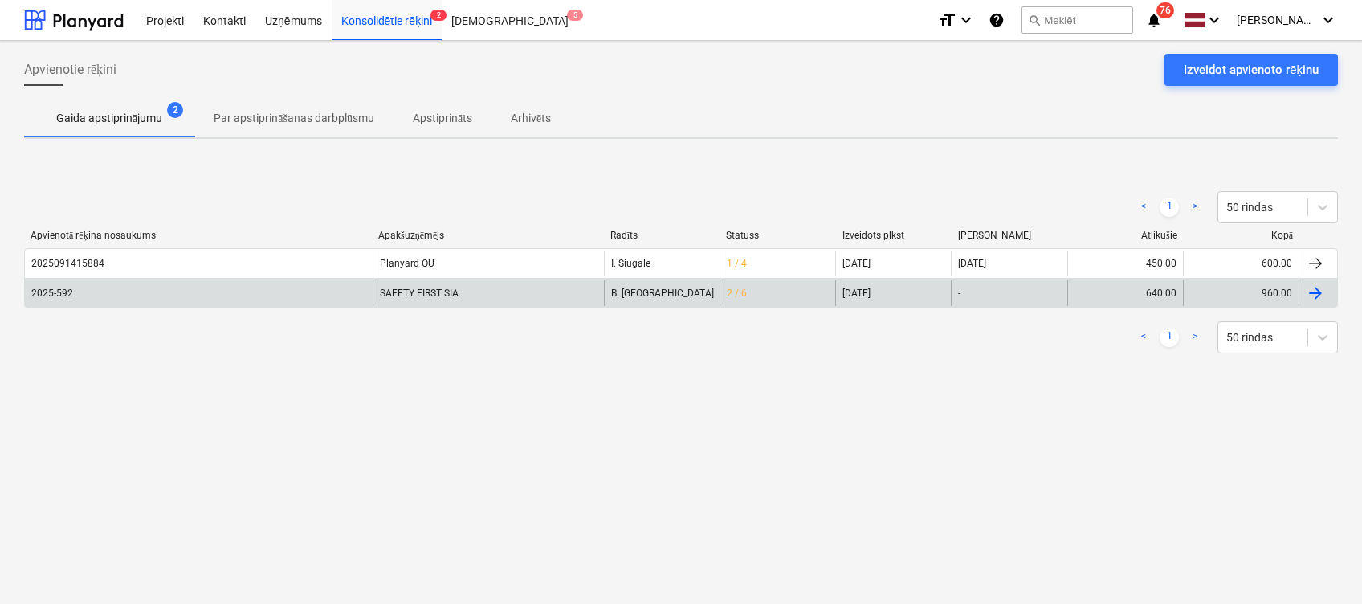
click at [390, 291] on div "SAFETY FIRST SIA" at bounding box center [488, 293] width 231 height 26
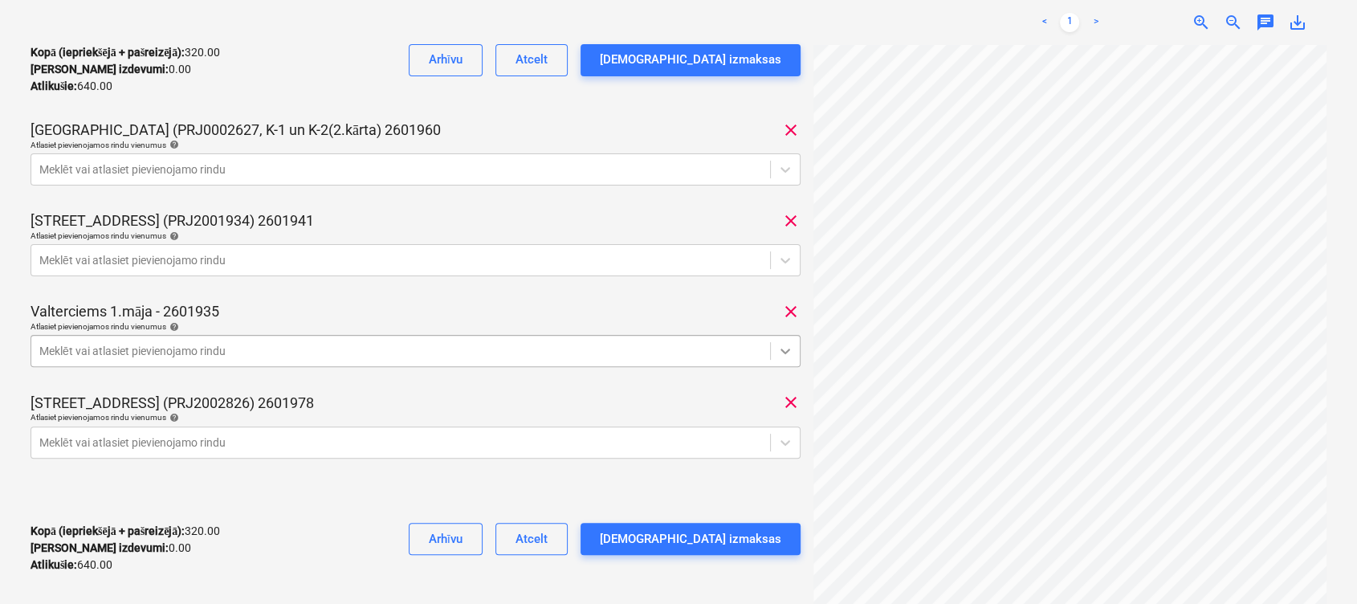
scroll to position [0, 332]
click at [687, 344] on div "2025-592 Konsolidētā rēķina kopējā summa 960.00 Apakšuzņēmējs SAFETY FIRST SIA …" at bounding box center [678, 216] width 1309 height 1180
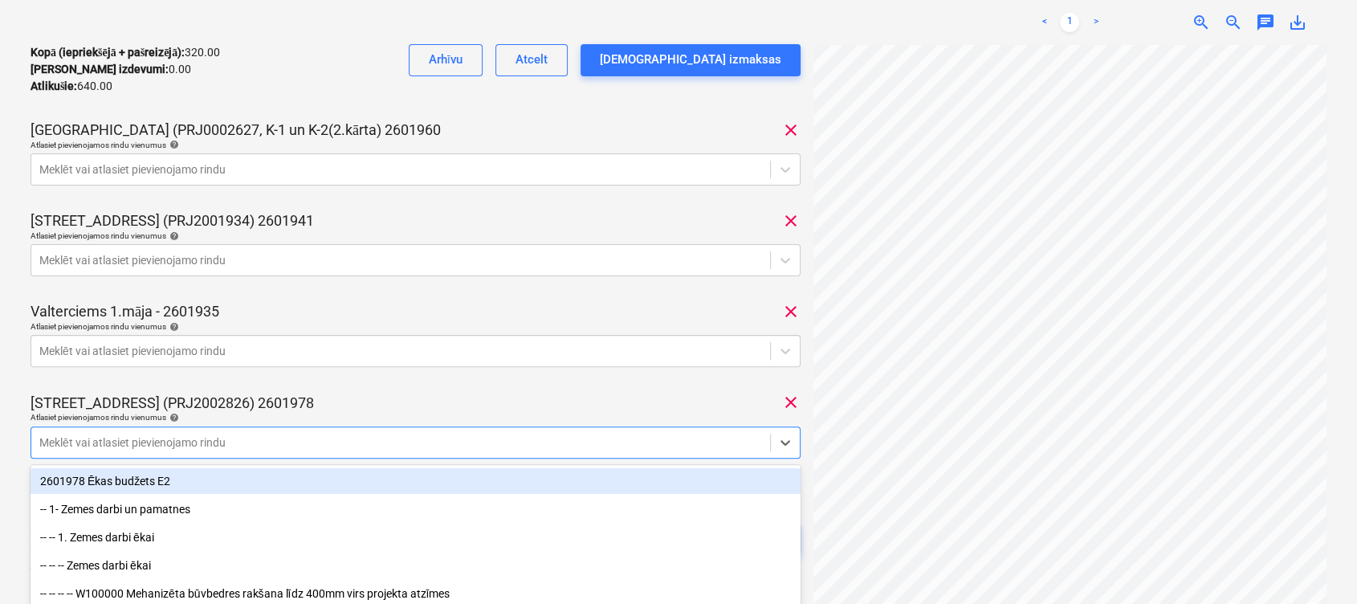
scroll to position [540, 0]
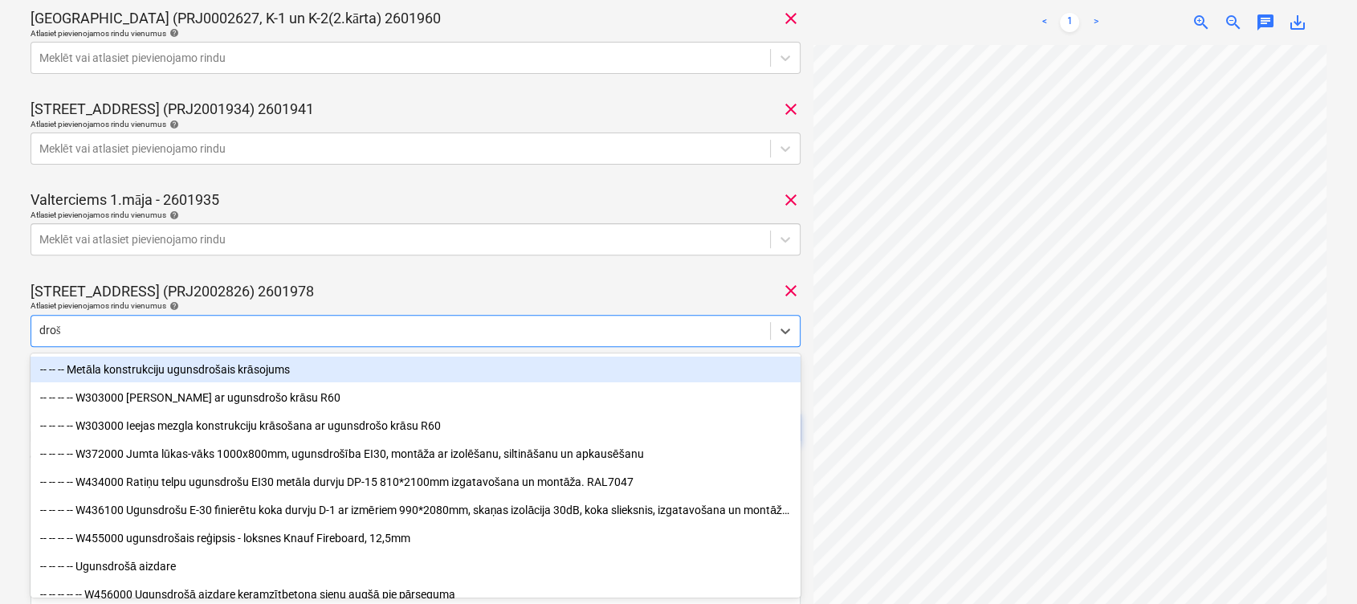
type input "drošī"
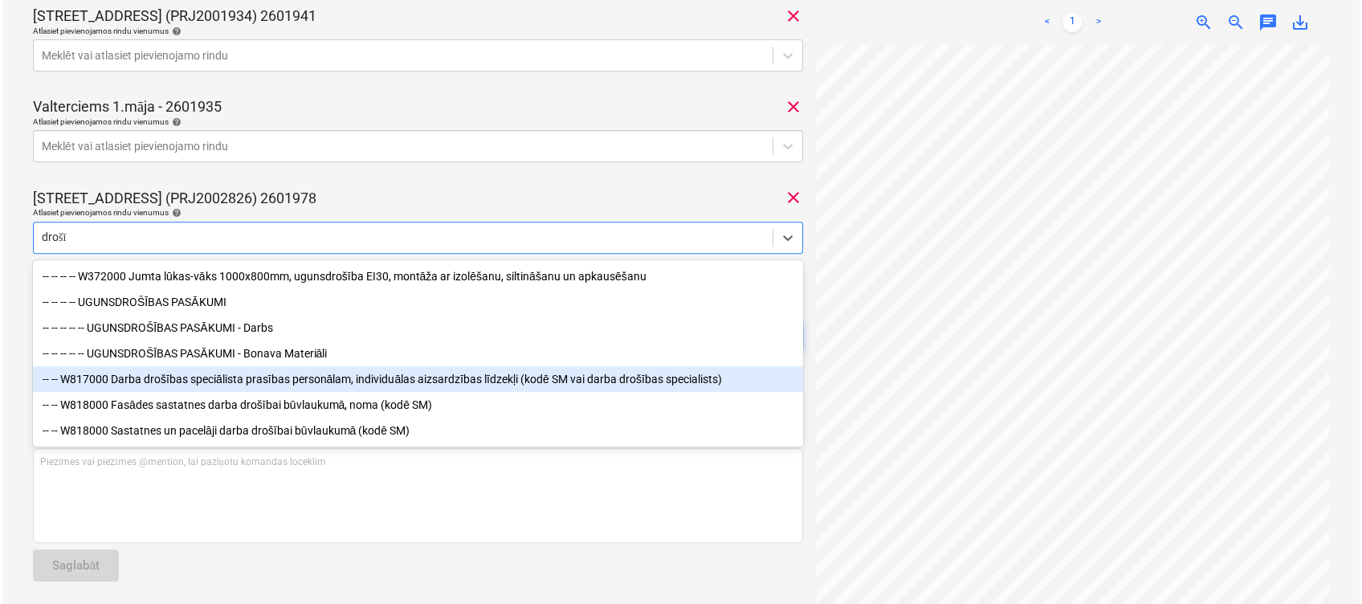
scroll to position [642, 0]
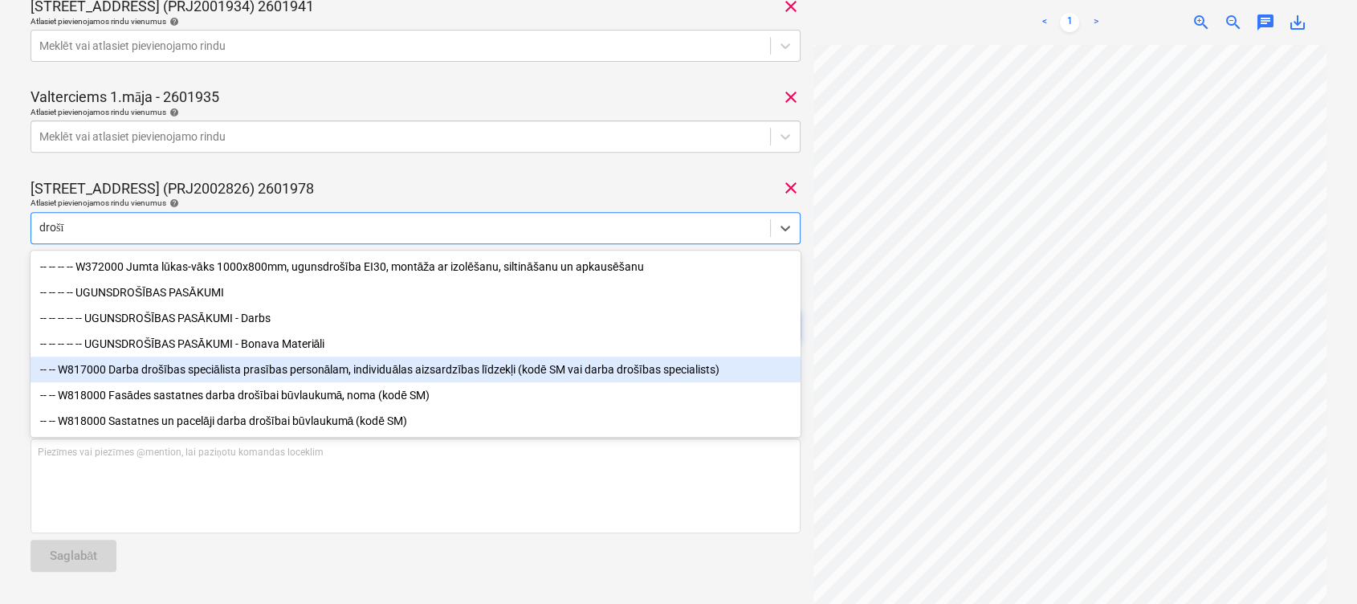
click at [161, 375] on div "-- -- W817000 Darba drošības speciālista prasības personālam, individuālas aizs…" at bounding box center [416, 370] width 770 height 26
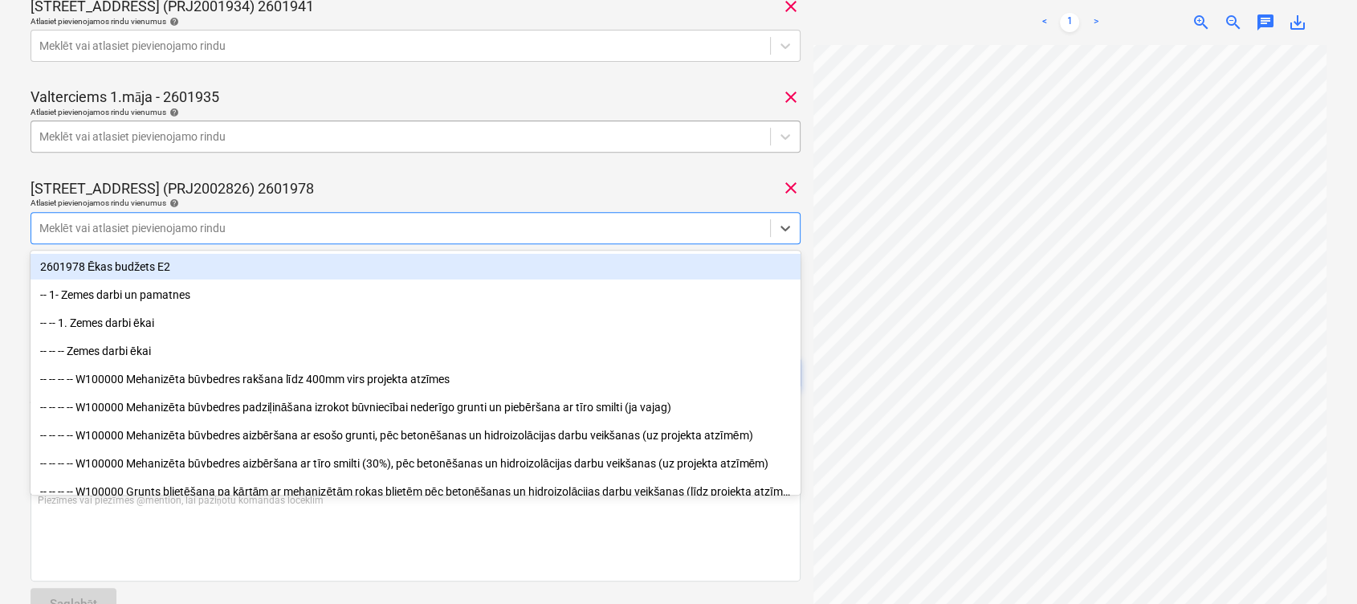
click at [477, 149] on div "Meklēt vai atlasiet pievienojamo rindu" at bounding box center [416, 136] width 770 height 32
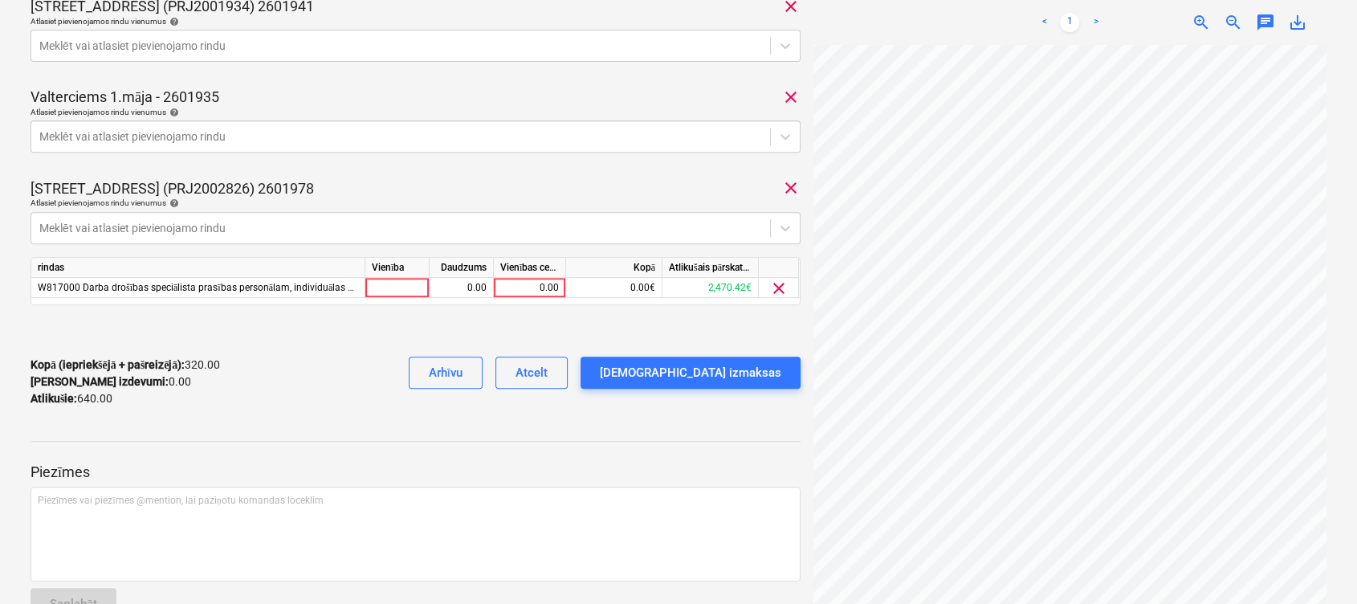
drag, startPoint x: 117, startPoint y: 464, endPoint x: 276, endPoint y: 465, distance: 159.0
click at [118, 464] on p "Piezīmes" at bounding box center [416, 472] width 770 height 19
click at [522, 291] on div "0.00" at bounding box center [529, 288] width 59 height 20
type input "160"
click at [443, 345] on div "Kopā (iepriekšējā + pašreizējā) : 320.00 Kārtējie izdevumi : 0.00 Atlikušie : 6…" at bounding box center [416, 382] width 770 height 76
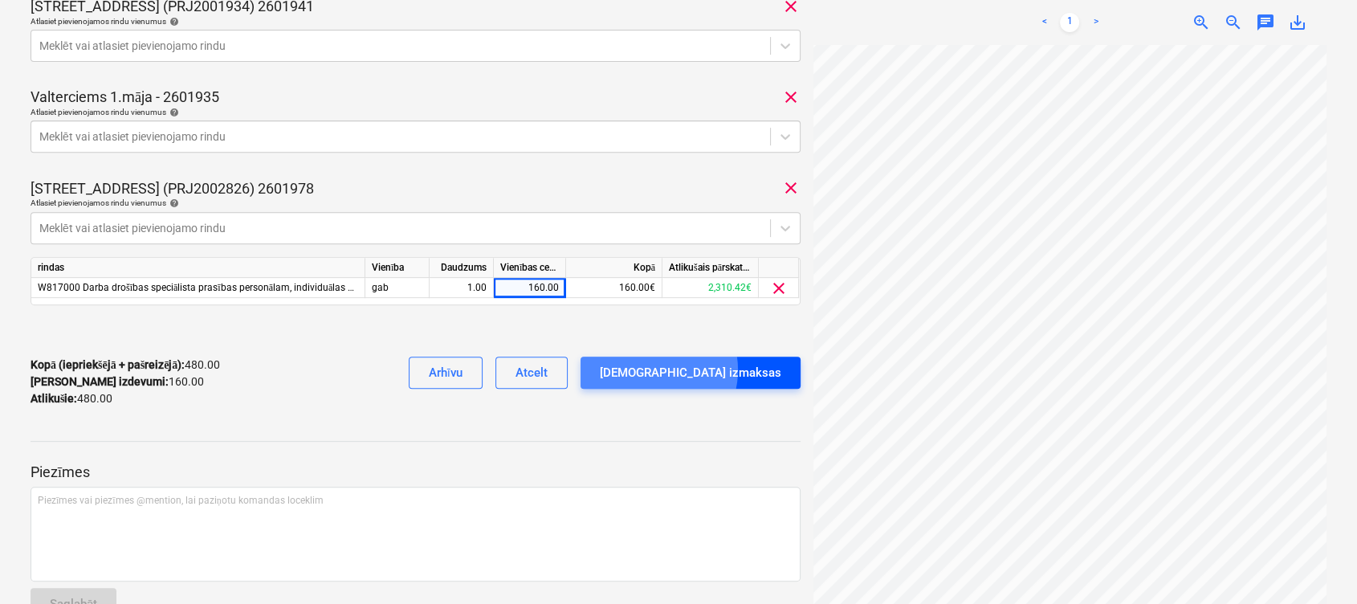
click at [713, 370] on div "[DEMOGRAPHIC_DATA] izmaksas" at bounding box center [690, 372] width 181 height 21
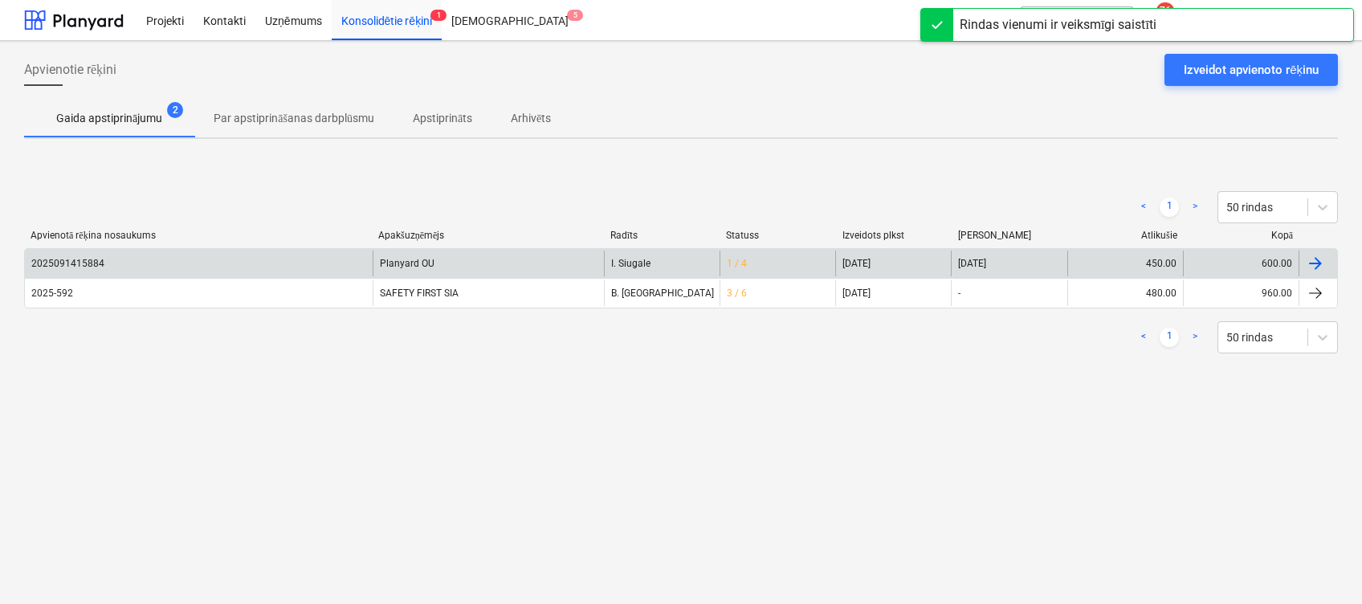
click at [475, 263] on div "Planyard OU" at bounding box center [488, 264] width 231 height 26
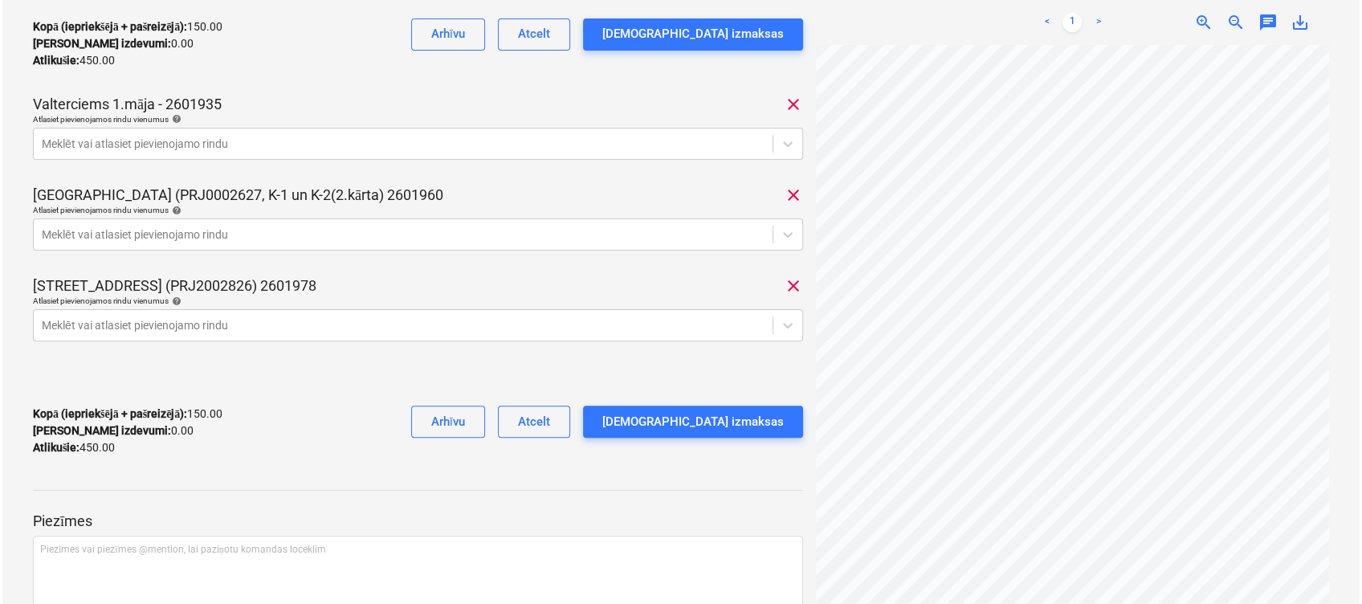
scroll to position [428, 0]
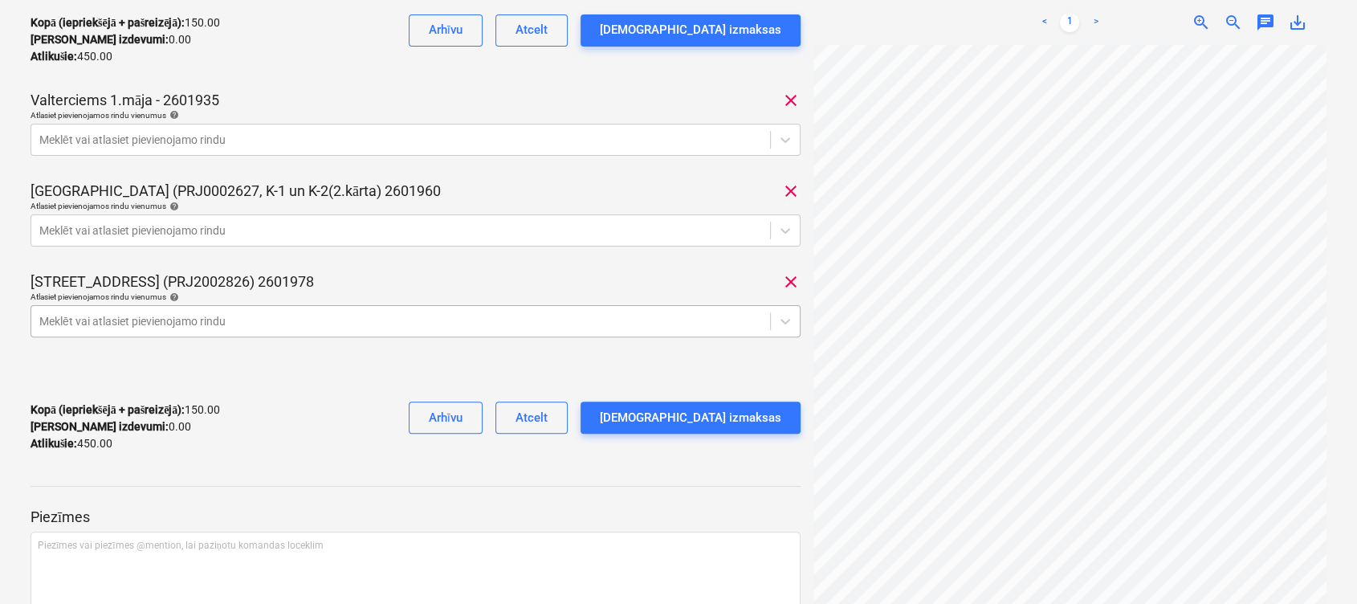
click at [341, 326] on div at bounding box center [400, 321] width 723 height 16
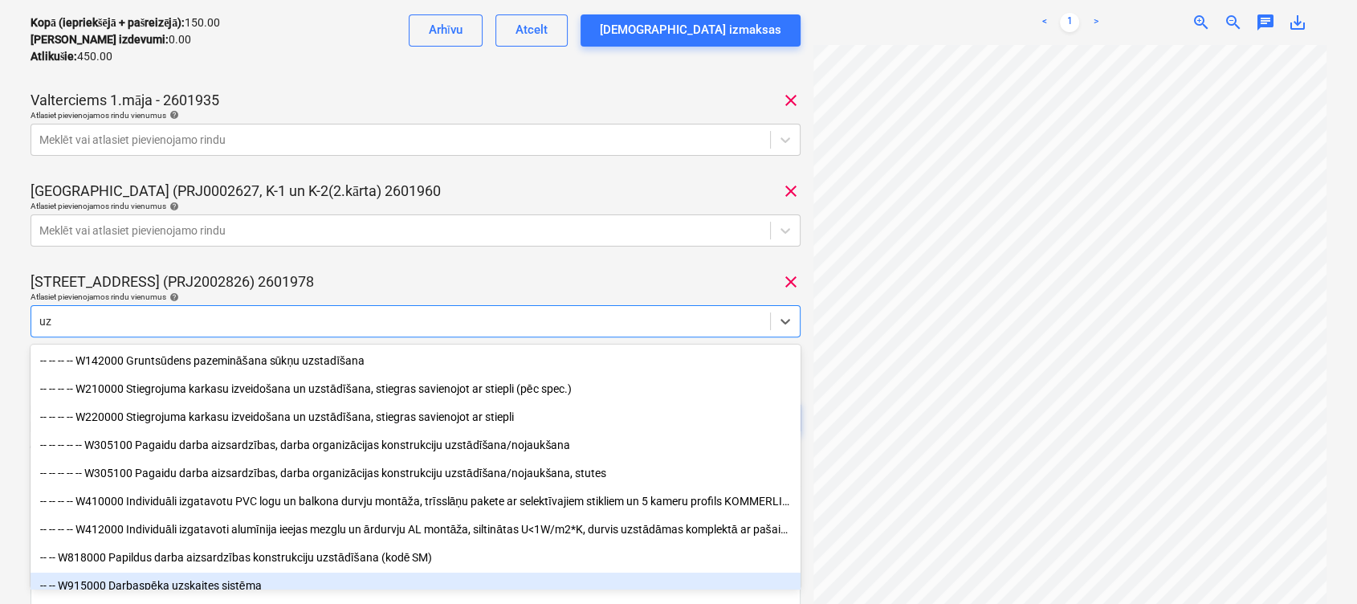
type input "u"
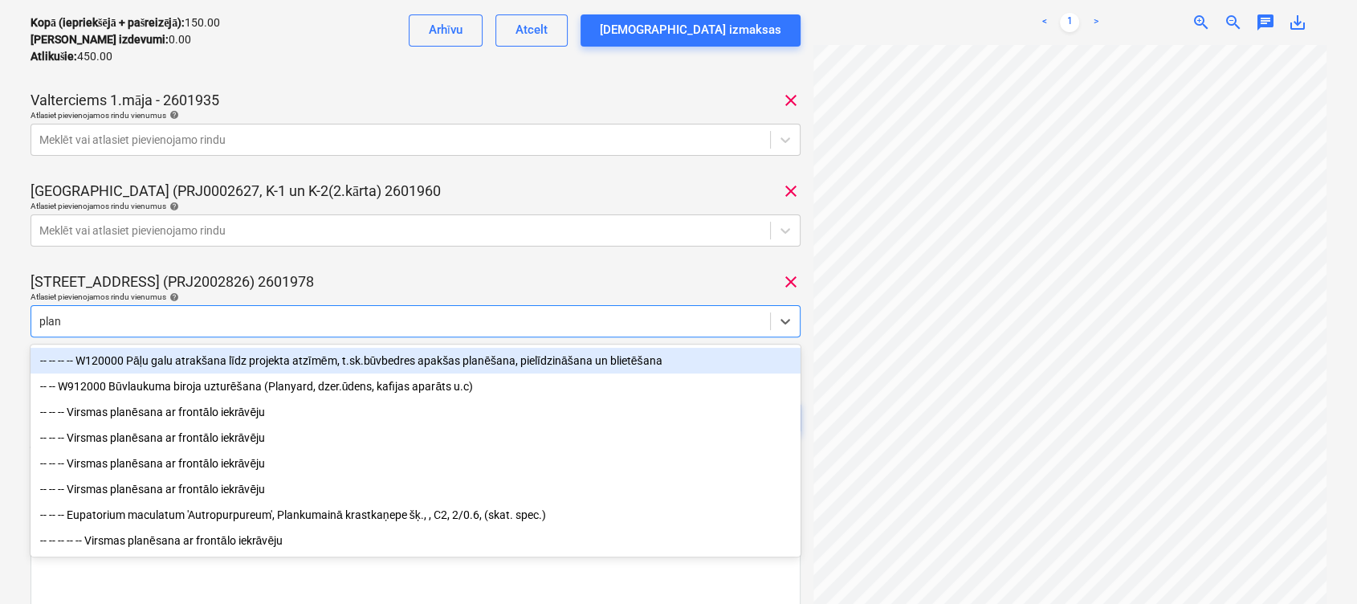
type input "plany"
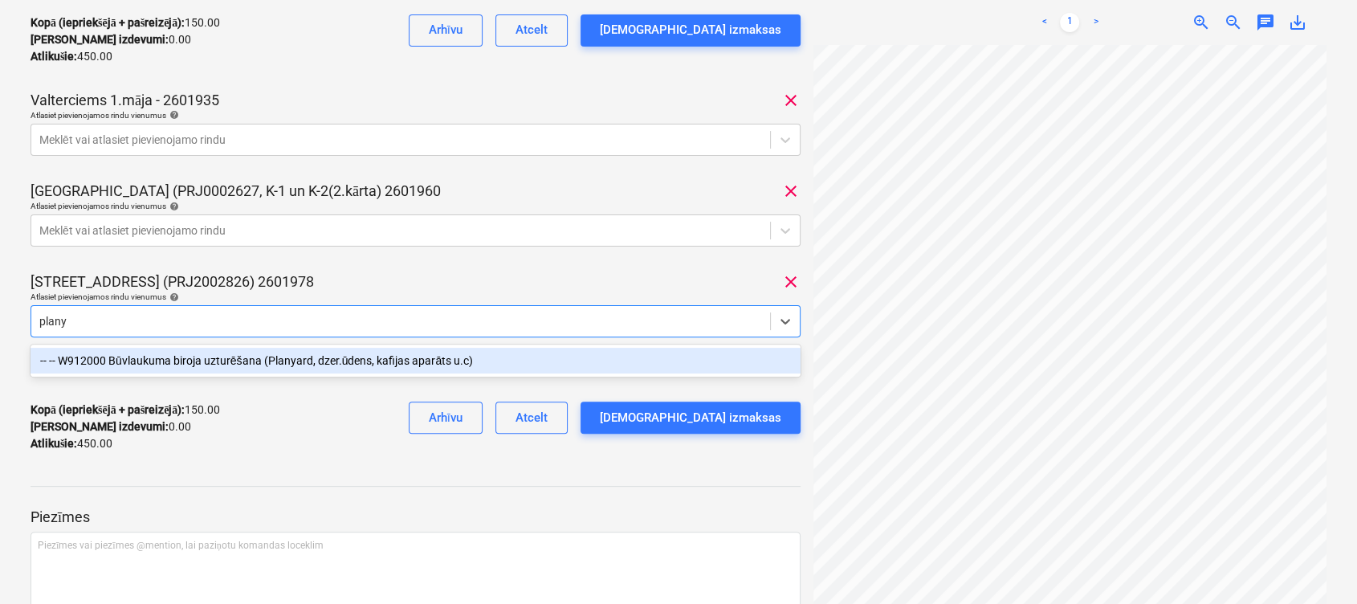
click at [323, 353] on div "-- -- W912000 Būvlaukuma biroja uzturēšana (Planyard, dzer.ūdens, kafijas aparā…" at bounding box center [416, 361] width 770 height 26
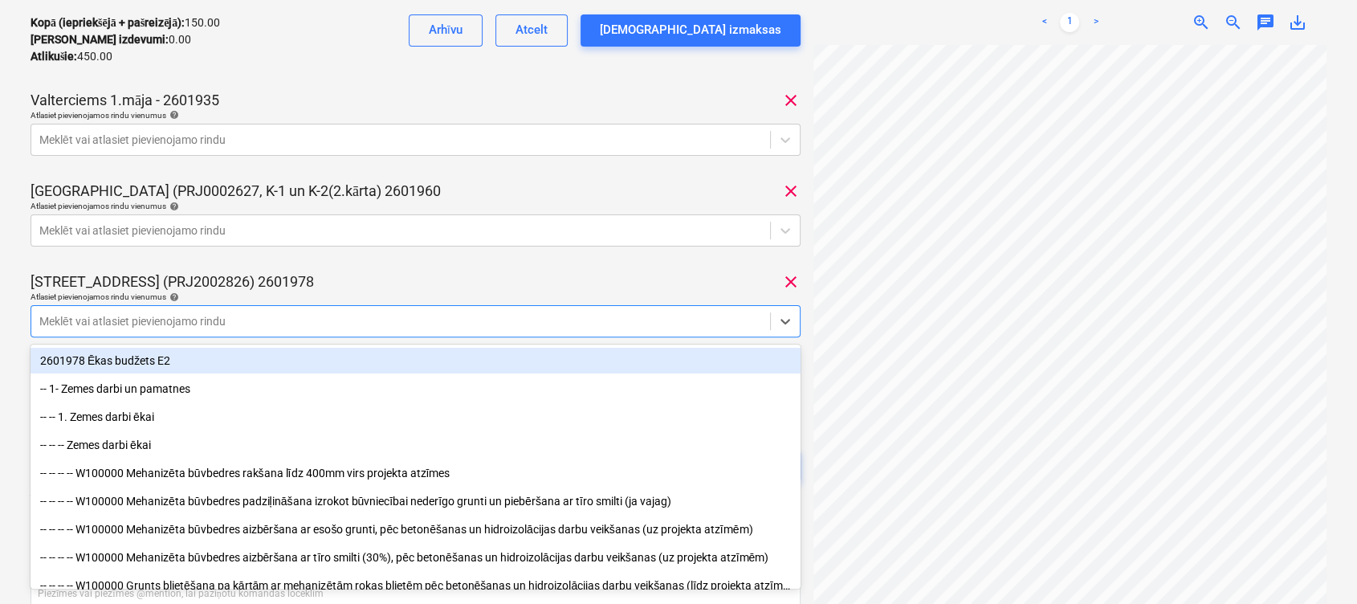
click at [437, 282] on div "[STREET_ADDRESS] (PRJ2002826) 2601978 clear" at bounding box center [416, 281] width 770 height 19
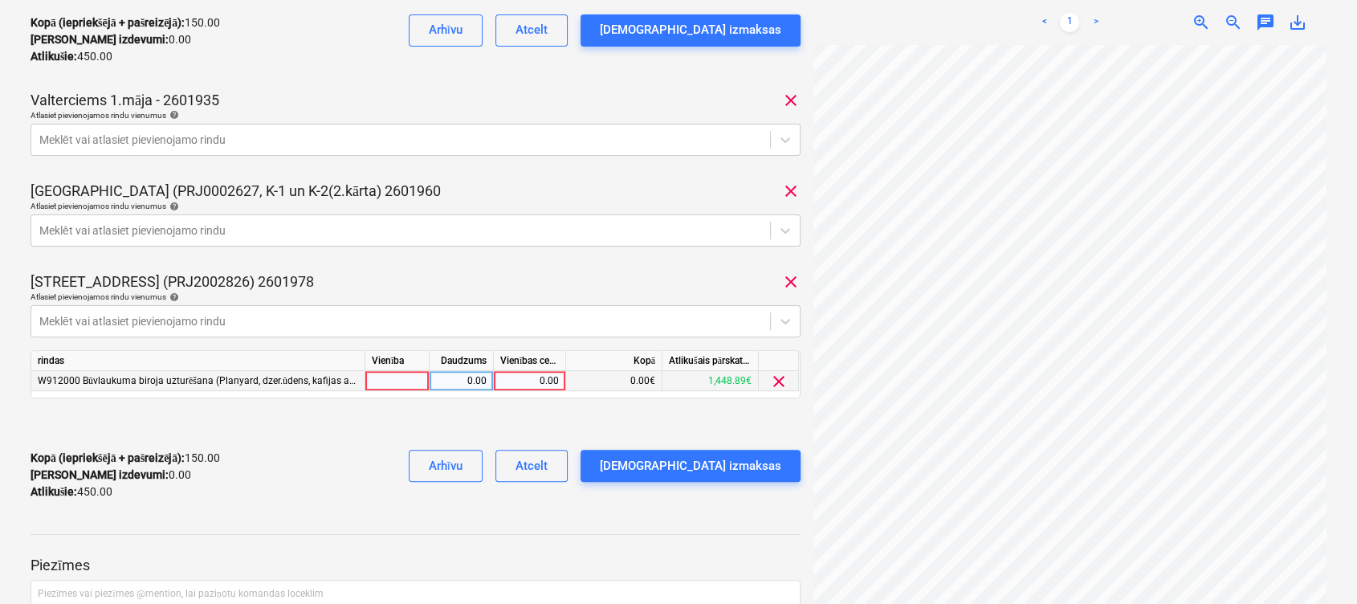
click at [533, 384] on div "0.00" at bounding box center [529, 381] width 59 height 20
type input "150"
click at [570, 414] on div at bounding box center [416, 424] width 770 height 26
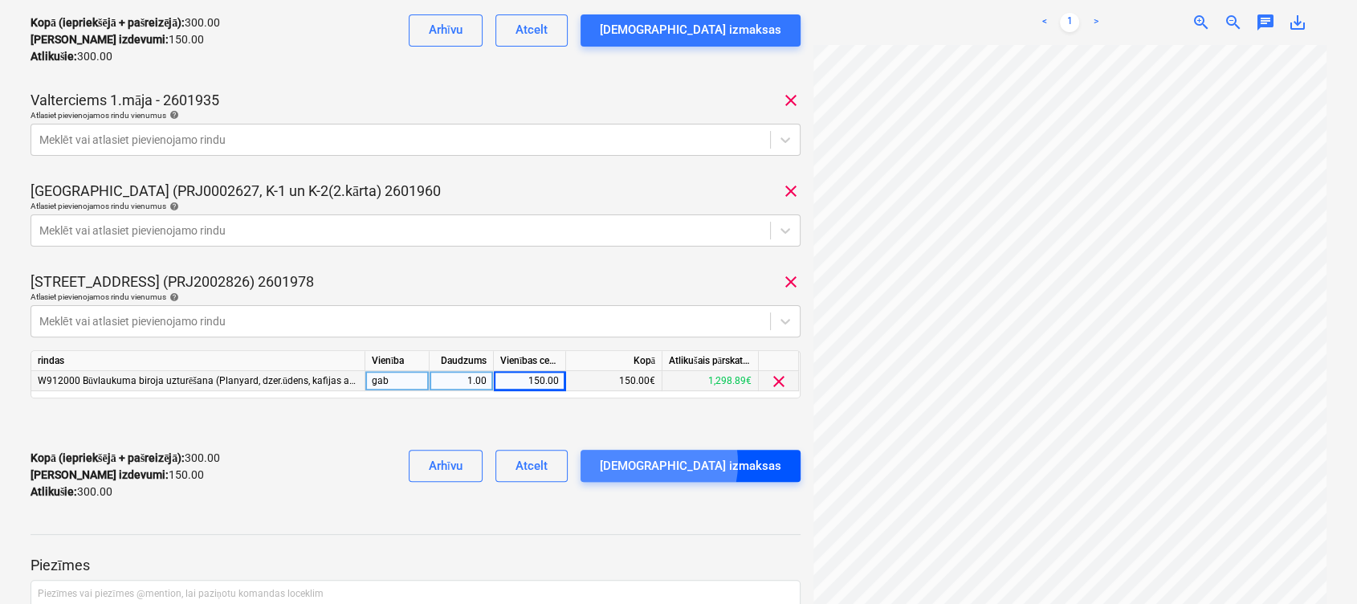
click at [707, 463] on div "[DEMOGRAPHIC_DATA] izmaksas" at bounding box center [690, 465] width 181 height 21
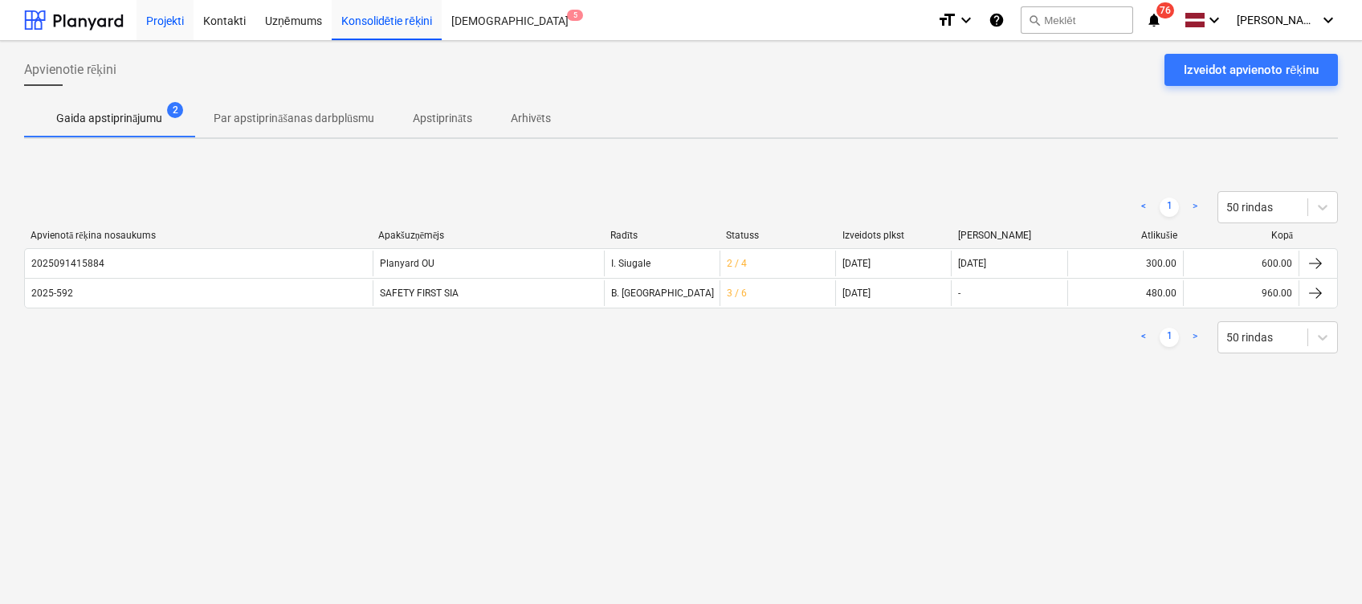
click at [172, 16] on div "Projekti" at bounding box center [165, 19] width 57 height 41
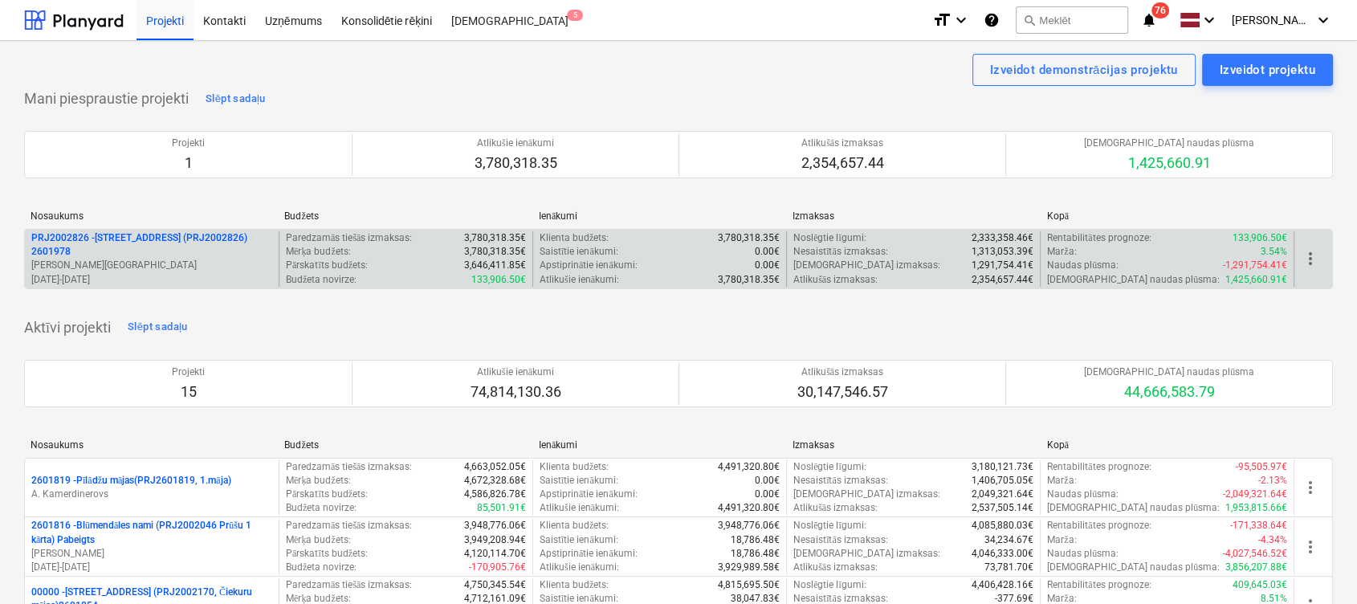
click at [112, 231] on p "PRJ2002826 - [STREET_ADDRESS] (PRJ2002826) 2601978" at bounding box center [151, 244] width 241 height 27
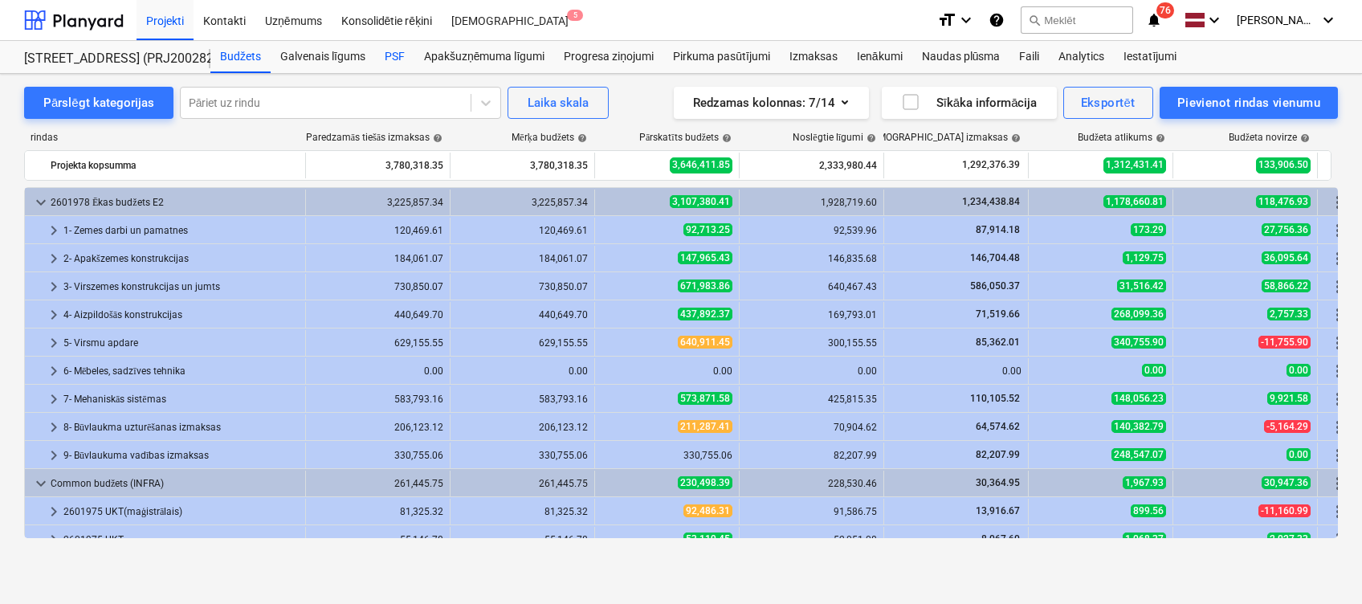
click at [405, 57] on div "PSF" at bounding box center [394, 57] width 39 height 32
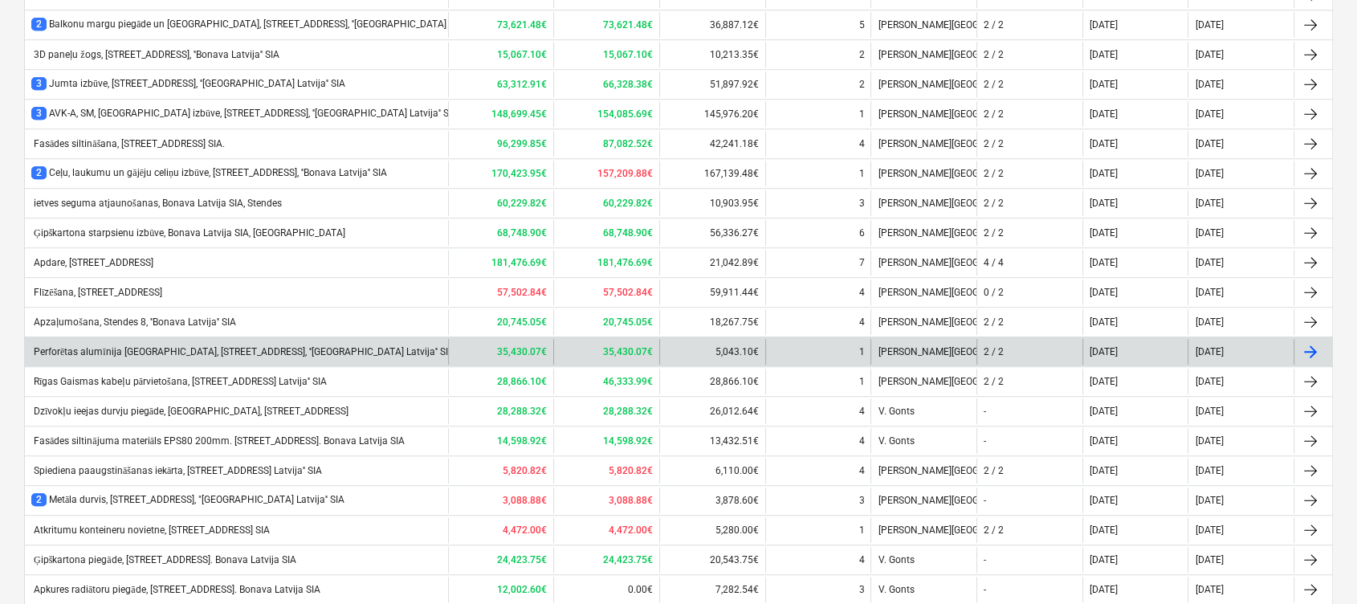
scroll to position [1211, 0]
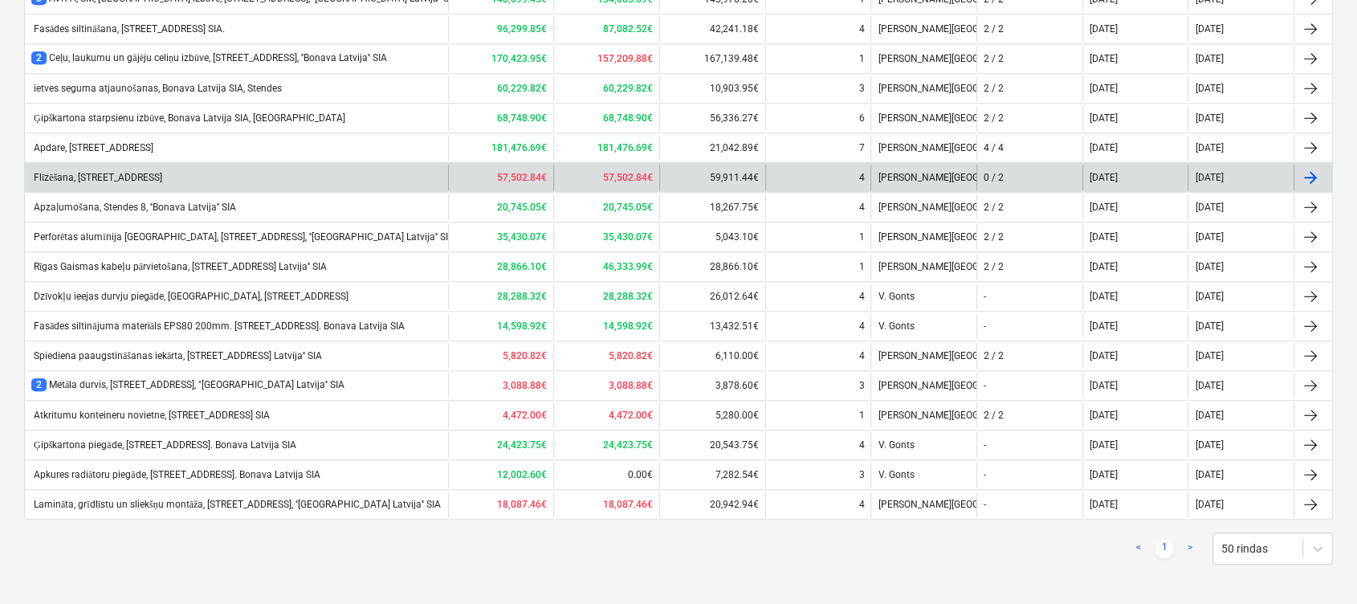
click at [146, 172] on div "Flīzēšana, [STREET_ADDRESS]" at bounding box center [96, 178] width 131 height 12
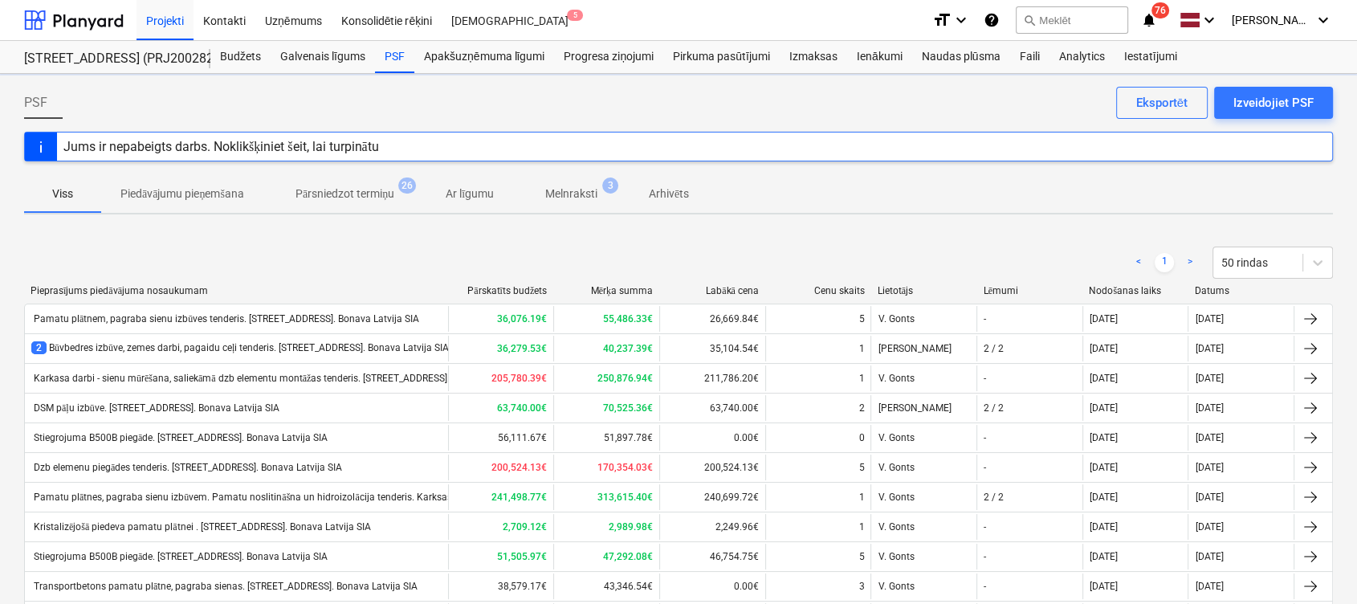
scroll to position [1211, 0]
